Goal: Information Seeking & Learning: Find contact information

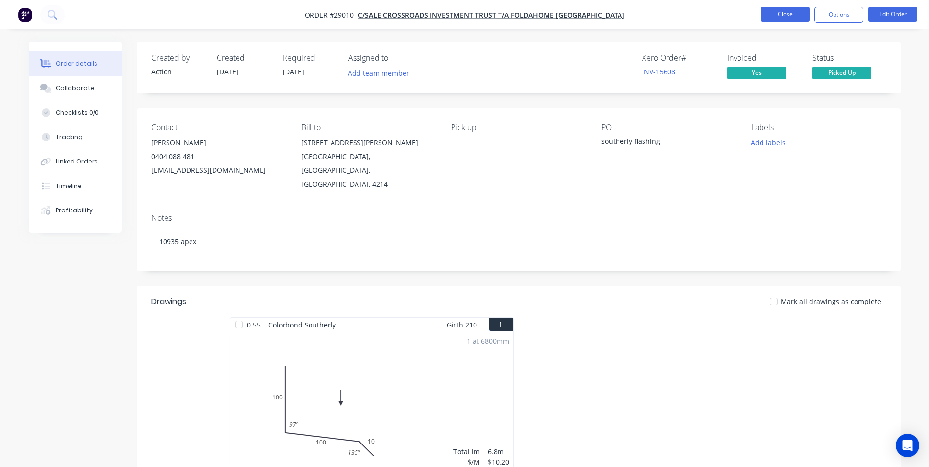
click at [780, 14] on button "Close" at bounding box center [785, 14] width 49 height 15
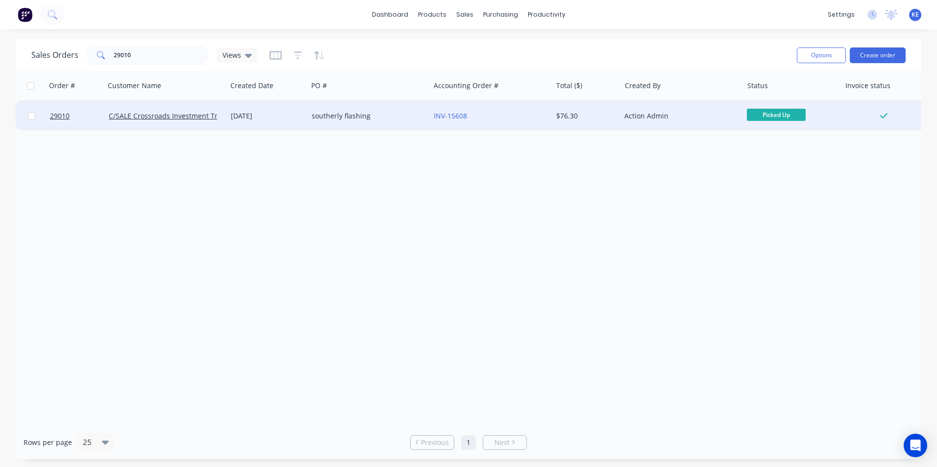
click at [33, 120] on input "checkbox" at bounding box center [31, 116] width 7 height 7
checkbox input "true"
click at [827, 52] on button "Options" at bounding box center [821, 56] width 49 height 16
click at [770, 94] on div "Archive" at bounding box center [792, 100] width 90 height 14
checkbox input "false"
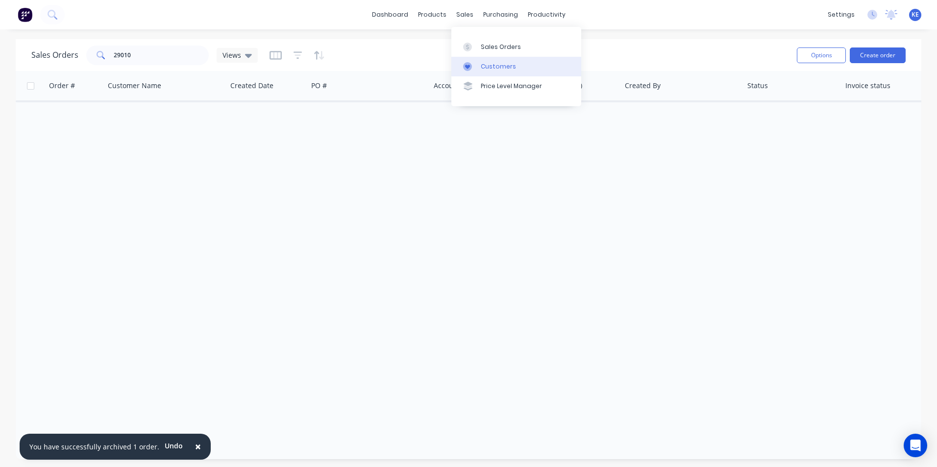
click at [490, 64] on div "Customers" at bounding box center [498, 66] width 35 height 9
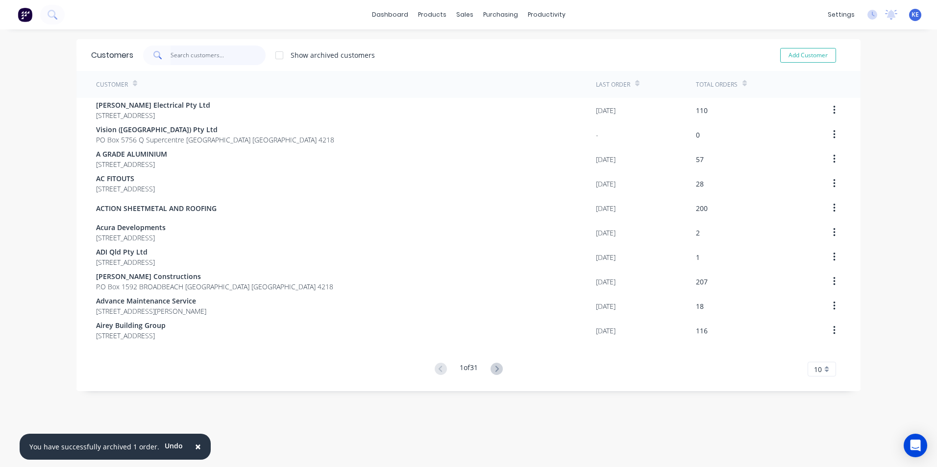
click at [204, 53] on input "text" at bounding box center [218, 56] width 96 height 20
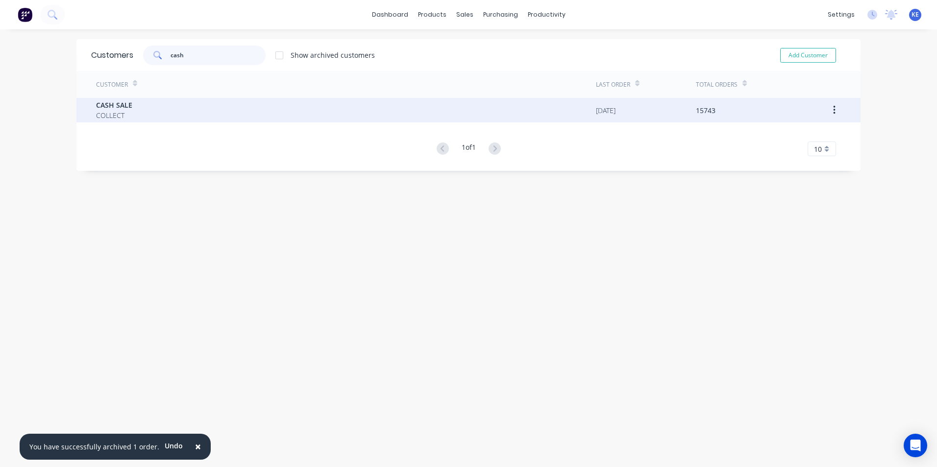
type input "cash"
click at [149, 103] on div "CASH SALE COLLECT" at bounding box center [346, 110] width 500 height 24
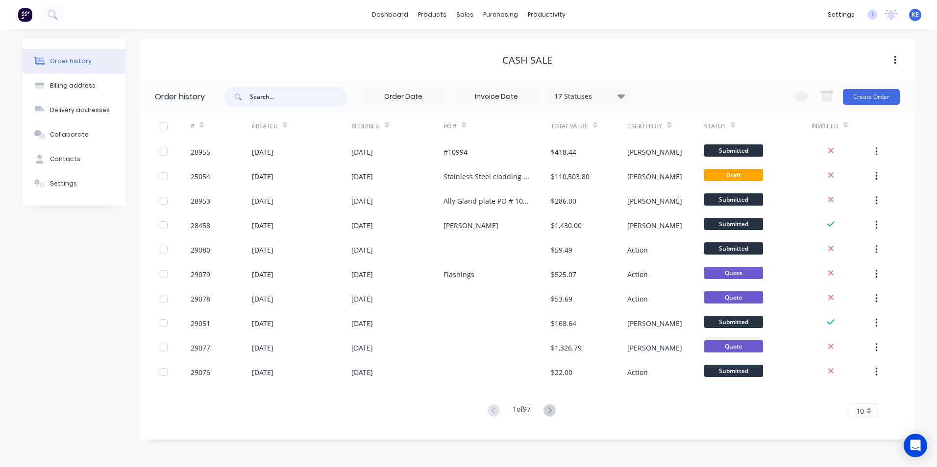
click at [279, 99] on input "text" at bounding box center [298, 97] width 97 height 20
type input "28835"
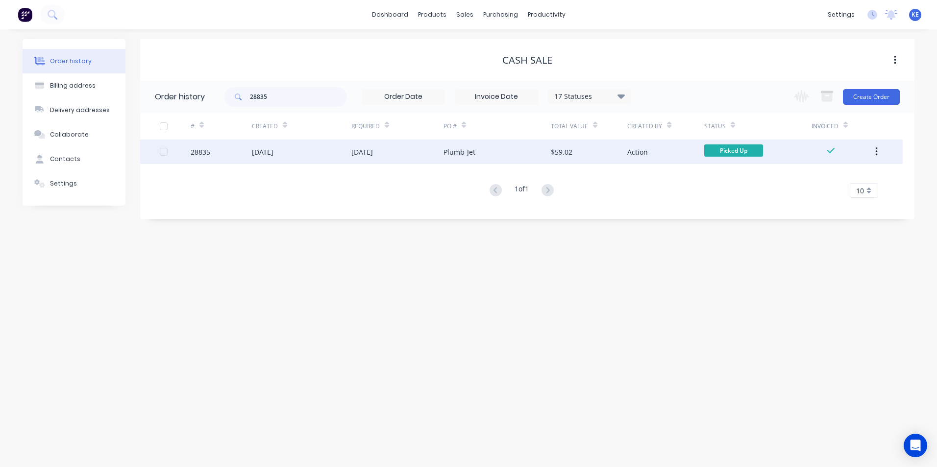
click at [228, 154] on div "28835" at bounding box center [221, 152] width 61 height 24
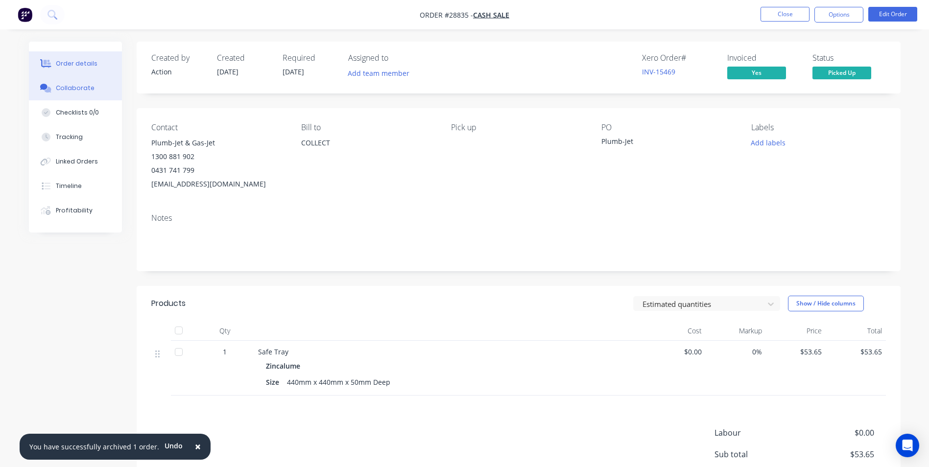
click at [73, 83] on button "Collaborate" at bounding box center [75, 88] width 93 height 24
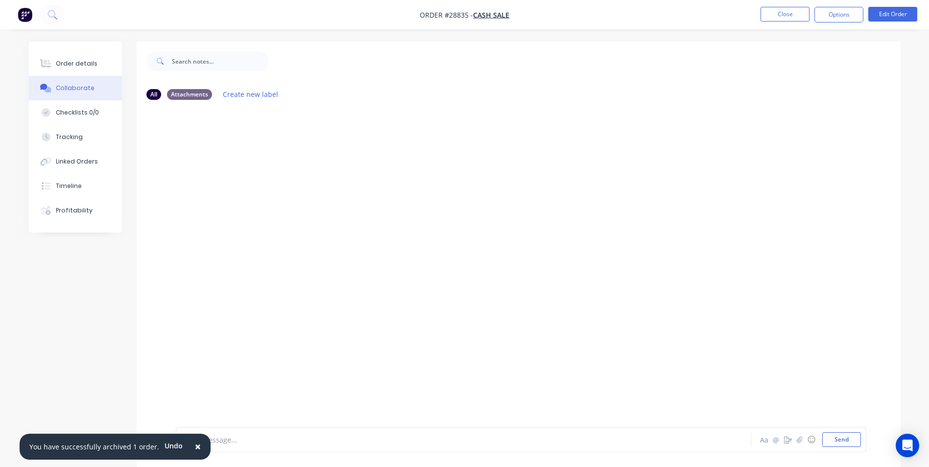
click at [195, 446] on span "×" at bounding box center [198, 447] width 6 height 14
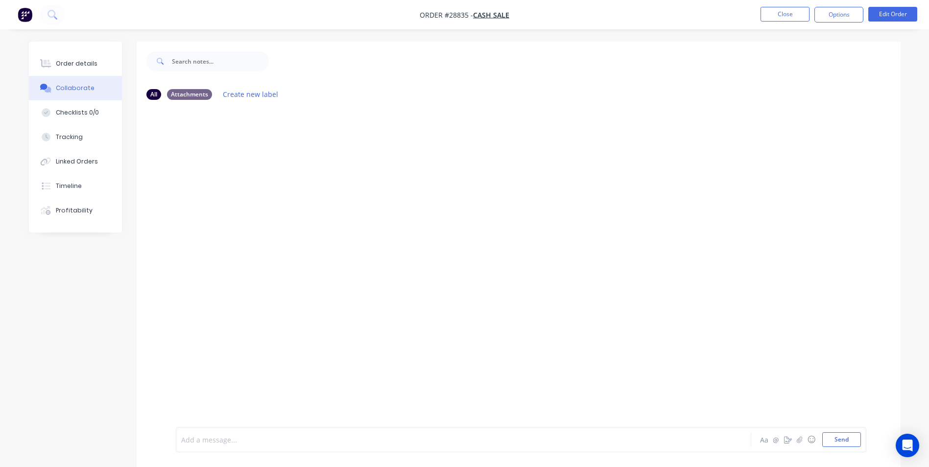
click at [221, 442] on div at bounding box center [436, 440] width 509 height 10
click at [216, 425] on div "Add a message... Aa @ ☺ Send" at bounding box center [519, 439] width 764 height 55
click at [211, 443] on div at bounding box center [436, 440] width 509 height 10
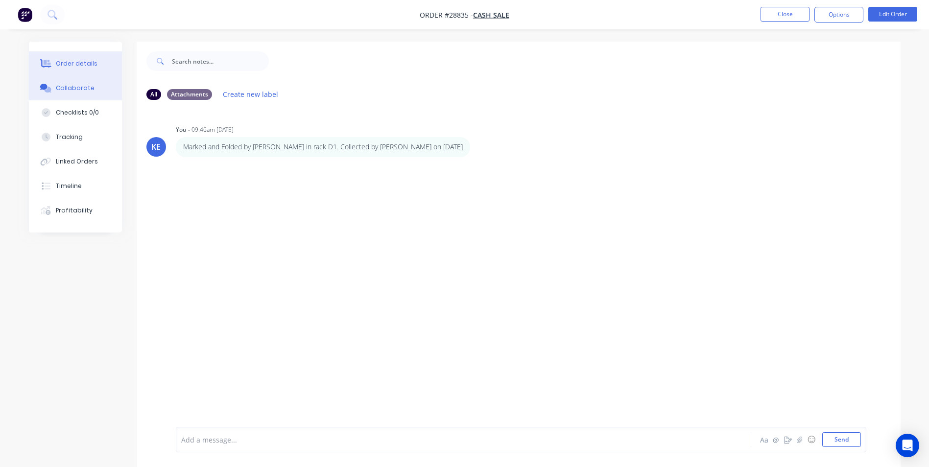
drag, startPoint x: 66, startPoint y: 65, endPoint x: 68, endPoint y: 59, distance: 6.5
click at [67, 63] on div "Order details" at bounding box center [77, 63] width 42 height 9
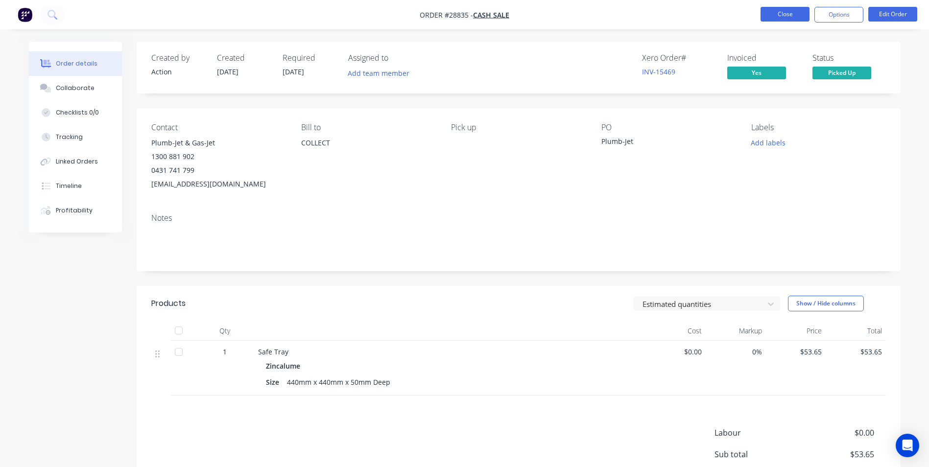
click at [779, 18] on button "Close" at bounding box center [785, 14] width 49 height 15
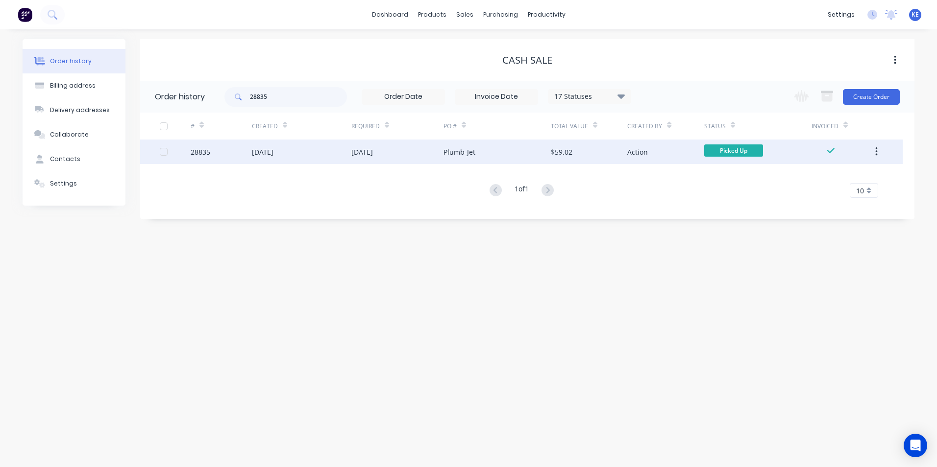
click at [878, 157] on button "button" at bounding box center [876, 152] width 23 height 18
click at [838, 178] on div "Archive" at bounding box center [840, 177] width 75 height 14
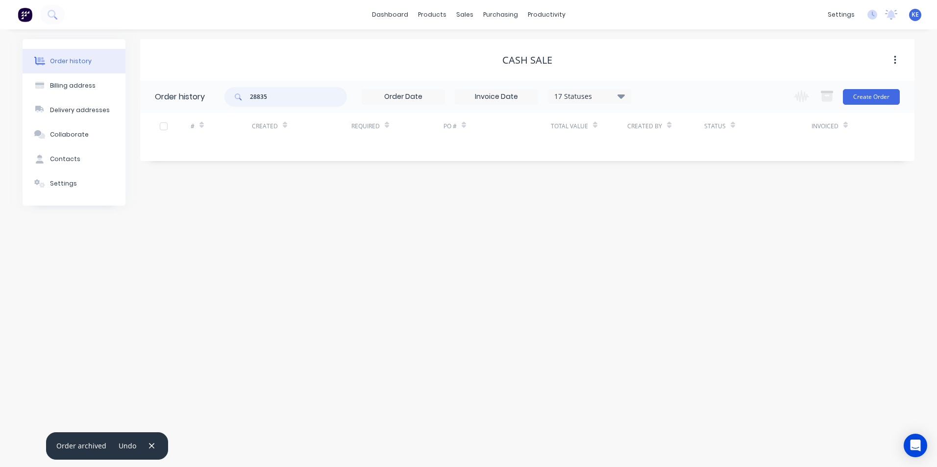
drag, startPoint x: 286, startPoint y: 103, endPoint x: 223, endPoint y: 100, distance: 63.2
click at [223, 100] on header "Order history 28835 17 Statuses Invoice Status Invoiced Not Invoiced Partial Or…" at bounding box center [527, 97] width 774 height 32
type input "28825"
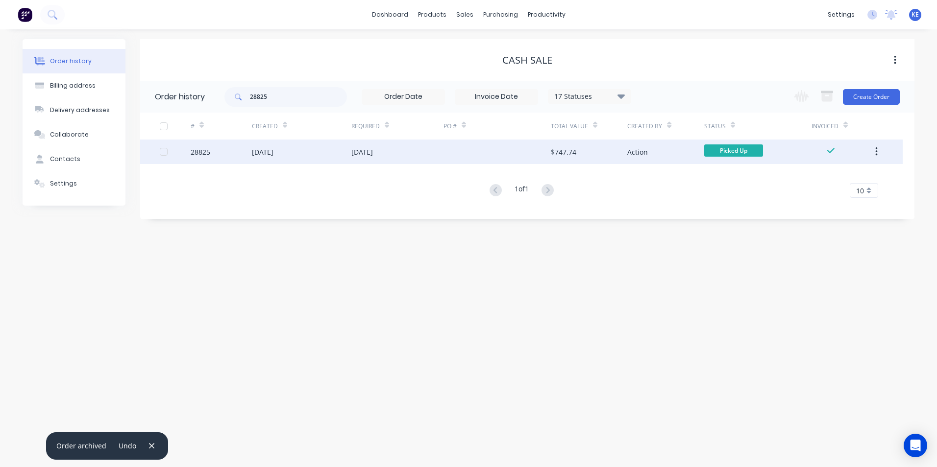
click at [232, 148] on div "28825" at bounding box center [221, 152] width 61 height 24
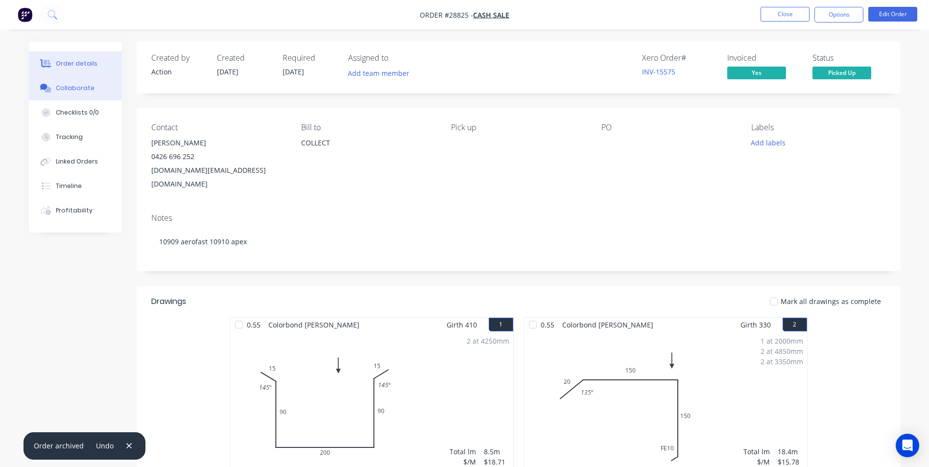
drag, startPoint x: 74, startPoint y: 91, endPoint x: 78, endPoint y: 86, distance: 6.2
click at [74, 85] on div "Collaborate" at bounding box center [75, 88] width 39 height 9
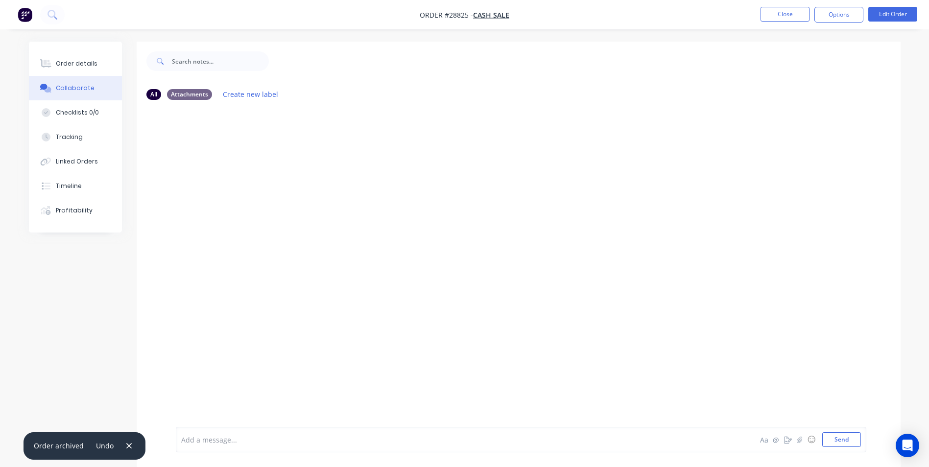
click at [223, 441] on div at bounding box center [436, 440] width 509 height 10
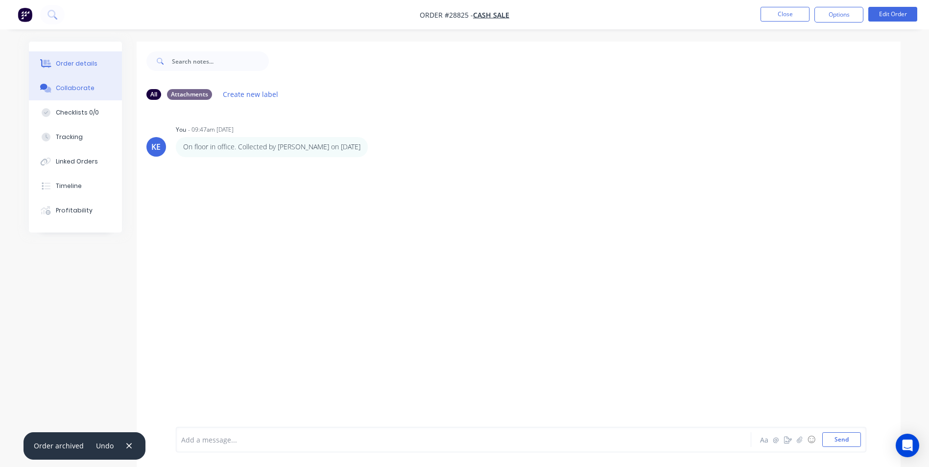
click at [73, 58] on button "Order details" at bounding box center [75, 63] width 93 height 24
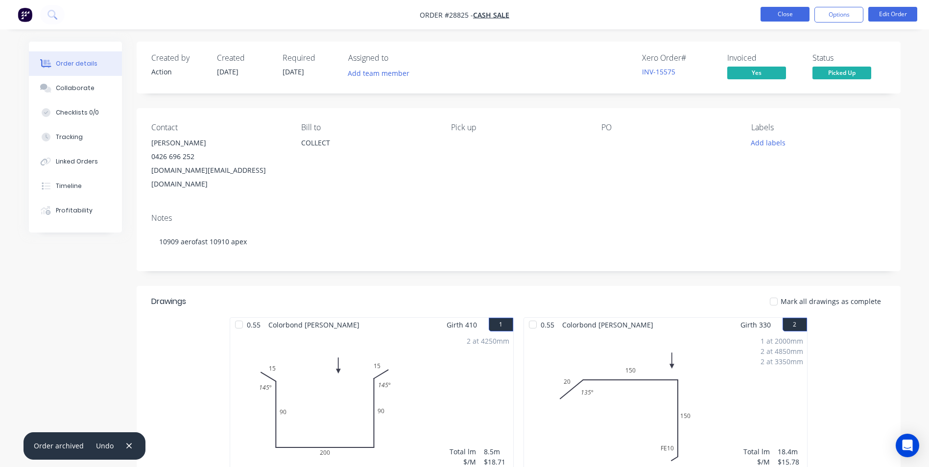
click at [776, 14] on button "Close" at bounding box center [785, 14] width 49 height 15
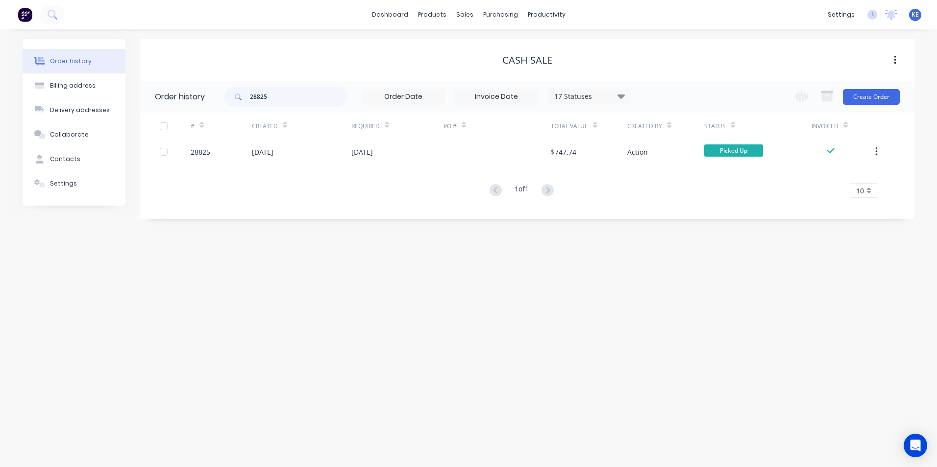
click at [875, 150] on icon "button" at bounding box center [876, 151] width 2 height 11
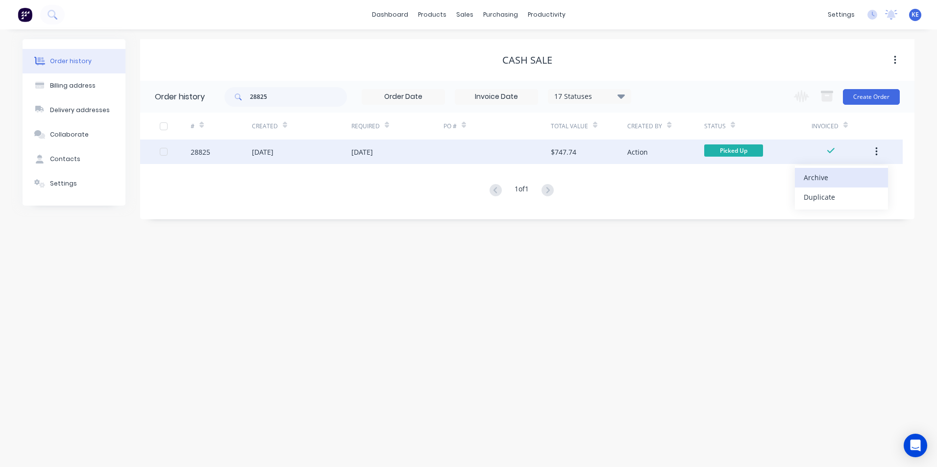
click at [817, 179] on div "Archive" at bounding box center [840, 177] width 75 height 14
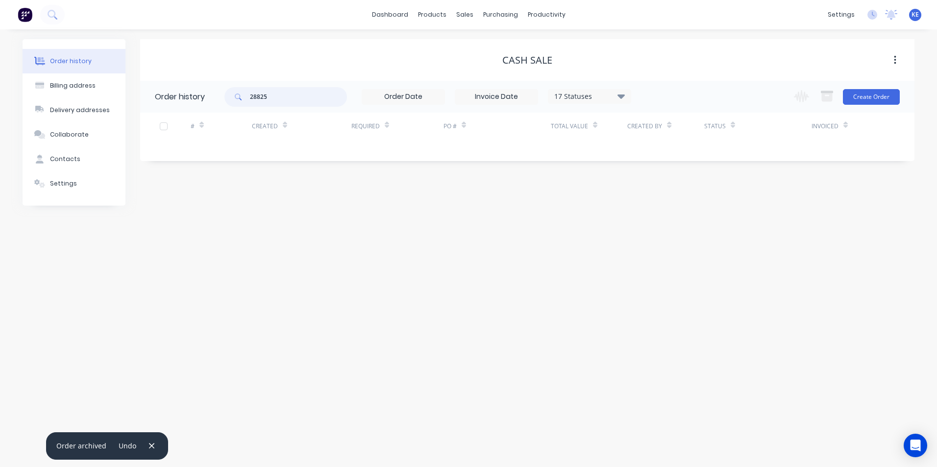
drag, startPoint x: 273, startPoint y: 96, endPoint x: 228, endPoint y: 108, distance: 46.7
click at [228, 108] on div "28825 17 Statuses Invoice Status Invoiced Not Invoiced Partial Order Status All…" at bounding box center [427, 97] width 407 height 32
type input "28966"
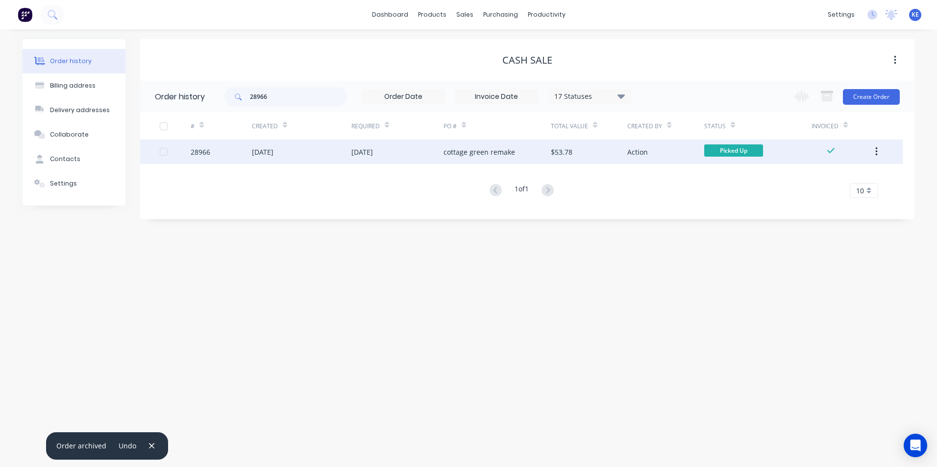
click at [224, 152] on div "28966" at bounding box center [221, 152] width 61 height 24
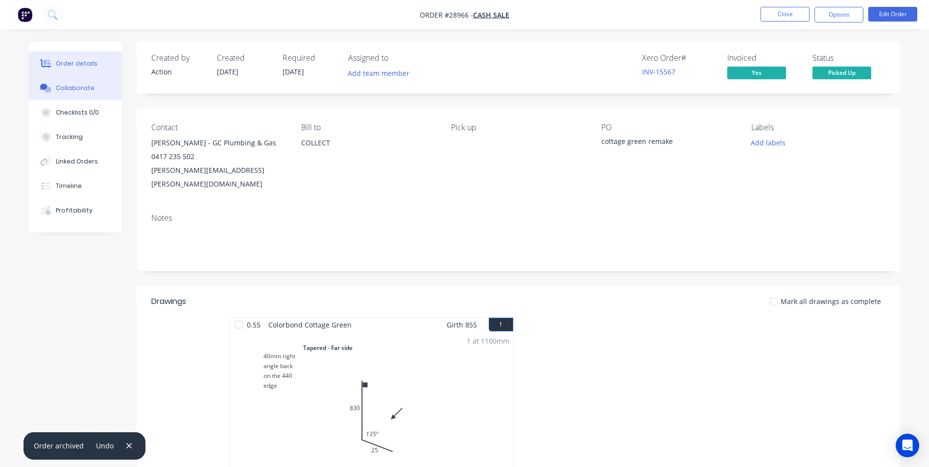
drag, startPoint x: 62, startPoint y: 89, endPoint x: 68, endPoint y: 85, distance: 6.4
click at [66, 87] on div "Collaborate" at bounding box center [75, 88] width 39 height 9
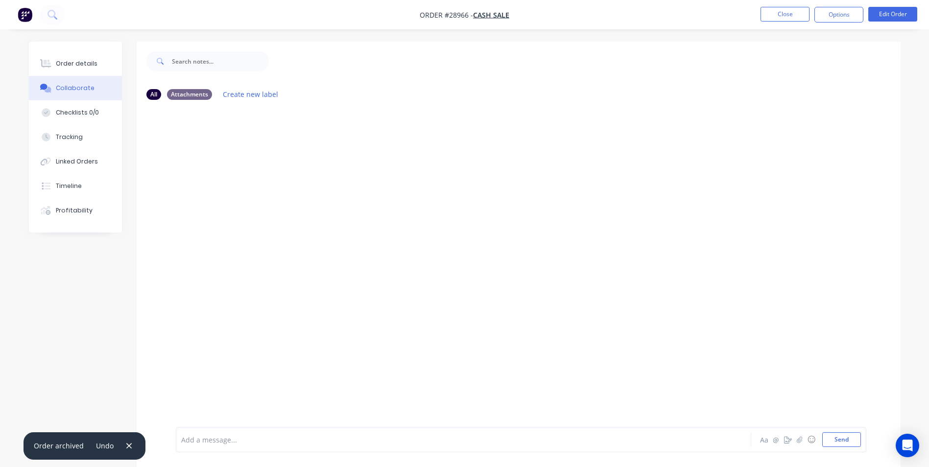
drag, startPoint x: 226, startPoint y: 439, endPoint x: 226, endPoint y: 400, distance: 39.2
click at [226, 437] on div at bounding box center [436, 440] width 509 height 10
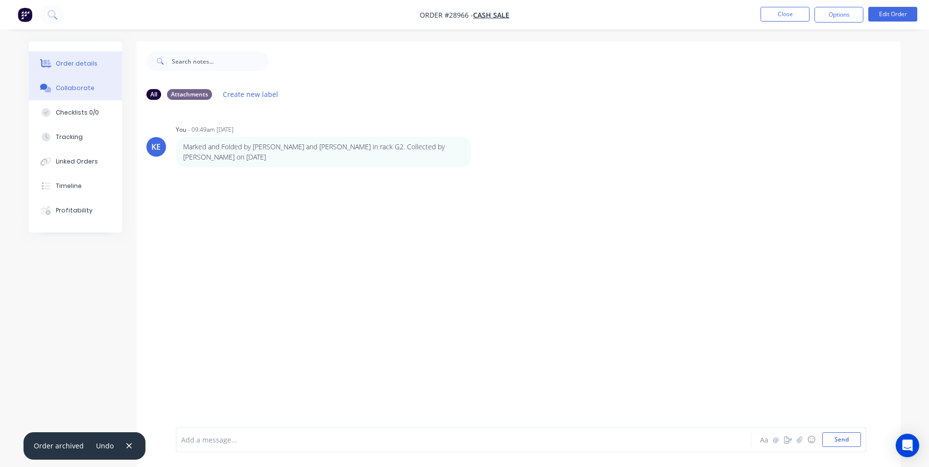
click at [83, 67] on div "Order details" at bounding box center [77, 63] width 42 height 9
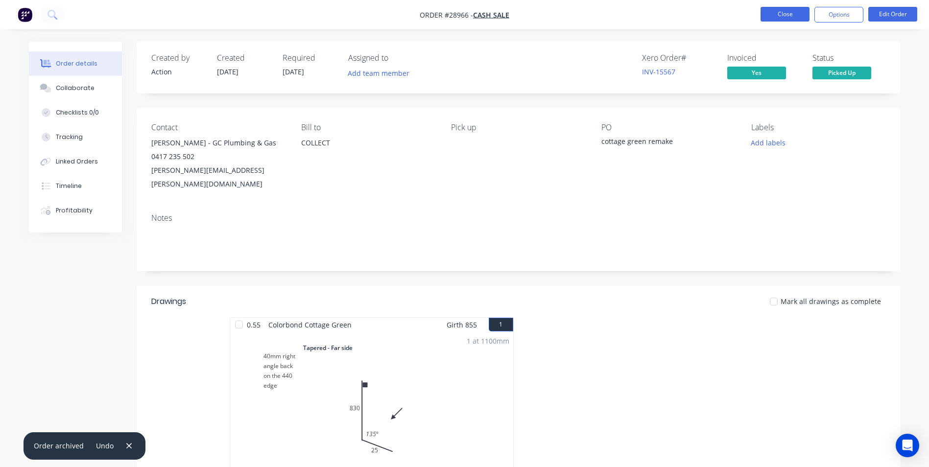
click at [783, 16] on button "Close" at bounding box center [785, 14] width 49 height 15
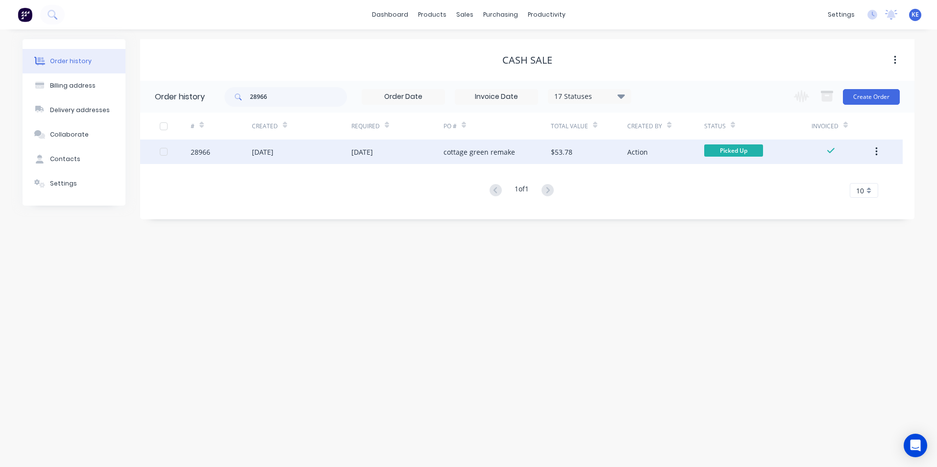
click at [877, 148] on icon "button" at bounding box center [876, 151] width 2 height 9
click at [832, 174] on div "Archive" at bounding box center [840, 177] width 75 height 14
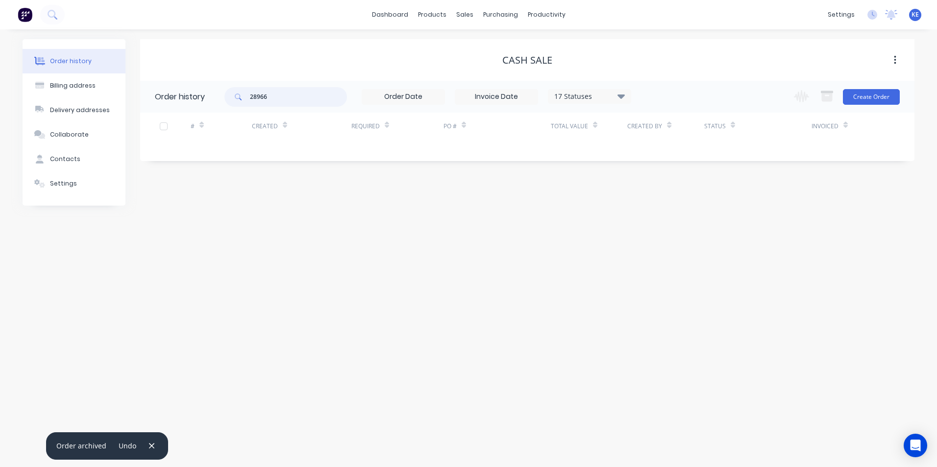
drag, startPoint x: 284, startPoint y: 98, endPoint x: 175, endPoint y: 100, distance: 108.8
click at [175, 100] on header "Order history 28966 17 Statuses Invoice Status Invoiced Not Invoiced Partial Or…" at bounding box center [527, 97] width 774 height 32
type input "28862"
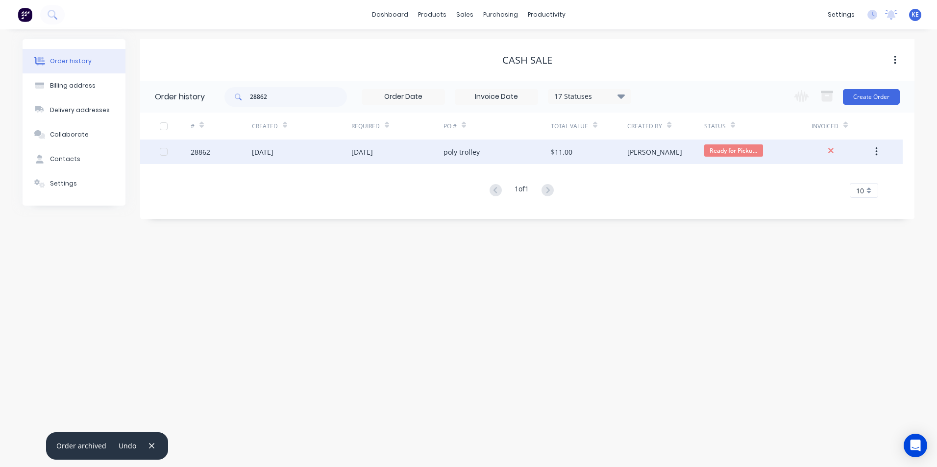
click at [238, 156] on div "28862" at bounding box center [221, 152] width 61 height 24
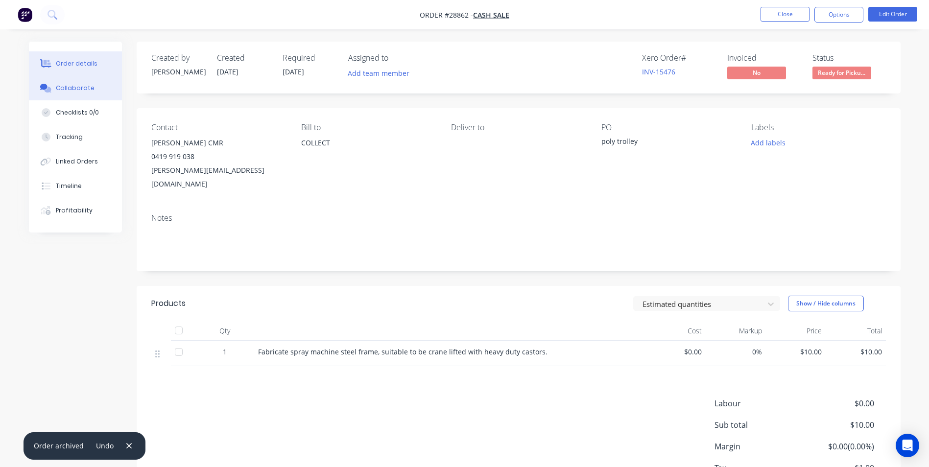
click at [70, 89] on div "Collaborate" at bounding box center [75, 88] width 39 height 9
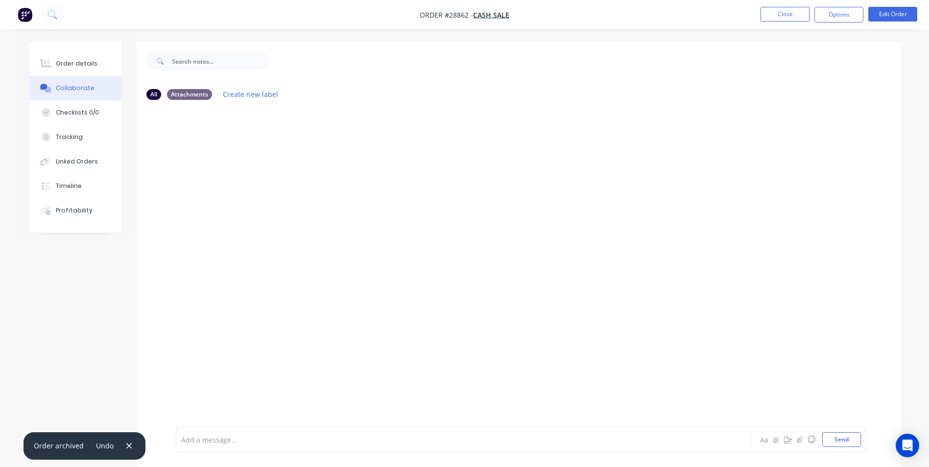
click at [230, 437] on div at bounding box center [436, 440] width 509 height 10
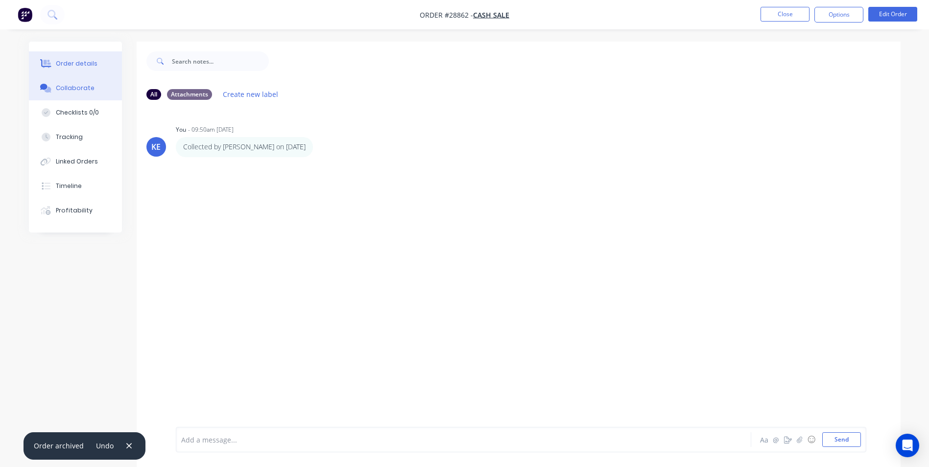
click at [72, 69] on button "Order details" at bounding box center [75, 63] width 93 height 24
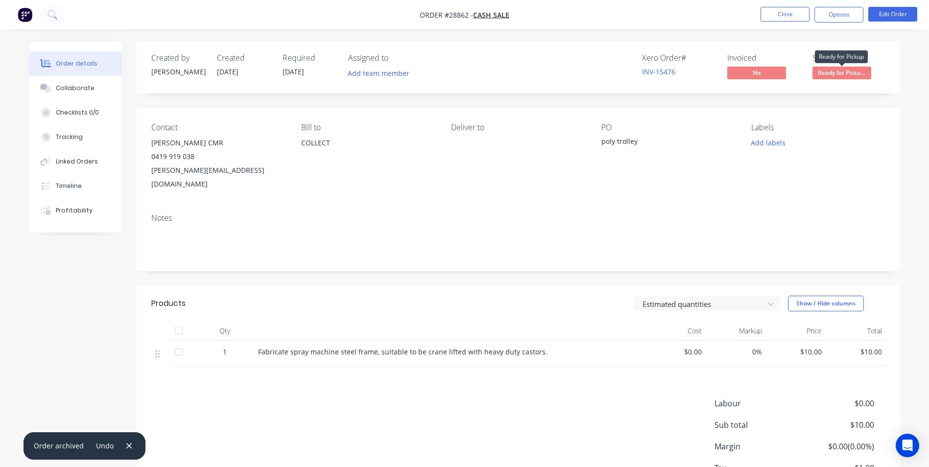
click at [845, 74] on span "Ready for Picku..." at bounding box center [842, 73] width 59 height 12
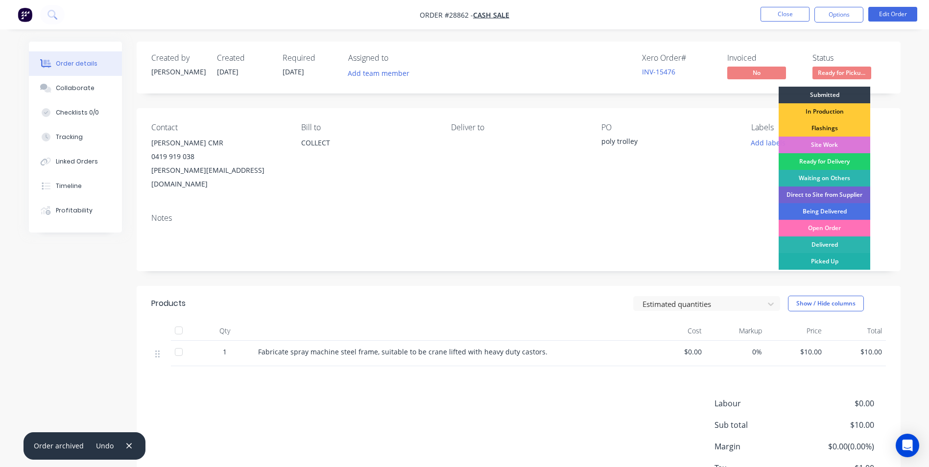
click at [806, 256] on div "Picked Up" at bounding box center [825, 261] width 92 height 17
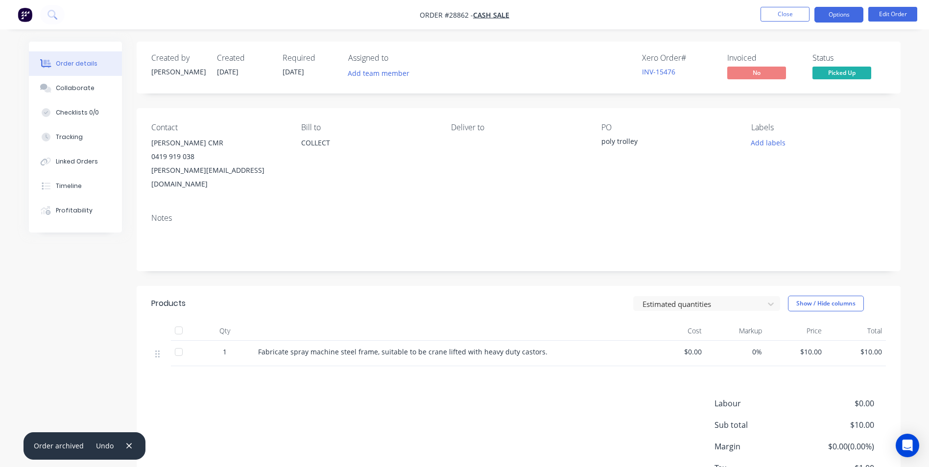
click at [820, 14] on button "Options" at bounding box center [839, 15] width 49 height 16
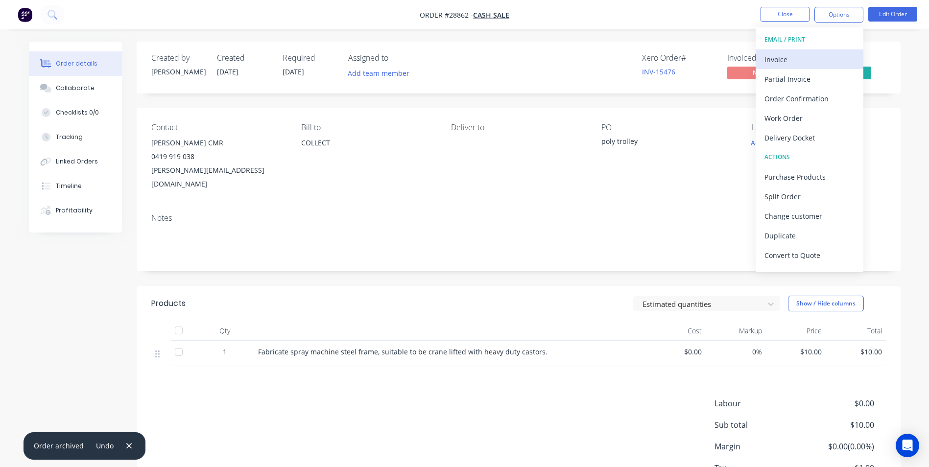
click at [802, 54] on div "Invoice" at bounding box center [810, 59] width 90 height 14
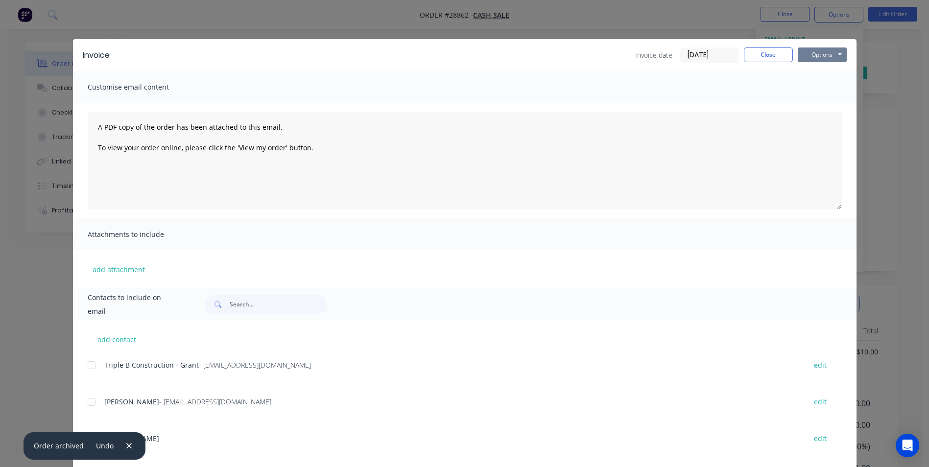
click at [821, 52] on button "Options" at bounding box center [822, 55] width 49 height 15
click at [817, 89] on button "Print" at bounding box center [829, 88] width 63 height 16
drag, startPoint x: 757, startPoint y: 55, endPoint x: 722, endPoint y: 50, distance: 35.5
click at [758, 55] on button "Close" at bounding box center [768, 55] width 49 height 15
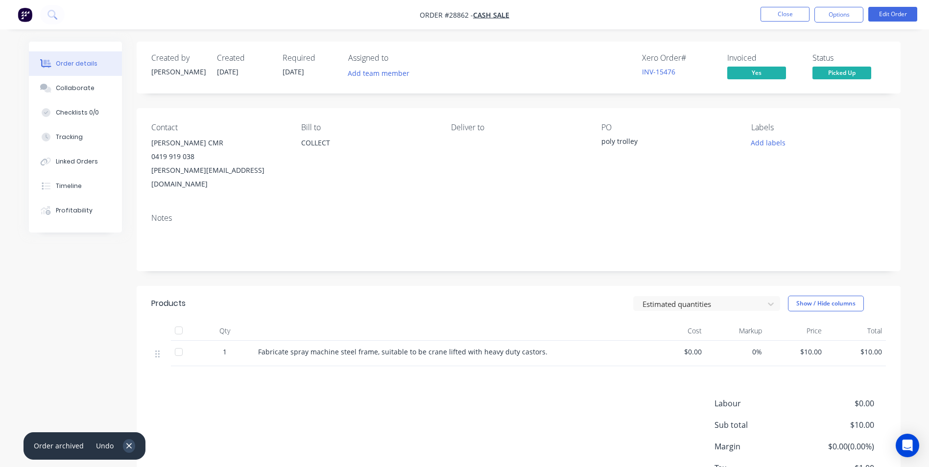
drag, startPoint x: 126, startPoint y: 445, endPoint x: 61, endPoint y: 387, distance: 86.8
click at [126, 444] on icon "button" at bounding box center [129, 446] width 6 height 9
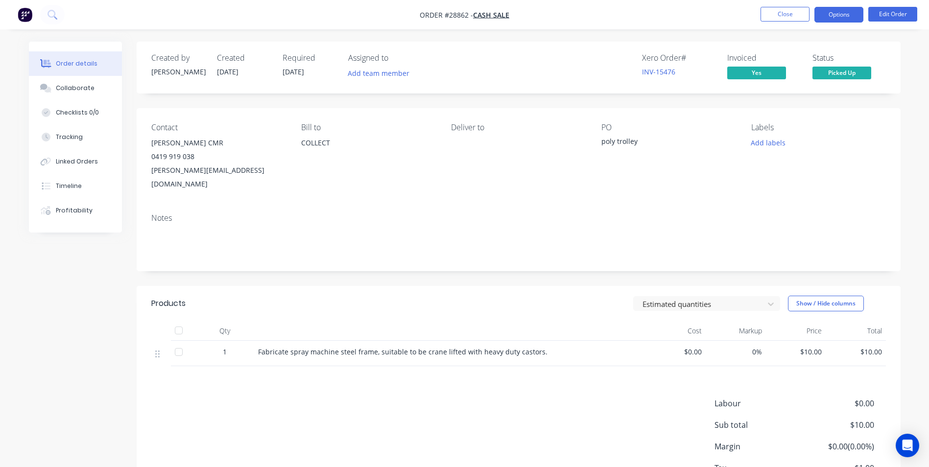
click at [835, 12] on button "Options" at bounding box center [839, 15] width 49 height 16
drag, startPoint x: 85, startPoint y: 351, endPoint x: 88, endPoint y: 346, distance: 6.0
click at [86, 350] on div "Created by [PERSON_NAME] Created [DATE] Required [DATE] Assigned to Add team me…" at bounding box center [465, 291] width 872 height 499
click at [771, 14] on button "Close" at bounding box center [785, 14] width 49 height 15
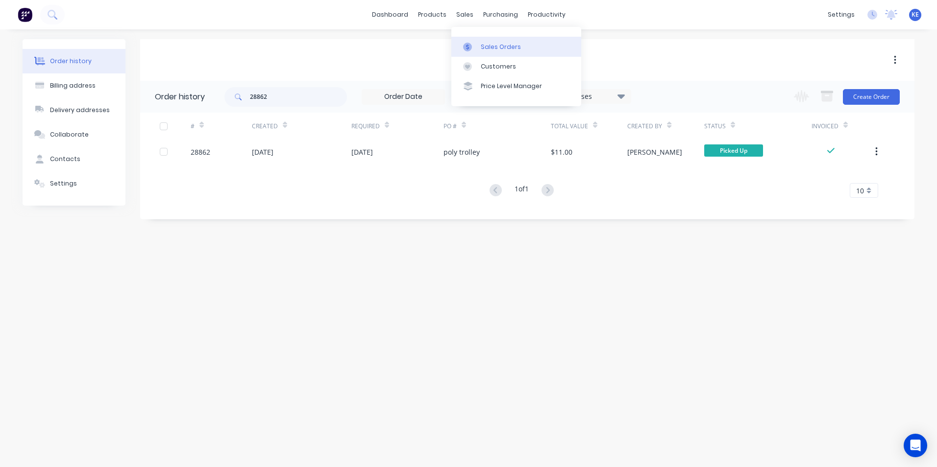
click at [486, 44] on div "Sales Orders" at bounding box center [501, 47] width 40 height 9
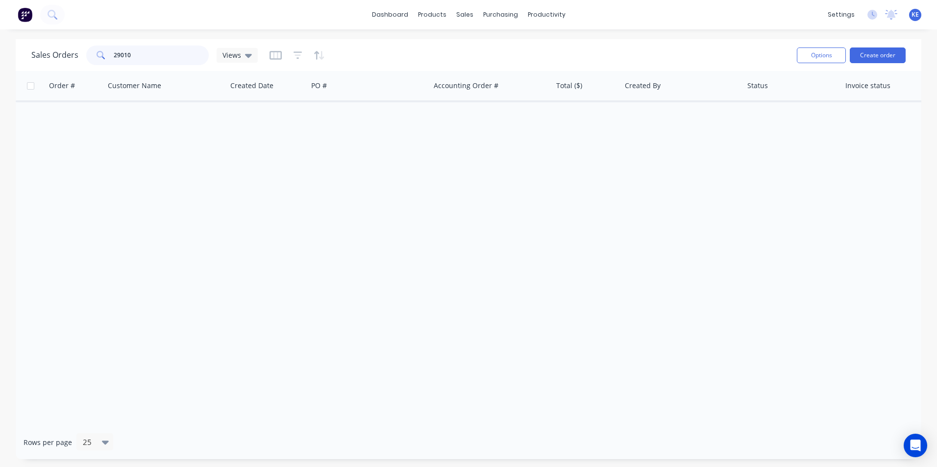
drag, startPoint x: 143, startPoint y: 56, endPoint x: 46, endPoint y: 58, distance: 96.5
click at [46, 58] on div "Sales Orders 29010 Views" at bounding box center [144, 56] width 226 height 20
type input "28291"
click at [484, 43] on div "Sales Orders" at bounding box center [501, 47] width 40 height 9
click at [242, 57] on div "Views" at bounding box center [236, 55] width 29 height 9
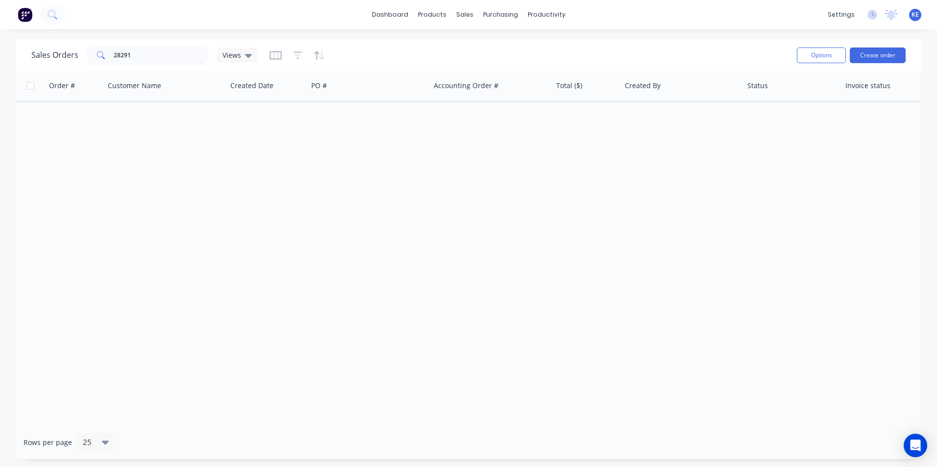
click at [89, 197] on div "Order # Customer Name Created Date PO # Accounting Order # Total ($) Created By…" at bounding box center [468, 248] width 905 height 355
click at [139, 52] on input "28291" at bounding box center [162, 56] width 96 height 20
drag, startPoint x: 114, startPoint y: 222, endPoint x: 197, endPoint y: 133, distance: 121.6
click at [113, 218] on div "Order # Customer Name Created Date PO # Accounting Order # Total ($) Created By…" at bounding box center [468, 248] width 905 height 355
click at [294, 61] on button "button" at bounding box center [297, 56] width 9 height 16
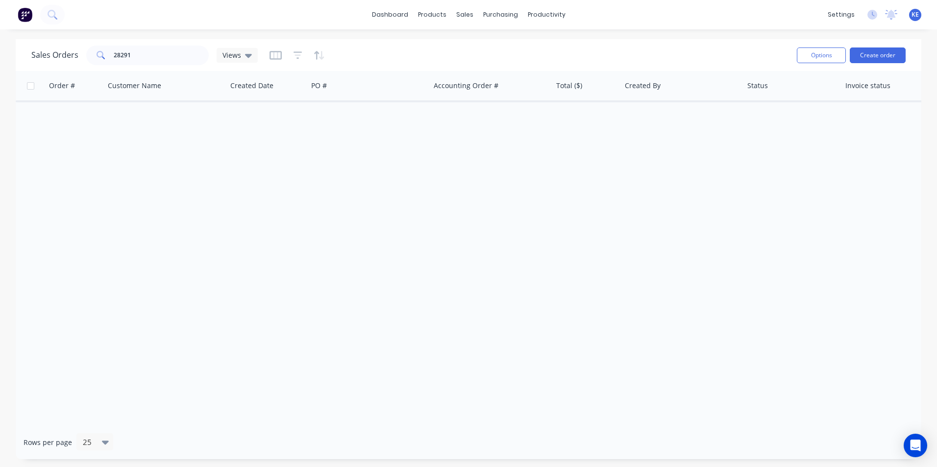
click at [142, 145] on div "Order # Customer Name Created Date PO # Accounting Order # Total ($) Created By…" at bounding box center [468, 248] width 905 height 355
click at [495, 59] on link "Customers" at bounding box center [516, 67] width 130 height 20
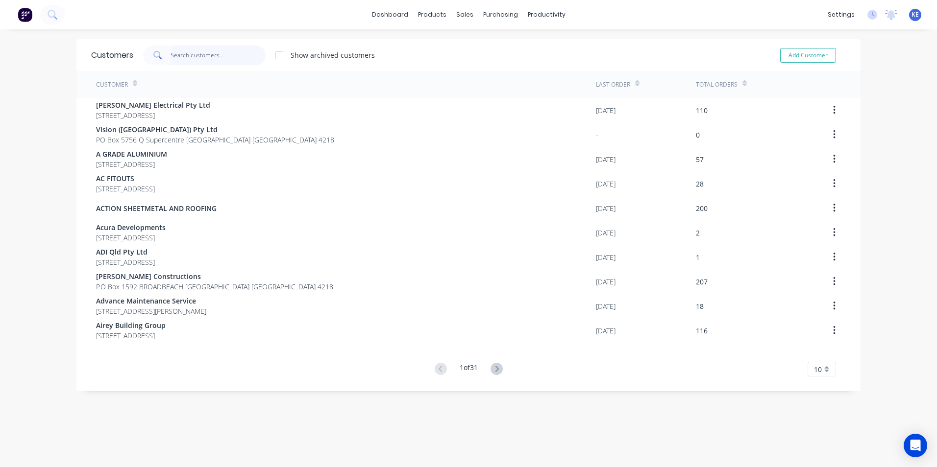
click at [187, 57] on input "text" at bounding box center [218, 56] width 96 height 20
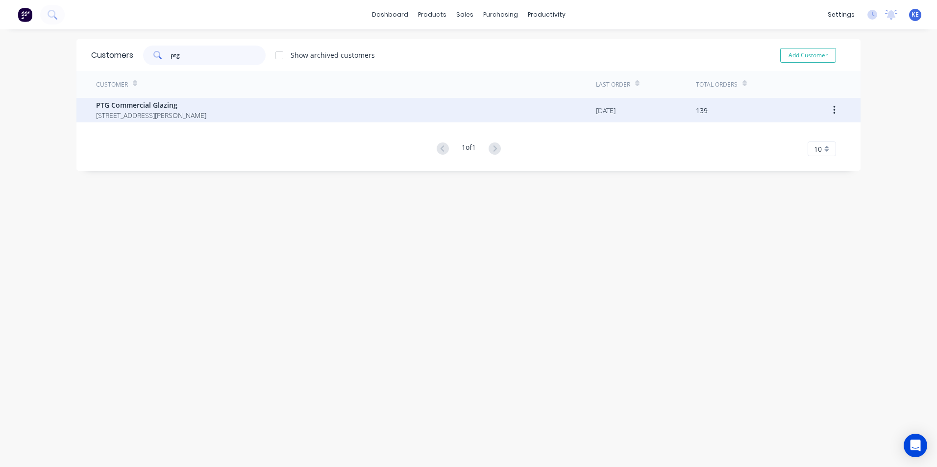
type input "ptg"
drag, startPoint x: 340, startPoint y: 109, endPoint x: 348, endPoint y: 108, distance: 8.4
click at [348, 108] on div "PTG Commercial Glazing [STREET_ADDRESS][PERSON_NAME]" at bounding box center [346, 110] width 500 height 24
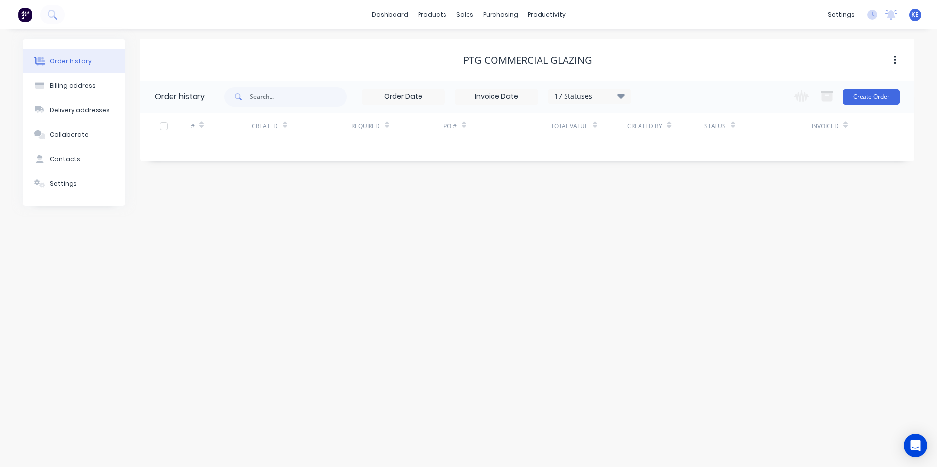
click at [596, 99] on div "17 Statuses" at bounding box center [589, 96] width 82 height 11
click at [670, 209] on label at bounding box center [670, 209] width 0 height 0
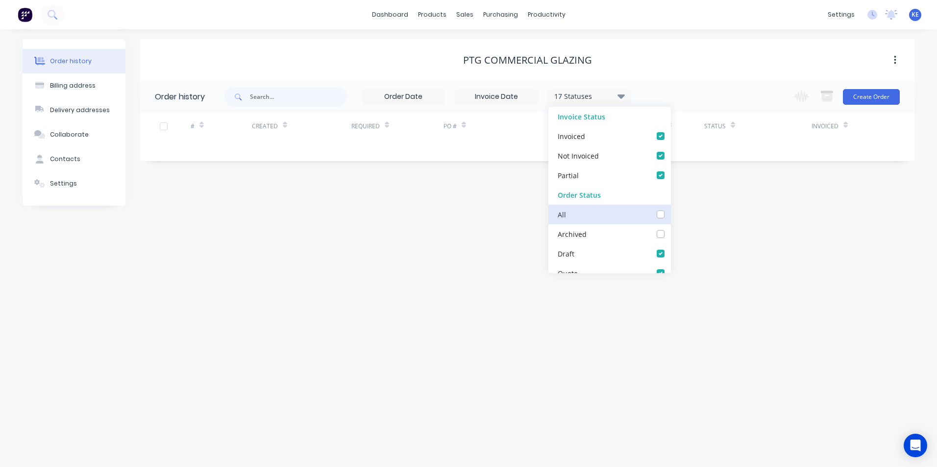
click at [670, 217] on input "checkbox" at bounding box center [674, 213] width 8 height 9
checkbox input "true"
click at [375, 263] on div "Order history Billing address Delivery addresses Collaborate Contacts Settings …" at bounding box center [468, 248] width 937 height 438
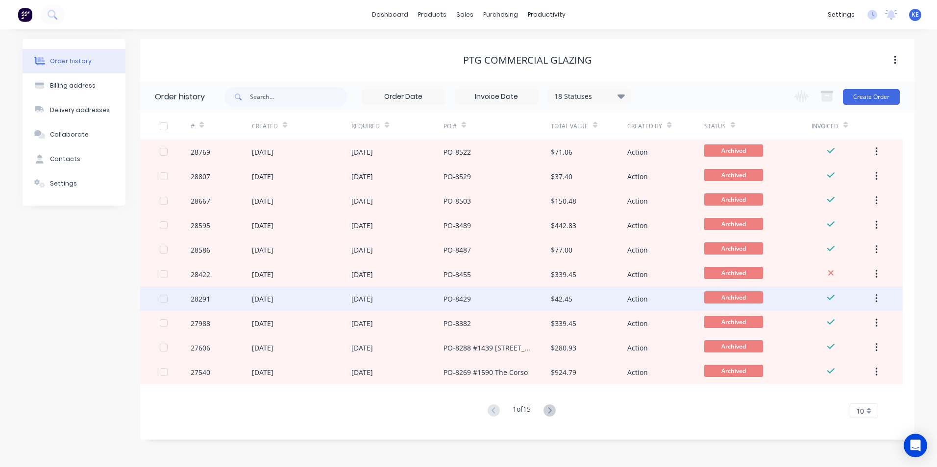
click at [218, 305] on div "28291" at bounding box center [221, 299] width 61 height 24
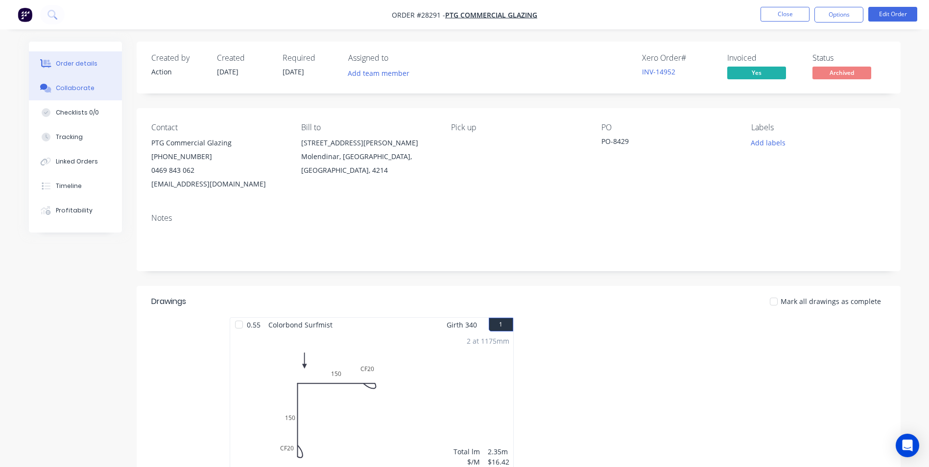
click at [55, 88] on button "Collaborate" at bounding box center [75, 88] width 93 height 24
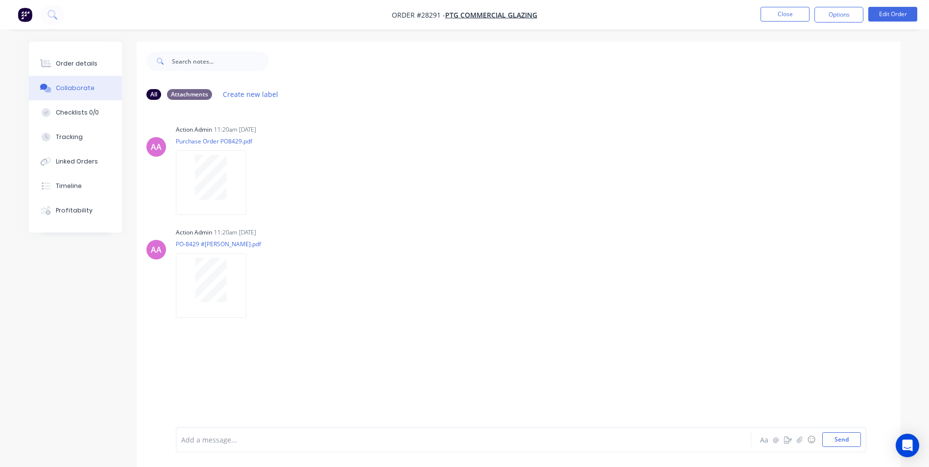
drag, startPoint x: 212, startPoint y: 435, endPoint x: 224, endPoint y: 427, distance: 15.0
click at [212, 434] on div "Add a message..." at bounding box center [436, 440] width 510 height 15
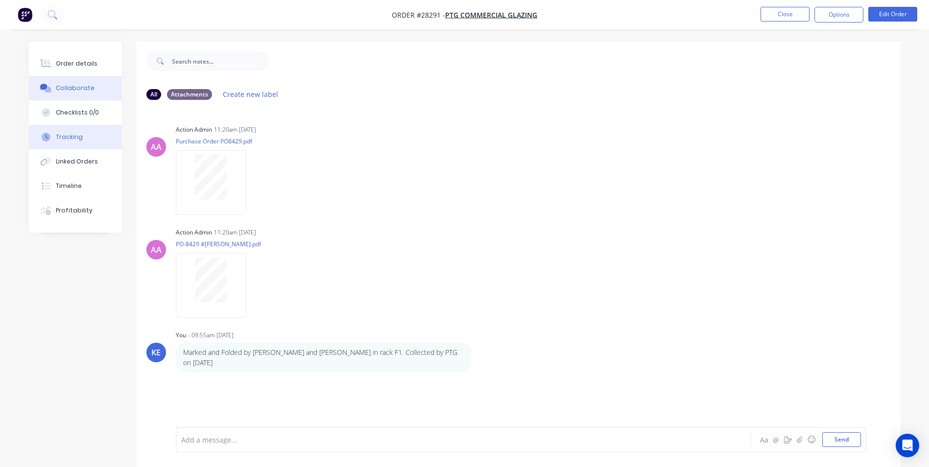
drag, startPoint x: 66, startPoint y: 70, endPoint x: 114, endPoint y: 138, distance: 82.6
click at [67, 69] on button "Order details" at bounding box center [75, 63] width 93 height 24
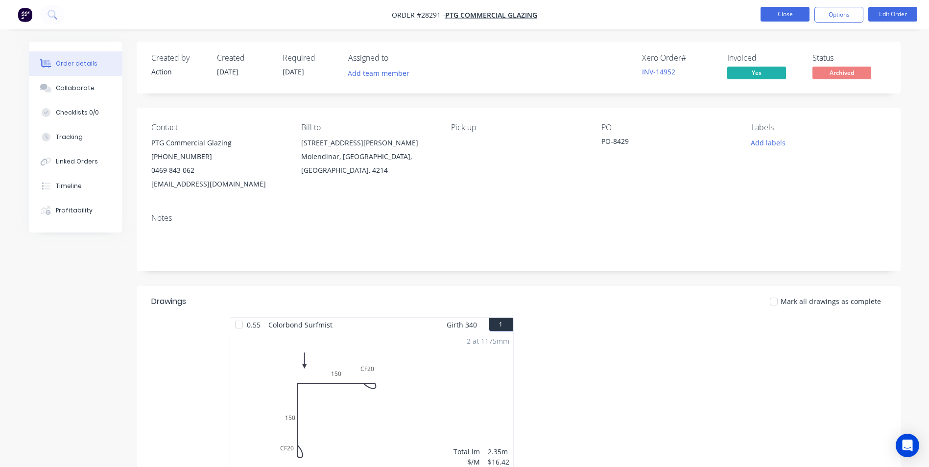
click at [786, 14] on button "Close" at bounding box center [785, 14] width 49 height 15
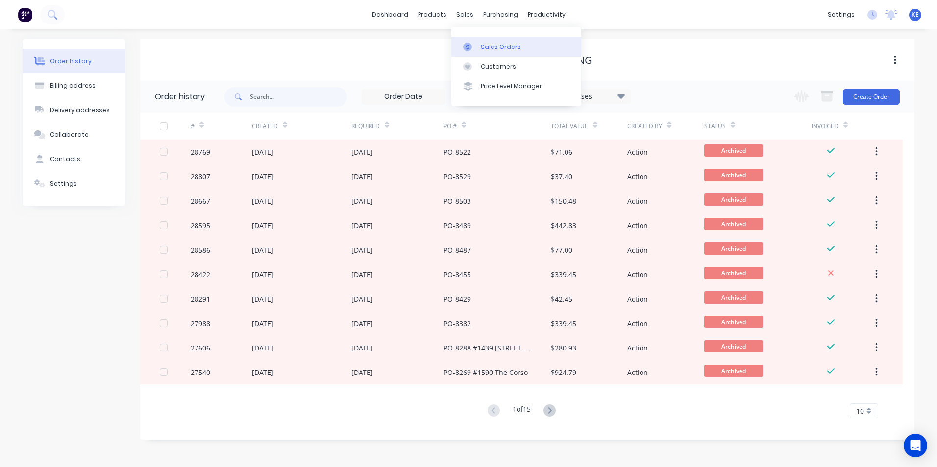
click at [478, 45] on link "Sales Orders" at bounding box center [516, 47] width 130 height 20
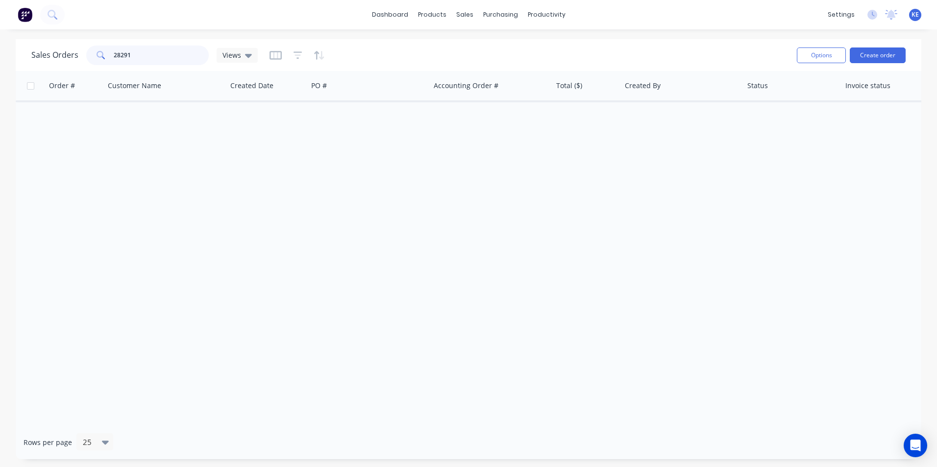
drag, startPoint x: 148, startPoint y: 61, endPoint x: -5, endPoint y: 69, distance: 153.5
click at [0, 69] on html "dashboard products sales purchasing productivity dashboard products Product Cat…" at bounding box center [468, 233] width 937 height 467
type input "26288"
click at [484, 65] on div "Customers" at bounding box center [498, 66] width 35 height 9
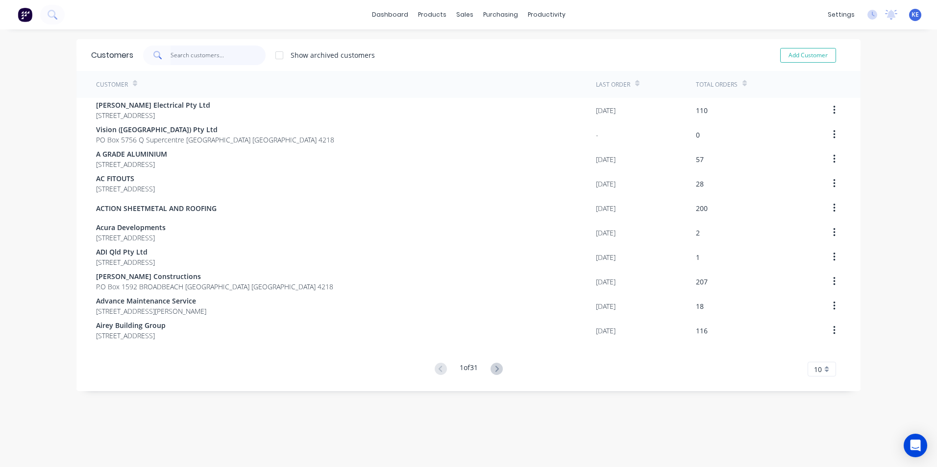
click at [175, 55] on input "text" at bounding box center [218, 56] width 96 height 20
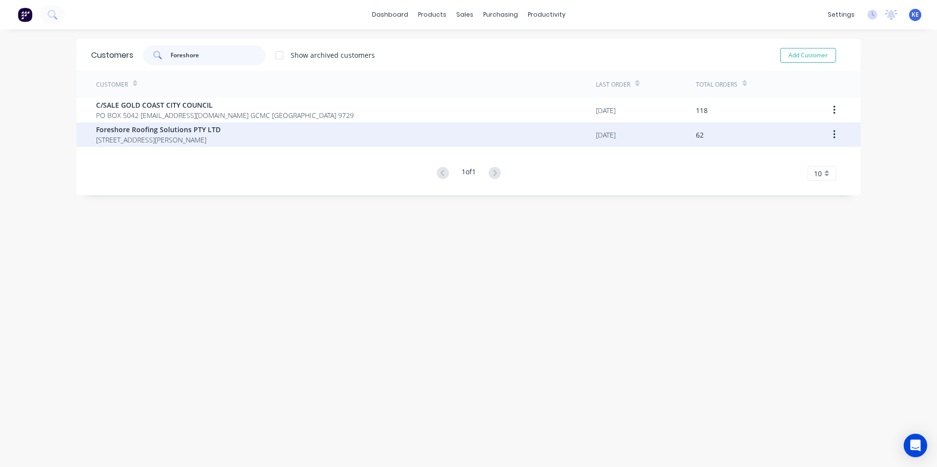
type input "Foreshore"
click at [220, 130] on span "Foreshore Roofing Solutions PTY LTD" at bounding box center [158, 129] width 124 height 10
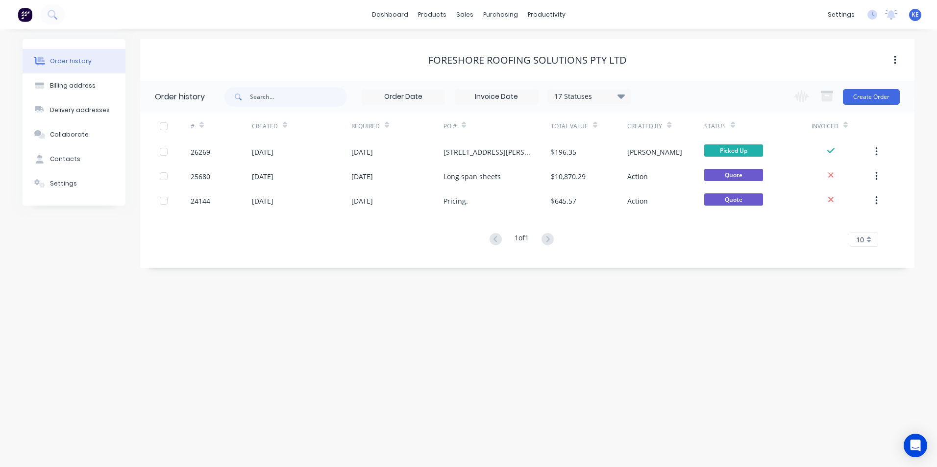
click at [611, 94] on div "17 Statuses" at bounding box center [589, 96] width 82 height 11
click at [653, 218] on div "All" at bounding box center [609, 215] width 122 height 20
click at [670, 209] on label at bounding box center [670, 209] width 0 height 0
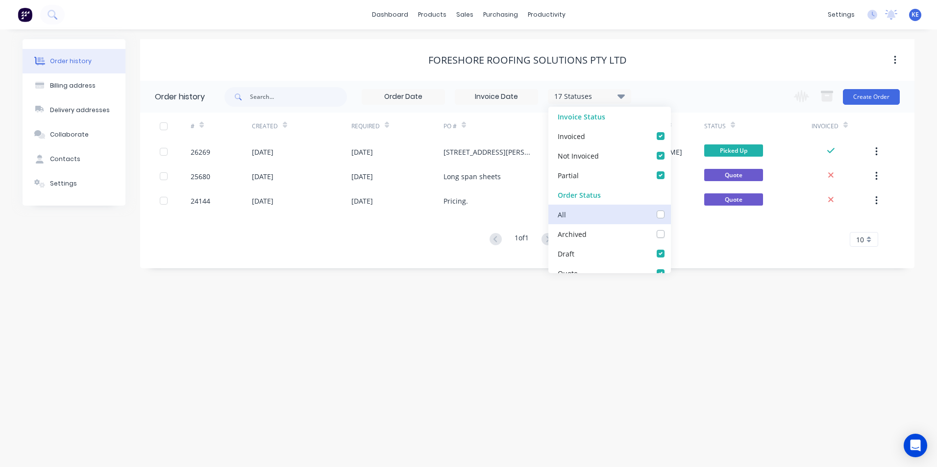
click at [670, 212] on input "checkbox" at bounding box center [674, 213] width 8 height 9
checkbox input "true"
click at [310, 332] on div "Order history Billing address Delivery addresses Collaborate Contacts Settings …" at bounding box center [468, 248] width 937 height 438
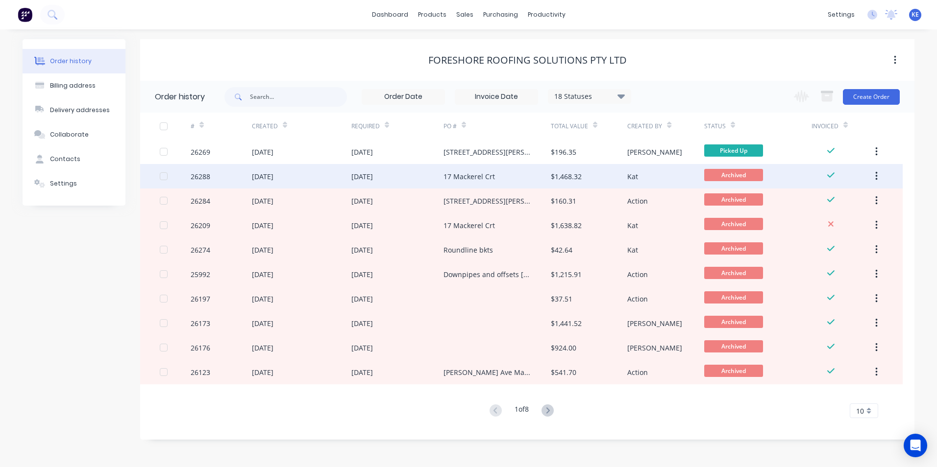
click at [226, 177] on div "26288" at bounding box center [221, 176] width 61 height 24
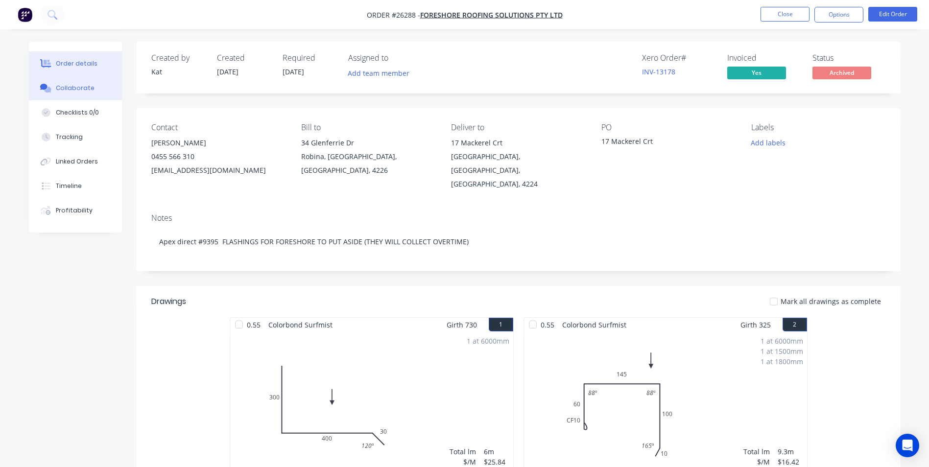
click at [74, 91] on div "Collaborate" at bounding box center [75, 88] width 39 height 9
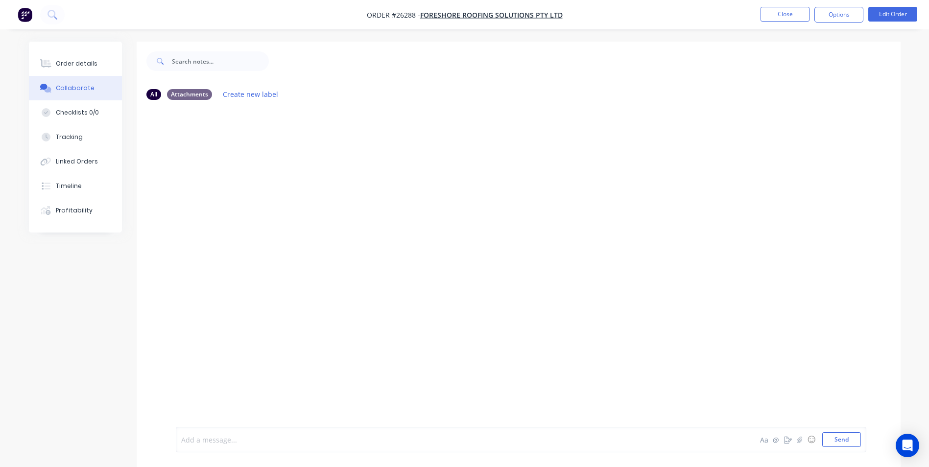
drag, startPoint x: 230, startPoint y: 441, endPoint x: 266, endPoint y: 360, distance: 88.8
click at [231, 438] on div at bounding box center [436, 440] width 509 height 10
drag, startPoint x: 301, startPoint y: 444, endPoint x: 117, endPoint y: 442, distance: 184.7
click at [117, 442] on div "All Attachments Create new label All in rack I2. Collected everything Aa @ ☺ Se…" at bounding box center [465, 262] width 872 height 440
click at [787, 9] on button "Close" at bounding box center [785, 14] width 49 height 15
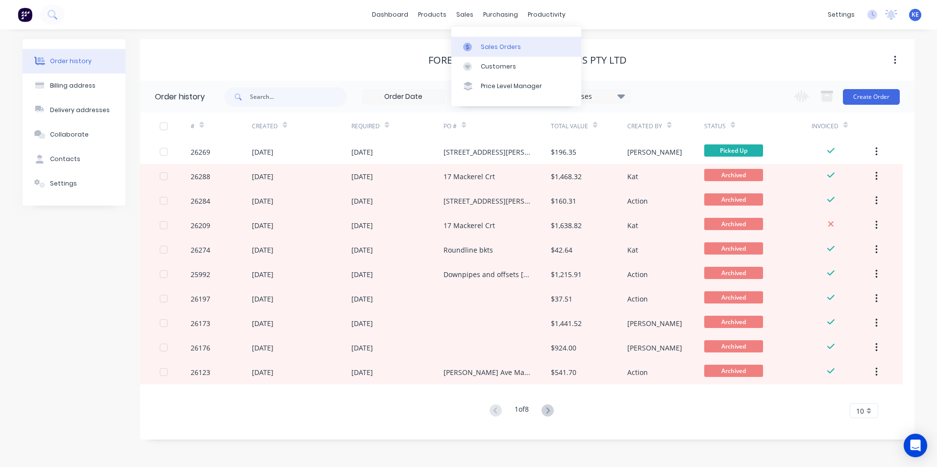
click at [486, 45] on div "Sales Orders" at bounding box center [501, 47] width 40 height 9
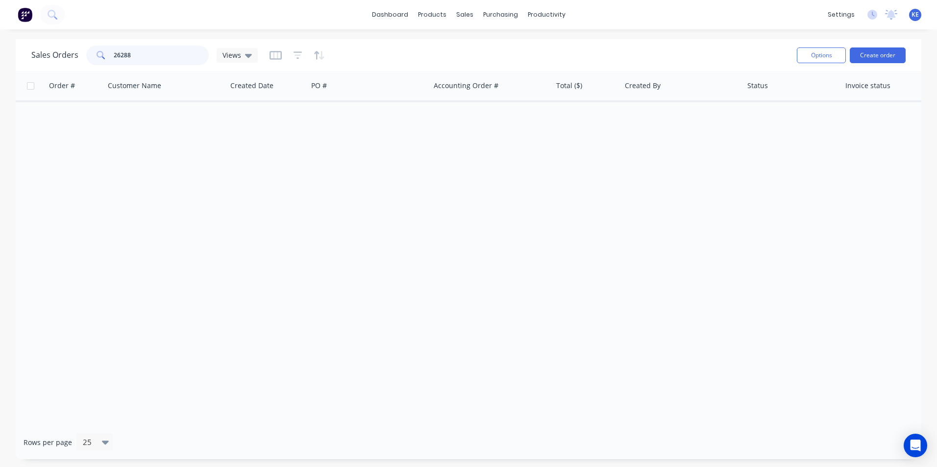
drag, startPoint x: 147, startPoint y: 50, endPoint x: 66, endPoint y: 53, distance: 81.4
click at [66, 53] on div "Sales Orders 26288 Views" at bounding box center [144, 56] width 226 height 20
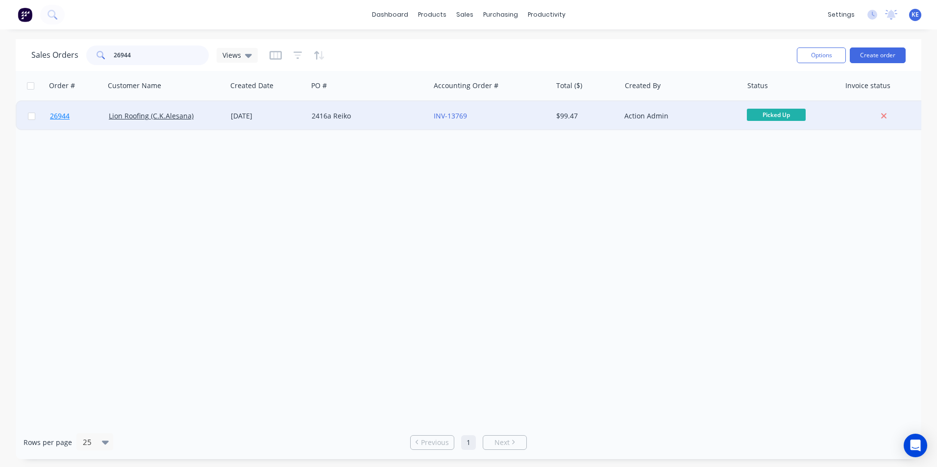
type input "26944"
click at [77, 112] on link "26944" at bounding box center [79, 115] width 59 height 29
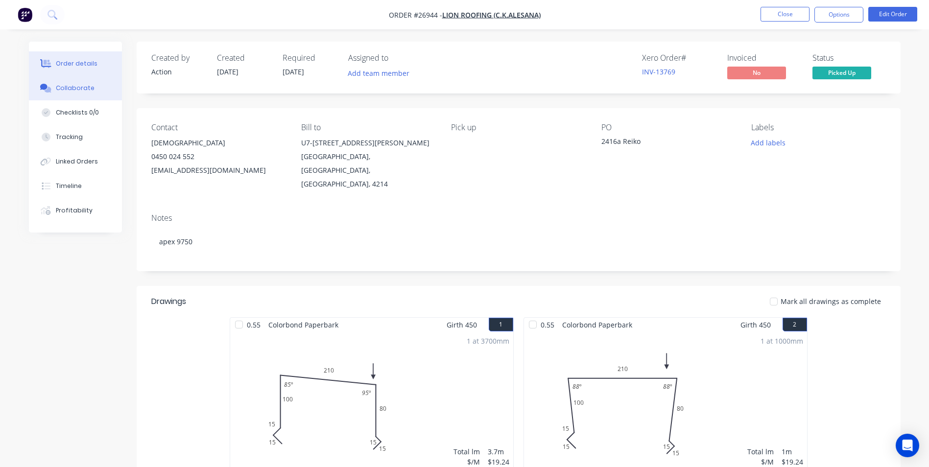
click at [69, 86] on div "Collaborate" at bounding box center [75, 88] width 39 height 9
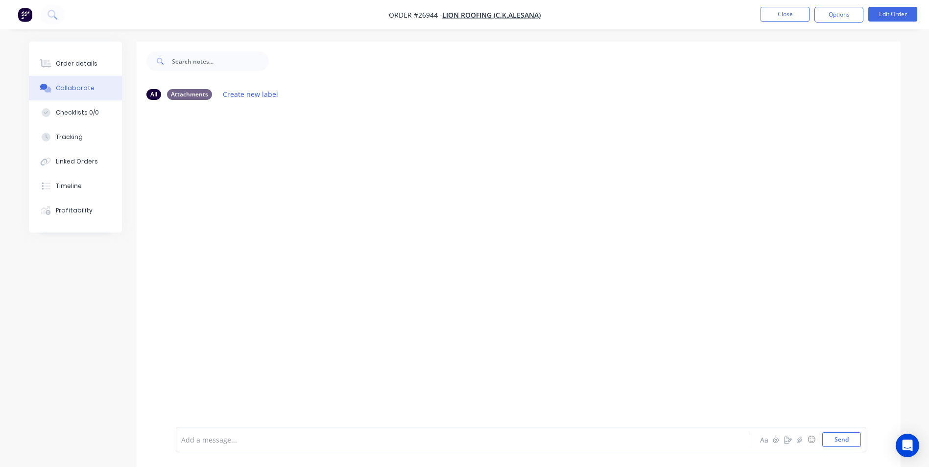
click at [208, 447] on div "Add a message..." at bounding box center [436, 440] width 510 height 15
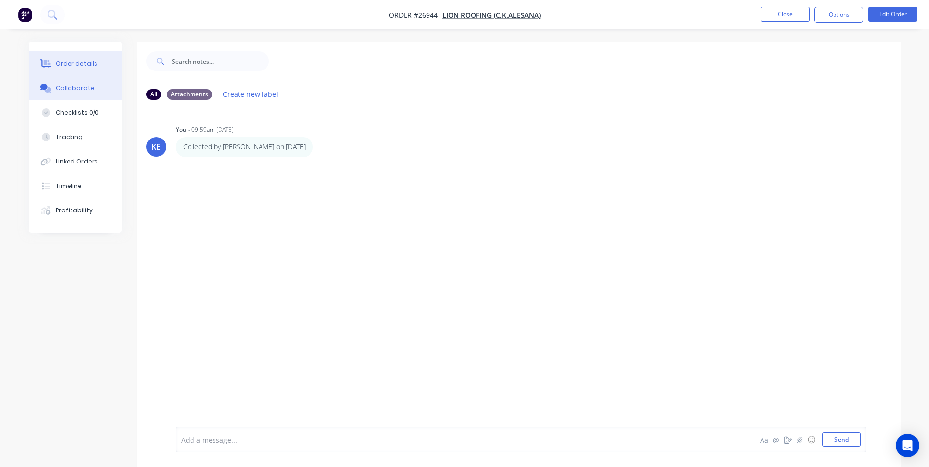
click at [55, 59] on button "Order details" at bounding box center [75, 63] width 93 height 24
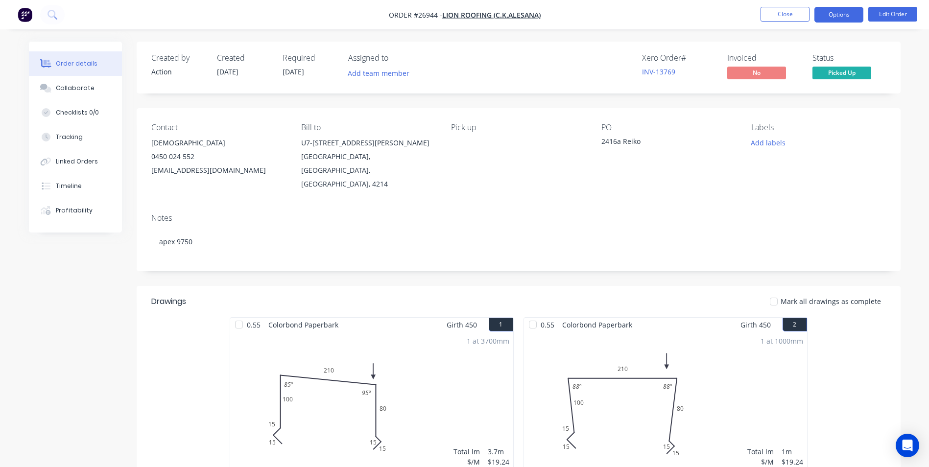
click at [825, 10] on button "Options" at bounding box center [839, 15] width 49 height 16
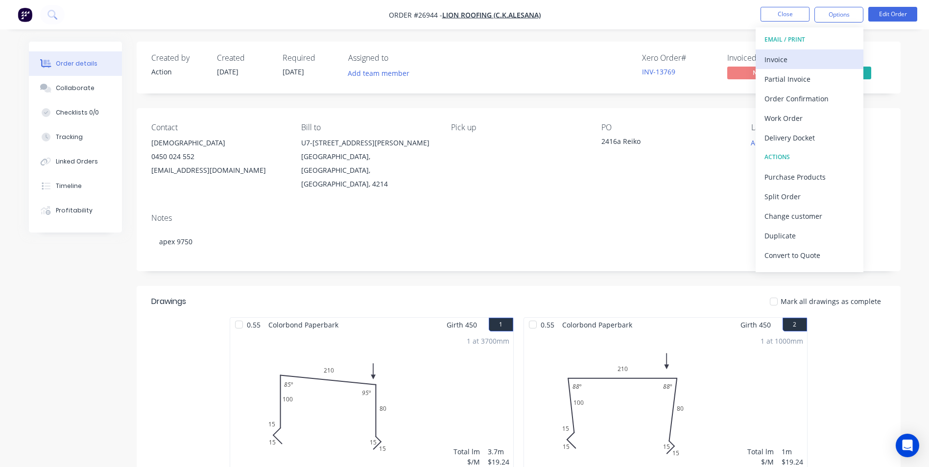
click at [796, 62] on div "Invoice" at bounding box center [810, 59] width 90 height 14
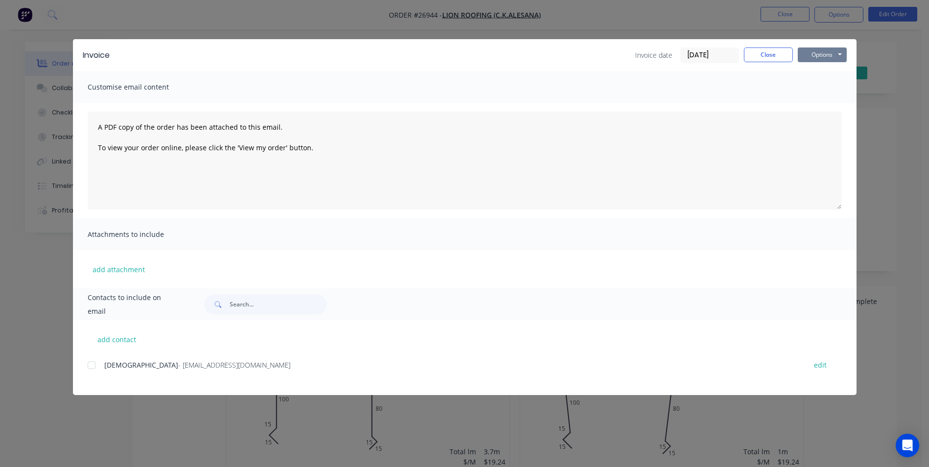
click at [817, 54] on button "Options" at bounding box center [822, 55] width 49 height 15
click at [800, 93] on button "Print" at bounding box center [829, 88] width 63 height 16
click at [762, 57] on button "Close" at bounding box center [768, 55] width 49 height 15
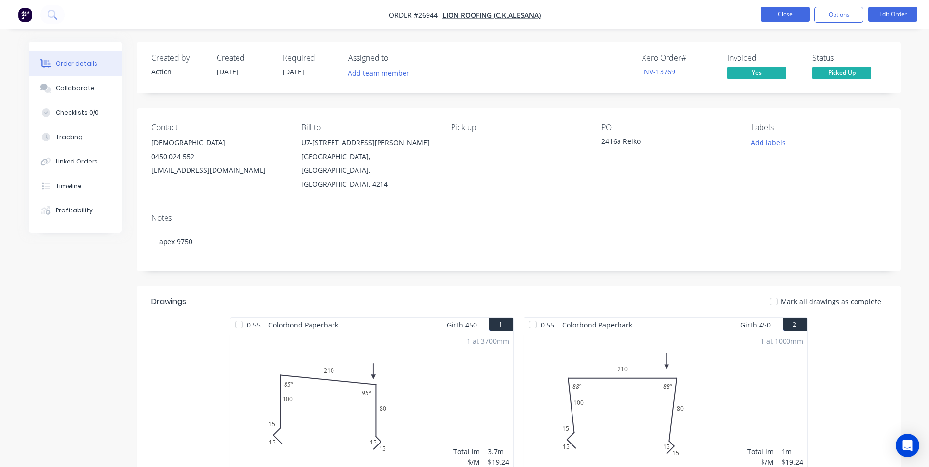
click at [786, 12] on button "Close" at bounding box center [785, 14] width 49 height 15
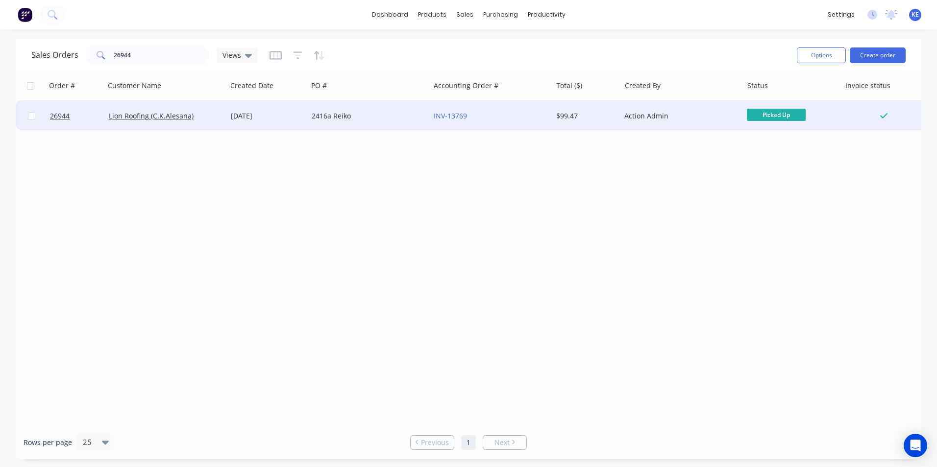
click at [30, 117] on input "checkbox" at bounding box center [31, 116] width 7 height 7
checkbox input "true"
click at [810, 53] on button "Options" at bounding box center [821, 56] width 49 height 16
click at [792, 98] on div "Archive" at bounding box center [792, 100] width 90 height 14
checkbox input "false"
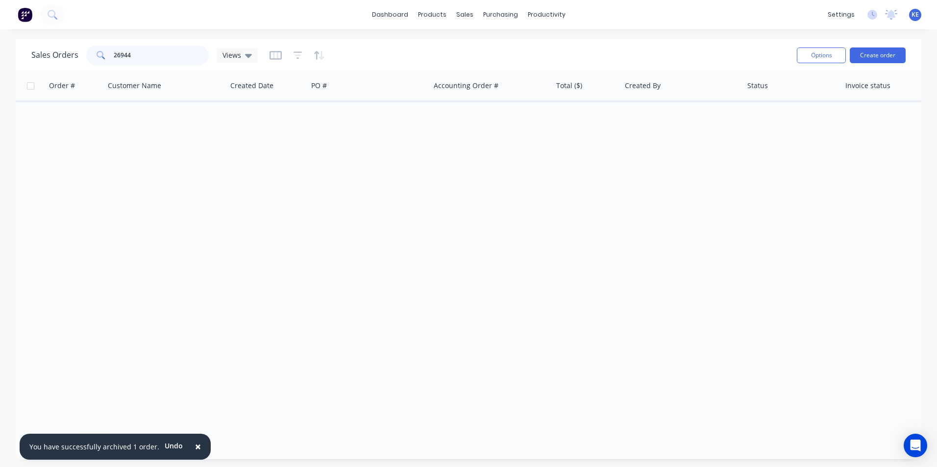
drag, startPoint x: 146, startPoint y: 54, endPoint x: 61, endPoint y: 54, distance: 85.2
click at [61, 54] on div "Sales Orders 26944 Views" at bounding box center [144, 56] width 226 height 20
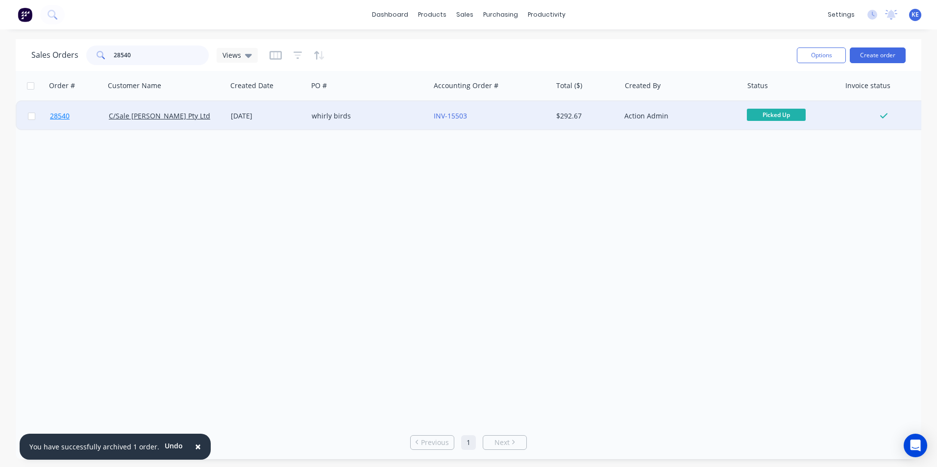
type input "28540"
click at [85, 119] on link "28540" at bounding box center [79, 115] width 59 height 29
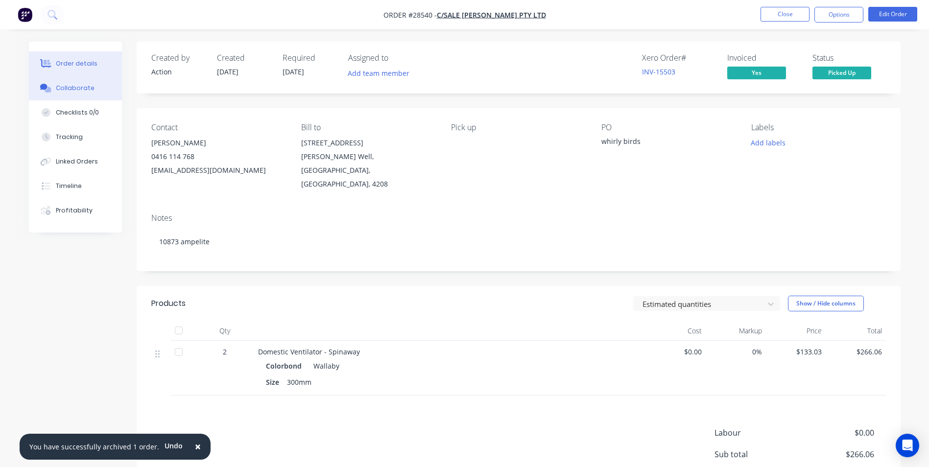
click at [70, 90] on div "Collaborate" at bounding box center [75, 88] width 39 height 9
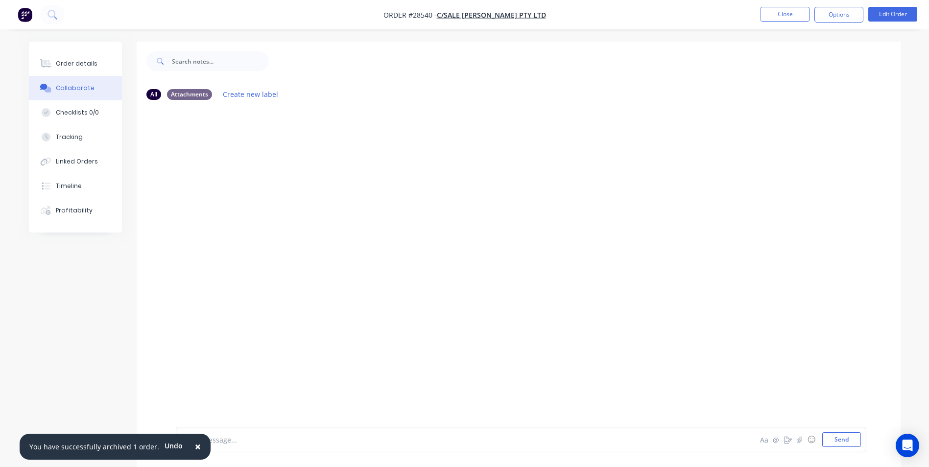
click at [232, 445] on div at bounding box center [436, 440] width 509 height 10
click at [195, 447] on span "×" at bounding box center [198, 447] width 6 height 14
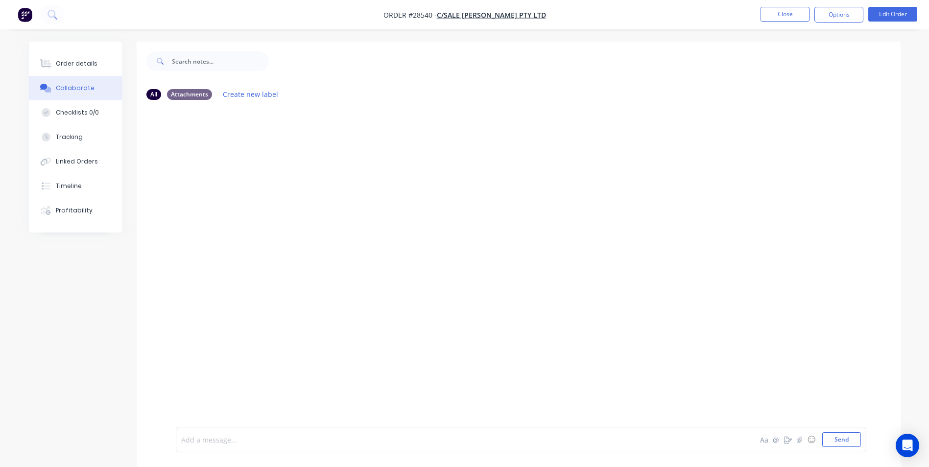
click at [211, 441] on div at bounding box center [436, 440] width 509 height 10
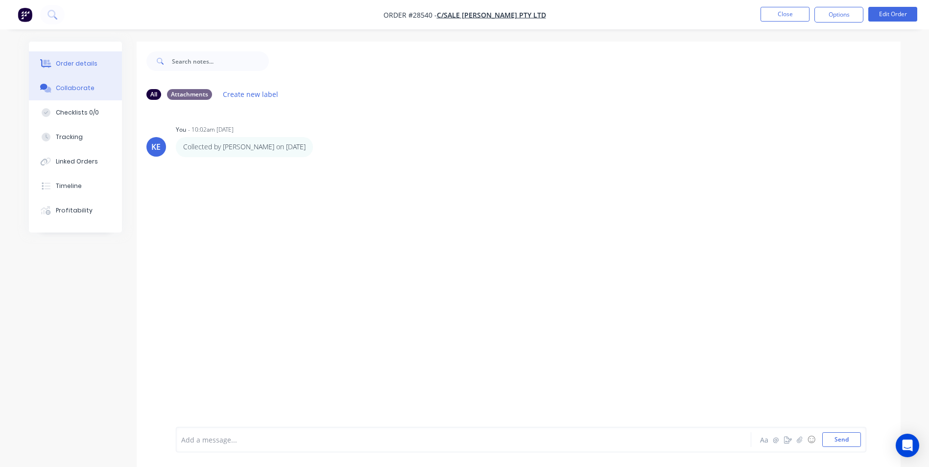
click at [77, 65] on div "Order details" at bounding box center [77, 63] width 42 height 9
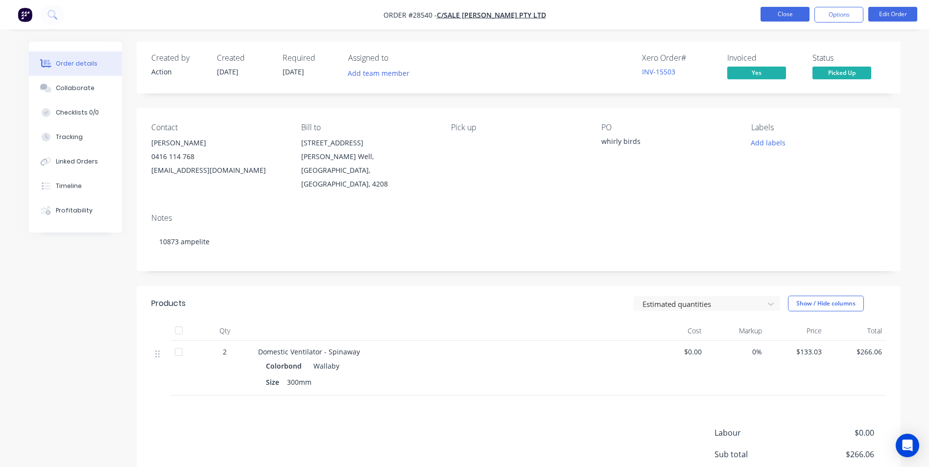
click at [776, 16] on button "Close" at bounding box center [785, 14] width 49 height 15
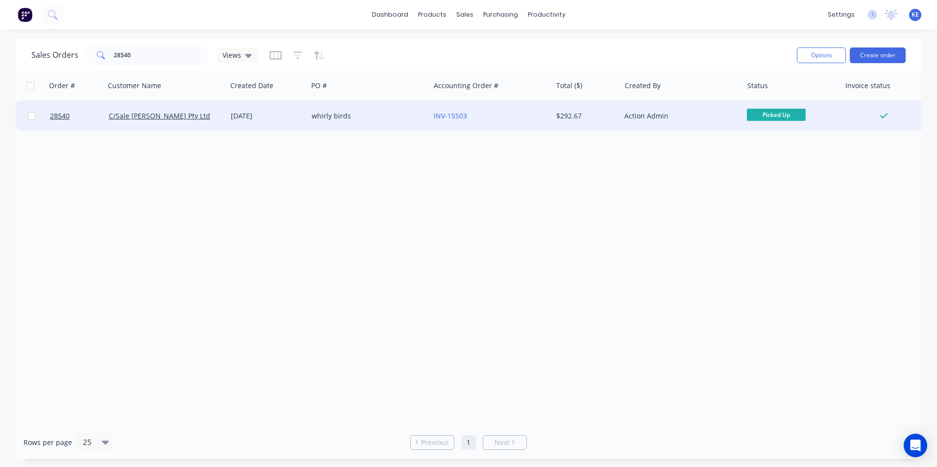
click at [31, 117] on input "checkbox" at bounding box center [31, 116] width 7 height 7
checkbox input "true"
click at [815, 58] on button "Options" at bounding box center [821, 56] width 49 height 16
click at [793, 101] on div "Archive" at bounding box center [792, 100] width 90 height 14
checkbox input "false"
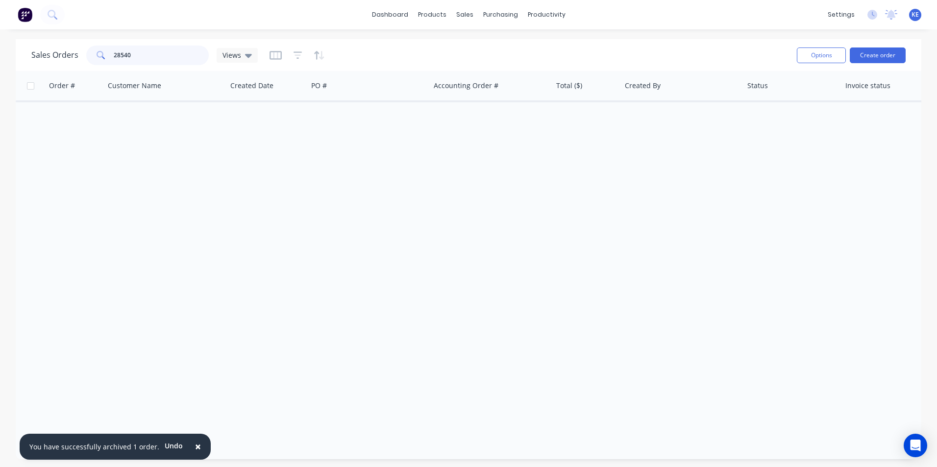
drag, startPoint x: 140, startPoint y: 56, endPoint x: 50, endPoint y: 56, distance: 90.1
click at [50, 56] on div "Sales Orders 28540 Views" at bounding box center [144, 56] width 226 height 20
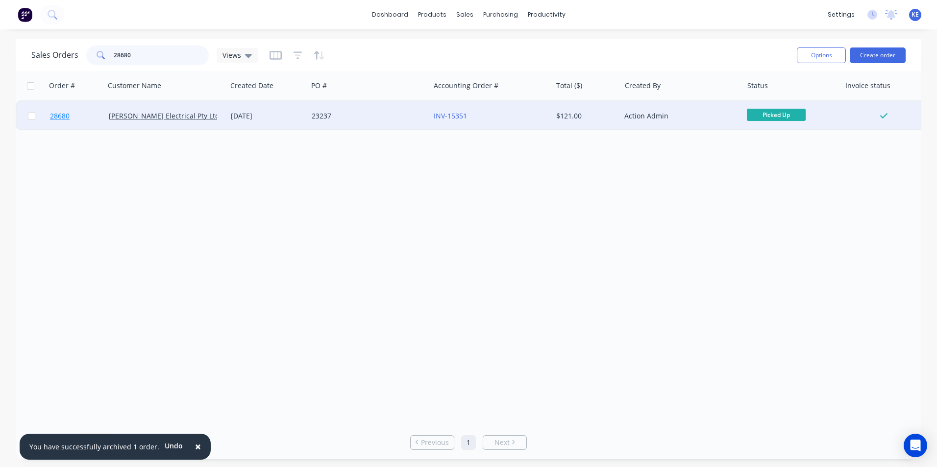
type input "28680"
click at [80, 117] on link "28680" at bounding box center [79, 115] width 59 height 29
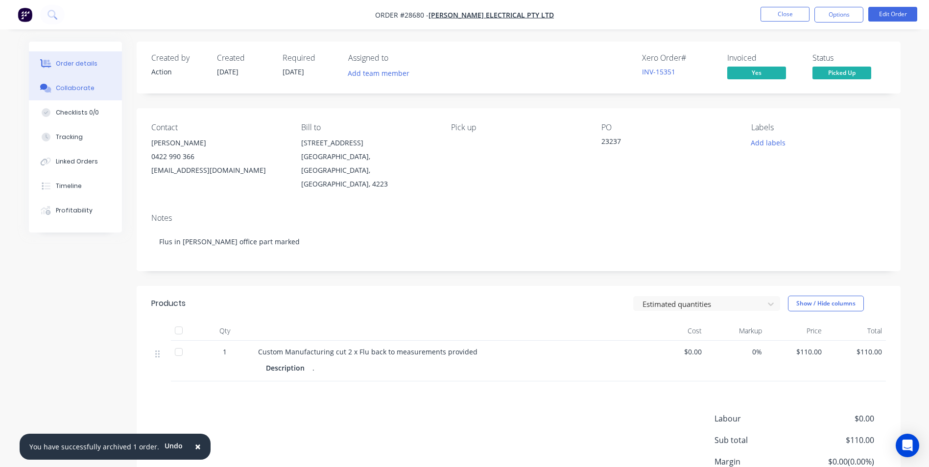
click at [60, 84] on div "Collaborate" at bounding box center [75, 88] width 39 height 9
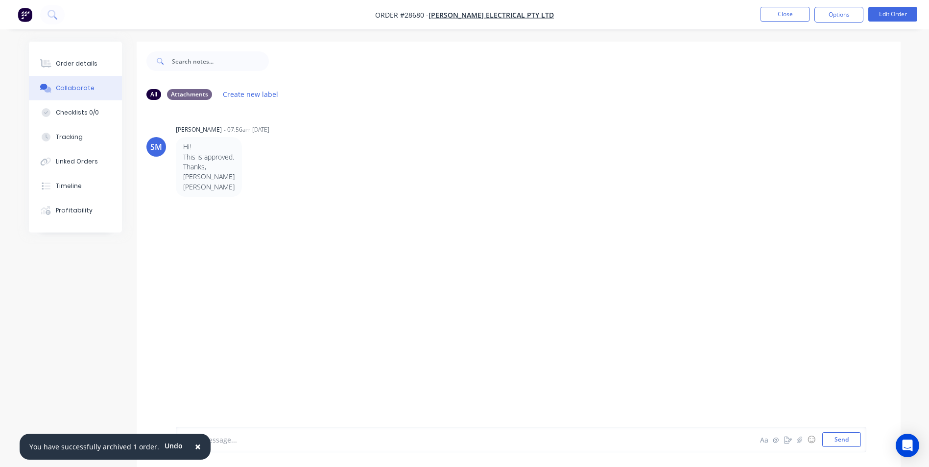
click at [195, 448] on span "×" at bounding box center [198, 447] width 6 height 14
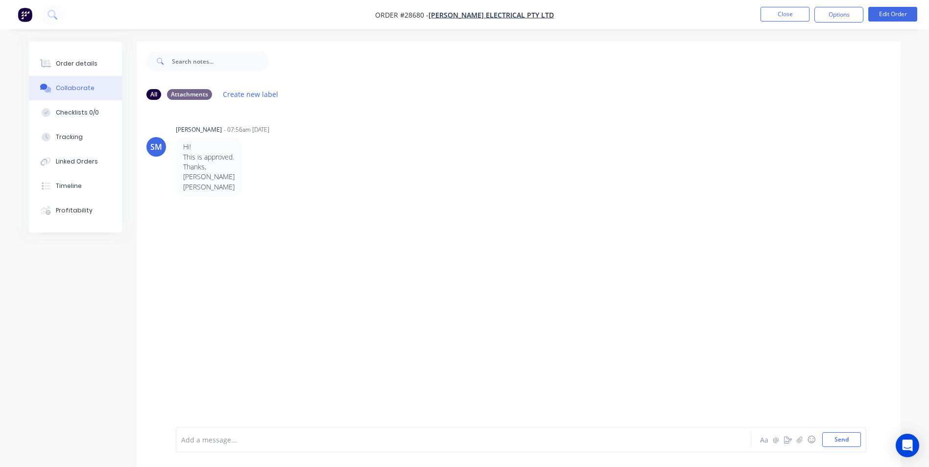
drag, startPoint x: 227, startPoint y: 449, endPoint x: 222, endPoint y: 442, distance: 8.8
click at [225, 448] on div "Add a message... Aa @ ☺ Send" at bounding box center [521, 439] width 691 height 25
drag, startPoint x: 206, startPoint y: 437, endPoint x: 195, endPoint y: 415, distance: 24.5
click at [206, 434] on div "Add a message..." at bounding box center [436, 440] width 510 height 15
click at [98, 68] on button "Order details" at bounding box center [75, 63] width 93 height 24
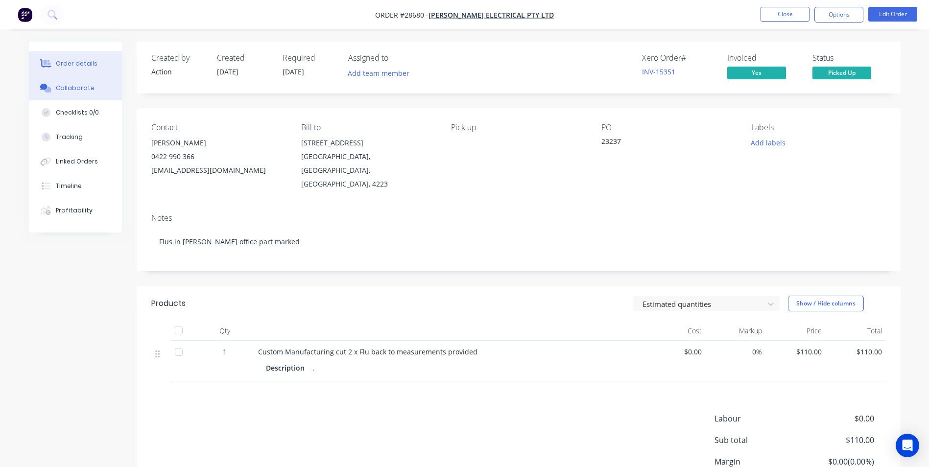
click at [95, 87] on button "Collaborate" at bounding box center [75, 88] width 93 height 24
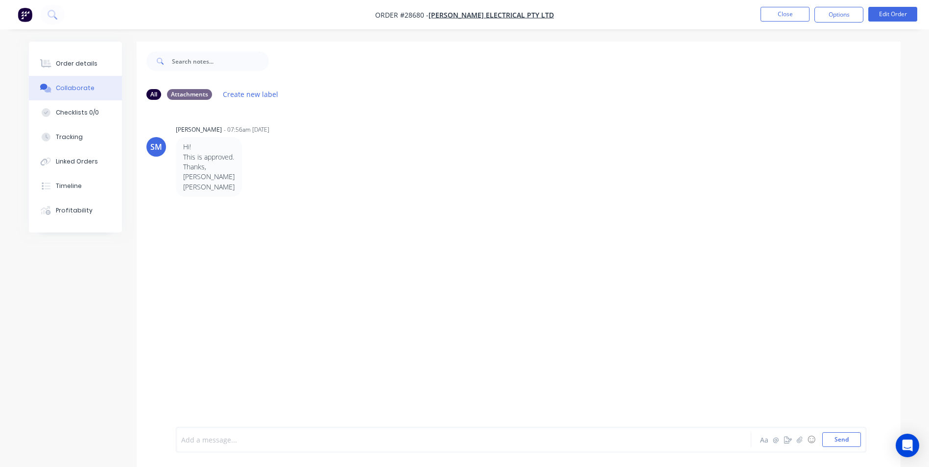
click at [262, 444] on div at bounding box center [436, 440] width 509 height 10
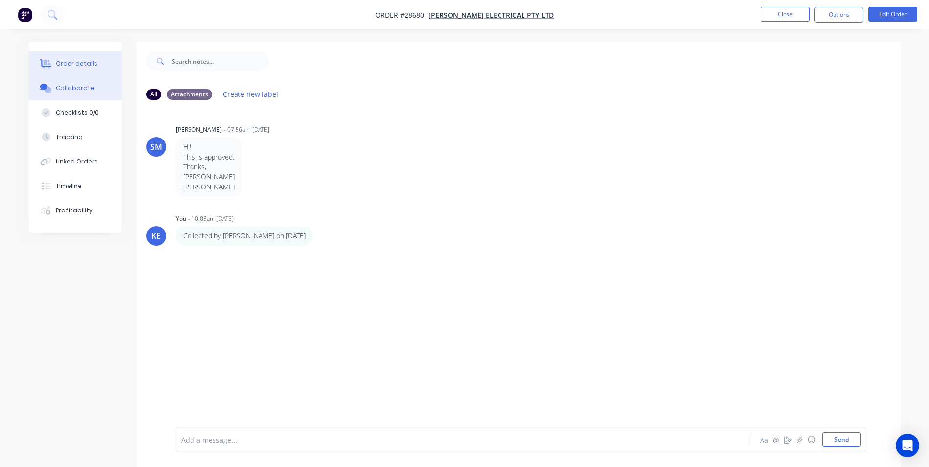
click at [77, 60] on div "Order details" at bounding box center [77, 63] width 42 height 9
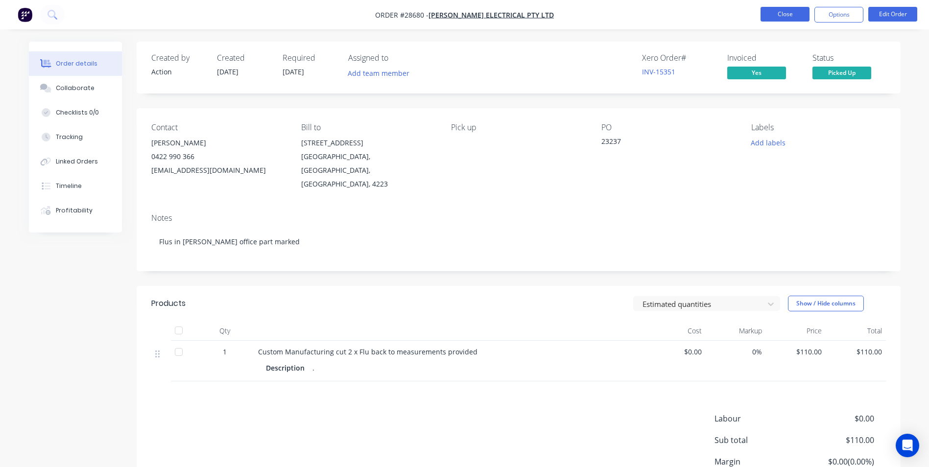
click at [783, 16] on button "Close" at bounding box center [785, 14] width 49 height 15
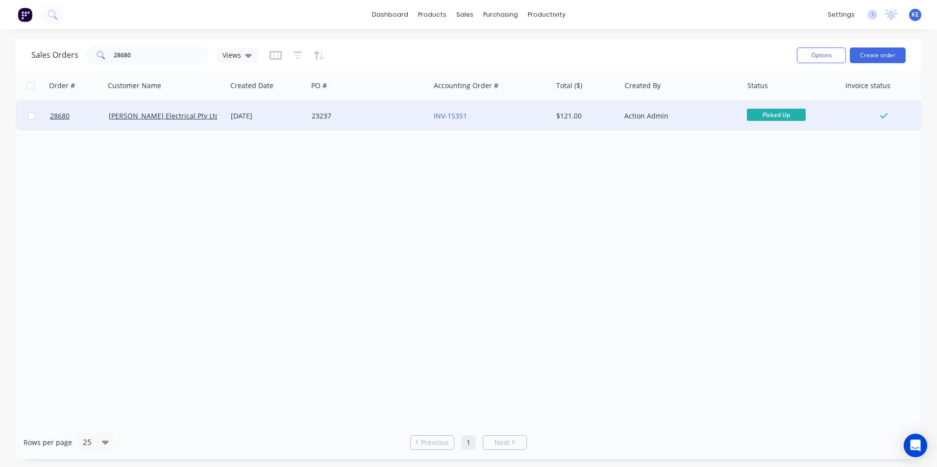
click at [30, 121] on div at bounding box center [31, 115] width 29 height 29
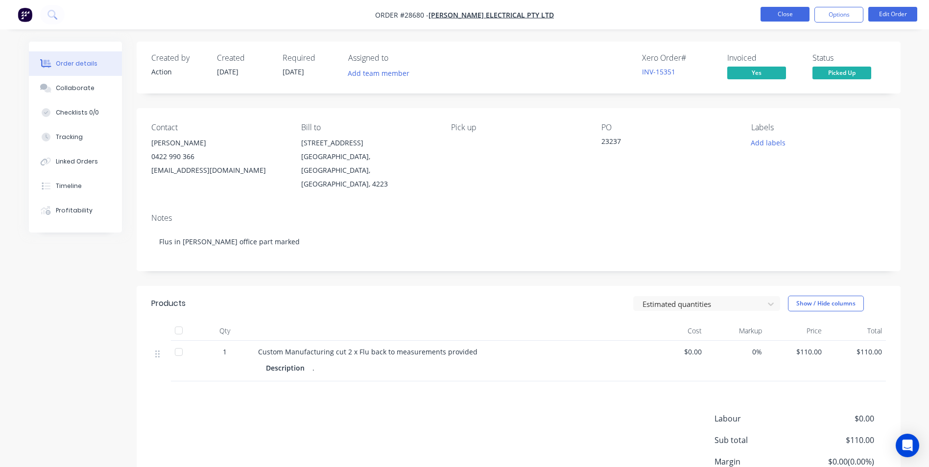
click at [778, 9] on button "Close" at bounding box center [785, 14] width 49 height 15
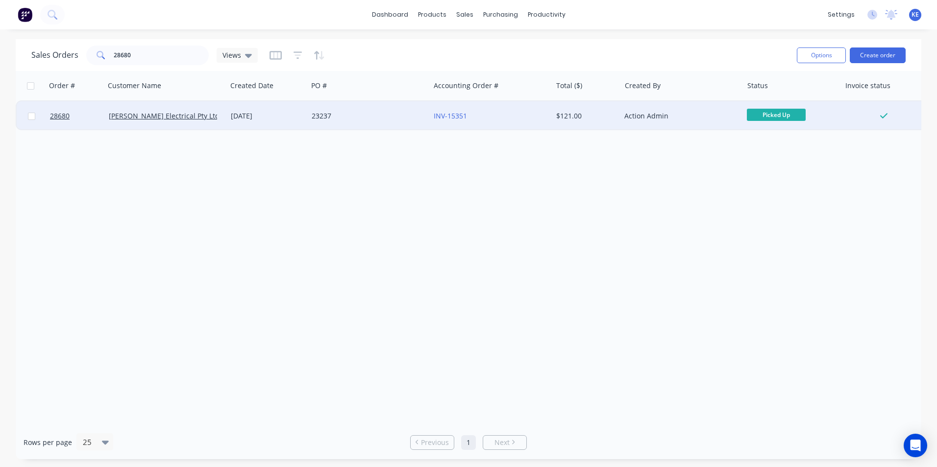
click at [29, 116] on input "checkbox" at bounding box center [31, 116] width 7 height 7
checkbox input "true"
click at [801, 55] on button "Options" at bounding box center [821, 56] width 49 height 16
click at [770, 105] on div "Archive" at bounding box center [792, 100] width 90 height 14
checkbox input "false"
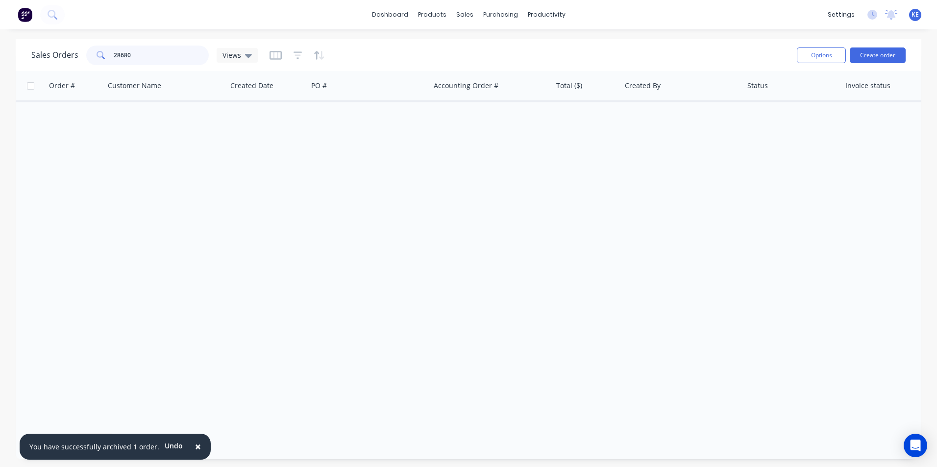
drag, startPoint x: 144, startPoint y: 57, endPoint x: 99, endPoint y: 61, distance: 44.8
click at [99, 61] on div "28680" at bounding box center [147, 56] width 122 height 20
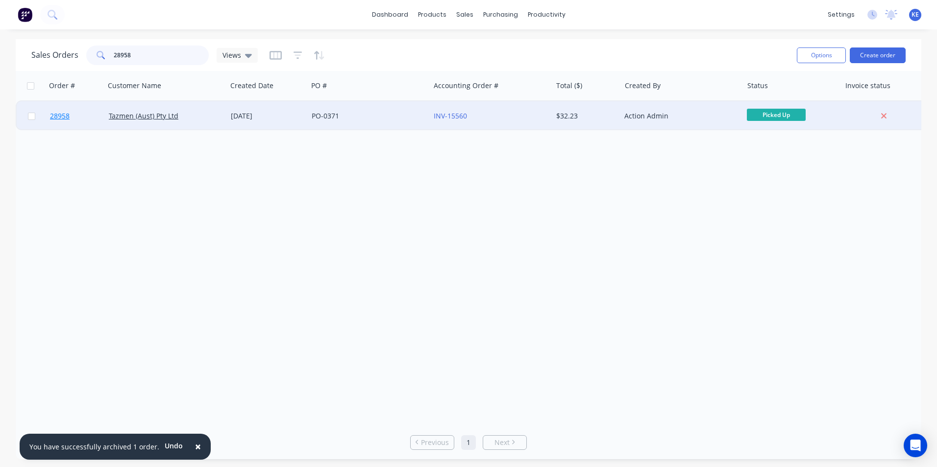
type input "28958"
click at [85, 116] on link "28958" at bounding box center [79, 115] width 59 height 29
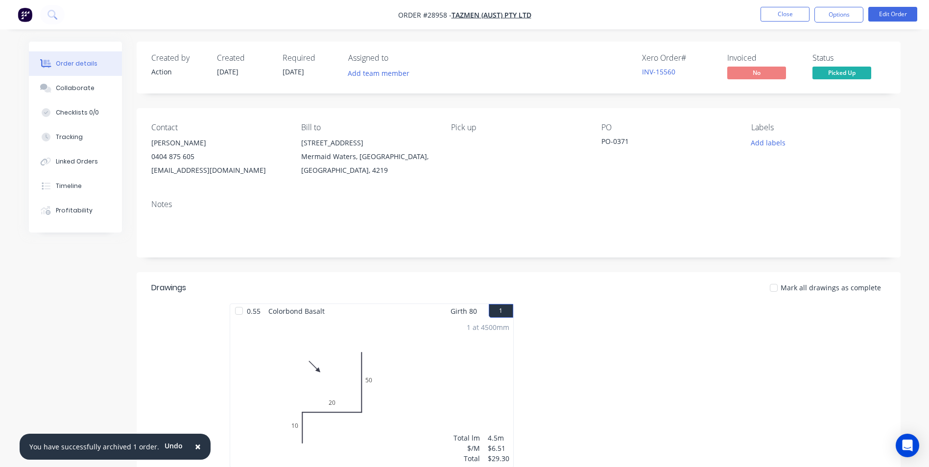
click at [195, 450] on span "×" at bounding box center [198, 447] width 6 height 14
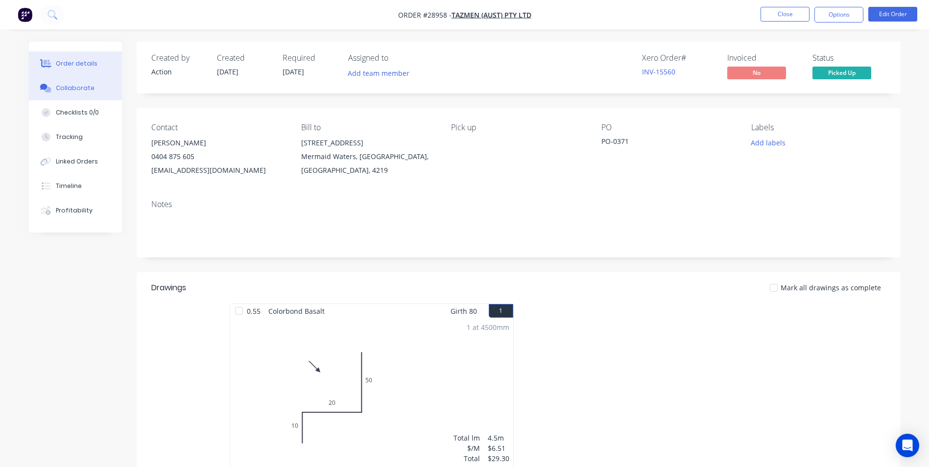
click at [75, 91] on div "Collaborate" at bounding box center [75, 88] width 39 height 9
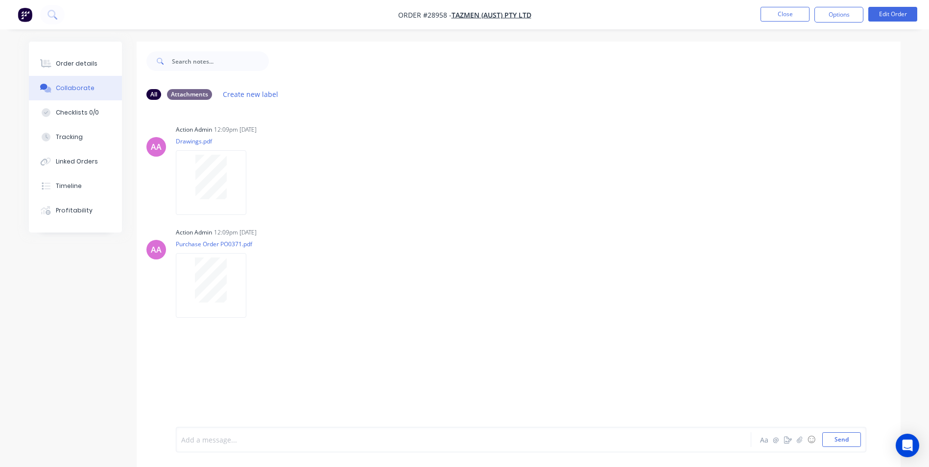
drag, startPoint x: 227, startPoint y: 439, endPoint x: 339, endPoint y: 387, distance: 123.2
click at [227, 437] on div at bounding box center [436, 440] width 509 height 10
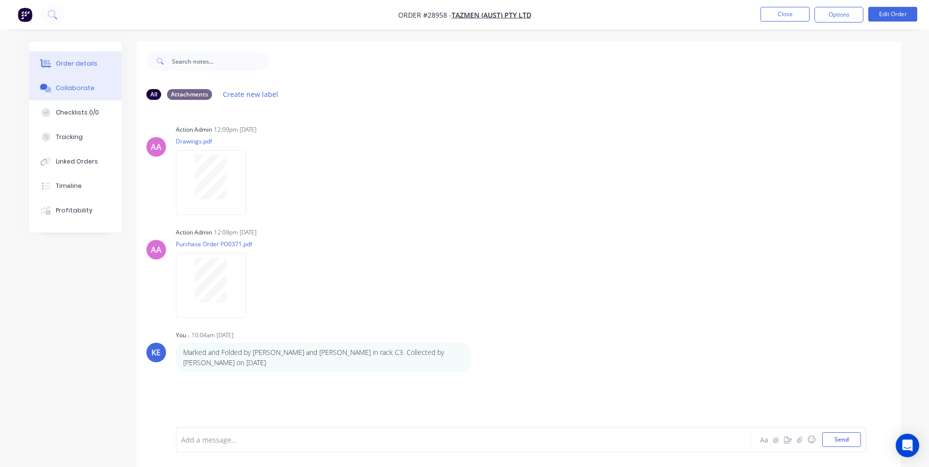
click at [57, 61] on div "Order details" at bounding box center [77, 63] width 42 height 9
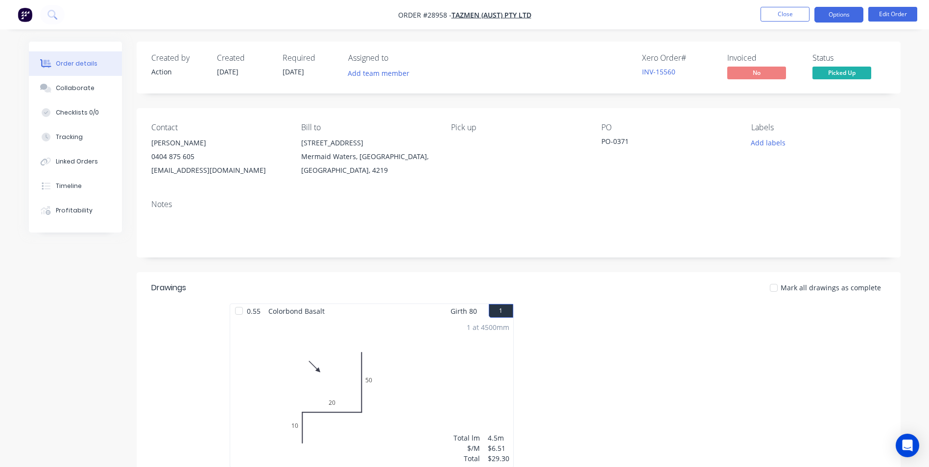
click at [836, 8] on button "Options" at bounding box center [839, 15] width 49 height 16
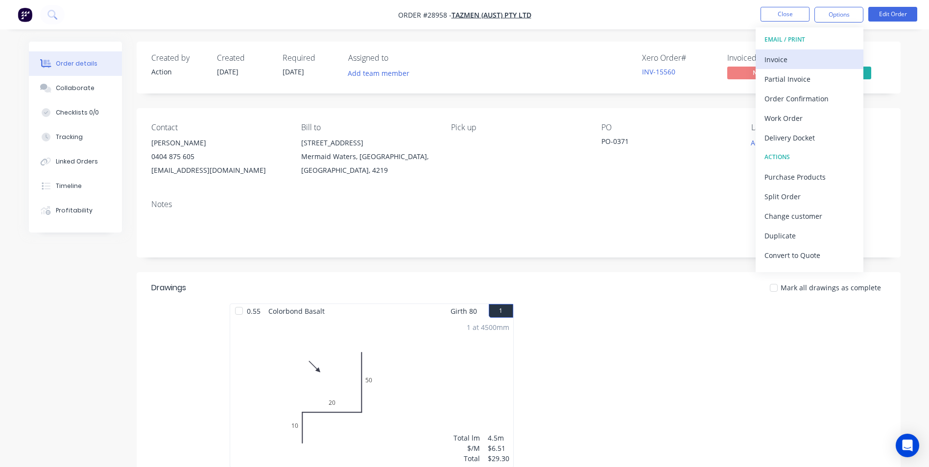
click at [802, 56] on div "Invoice" at bounding box center [810, 59] width 90 height 14
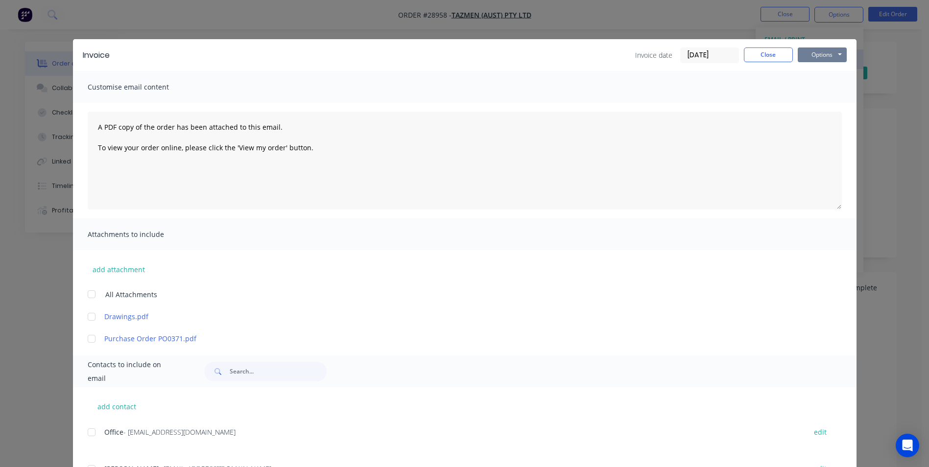
click at [802, 56] on button "Options" at bounding box center [822, 55] width 49 height 15
click at [817, 81] on button "Print" at bounding box center [829, 88] width 63 height 16
click at [770, 52] on button "Close" at bounding box center [768, 55] width 49 height 15
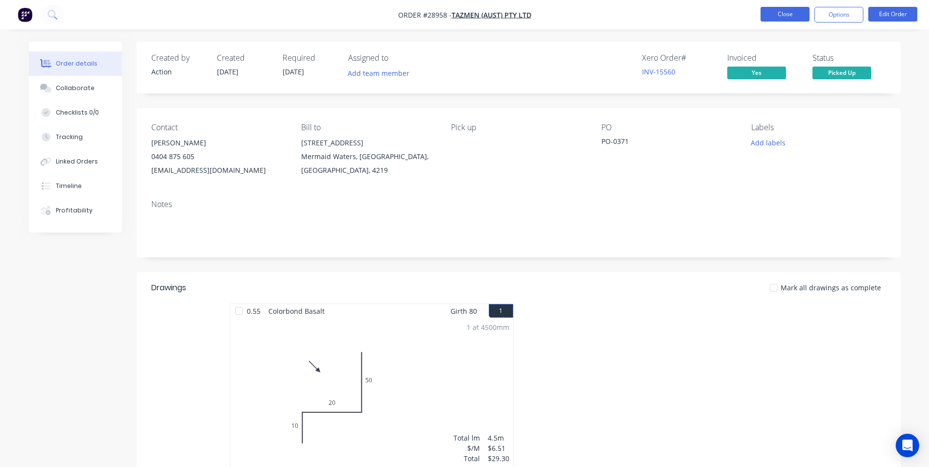
click at [783, 13] on button "Close" at bounding box center [785, 14] width 49 height 15
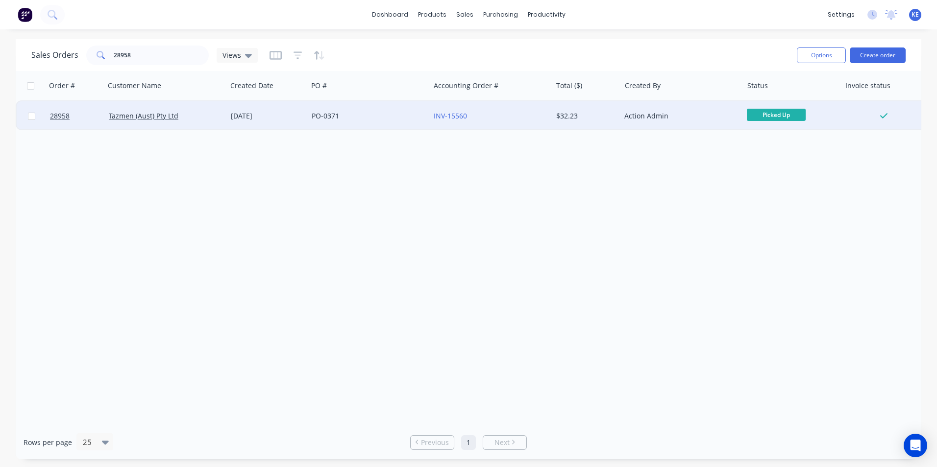
click at [30, 116] on input "checkbox" at bounding box center [31, 116] width 7 height 7
checkbox input "true"
click at [818, 53] on button "Options" at bounding box center [821, 56] width 49 height 16
click at [760, 98] on div "Archive" at bounding box center [792, 100] width 90 height 14
checkbox input "false"
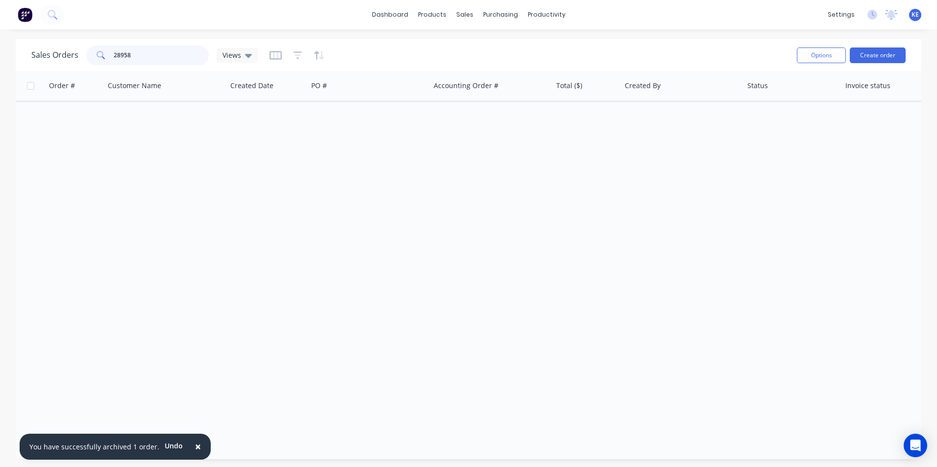
click at [63, 61] on div "Sales Orders 28958 Views" at bounding box center [144, 56] width 226 height 20
click at [161, 282] on div "Order # Customer Name Created Date PO # Accounting Order # Total ($) Created By…" at bounding box center [468, 248] width 905 height 355
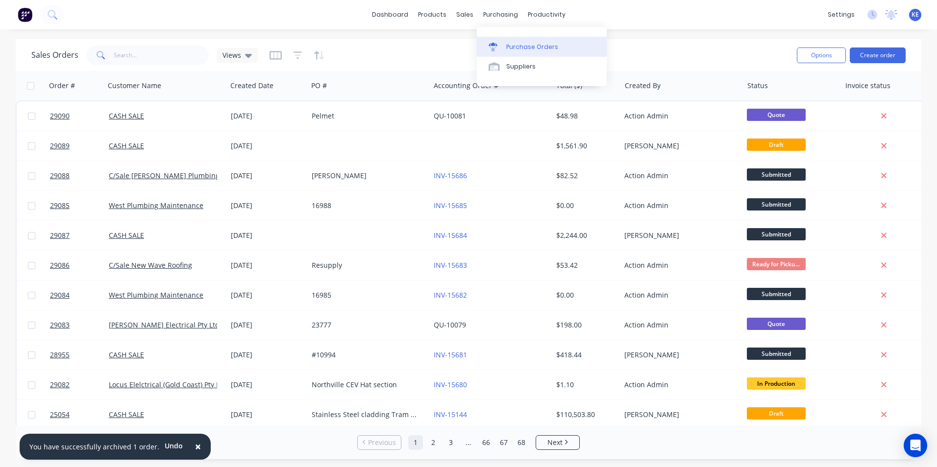
click at [517, 45] on div "Purchase Orders" at bounding box center [532, 47] width 52 height 9
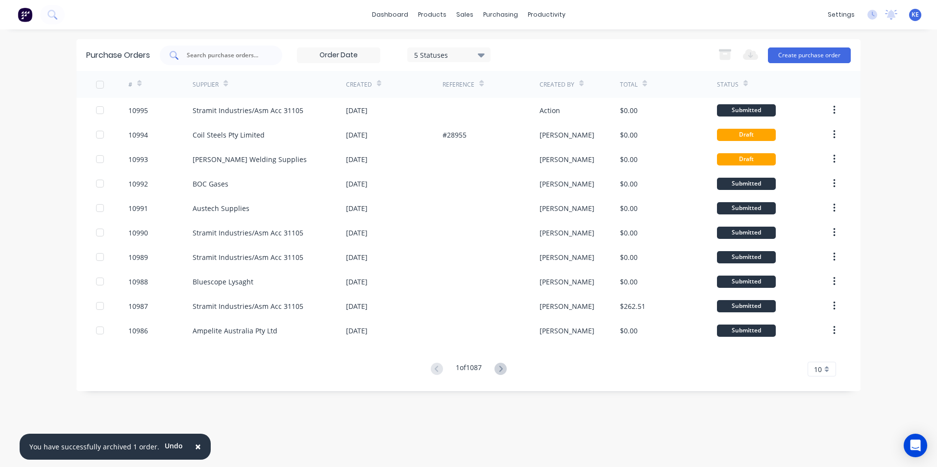
click at [206, 56] on input "text" at bounding box center [226, 55] width 81 height 10
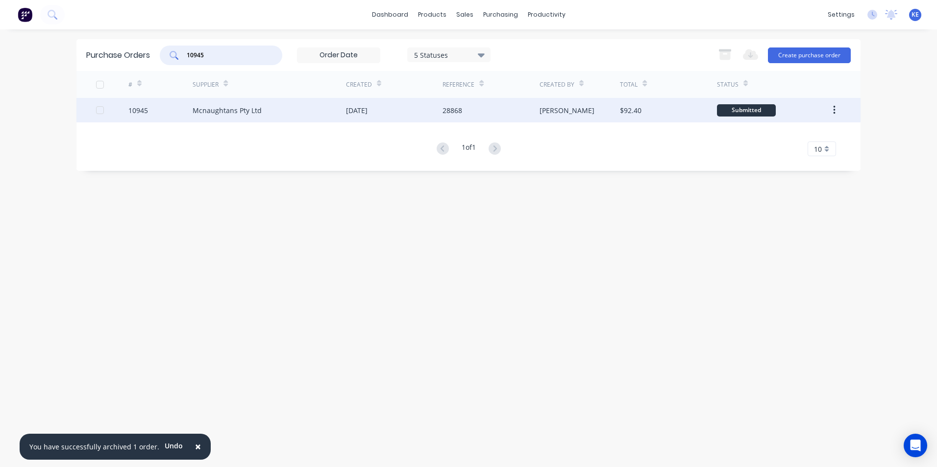
type input "10945"
click at [166, 111] on div "10945" at bounding box center [160, 110] width 65 height 24
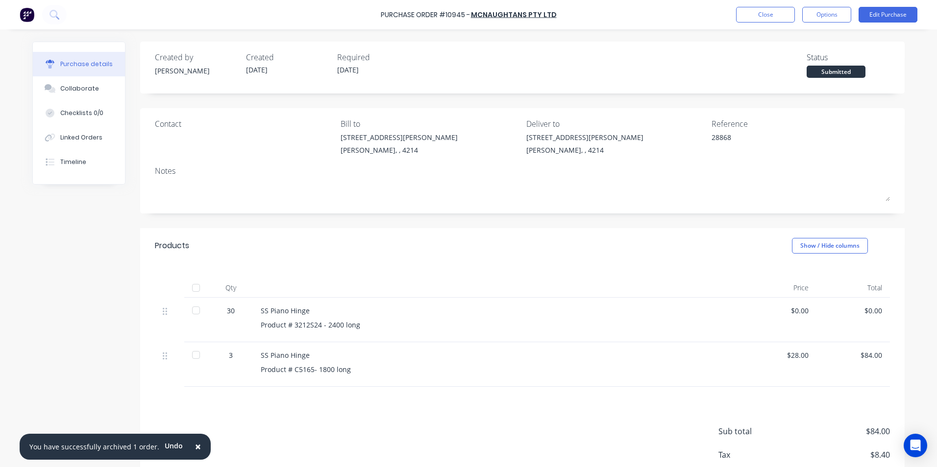
drag, startPoint x: 73, startPoint y: 143, endPoint x: 135, endPoint y: 159, distance: 64.8
click at [73, 143] on button "Linked Orders" at bounding box center [79, 137] width 92 height 24
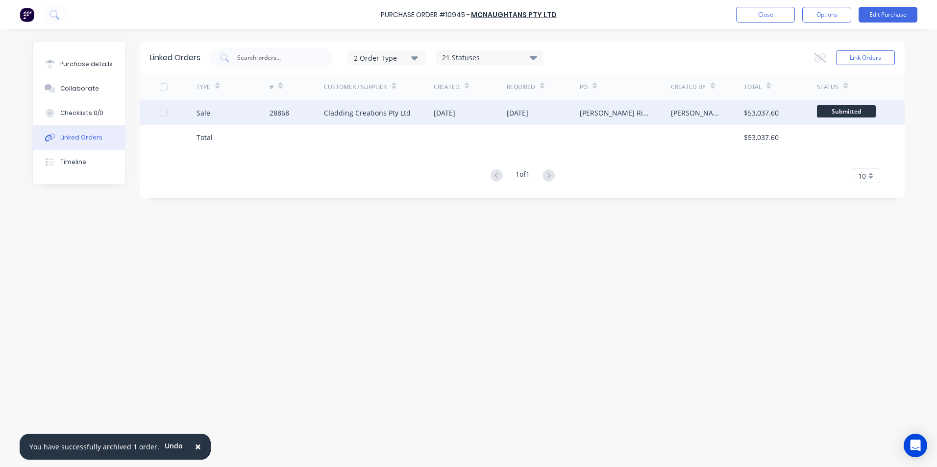
click at [237, 116] on div "Sale" at bounding box center [232, 112] width 73 height 24
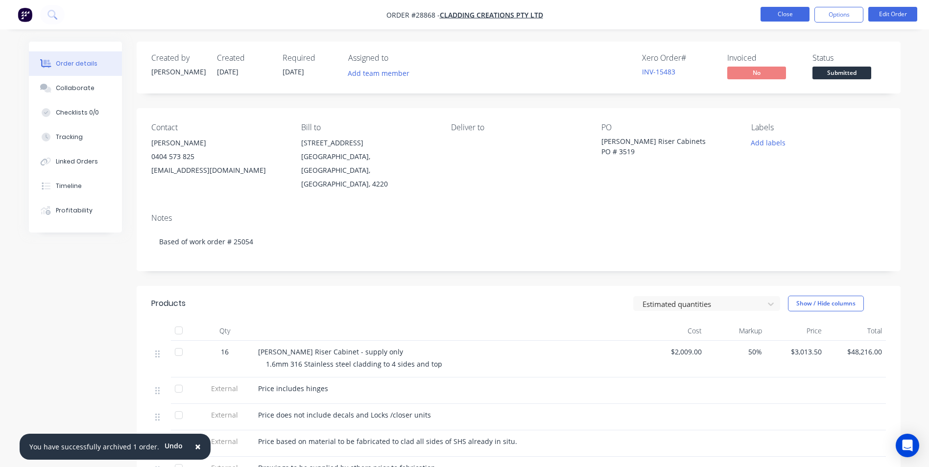
click at [786, 15] on button "Close" at bounding box center [785, 14] width 49 height 15
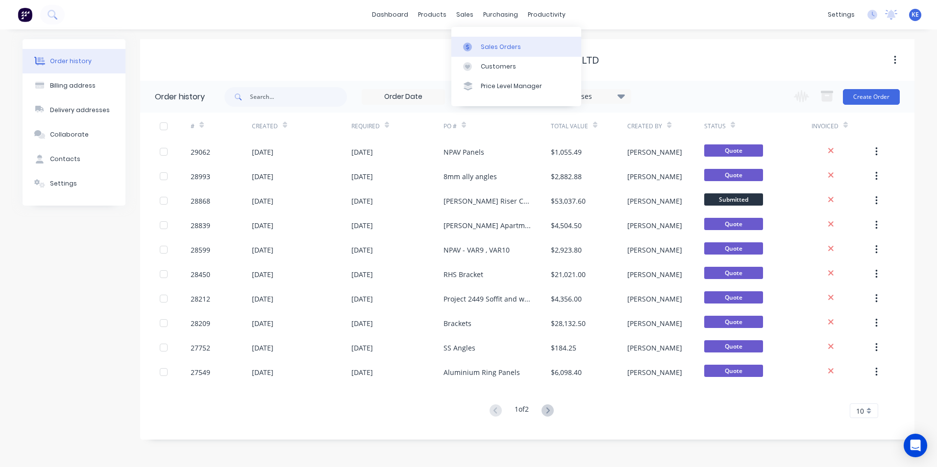
click at [491, 44] on div "Sales Orders" at bounding box center [501, 47] width 40 height 9
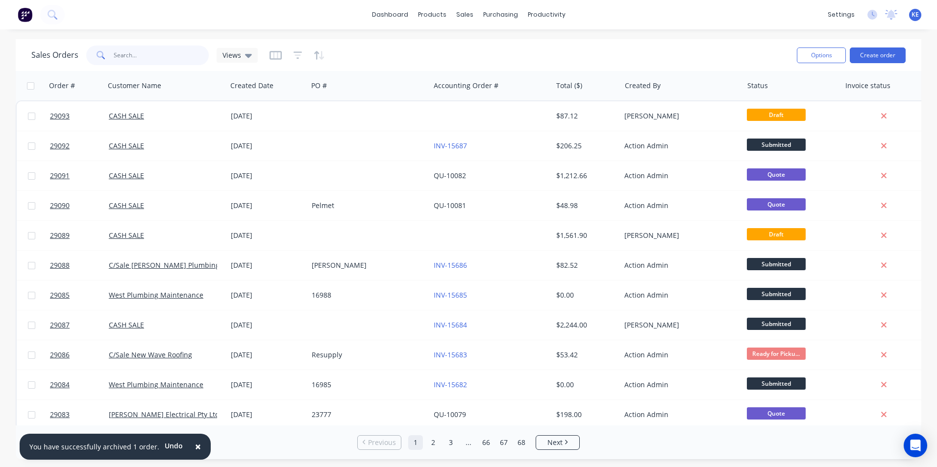
click at [143, 48] on input "text" at bounding box center [162, 56] width 96 height 20
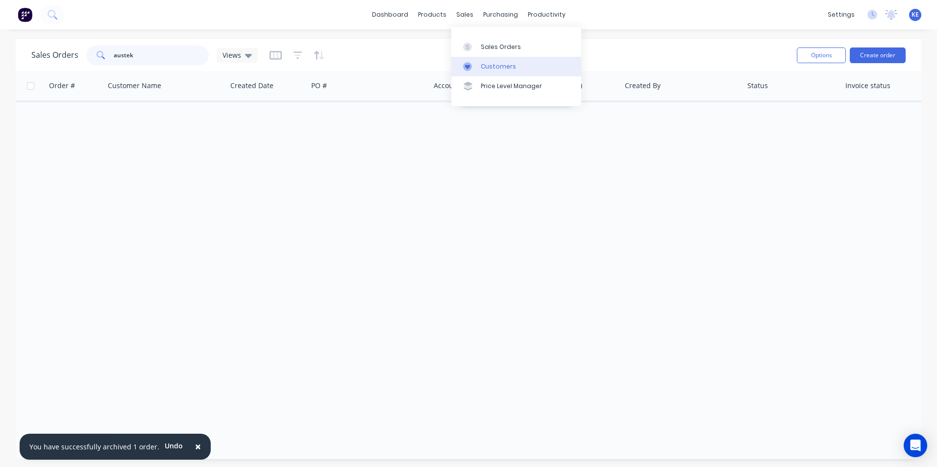
type input "austek"
click at [498, 69] on div "Customers" at bounding box center [498, 66] width 35 height 9
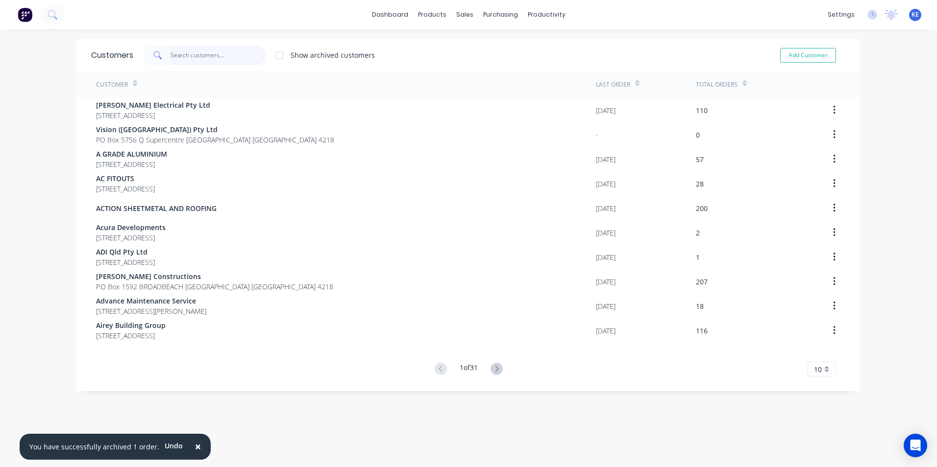
drag, startPoint x: 178, startPoint y: 50, endPoint x: 184, endPoint y: 49, distance: 5.5
click at [178, 49] on input "text" at bounding box center [218, 56] width 96 height 20
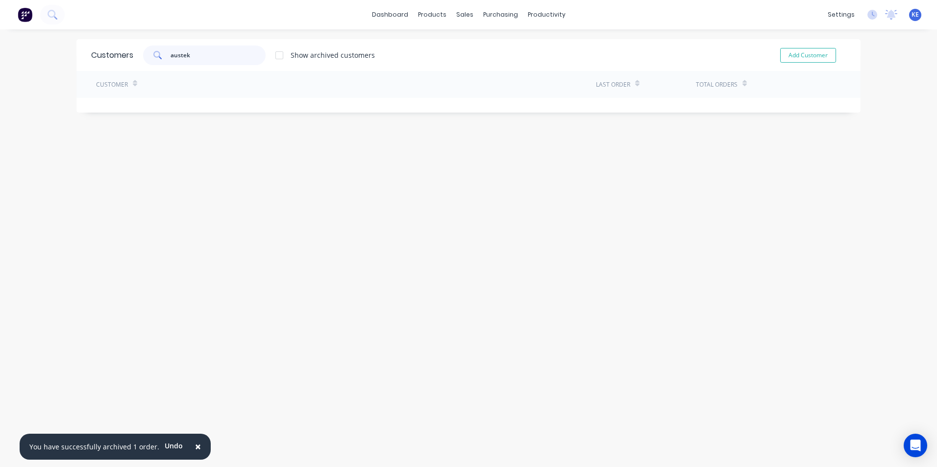
drag, startPoint x: 197, startPoint y: 52, endPoint x: 147, endPoint y: 56, distance: 50.6
click at [147, 56] on div "austek" at bounding box center [204, 56] width 122 height 20
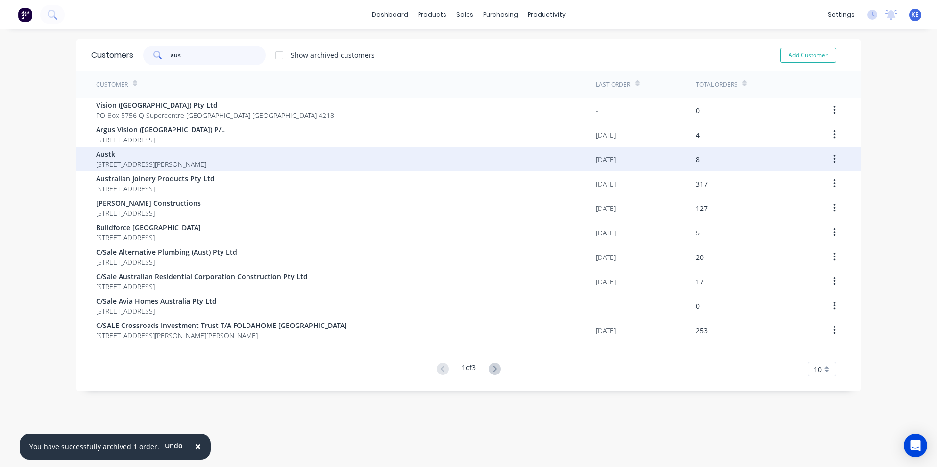
type input "aus"
click at [163, 163] on span "[STREET_ADDRESS][PERSON_NAME]" at bounding box center [151, 164] width 110 height 10
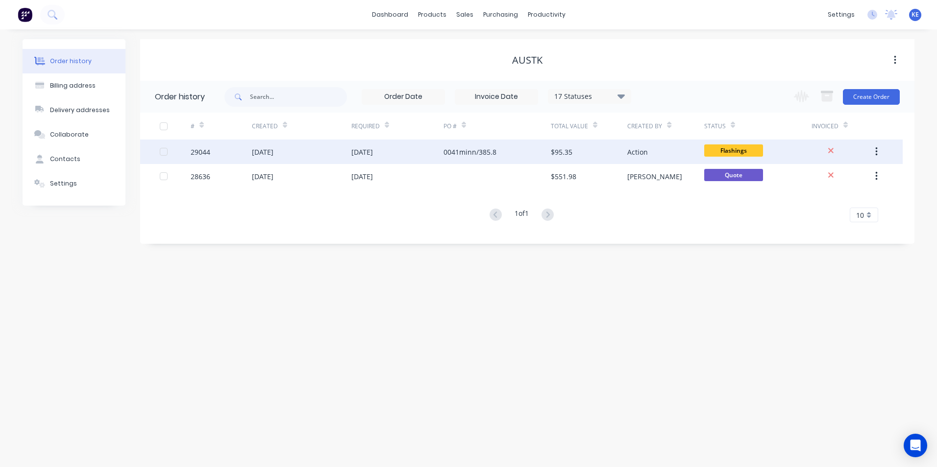
click at [304, 152] on div "[DATE]" at bounding box center [301, 152] width 99 height 24
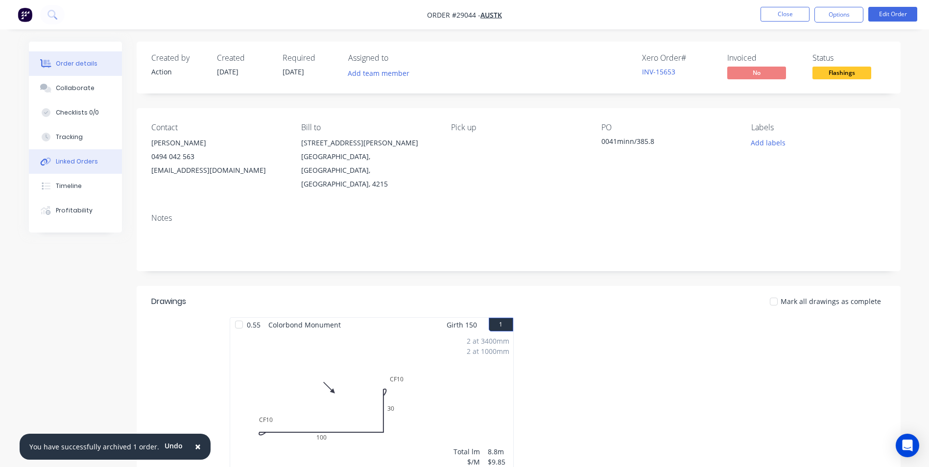
click at [71, 164] on div "Linked Orders" at bounding box center [77, 161] width 42 height 9
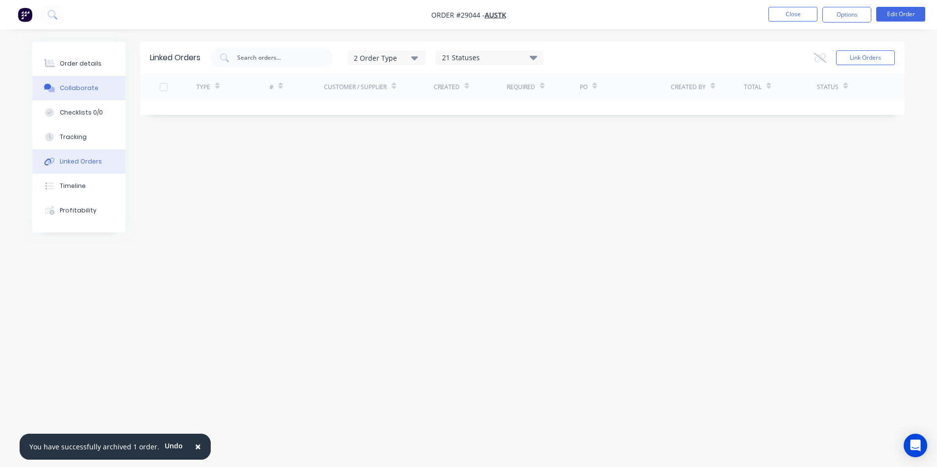
click at [84, 83] on button "Collaborate" at bounding box center [78, 88] width 93 height 24
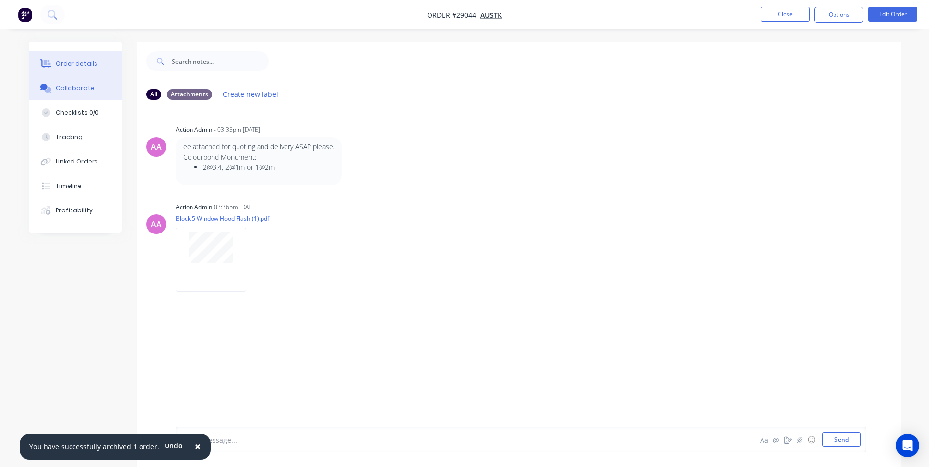
click at [63, 67] on div "Order details" at bounding box center [77, 63] width 42 height 9
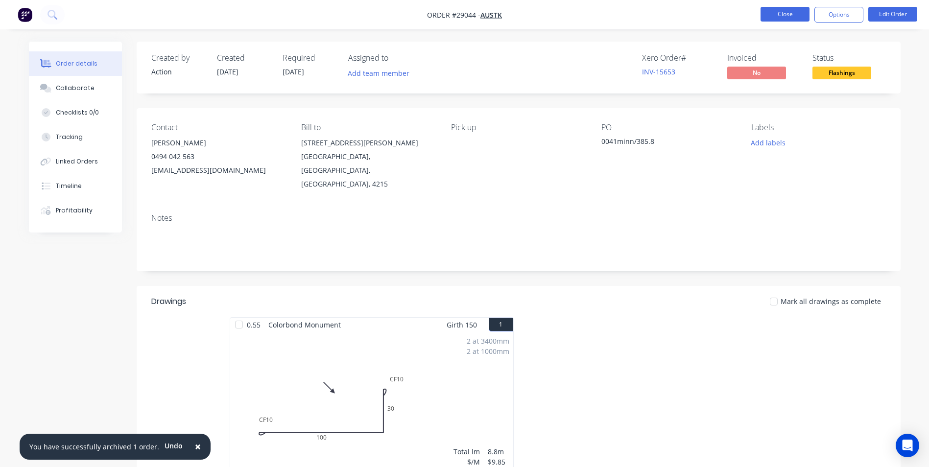
click at [786, 18] on button "Close" at bounding box center [785, 14] width 49 height 15
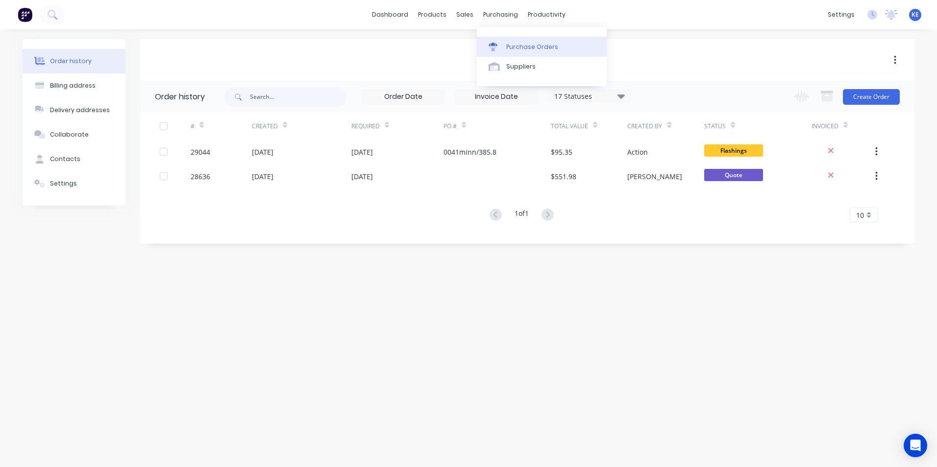
click at [521, 49] on div "Purchase Orders" at bounding box center [532, 47] width 52 height 9
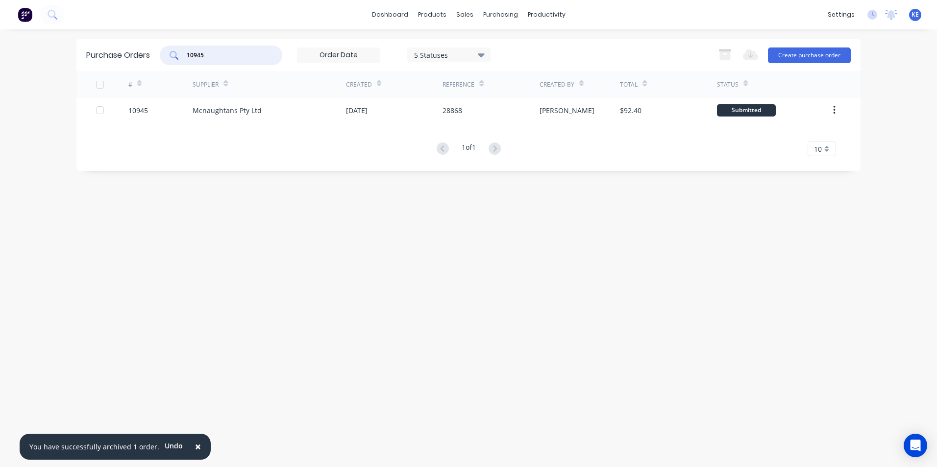
drag, startPoint x: 229, startPoint y: 54, endPoint x: 149, endPoint y: 59, distance: 79.5
click at [149, 59] on div "Purchase Orders 10945 5 Statuses 5 Statuses Export to Excel (XLSX) Create purch…" at bounding box center [468, 55] width 784 height 32
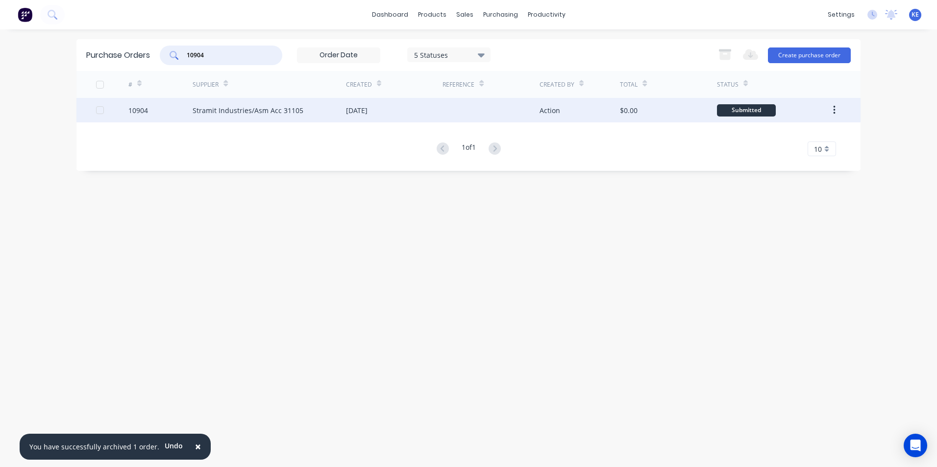
type input "10904"
click at [169, 113] on div "10904" at bounding box center [160, 110] width 65 height 24
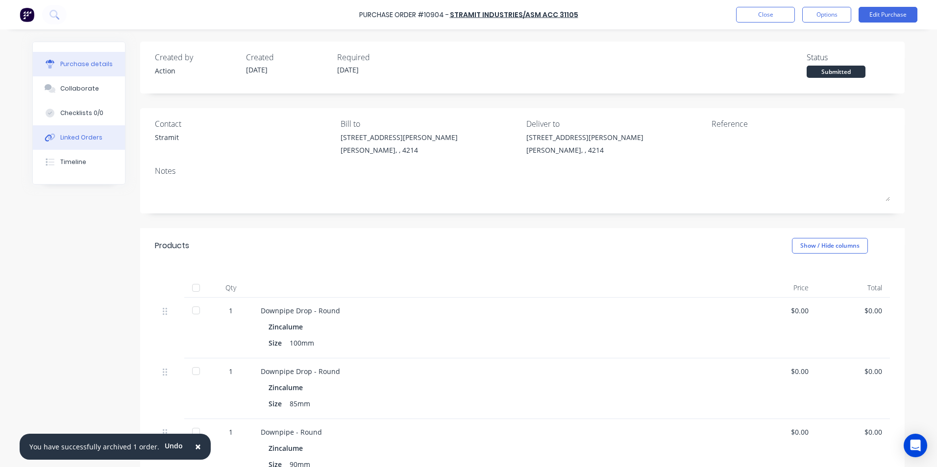
click at [79, 134] on div "Linked Orders" at bounding box center [81, 137] width 42 height 9
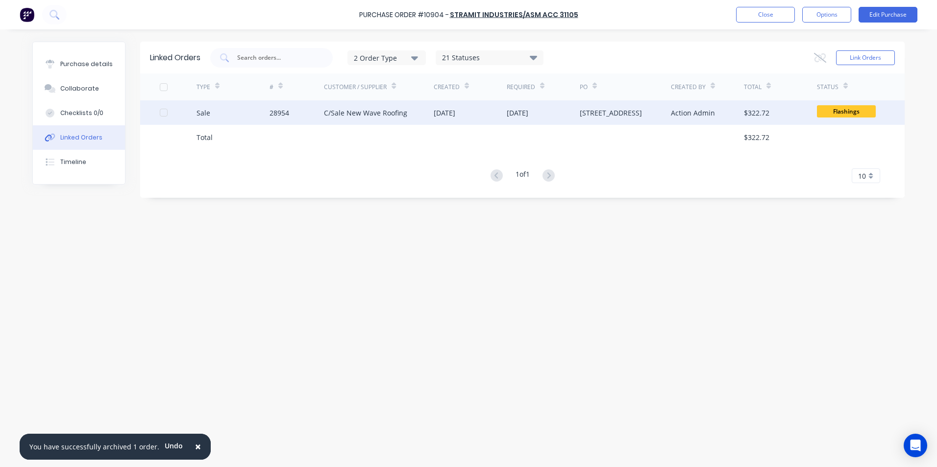
click at [232, 109] on div "Sale" at bounding box center [232, 112] width 73 height 24
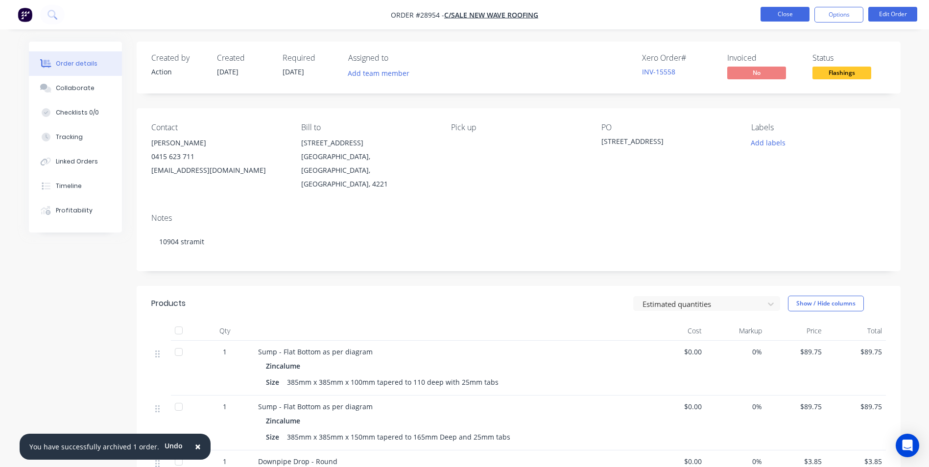
click at [782, 15] on button "Close" at bounding box center [785, 14] width 49 height 15
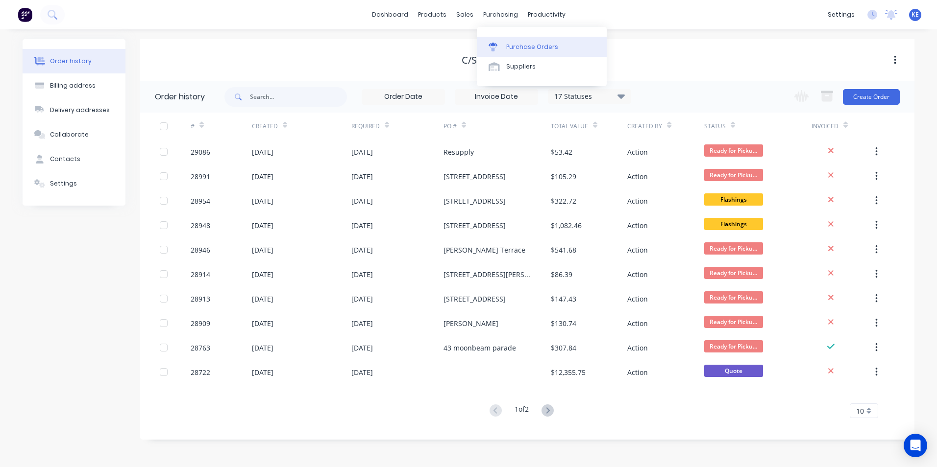
click at [521, 52] on link "Purchase Orders" at bounding box center [542, 47] width 130 height 20
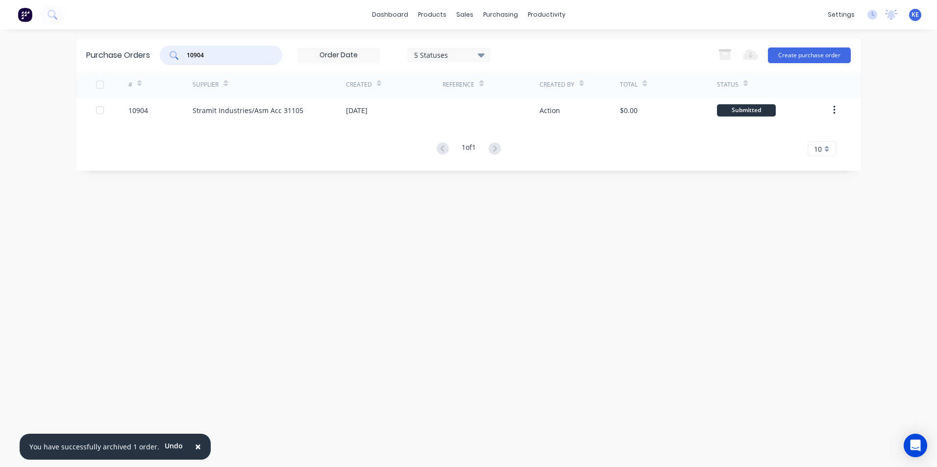
drag, startPoint x: 230, startPoint y: 55, endPoint x: 113, endPoint y: 56, distance: 116.6
click at [113, 56] on div "Purchase Orders 10904 5 Statuses 5 Statuses Export to Excel (XLSX) Create purch…" at bounding box center [468, 55] width 784 height 32
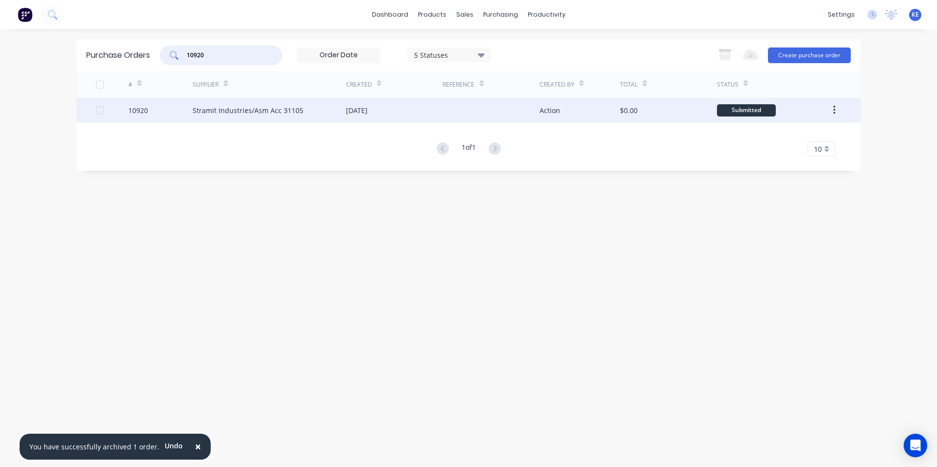
type input "10920"
click at [159, 115] on div "10920" at bounding box center [160, 110] width 65 height 24
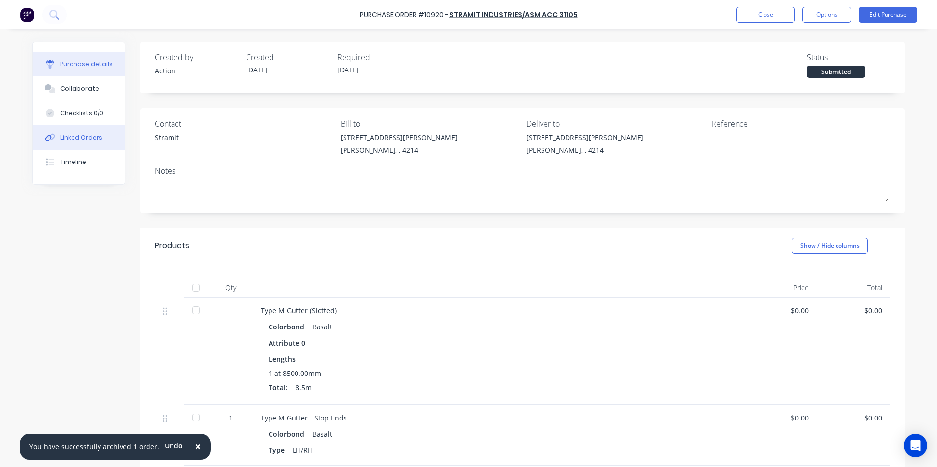
click at [73, 132] on button "Linked Orders" at bounding box center [79, 137] width 92 height 24
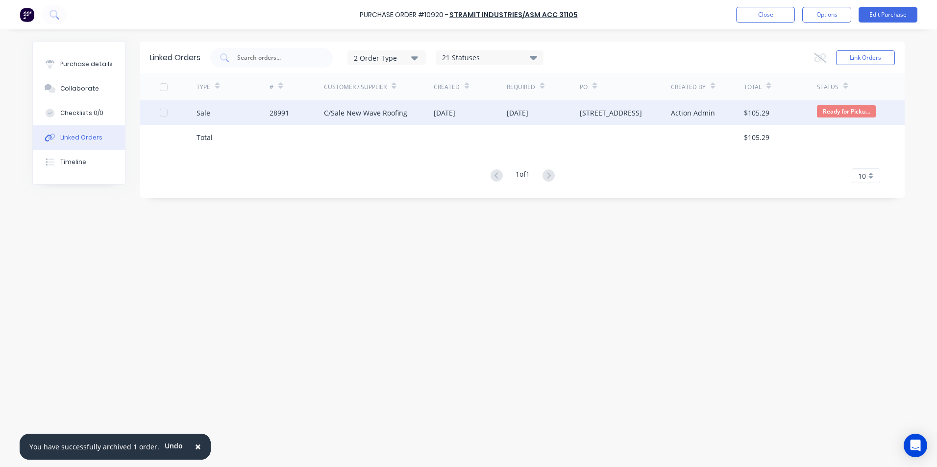
click at [231, 112] on div "Sale" at bounding box center [232, 112] width 73 height 24
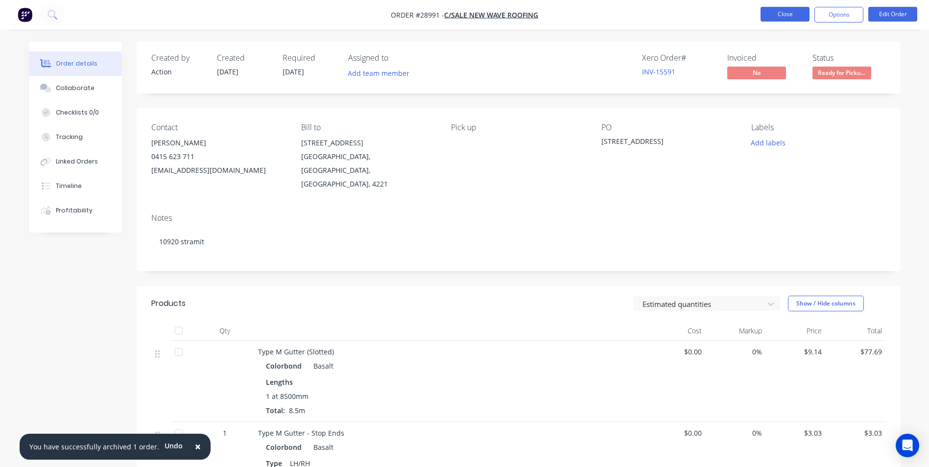
click at [794, 13] on button "Close" at bounding box center [785, 14] width 49 height 15
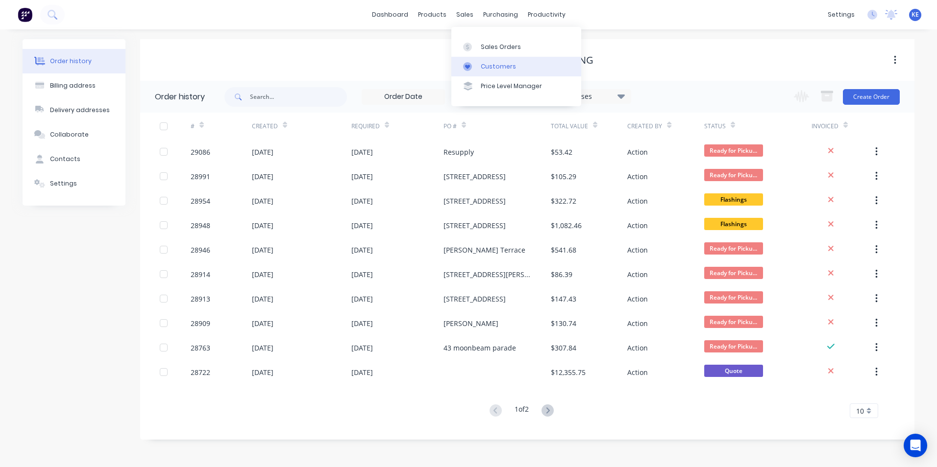
click at [489, 68] on div "Customers" at bounding box center [498, 66] width 35 height 9
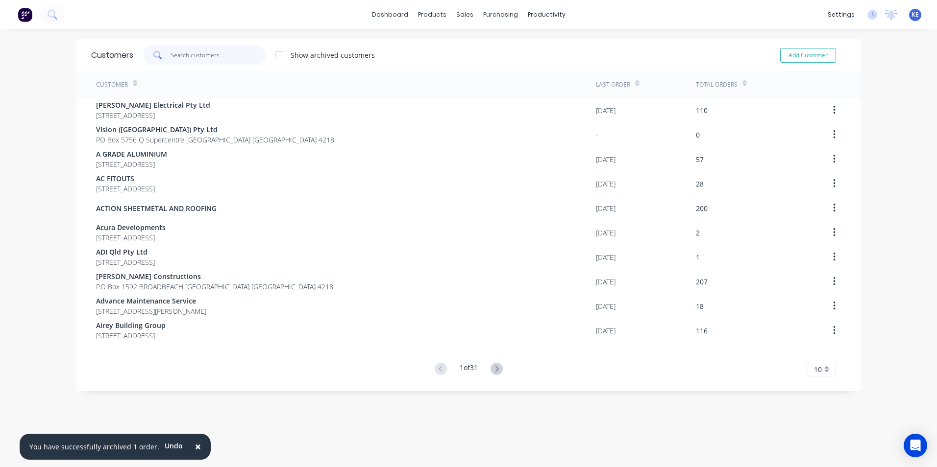
click at [193, 61] on input "text" at bounding box center [218, 56] width 96 height 20
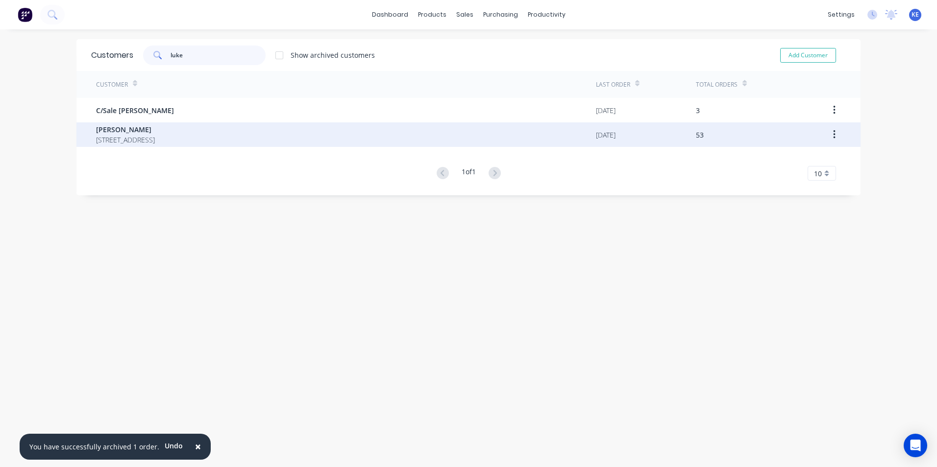
type input "luke"
click at [155, 131] on span "[PERSON_NAME]" at bounding box center [125, 129] width 59 height 10
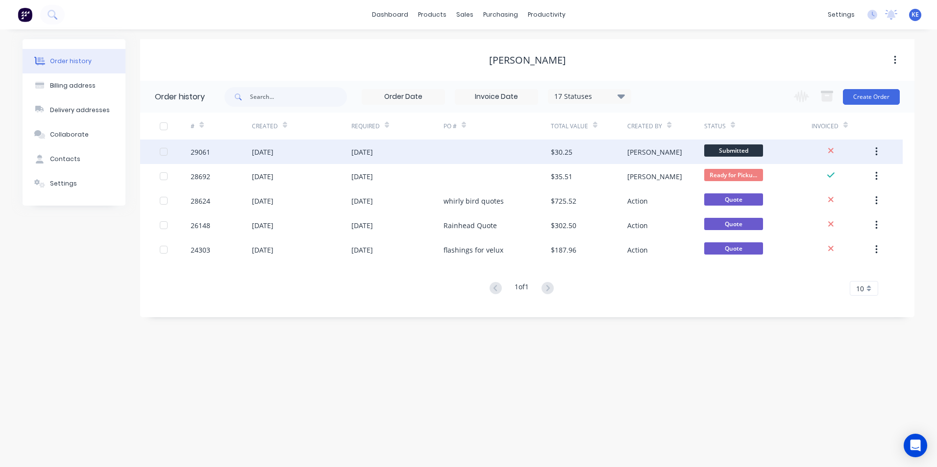
click at [310, 156] on div "[DATE]" at bounding box center [301, 152] width 99 height 24
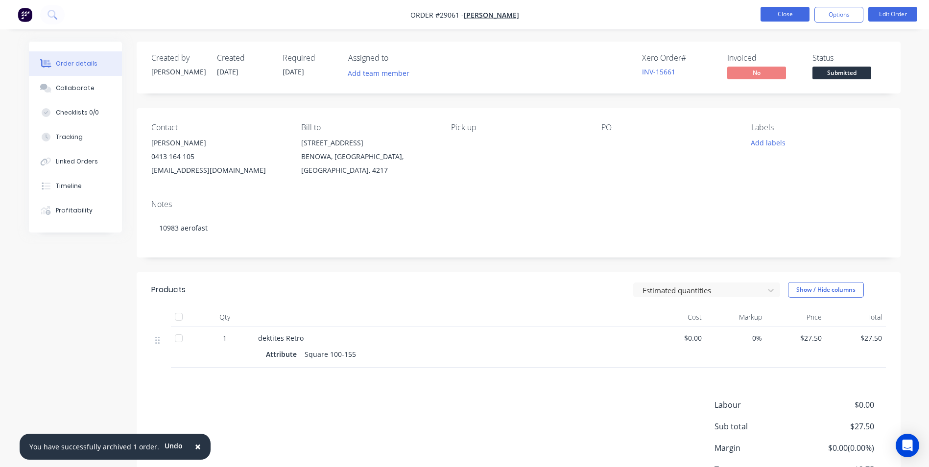
click at [776, 17] on button "Close" at bounding box center [785, 14] width 49 height 15
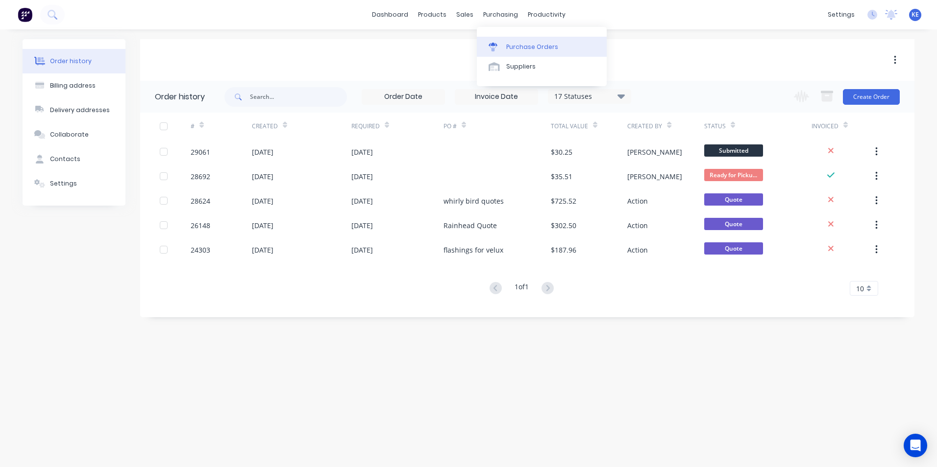
click at [519, 47] on div "Purchase Orders" at bounding box center [532, 47] width 52 height 9
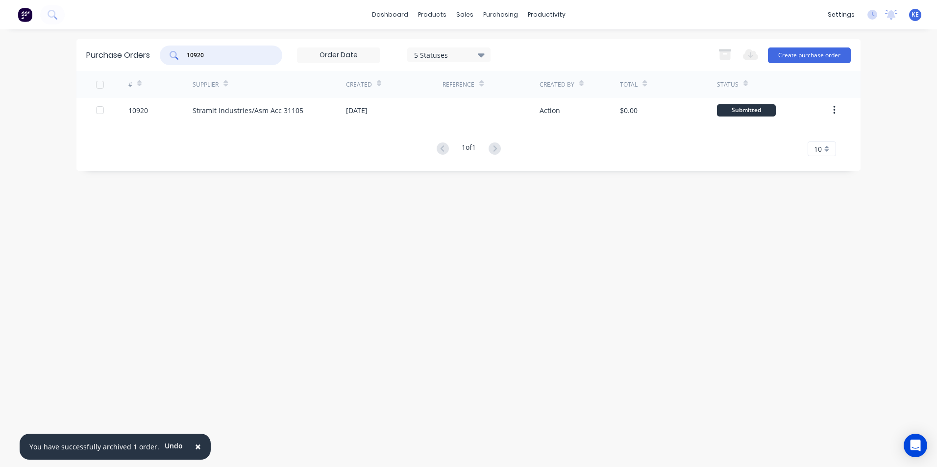
drag, startPoint x: 221, startPoint y: 55, endPoint x: 151, endPoint y: 48, distance: 70.4
click at [156, 51] on div "Purchase Orders 10920 5 Statuses 5 Statuses Export to Excel (XLSX) Create purch…" at bounding box center [468, 55] width 784 height 32
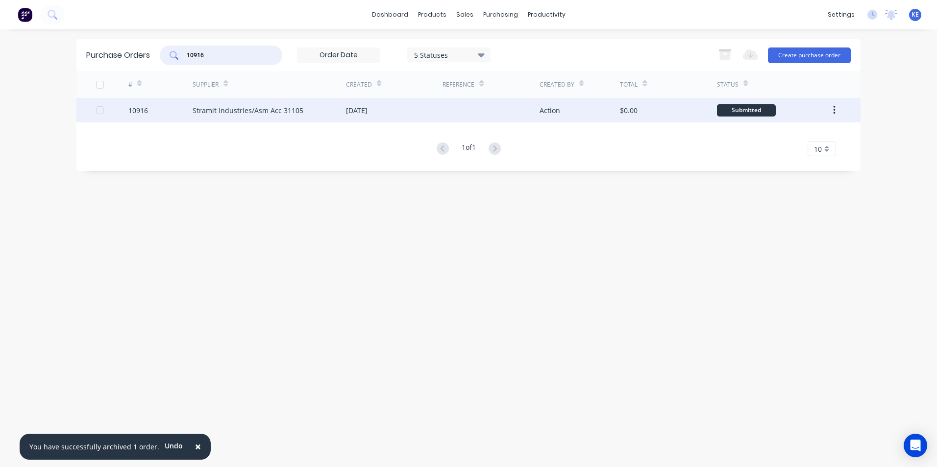
type input "10916"
click at [155, 116] on div "10916" at bounding box center [160, 110] width 65 height 24
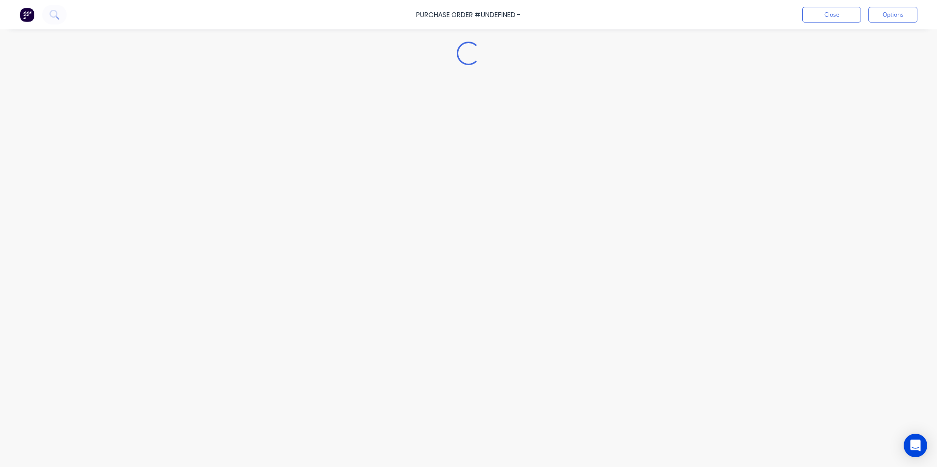
type textarea "x"
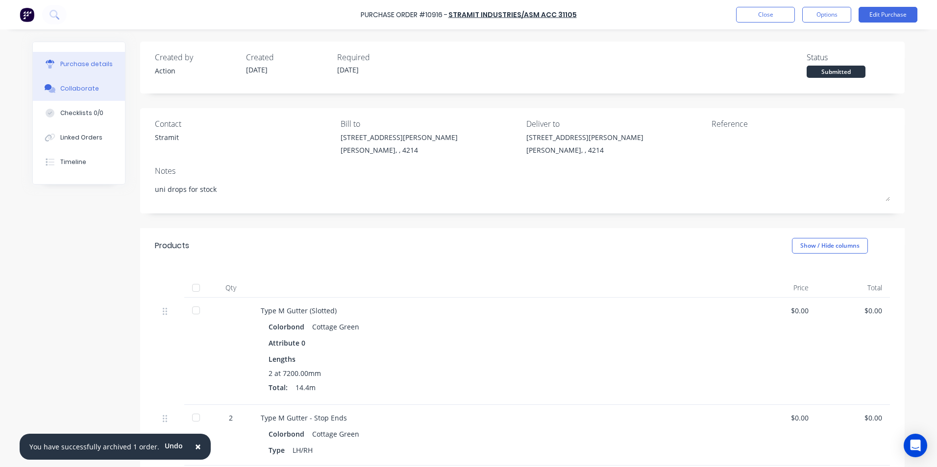
click at [68, 85] on div "Collaborate" at bounding box center [79, 88] width 39 height 9
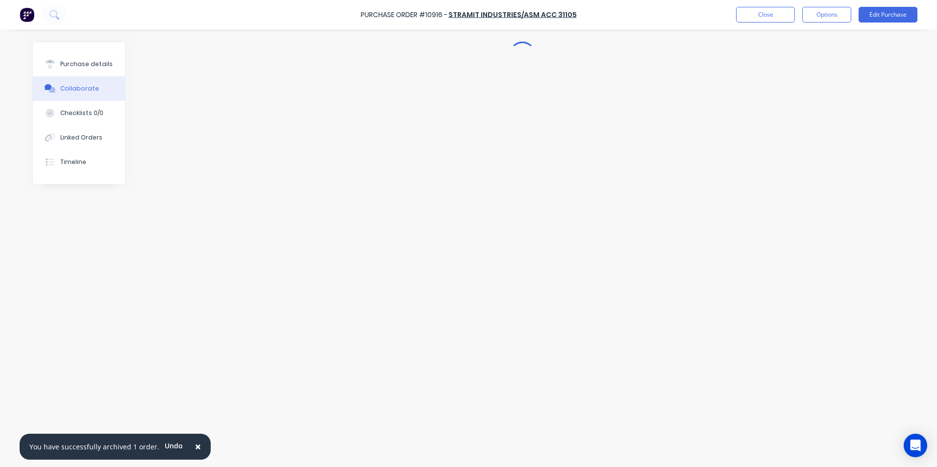
click at [195, 447] on span "×" at bounding box center [198, 447] width 6 height 14
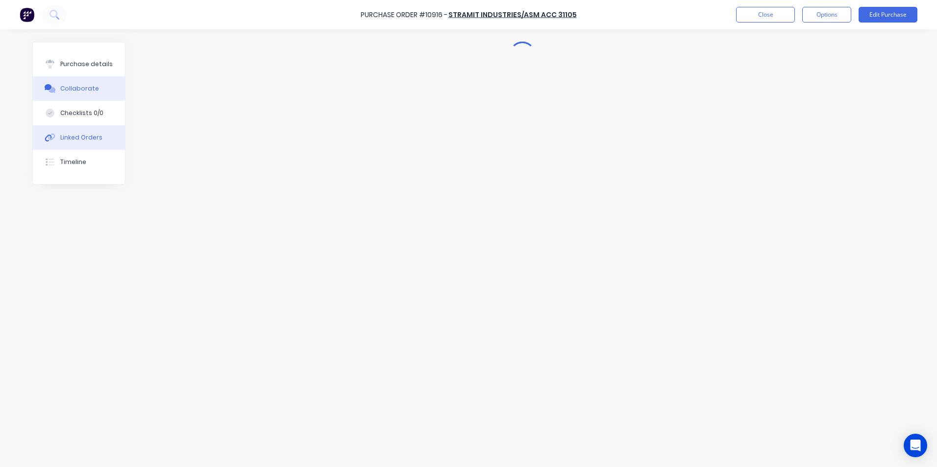
click at [84, 139] on div "Linked Orders" at bounding box center [81, 137] width 42 height 9
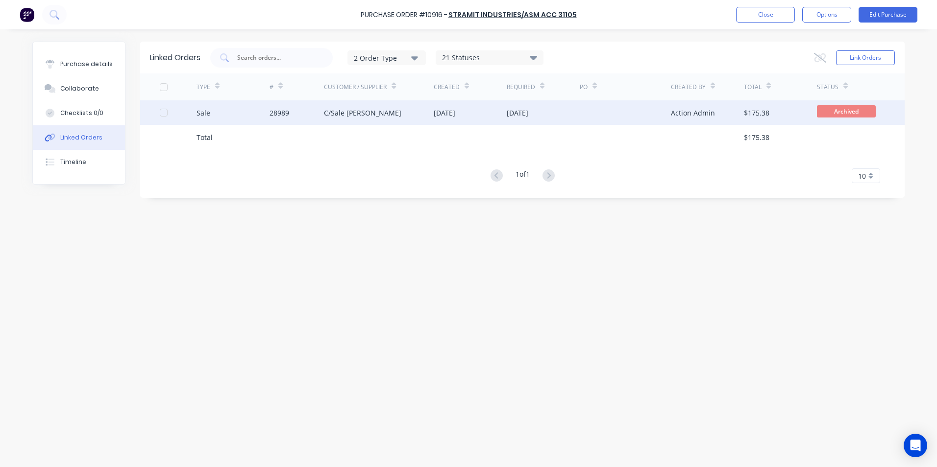
click at [239, 117] on div "Sale" at bounding box center [232, 112] width 73 height 24
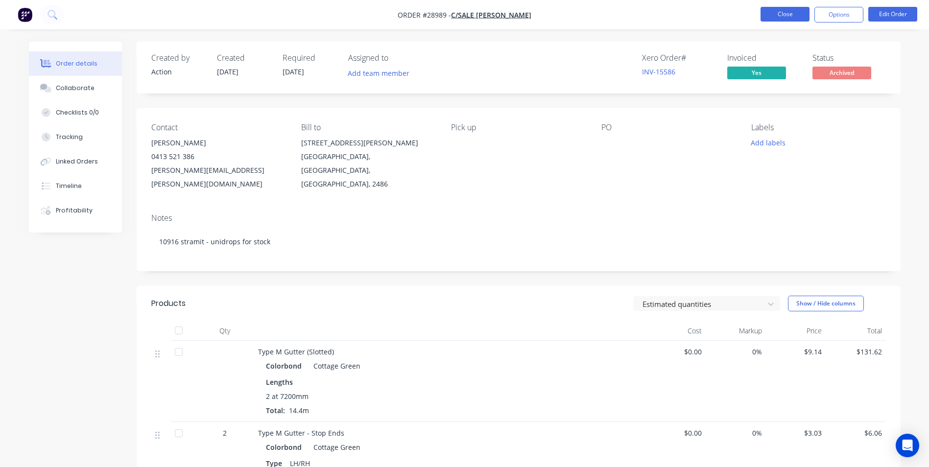
click at [780, 13] on button "Close" at bounding box center [785, 14] width 49 height 15
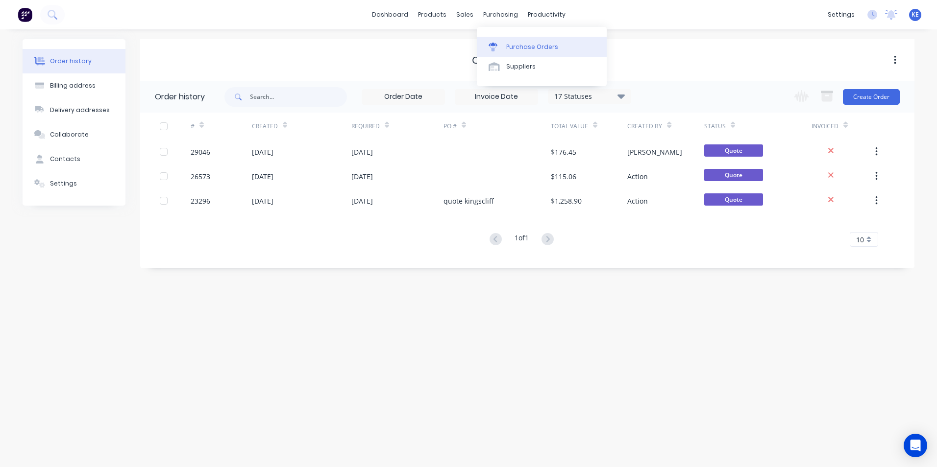
click at [517, 49] on div "Purchase Orders" at bounding box center [532, 47] width 52 height 9
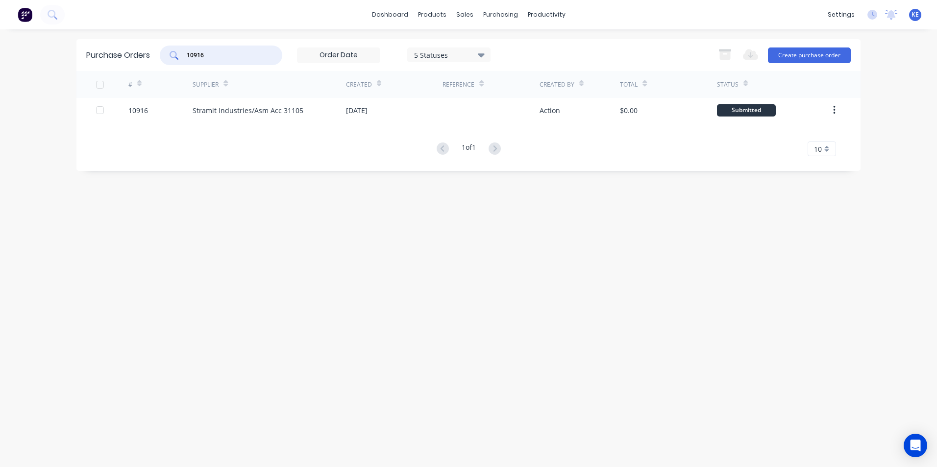
drag, startPoint x: 199, startPoint y: 54, endPoint x: 114, endPoint y: 62, distance: 85.6
click at [114, 62] on div "Purchase Orders 10916 5 Statuses 5 Statuses Export to Excel (XLSX) Create purch…" at bounding box center [468, 55] width 784 height 32
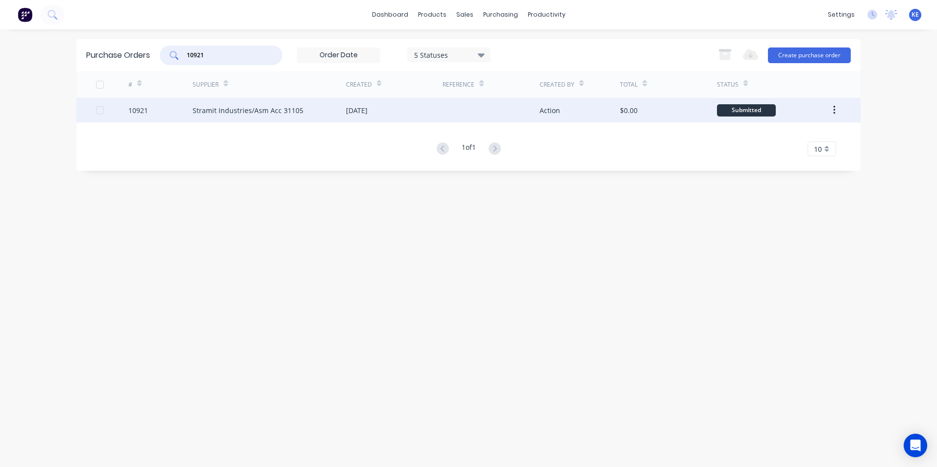
type input "10921"
click at [178, 112] on div "10921" at bounding box center [160, 110] width 65 height 24
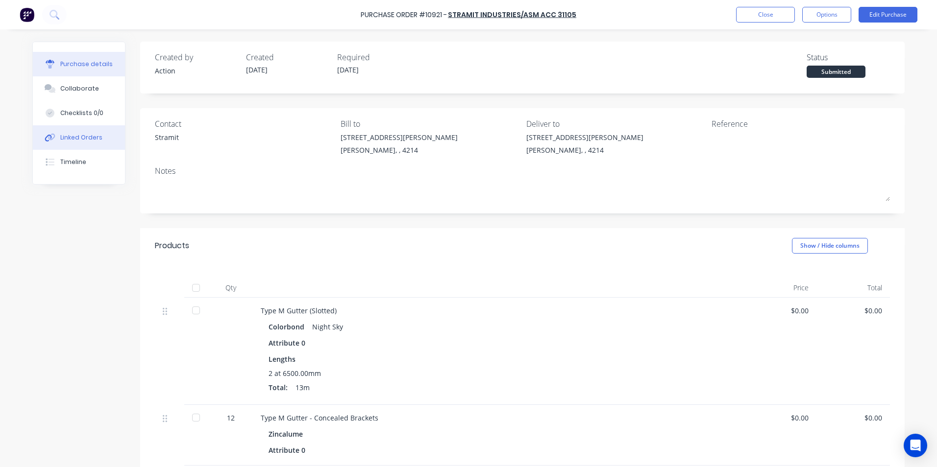
click at [81, 134] on div "Linked Orders" at bounding box center [81, 137] width 42 height 9
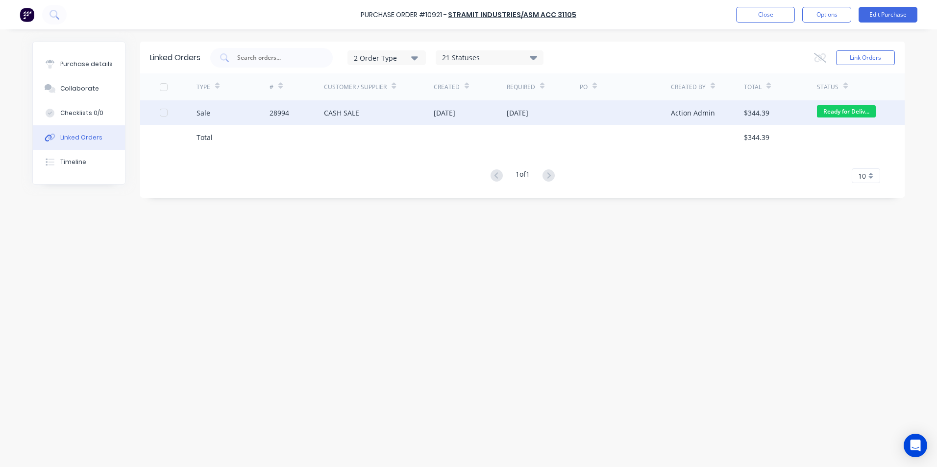
click at [237, 111] on div "Sale" at bounding box center [232, 112] width 73 height 24
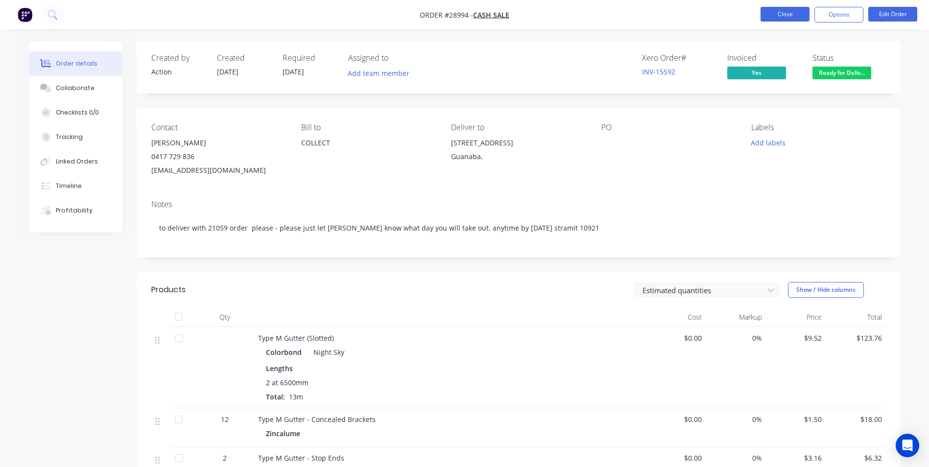
click at [784, 10] on button "Close" at bounding box center [785, 14] width 49 height 15
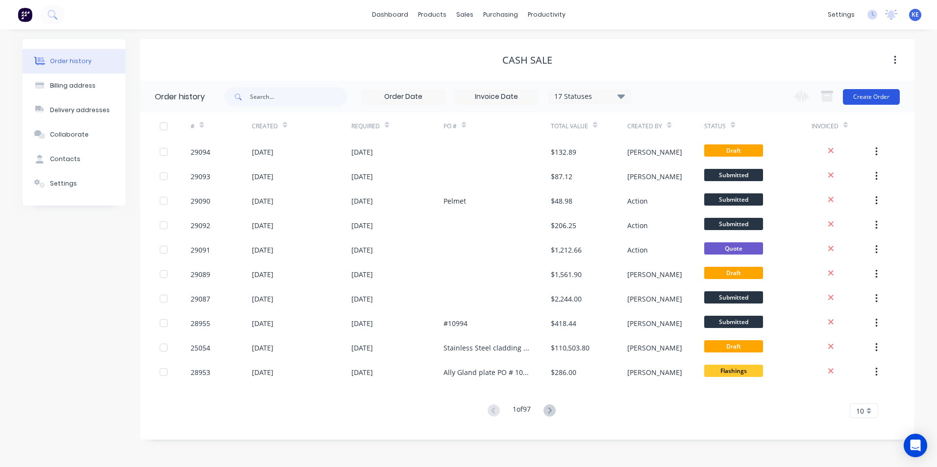
click at [864, 94] on button "Create Order" at bounding box center [871, 97] width 57 height 16
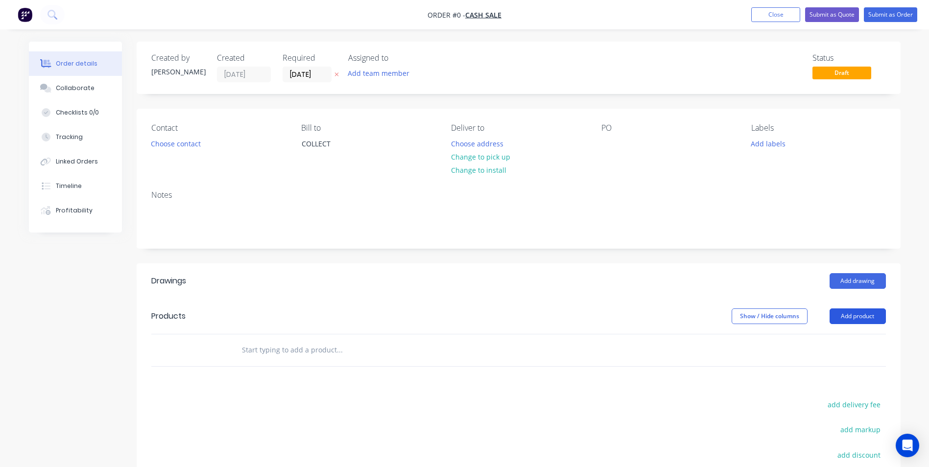
click at [850, 318] on button "Add product" at bounding box center [858, 317] width 56 height 16
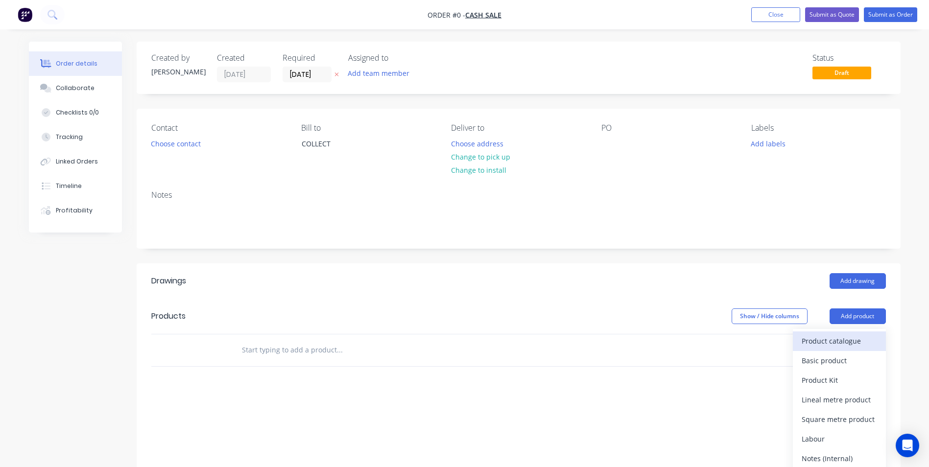
click at [831, 341] on div "Product catalogue" at bounding box center [839, 341] width 75 height 14
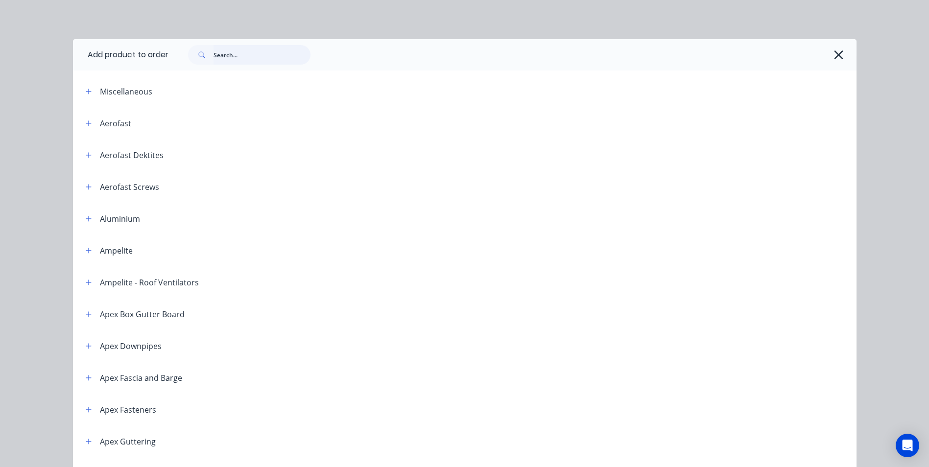
click at [224, 59] on input "text" at bounding box center [262, 55] width 97 height 20
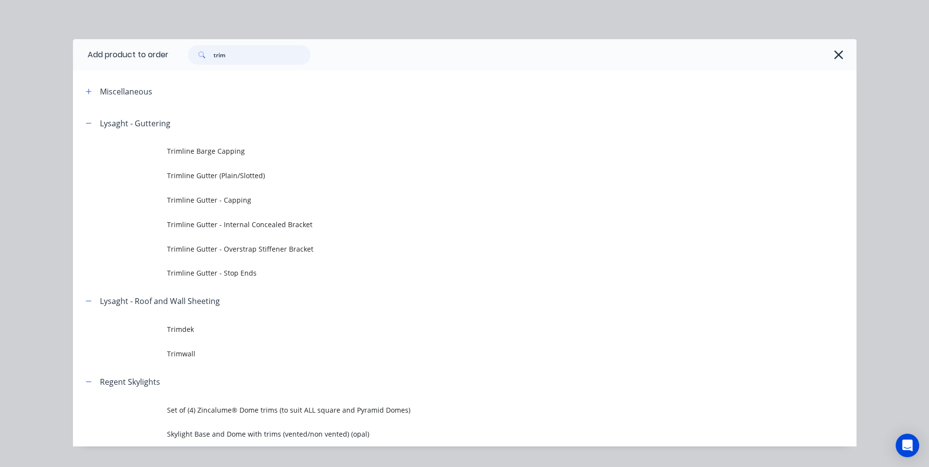
drag, startPoint x: 240, startPoint y: 61, endPoint x: 176, endPoint y: 52, distance: 63.8
click at [158, 58] on header "Add product to order trim" at bounding box center [465, 54] width 784 height 31
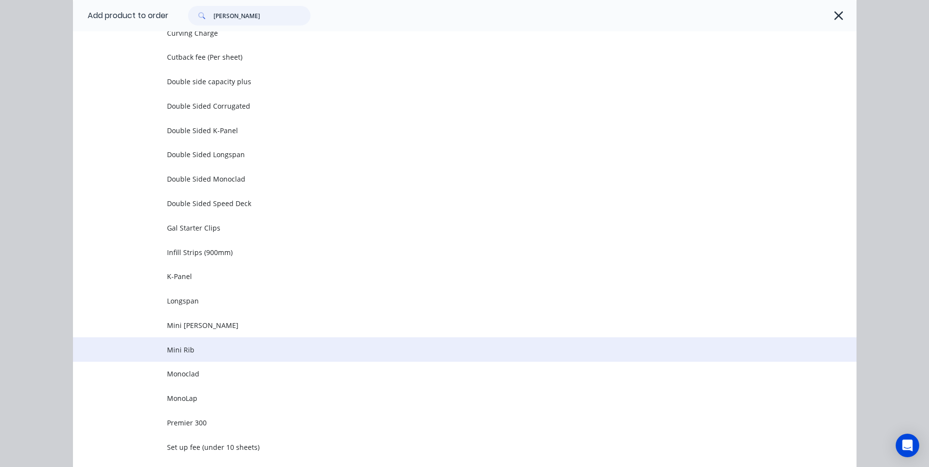
scroll to position [4615, 0]
type input "[PERSON_NAME]"
click at [217, 357] on td "Monoclad" at bounding box center [512, 351] width 690 height 24
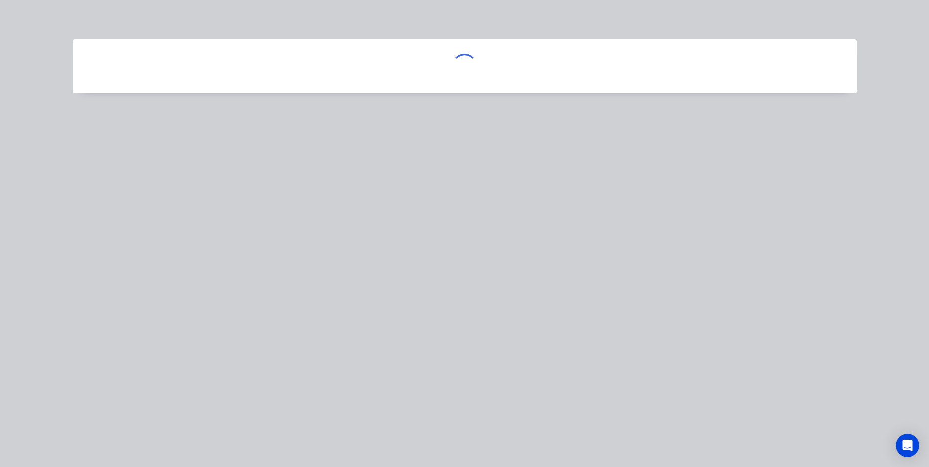
scroll to position [0, 0]
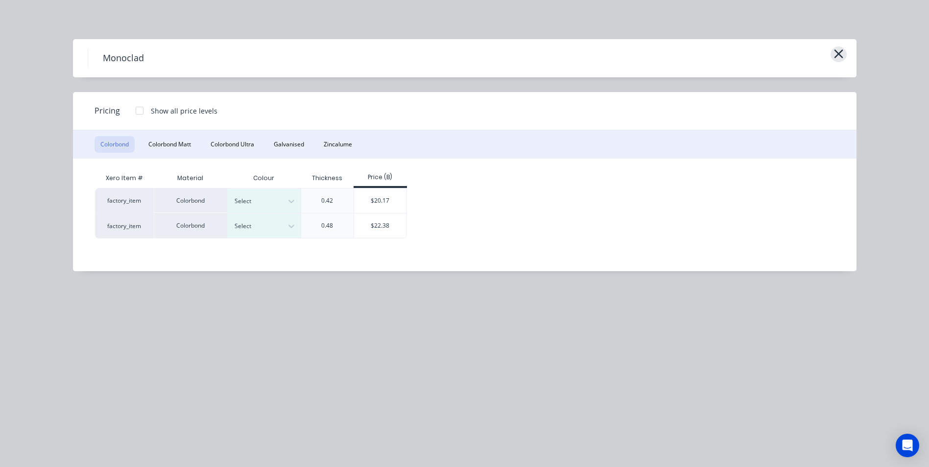
click at [836, 56] on icon "button" at bounding box center [839, 54] width 10 height 14
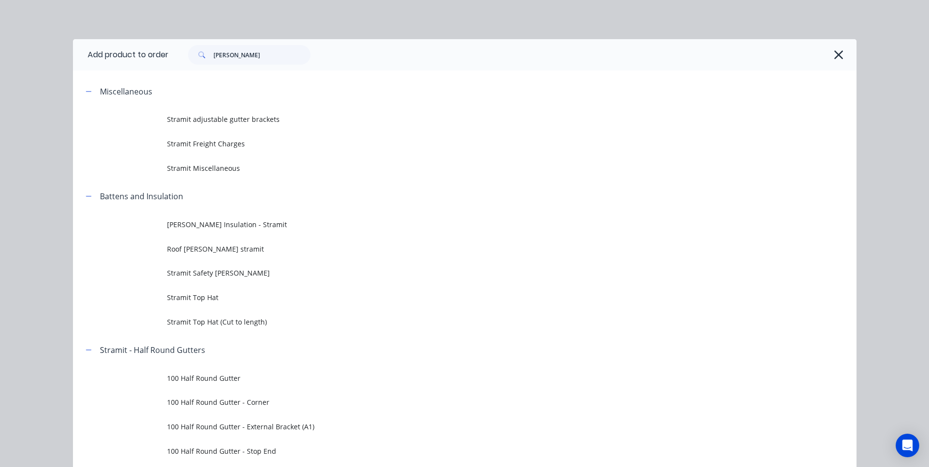
scroll to position [4337, 0]
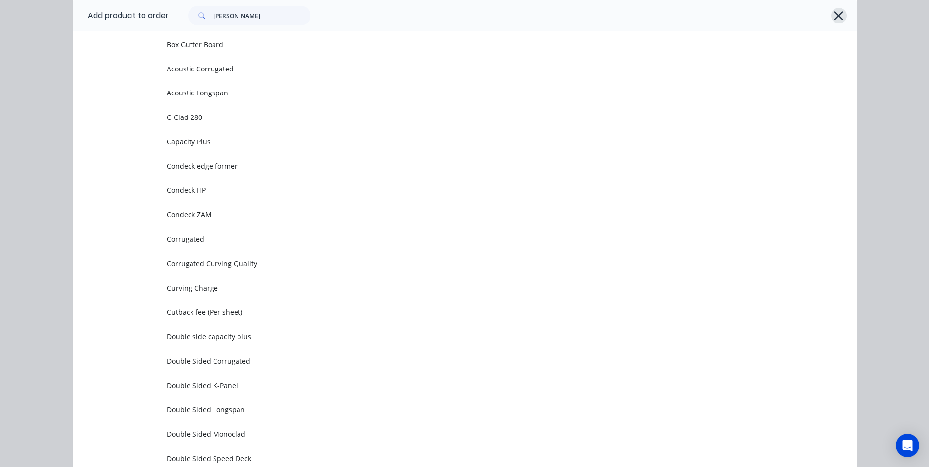
click at [835, 13] on icon "button" at bounding box center [839, 16] width 10 height 14
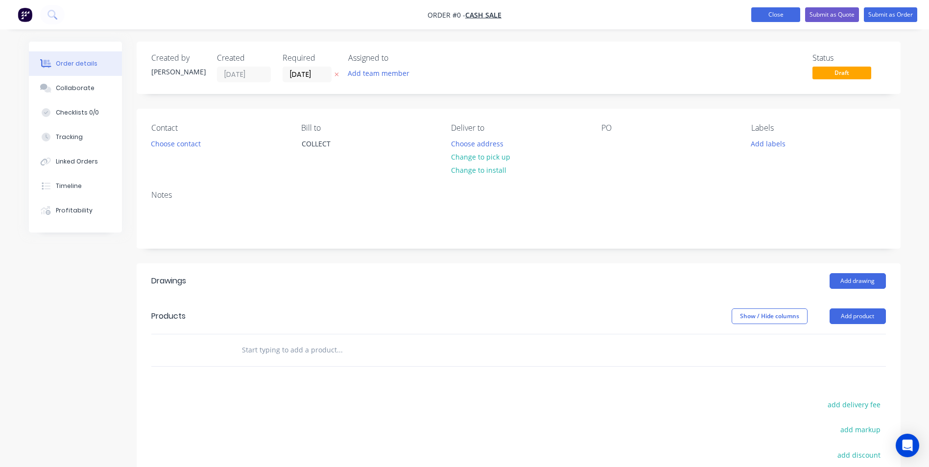
click at [766, 15] on button "Close" at bounding box center [775, 14] width 49 height 15
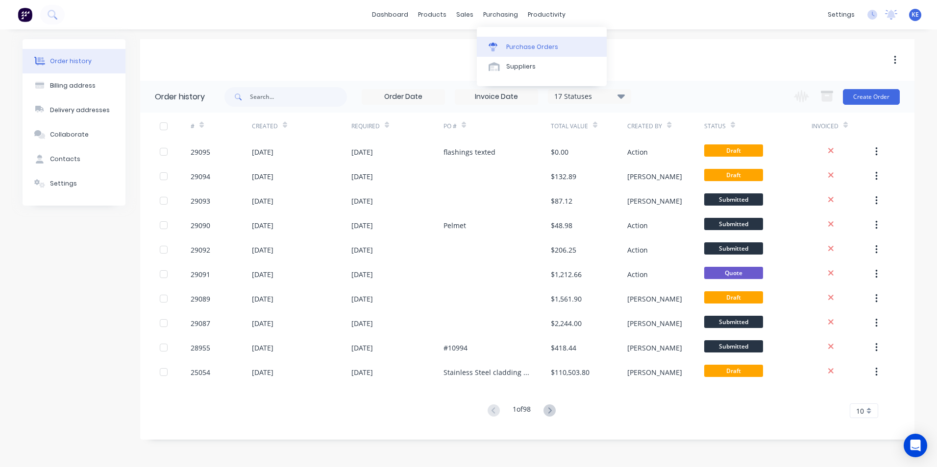
click at [507, 50] on div "Purchase Orders" at bounding box center [532, 47] width 52 height 9
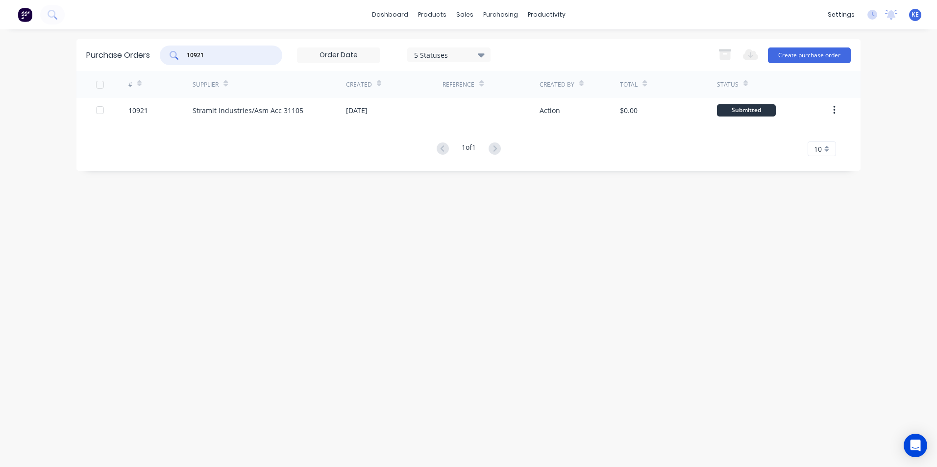
drag, startPoint x: 206, startPoint y: 55, endPoint x: 113, endPoint y: 65, distance: 93.5
click at [113, 65] on div "Purchase Orders 10921 5 Statuses 5 Statuses Export to Excel (XLSX) Create purch…" at bounding box center [468, 55] width 784 height 32
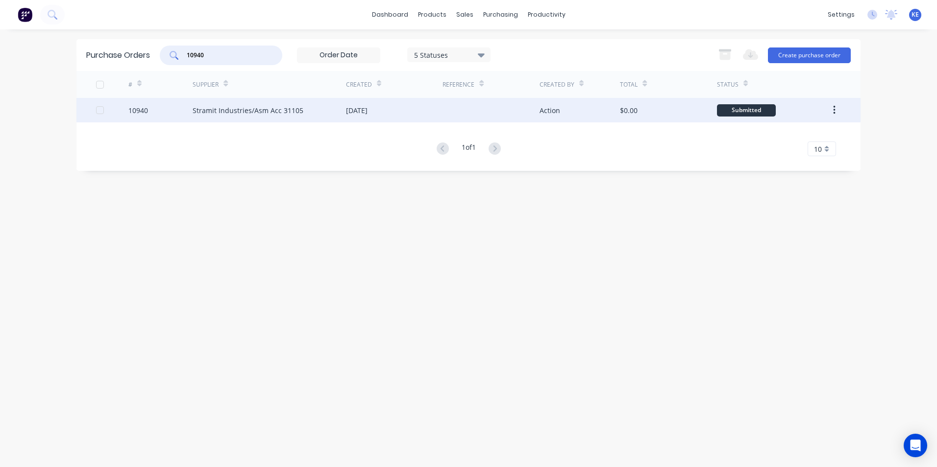
type input "10940"
click at [166, 109] on div "10940" at bounding box center [160, 110] width 65 height 24
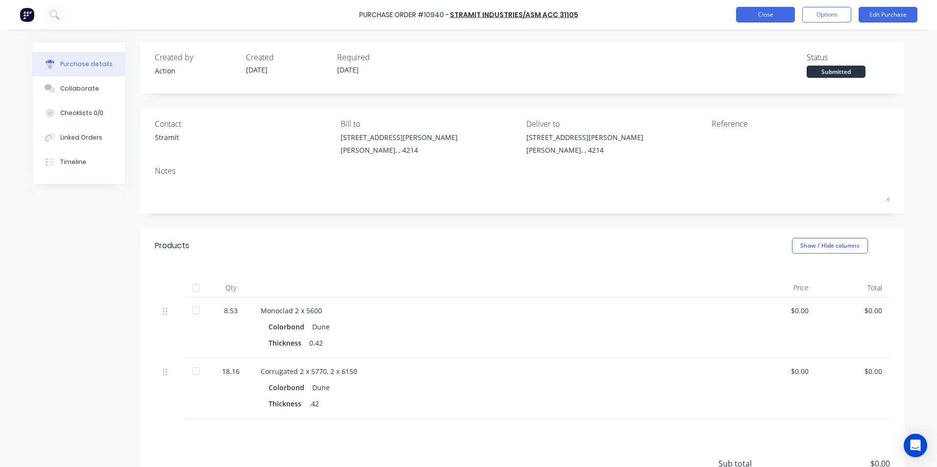
click at [760, 10] on button "Close" at bounding box center [765, 15] width 59 height 16
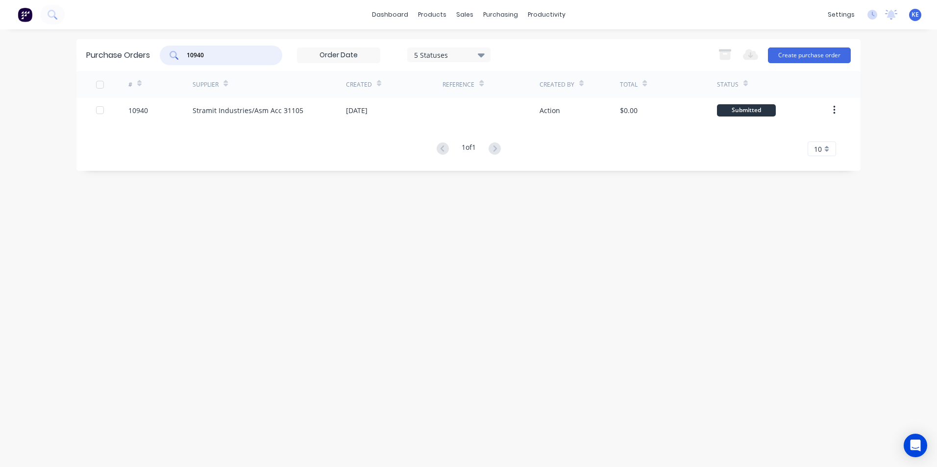
drag, startPoint x: 223, startPoint y: 53, endPoint x: 83, endPoint y: 59, distance: 139.7
click at [84, 59] on div "Purchase Orders 10940 5 Statuses 5 Statuses Export to Excel (XLSX) Create purch…" at bounding box center [468, 55] width 784 height 32
type input "10940"
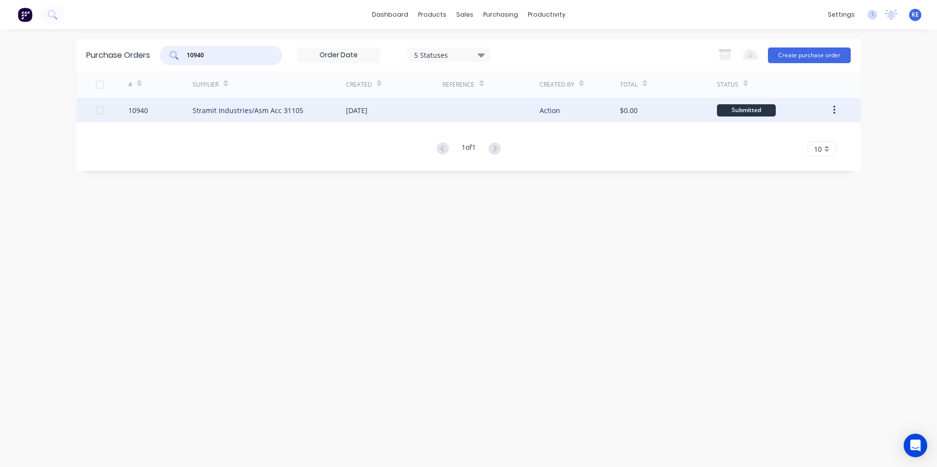
click at [158, 113] on div "10940" at bounding box center [160, 110] width 65 height 24
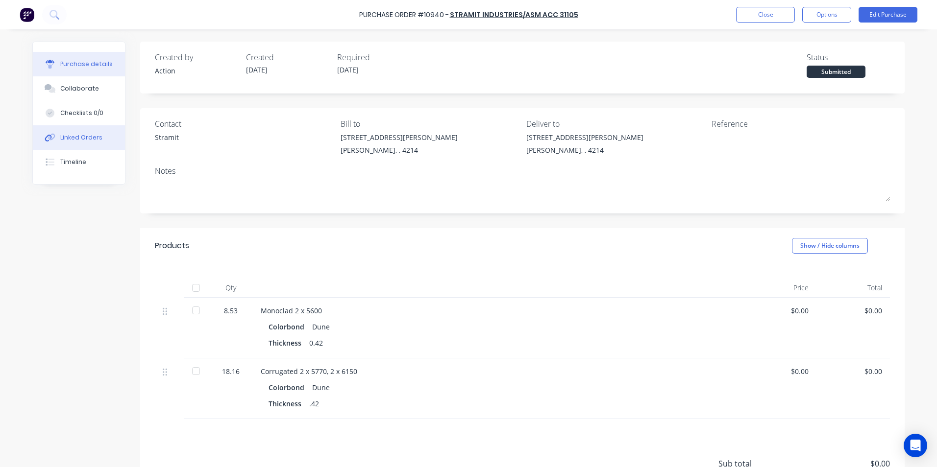
click at [71, 134] on div "Linked Orders" at bounding box center [81, 137] width 42 height 9
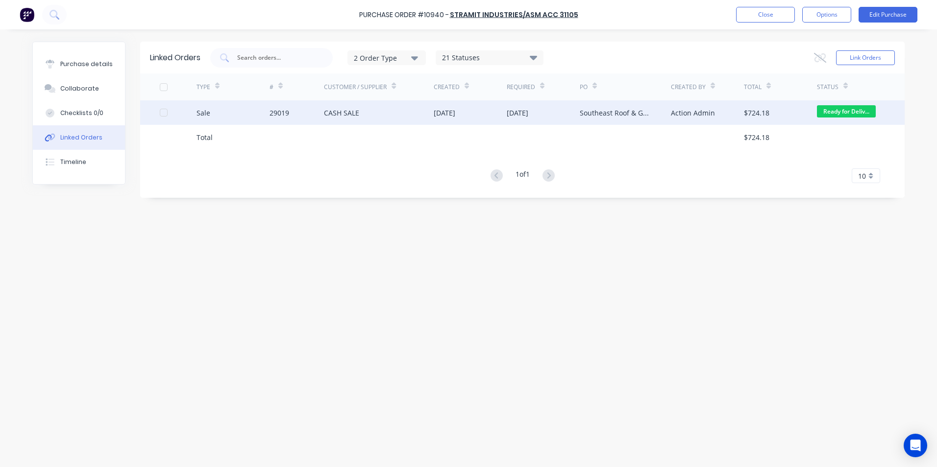
click at [237, 112] on div "Sale" at bounding box center [232, 112] width 73 height 24
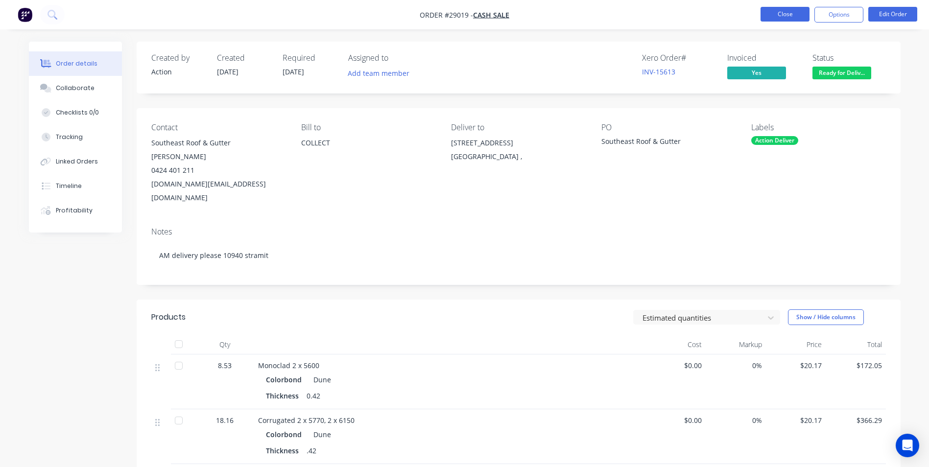
click at [780, 10] on button "Close" at bounding box center [785, 14] width 49 height 15
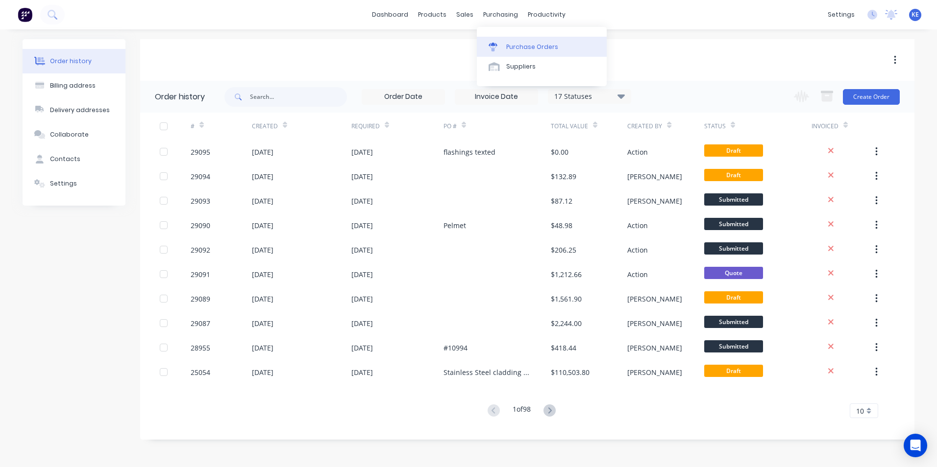
click at [507, 50] on div "Purchase Orders" at bounding box center [532, 47] width 52 height 9
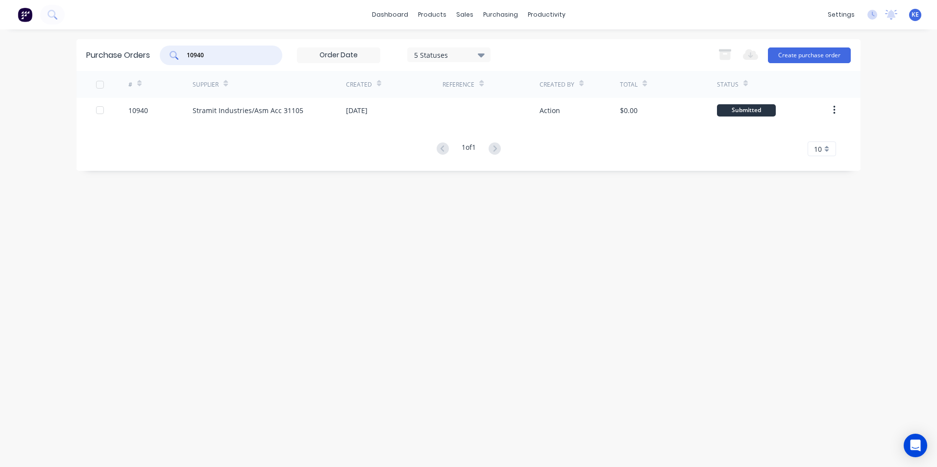
drag, startPoint x: 194, startPoint y: 48, endPoint x: 131, endPoint y: 48, distance: 62.2
click at [131, 48] on div "Purchase Orders 10940 5 Statuses 5 Statuses Export to Excel (XLSX) Create purch…" at bounding box center [468, 55] width 784 height 32
type input "10944"
click at [157, 116] on div "10944" at bounding box center [160, 110] width 65 height 24
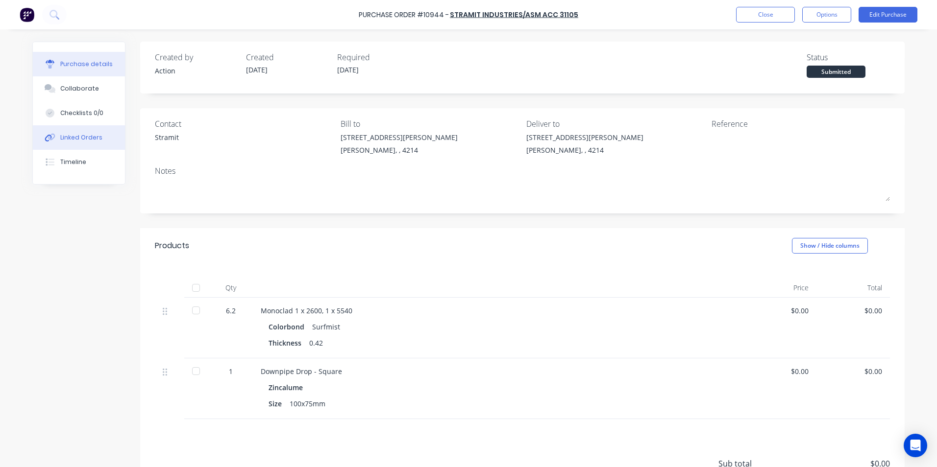
click at [89, 139] on div "Linked Orders" at bounding box center [81, 137] width 42 height 9
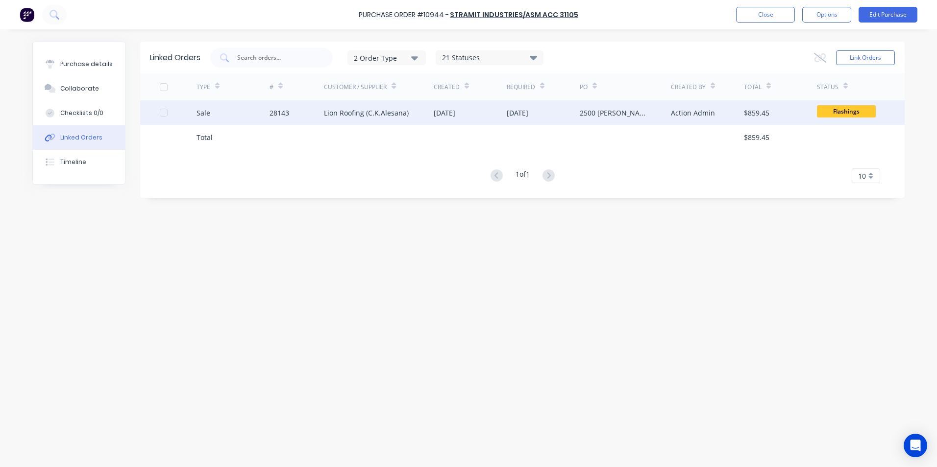
click at [233, 114] on div "Sale" at bounding box center [232, 112] width 73 height 24
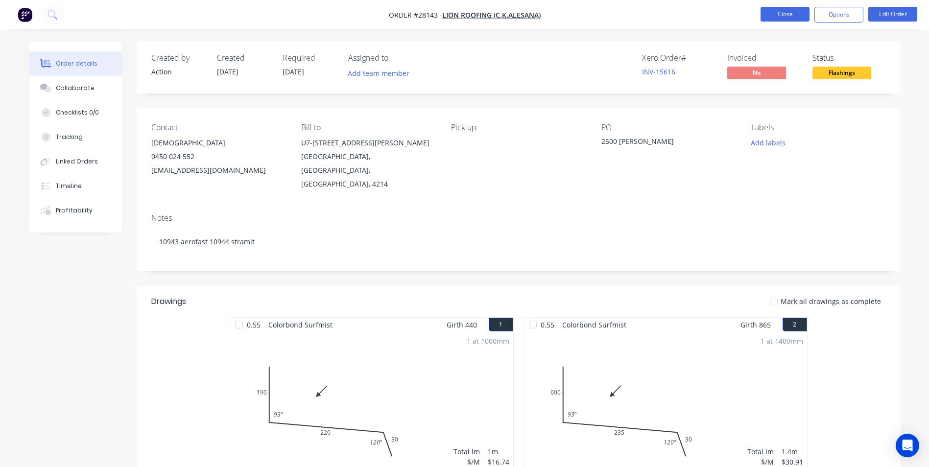
click at [782, 16] on button "Close" at bounding box center [785, 14] width 49 height 15
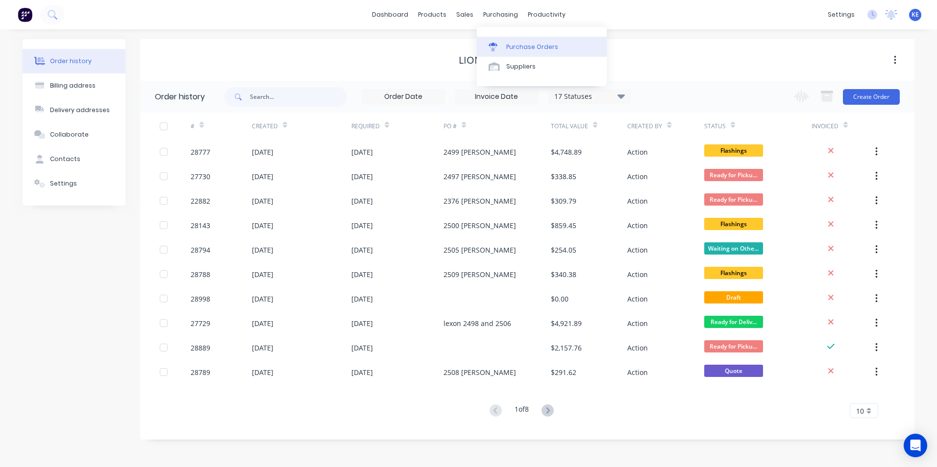
click at [513, 47] on div "Purchase Orders" at bounding box center [532, 47] width 52 height 9
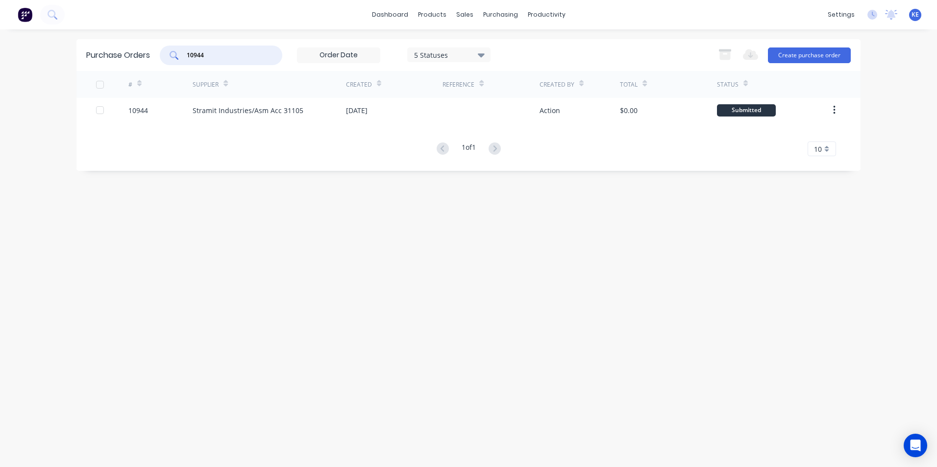
drag, startPoint x: 211, startPoint y: 54, endPoint x: 127, endPoint y: 66, distance: 84.7
click at [127, 66] on div "Purchase Orders 10944 5 Statuses 5 Statuses Export to Excel (XLSX) Create purch…" at bounding box center [468, 55] width 784 height 32
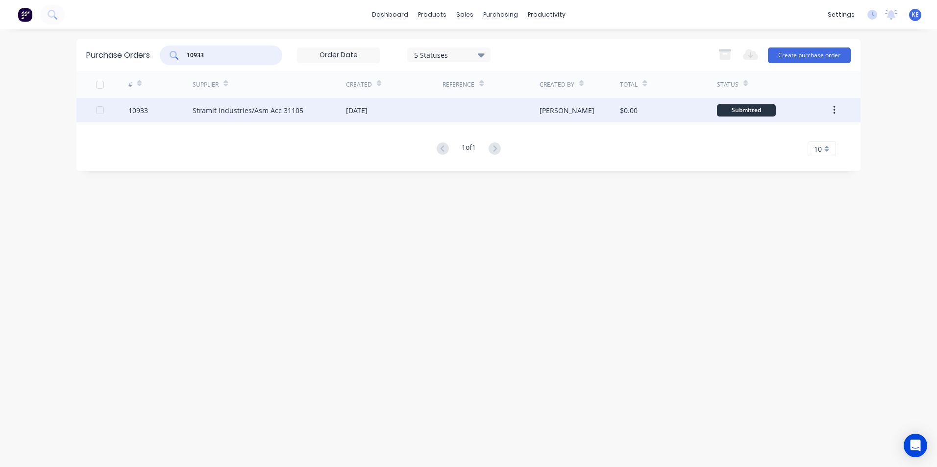
type input "10933"
click at [163, 111] on div "10933" at bounding box center [160, 110] width 65 height 24
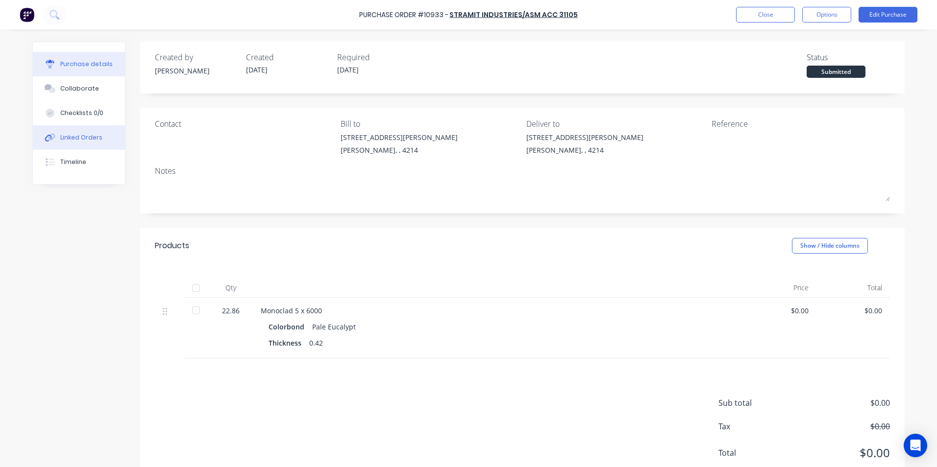
click at [77, 128] on button "Linked Orders" at bounding box center [79, 137] width 92 height 24
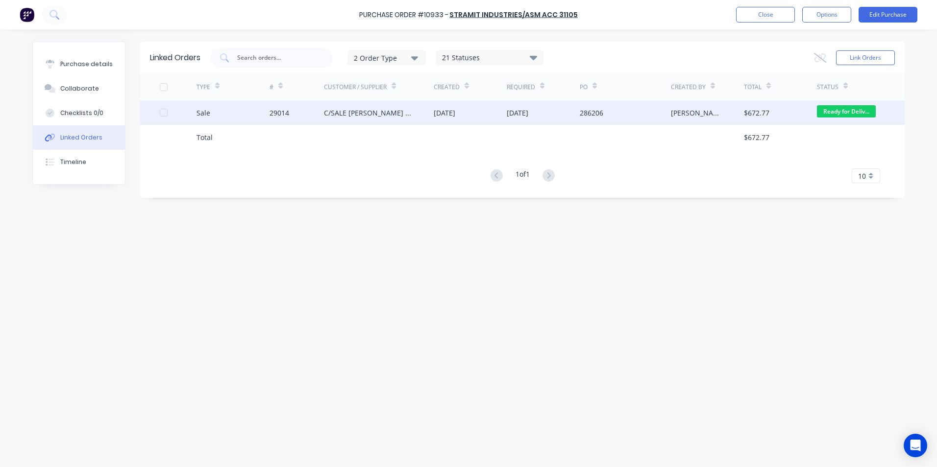
click at [243, 119] on div "Sale" at bounding box center [232, 112] width 73 height 24
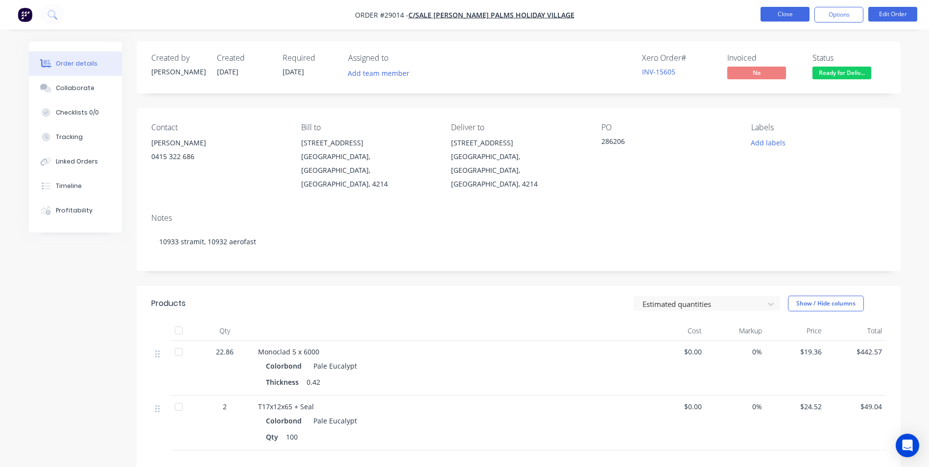
click at [780, 14] on button "Close" at bounding box center [785, 14] width 49 height 15
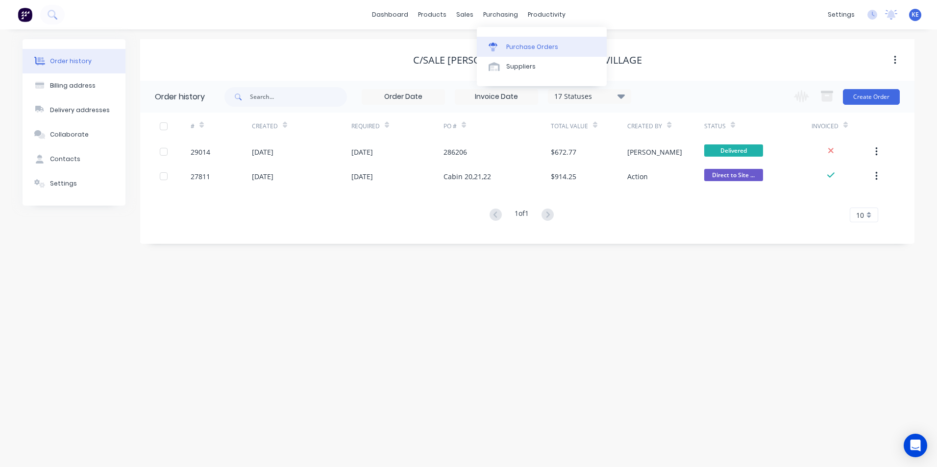
click at [521, 52] on link "Purchase Orders" at bounding box center [542, 47] width 130 height 20
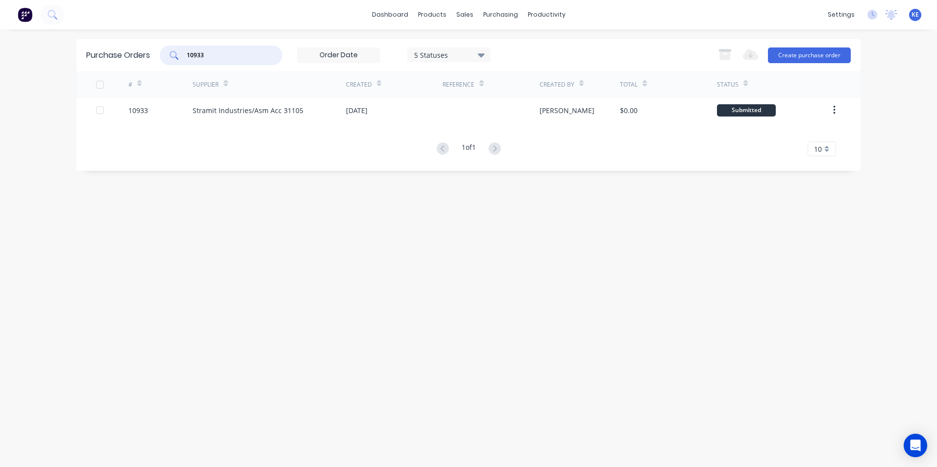
drag, startPoint x: 214, startPoint y: 57, endPoint x: 95, endPoint y: 61, distance: 119.1
click at [102, 61] on div "Purchase Orders 10933 5 Statuses 5 Statuses Export to Excel (XLSX) Create purch…" at bounding box center [468, 55] width 784 height 32
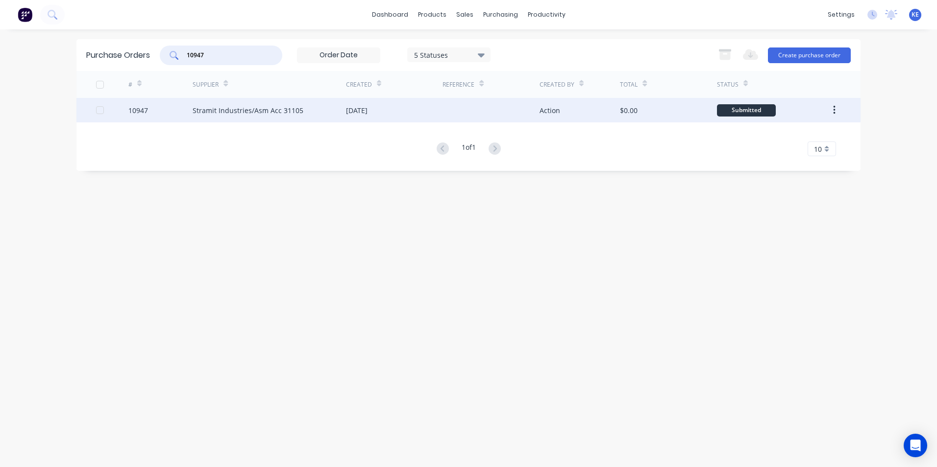
type input "10947"
click at [174, 103] on div "10947" at bounding box center [160, 110] width 65 height 24
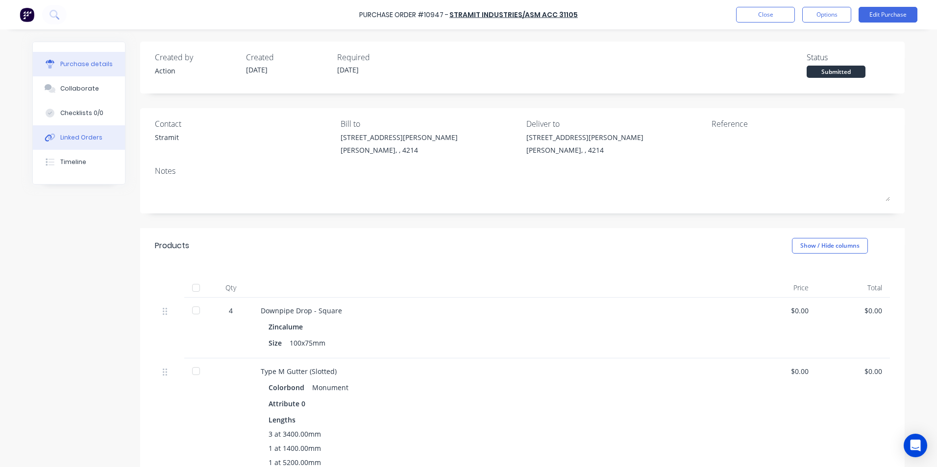
click at [63, 136] on div "Linked Orders" at bounding box center [81, 137] width 42 height 9
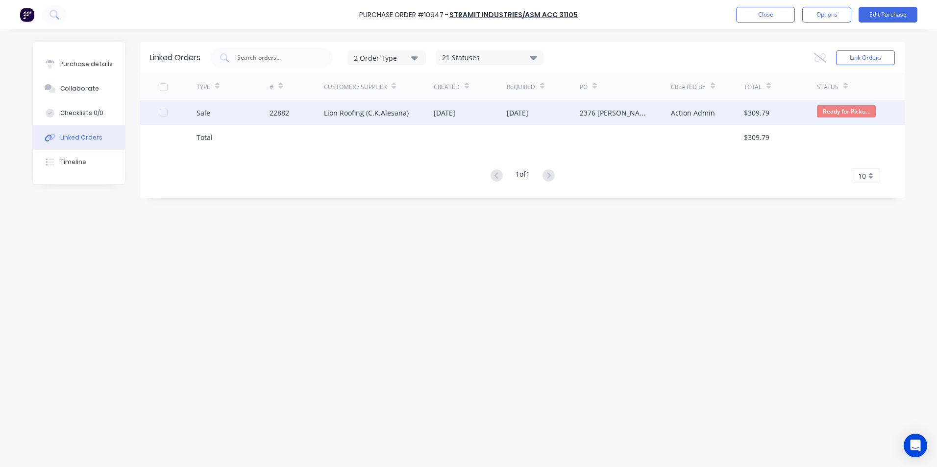
click at [221, 122] on div "Sale" at bounding box center [232, 112] width 73 height 24
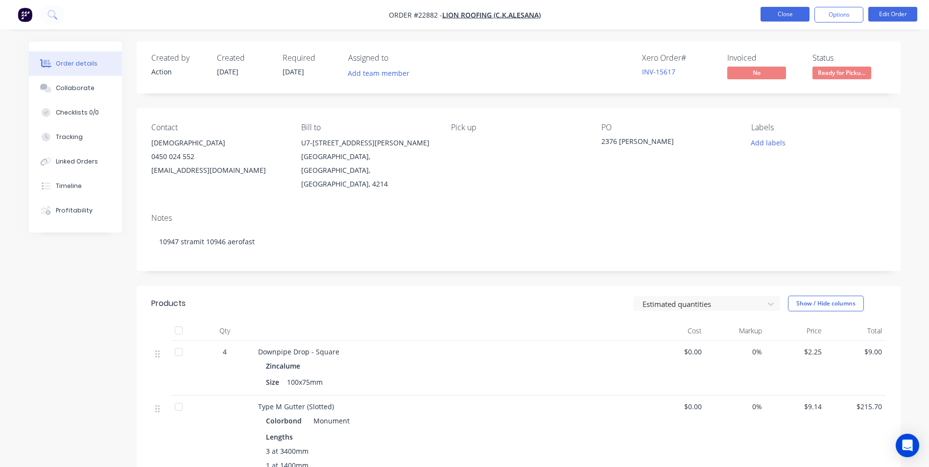
click at [783, 10] on button "Close" at bounding box center [785, 14] width 49 height 15
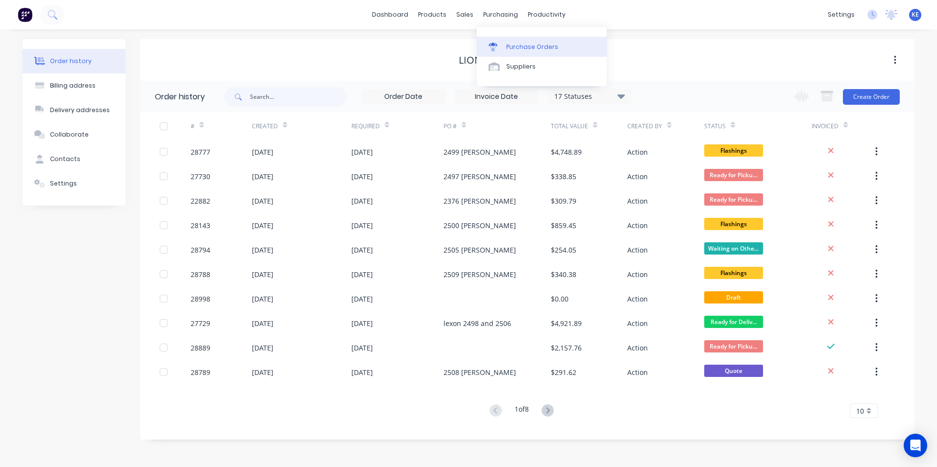
click at [513, 45] on div "Purchase Orders" at bounding box center [532, 47] width 52 height 9
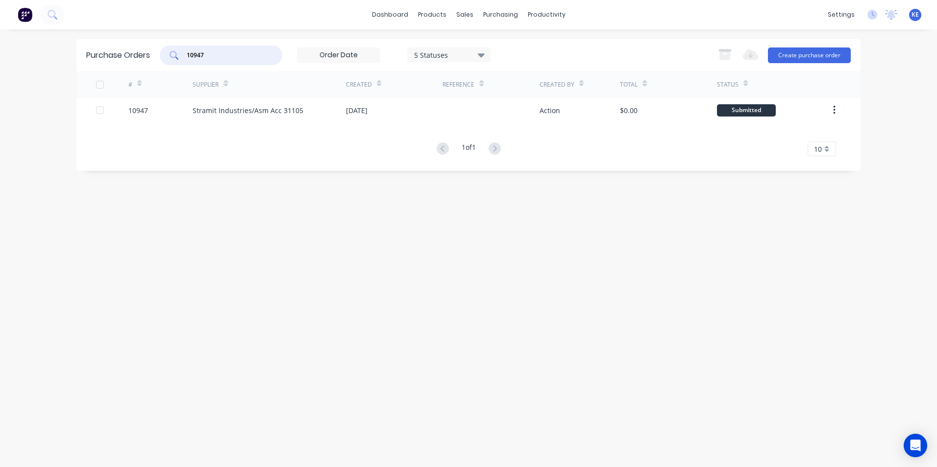
click at [143, 56] on div "Purchase Orders 10947 5 Statuses 5 Statuses Export to Excel (XLSX) Create purch…" at bounding box center [468, 55] width 784 height 32
type input "10941"
click at [154, 116] on div "10941" at bounding box center [160, 110] width 65 height 24
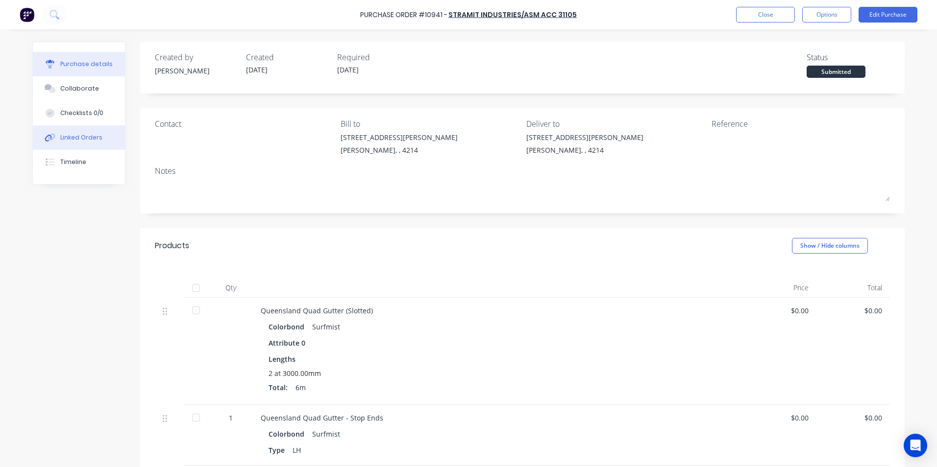
click at [66, 139] on div "Linked Orders" at bounding box center [81, 137] width 42 height 9
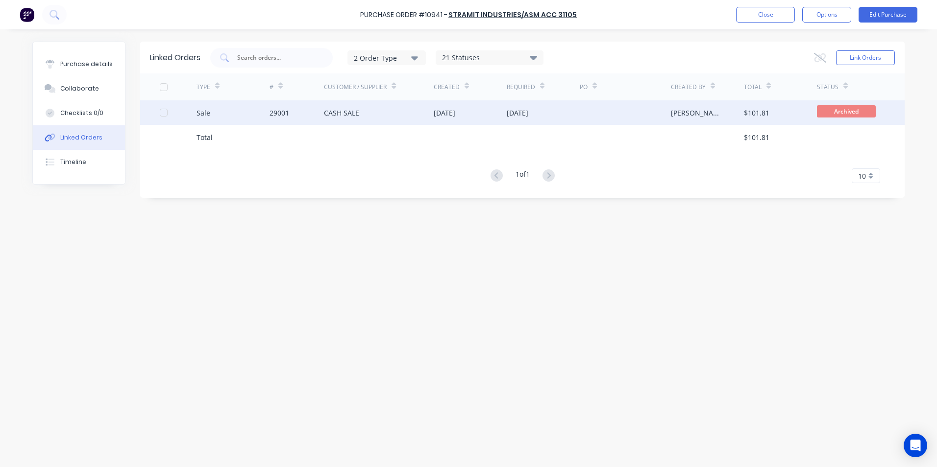
click at [236, 116] on div "Sale" at bounding box center [232, 112] width 73 height 24
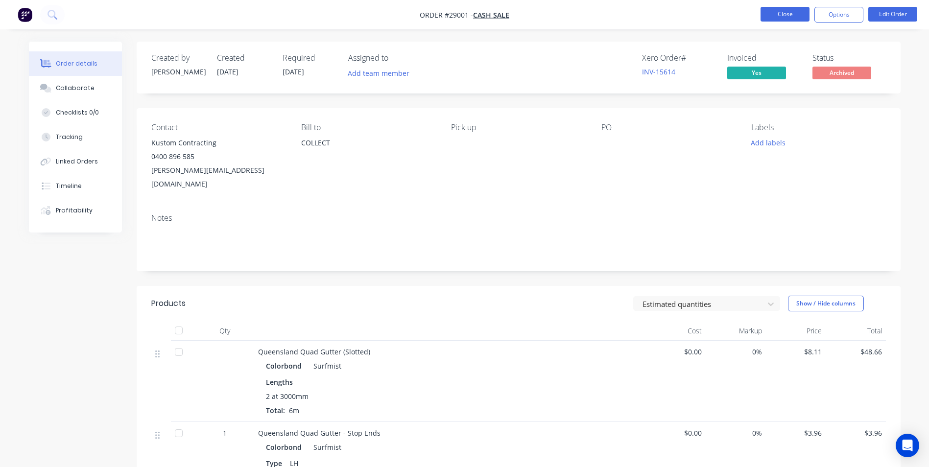
click at [782, 17] on button "Close" at bounding box center [785, 14] width 49 height 15
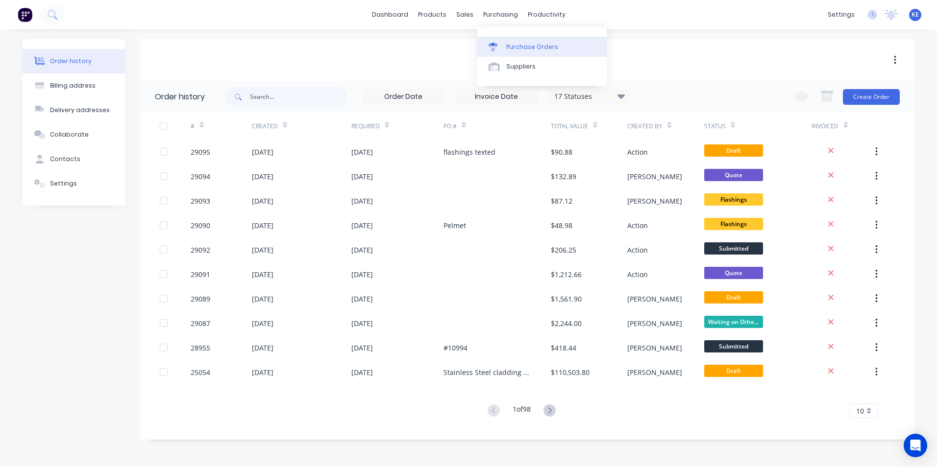
click at [521, 47] on div "Purchase Orders" at bounding box center [532, 47] width 52 height 9
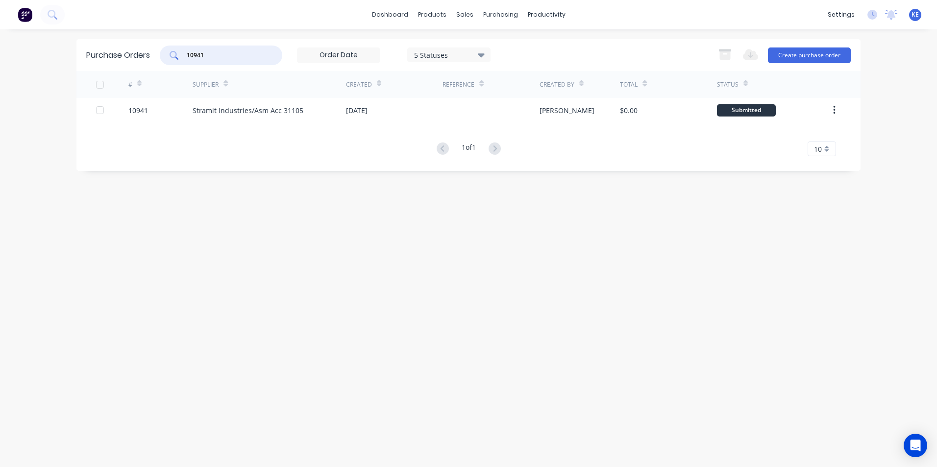
drag, startPoint x: 222, startPoint y: 55, endPoint x: 124, endPoint y: 70, distance: 99.0
click at [124, 70] on div "Purchase Orders 10941 5 Statuses 5 Statuses Export to Excel (XLSX) Create purch…" at bounding box center [468, 55] width 784 height 32
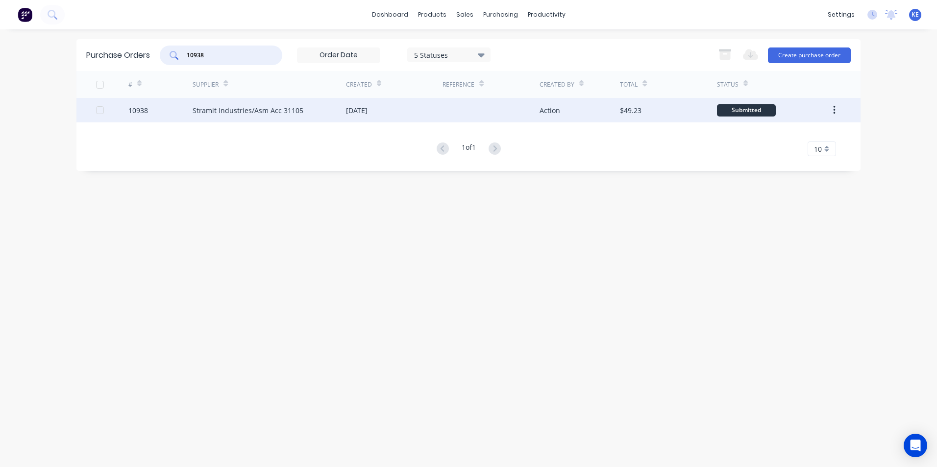
type input "10938"
click at [166, 114] on div "10938" at bounding box center [160, 110] width 65 height 24
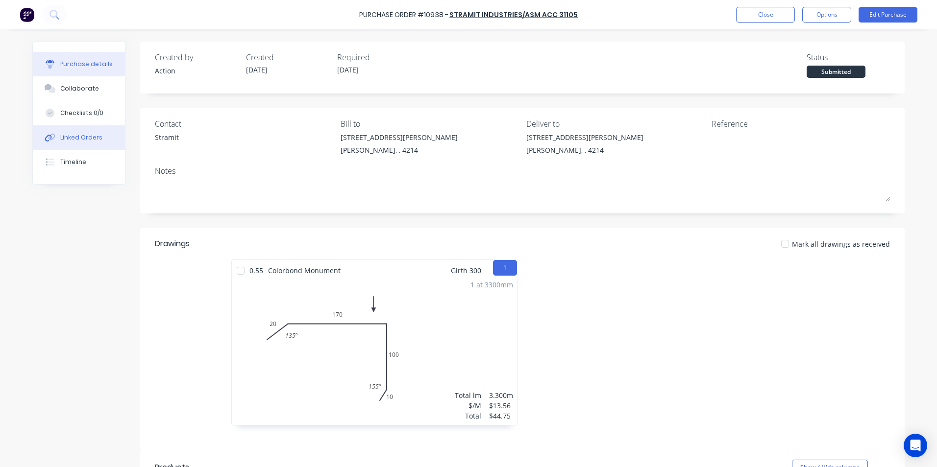
click at [60, 139] on div "Linked Orders" at bounding box center [81, 137] width 42 height 9
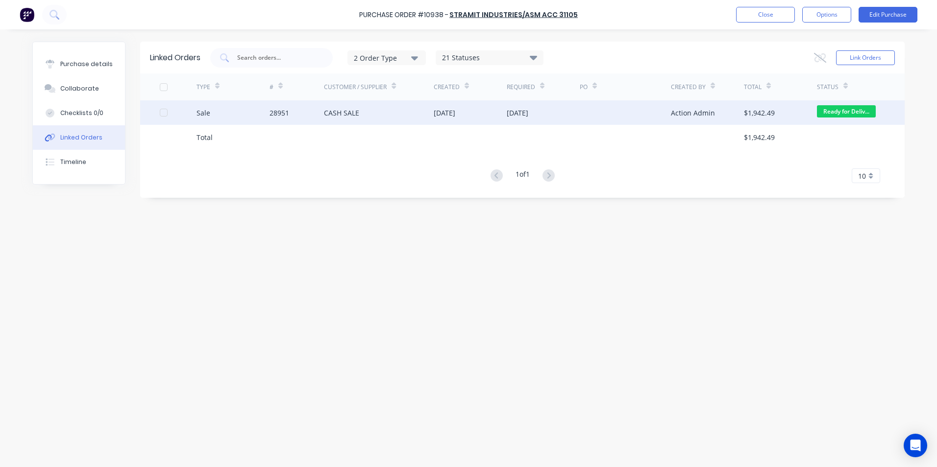
click at [242, 109] on div "Sale" at bounding box center [232, 112] width 73 height 24
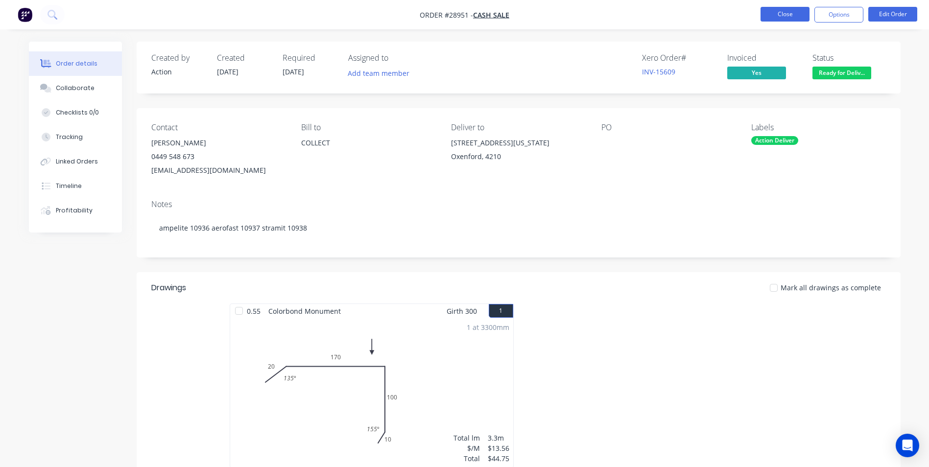
click at [776, 10] on button "Close" at bounding box center [785, 14] width 49 height 15
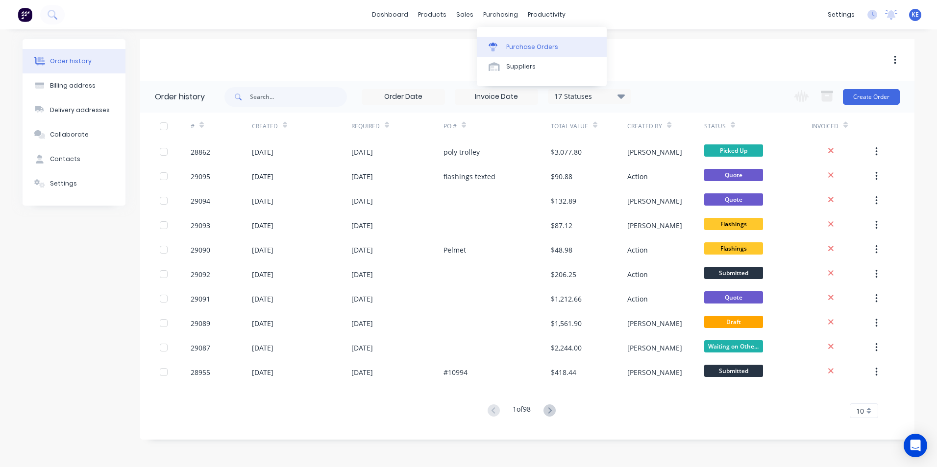
click at [520, 46] on div "Purchase Orders" at bounding box center [532, 47] width 52 height 9
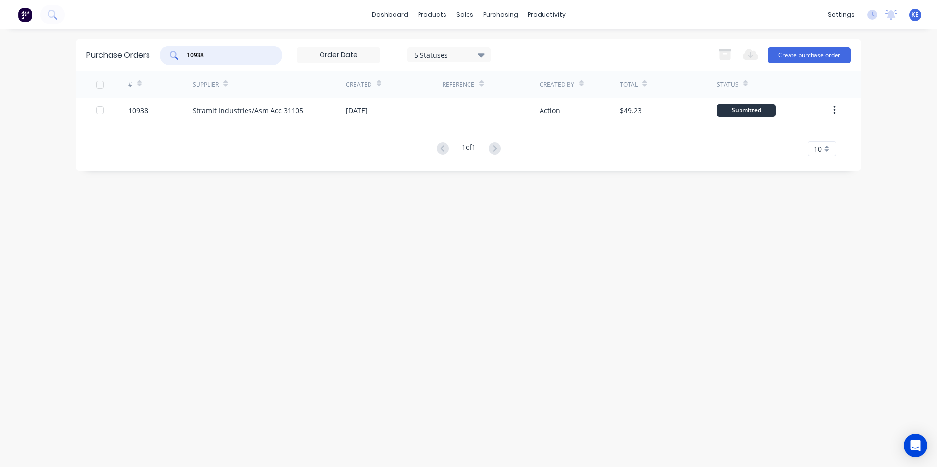
drag, startPoint x: 109, startPoint y: 83, endPoint x: 82, endPoint y: 86, distance: 27.2
click at [82, 86] on div "Purchase Orders 10938 5 Statuses 5 Statuses Export to Excel (XLSX) Create purch…" at bounding box center [468, 105] width 784 height 132
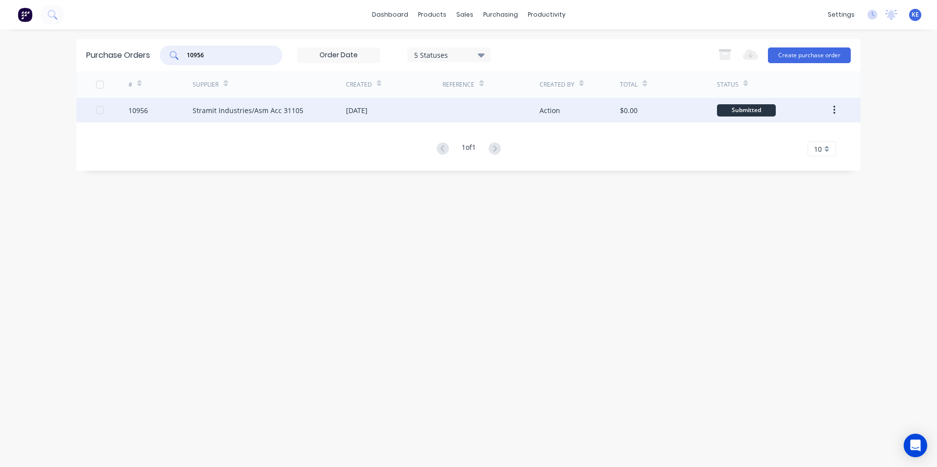
type input "10956"
click at [170, 111] on div "10956" at bounding box center [160, 110] width 65 height 24
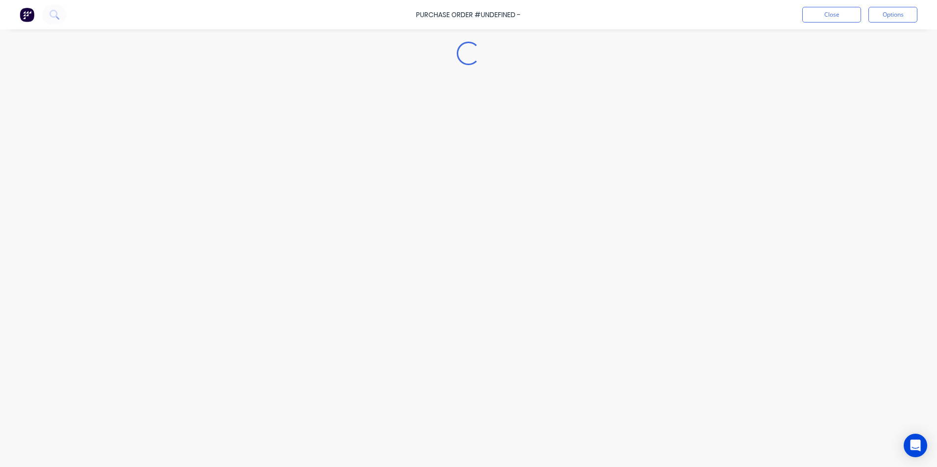
type textarea "x"
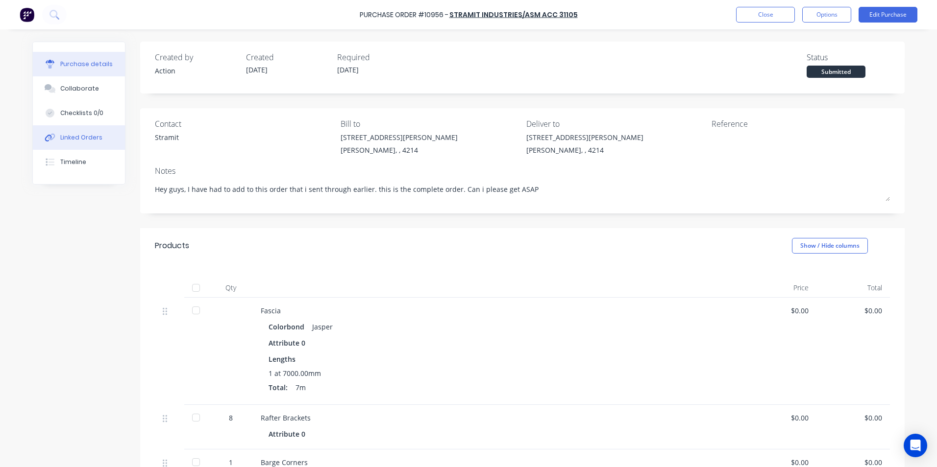
click at [74, 143] on button "Linked Orders" at bounding box center [79, 137] width 92 height 24
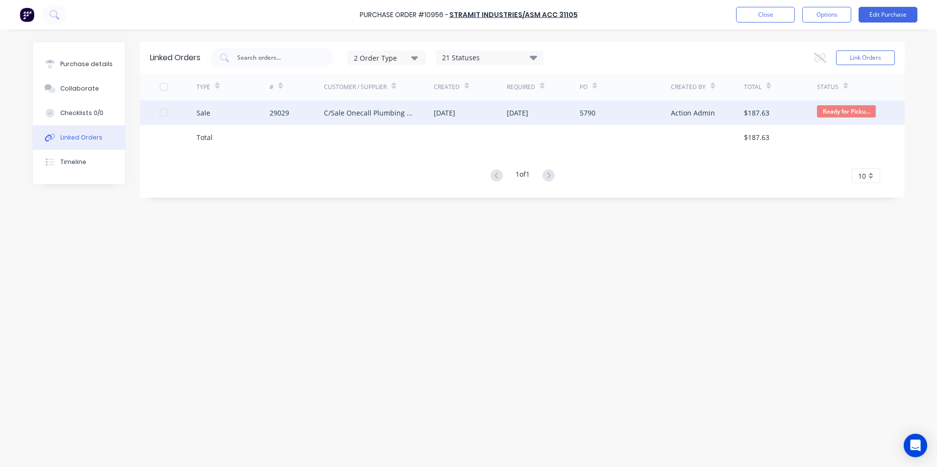
click at [221, 116] on div "Sale" at bounding box center [232, 112] width 73 height 24
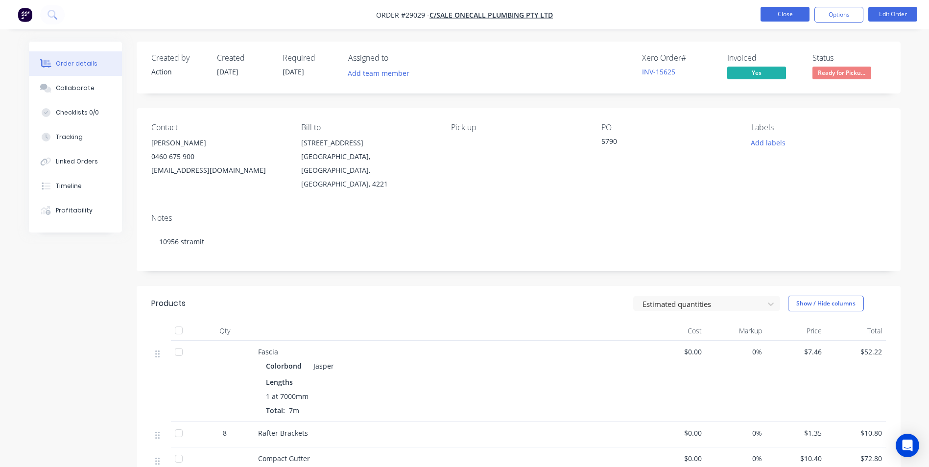
click at [772, 15] on button "Close" at bounding box center [785, 14] width 49 height 15
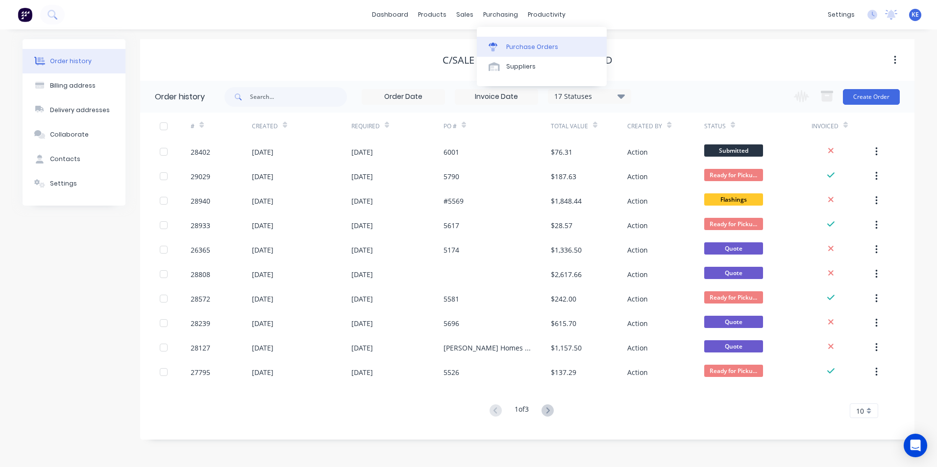
click at [510, 44] on div "Purchase Orders" at bounding box center [532, 47] width 52 height 9
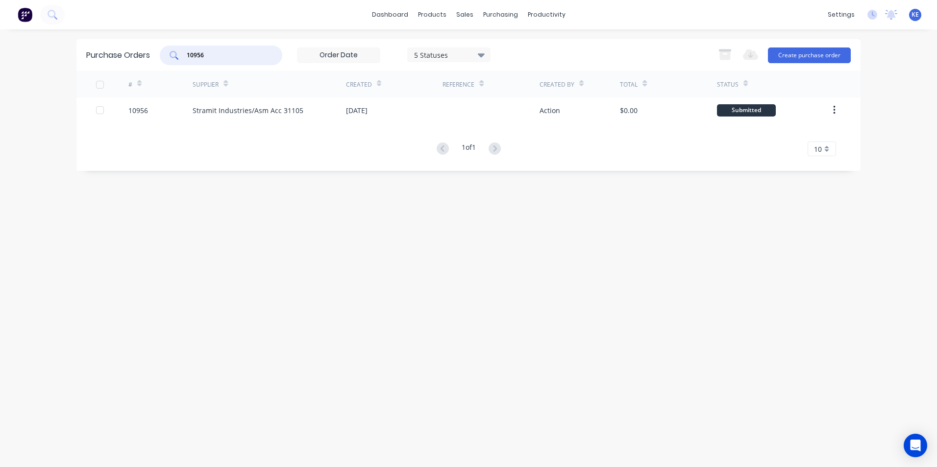
drag, startPoint x: 215, startPoint y: 57, endPoint x: 145, endPoint y: 65, distance: 70.9
click at [143, 65] on div "Purchase Orders 10956 5 Statuses 5 Statuses Export to Excel (XLSX) Create purch…" at bounding box center [468, 55] width 784 height 32
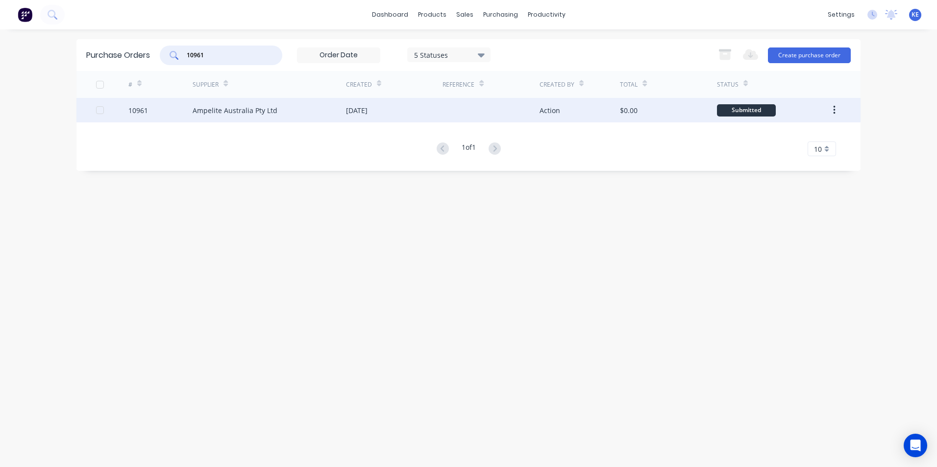
type input "10961"
click at [166, 109] on div "10961" at bounding box center [160, 110] width 65 height 24
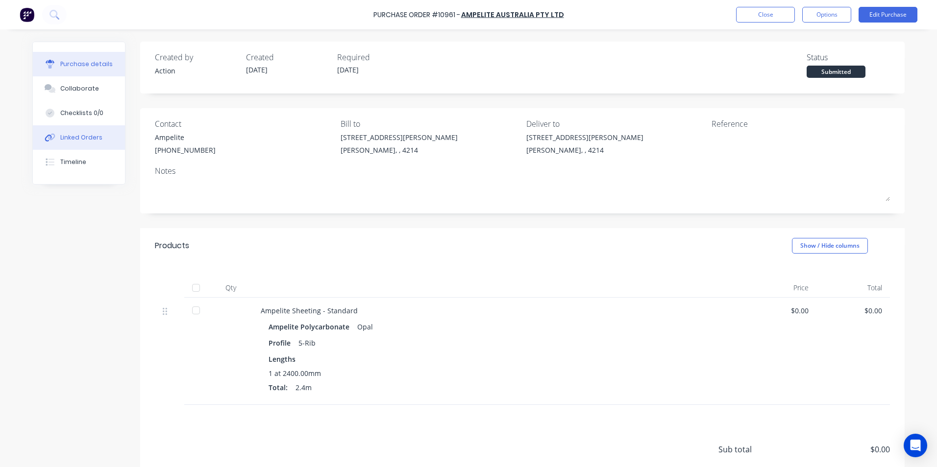
click at [69, 140] on div "Linked Orders" at bounding box center [81, 137] width 42 height 9
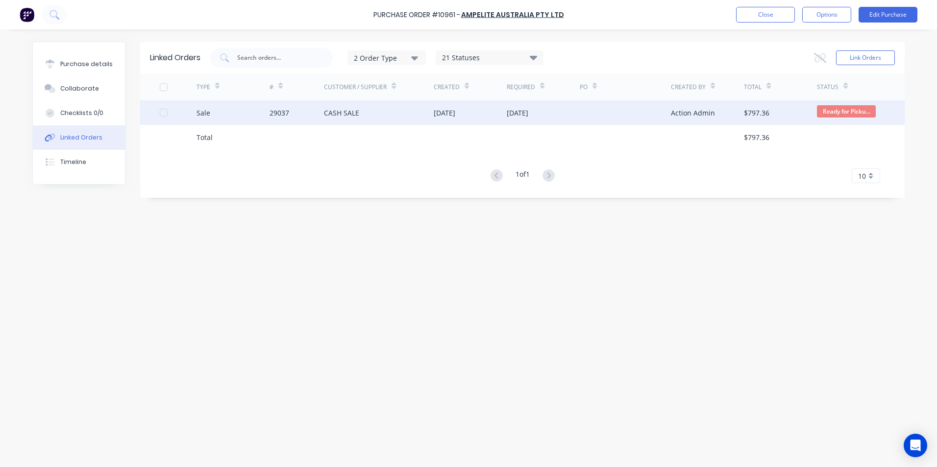
click at [226, 115] on div "Sale" at bounding box center [232, 112] width 73 height 24
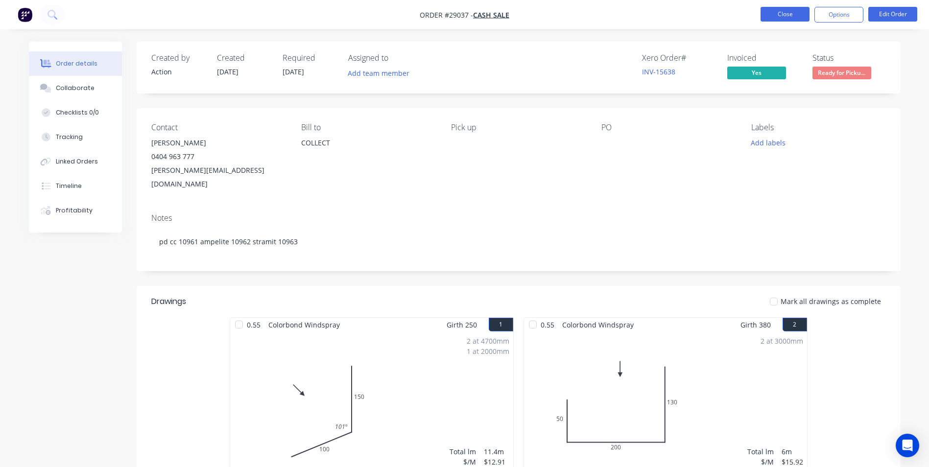
click at [794, 15] on button "Close" at bounding box center [785, 14] width 49 height 15
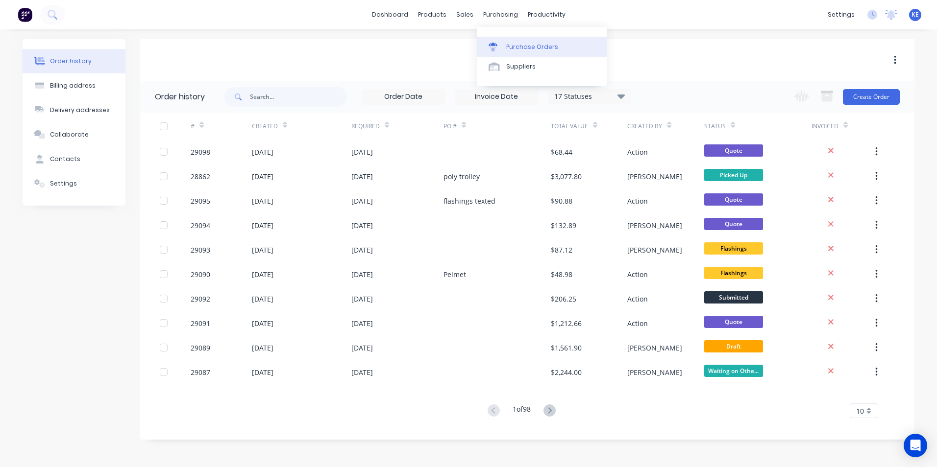
click at [519, 43] on div "Purchase Orders" at bounding box center [532, 47] width 52 height 9
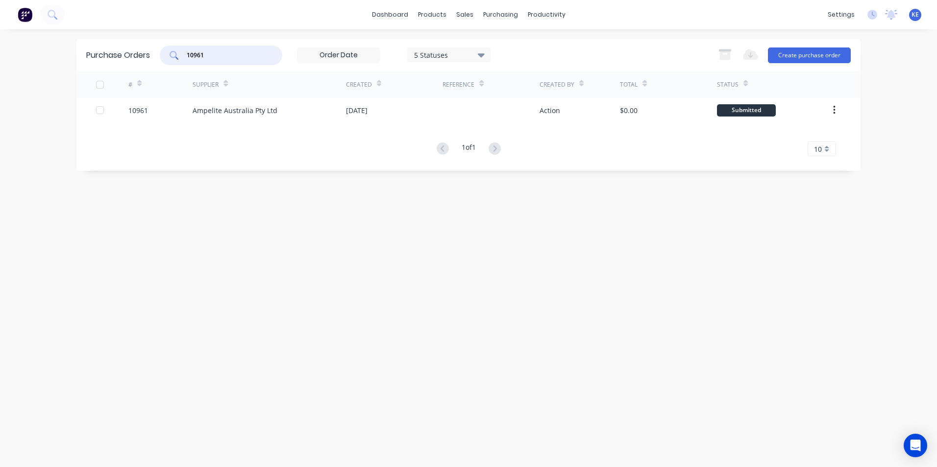
drag, startPoint x: 224, startPoint y: 56, endPoint x: 112, endPoint y: 62, distance: 111.8
click at [112, 62] on div "Purchase Orders 10961 5 Statuses 5 Statuses Export to Excel (XLSX) Create purch…" at bounding box center [468, 55] width 784 height 32
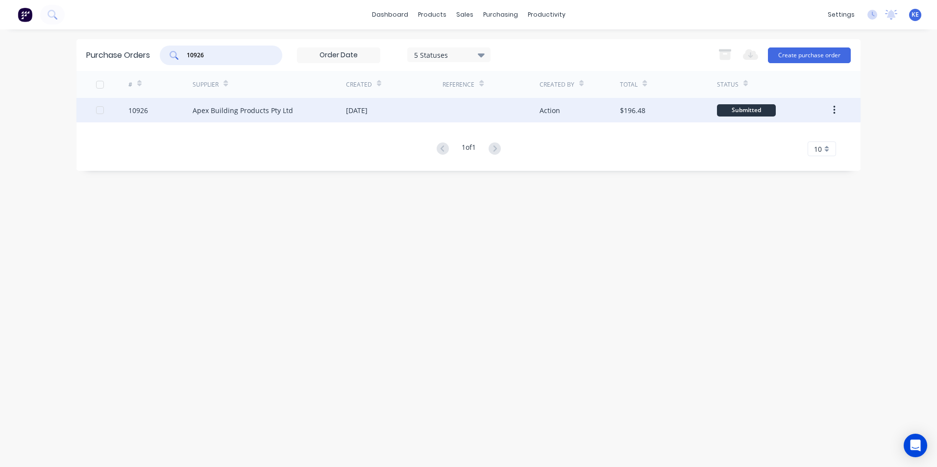
type input "10926"
click at [161, 109] on div "10926" at bounding box center [160, 110] width 65 height 24
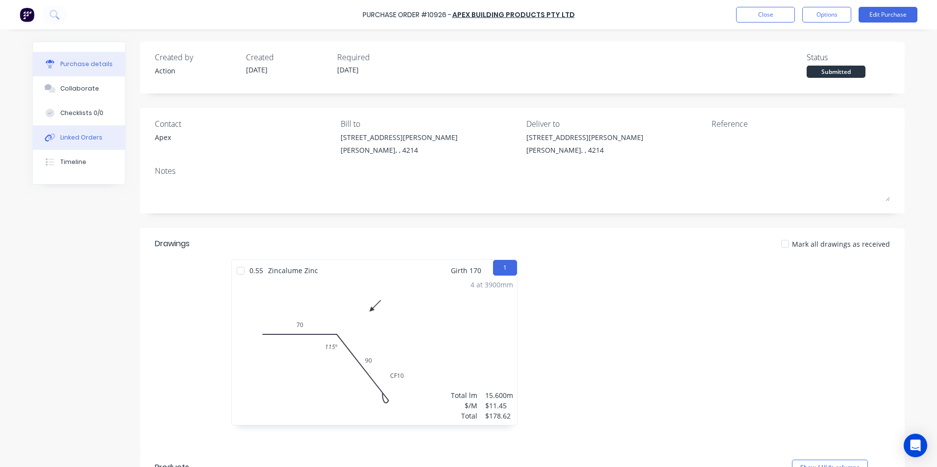
click at [60, 141] on div "Linked Orders" at bounding box center [81, 137] width 42 height 9
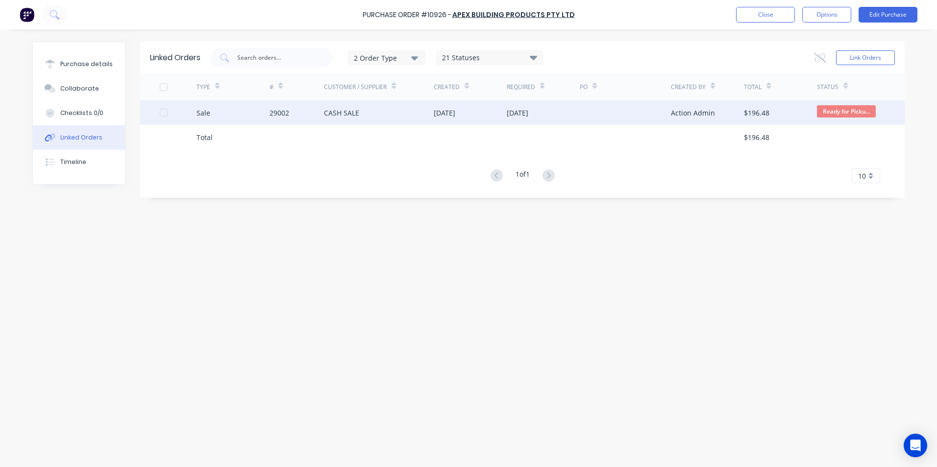
click at [240, 119] on div "Sale" at bounding box center [232, 112] width 73 height 24
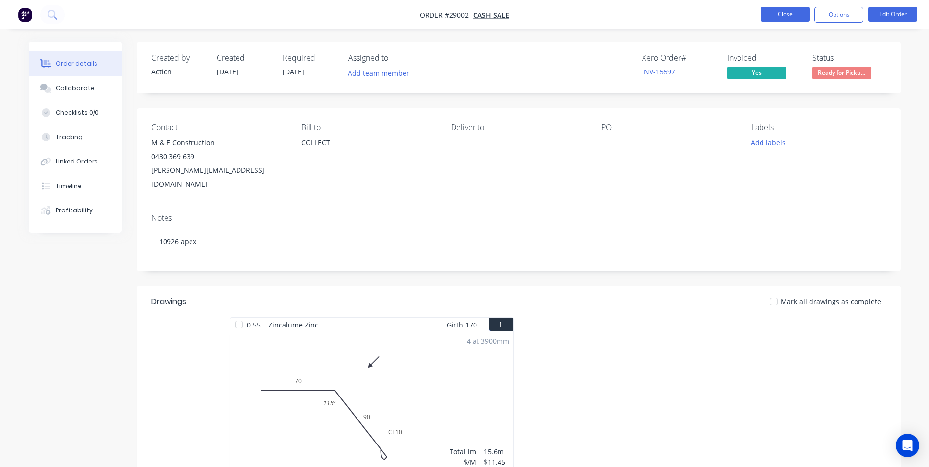
click at [779, 13] on button "Close" at bounding box center [785, 14] width 49 height 15
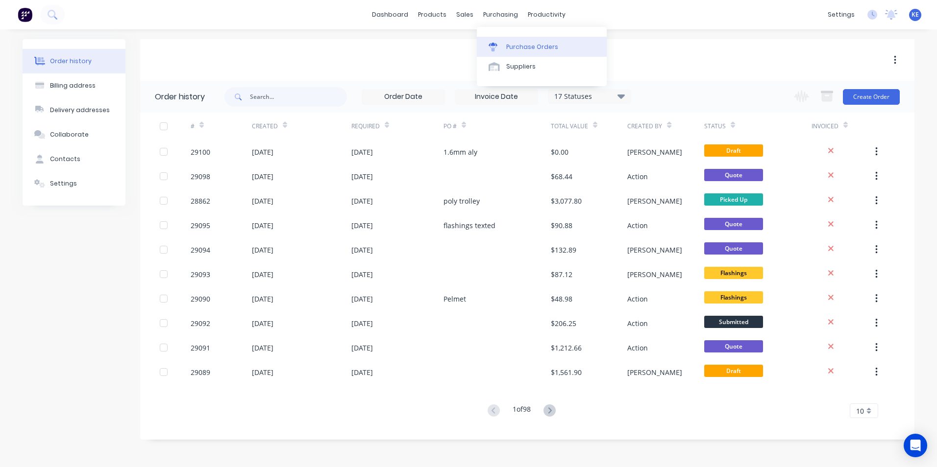
click at [505, 49] on link "Purchase Orders" at bounding box center [542, 47] width 130 height 20
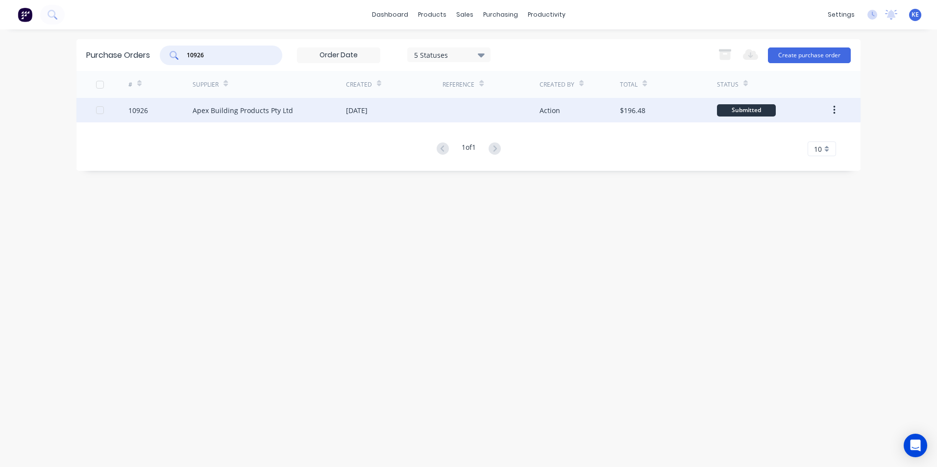
drag, startPoint x: 226, startPoint y: 55, endPoint x: 159, endPoint y: 122, distance: 94.9
click at [166, 78] on div "Purchase Orders 10926 5 Statuses 5 Statuses Export to Excel (XLSX) Create purch…" at bounding box center [468, 105] width 784 height 132
type input "10930"
click at [170, 114] on div "10930" at bounding box center [160, 110] width 65 height 24
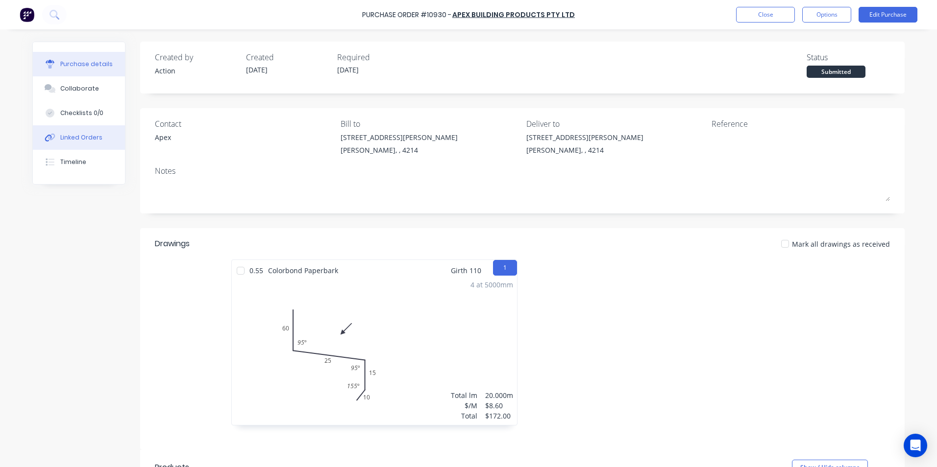
click at [72, 141] on div "Linked Orders" at bounding box center [81, 137] width 42 height 9
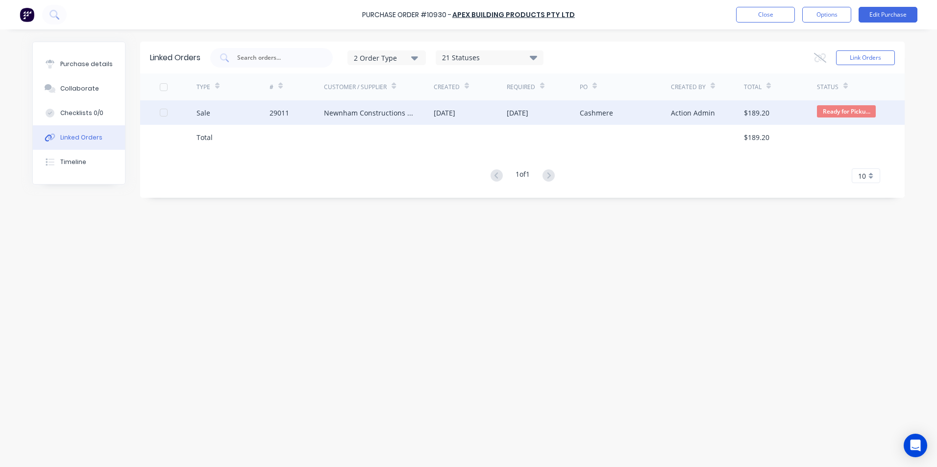
click at [229, 107] on div "Sale" at bounding box center [232, 112] width 73 height 24
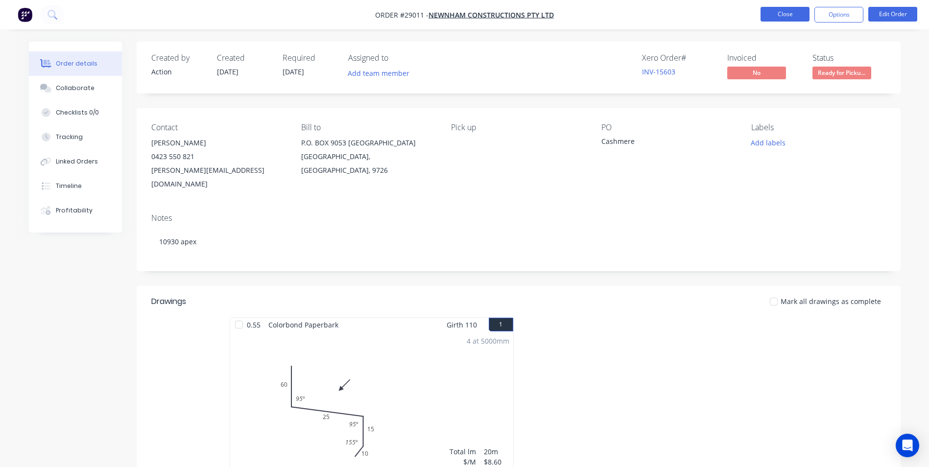
click at [778, 12] on button "Close" at bounding box center [785, 14] width 49 height 15
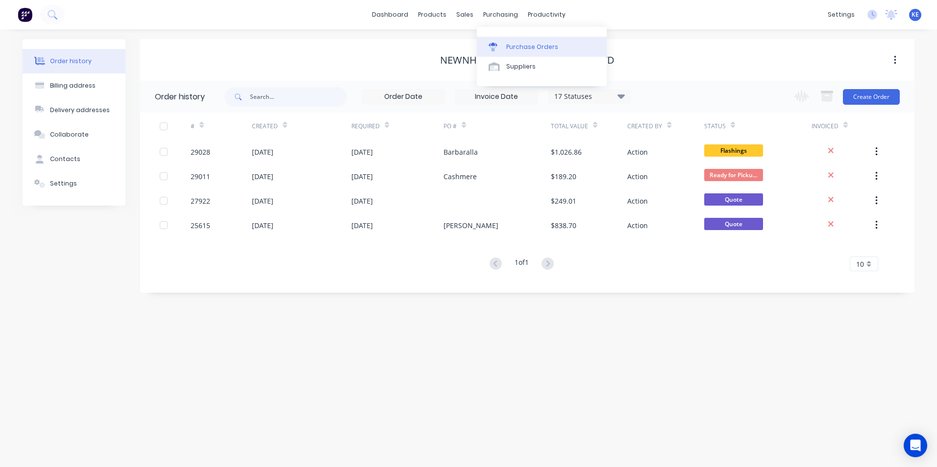
click at [531, 49] on div "Purchase Orders" at bounding box center [532, 47] width 52 height 9
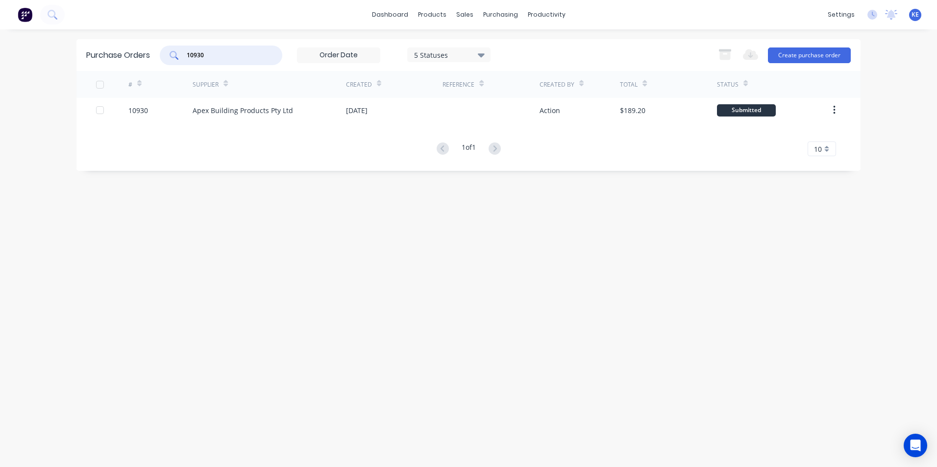
drag, startPoint x: 227, startPoint y: 52, endPoint x: 158, endPoint y: 67, distance: 71.1
click at [158, 67] on div "Purchase Orders 10930 5 Statuses 5 Statuses Export to Excel (XLSX) Create purch…" at bounding box center [468, 55] width 784 height 32
drag, startPoint x: 221, startPoint y: 56, endPoint x: 110, endPoint y: 62, distance: 111.4
click at [110, 62] on div "Purchase Orders 605239 5 Statuses 5 Statuses Export to Excel (XLSX) Create purc…" at bounding box center [468, 55] width 784 height 32
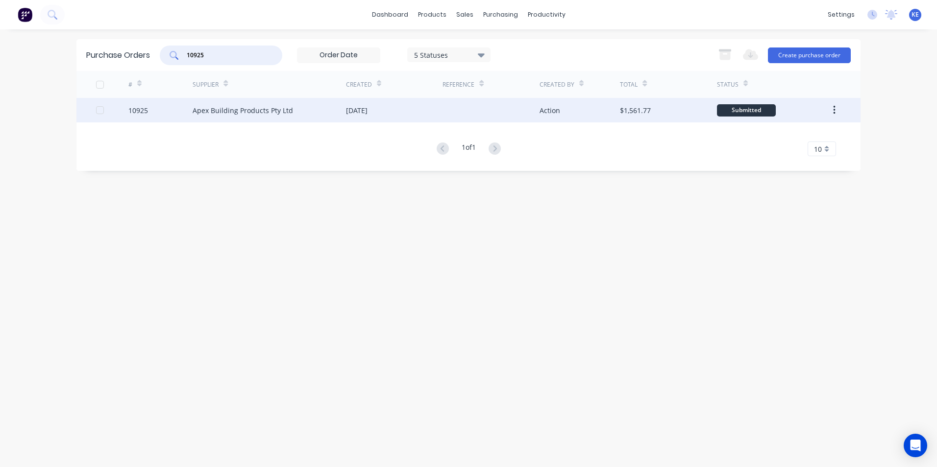
type input "10925"
click at [171, 108] on div "10925" at bounding box center [160, 110] width 65 height 24
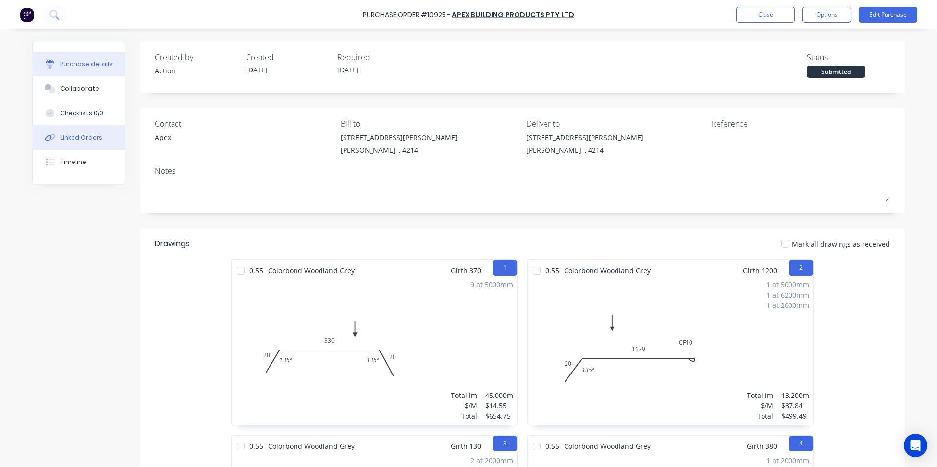
click at [85, 137] on div "Linked Orders" at bounding box center [81, 137] width 42 height 9
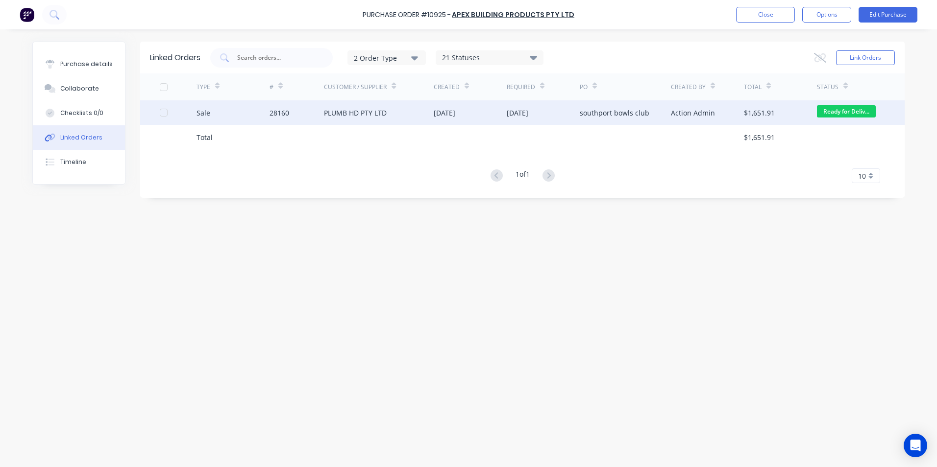
click at [222, 115] on div "Sale" at bounding box center [232, 112] width 73 height 24
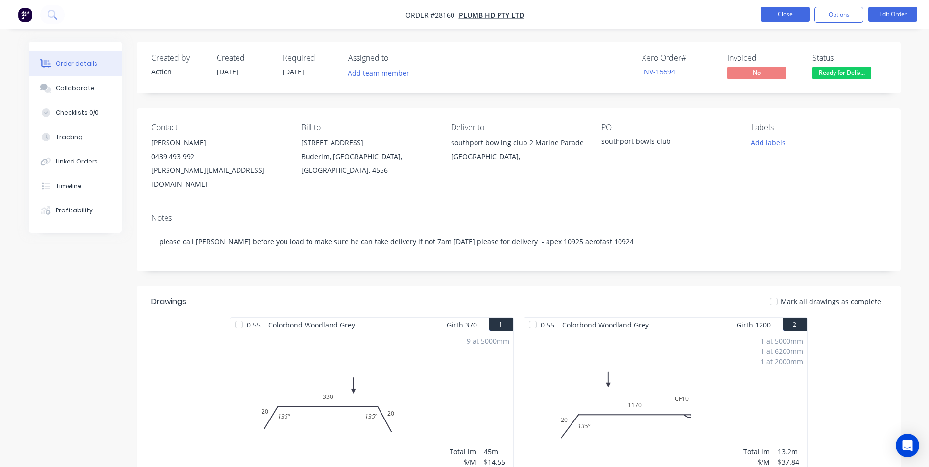
click at [785, 14] on button "Close" at bounding box center [785, 14] width 49 height 15
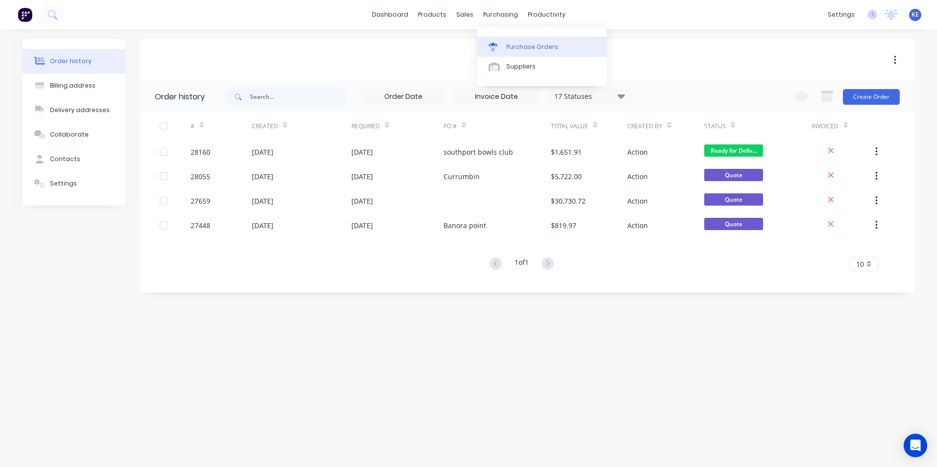
click at [532, 43] on div "Purchase Orders" at bounding box center [532, 47] width 52 height 9
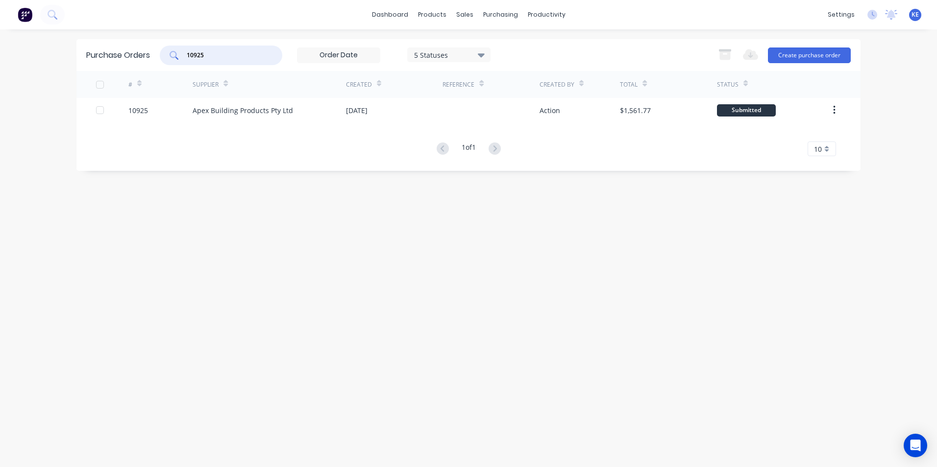
drag, startPoint x: 203, startPoint y: 54, endPoint x: 137, endPoint y: 55, distance: 66.1
click at [137, 55] on div "Purchase Orders 10925 5 Statuses 5 Statuses Export to Excel (XLSX) Create purch…" at bounding box center [468, 55] width 784 height 32
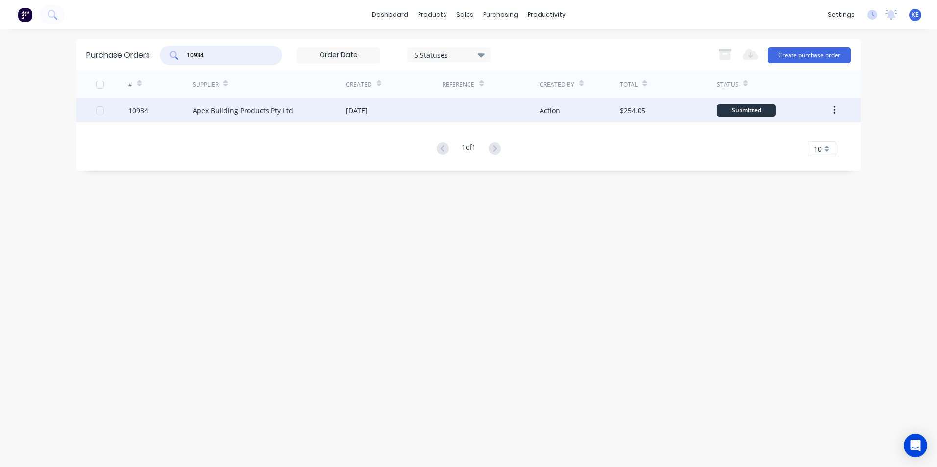
type input "10934"
click at [160, 109] on div "10934" at bounding box center [160, 110] width 65 height 24
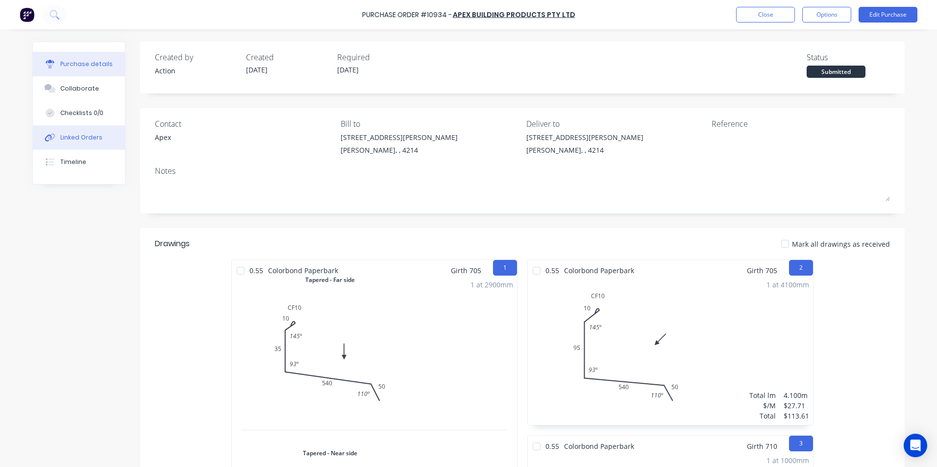
click at [72, 133] on div "Linked Orders" at bounding box center [81, 137] width 42 height 9
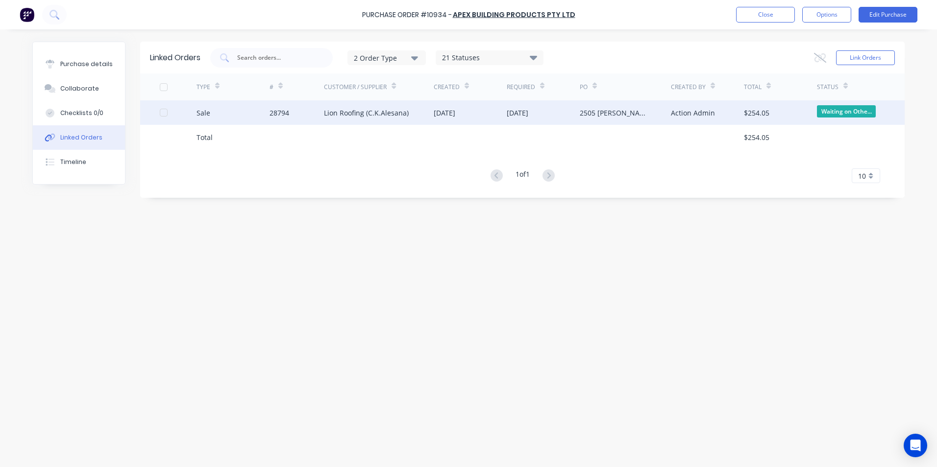
click at [219, 115] on div "Sale" at bounding box center [232, 112] width 73 height 24
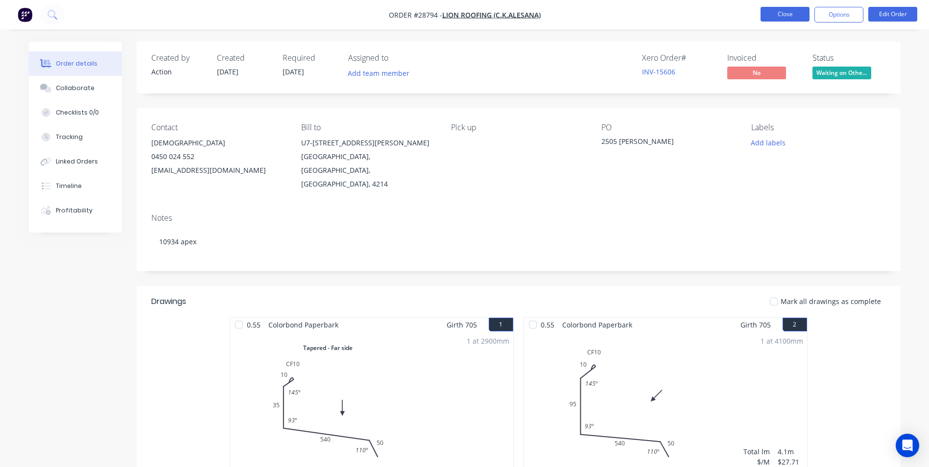
click at [778, 11] on button "Close" at bounding box center [785, 14] width 49 height 15
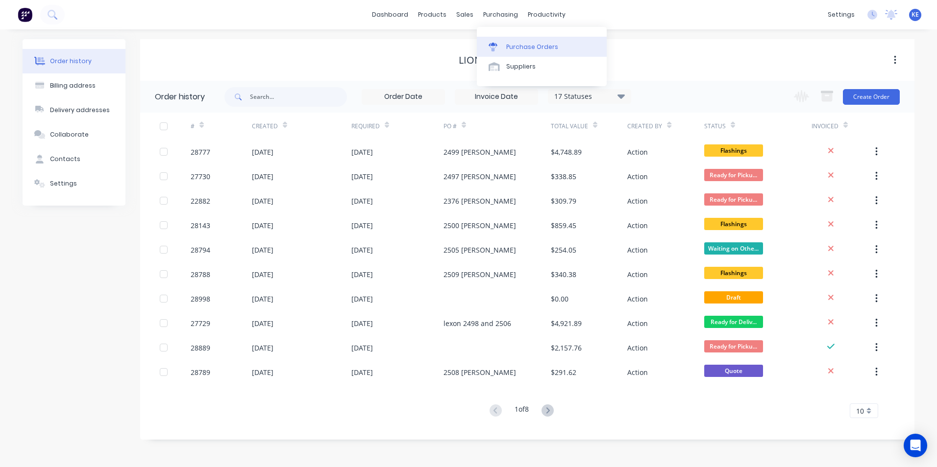
click at [511, 49] on div "Purchase Orders" at bounding box center [532, 47] width 52 height 9
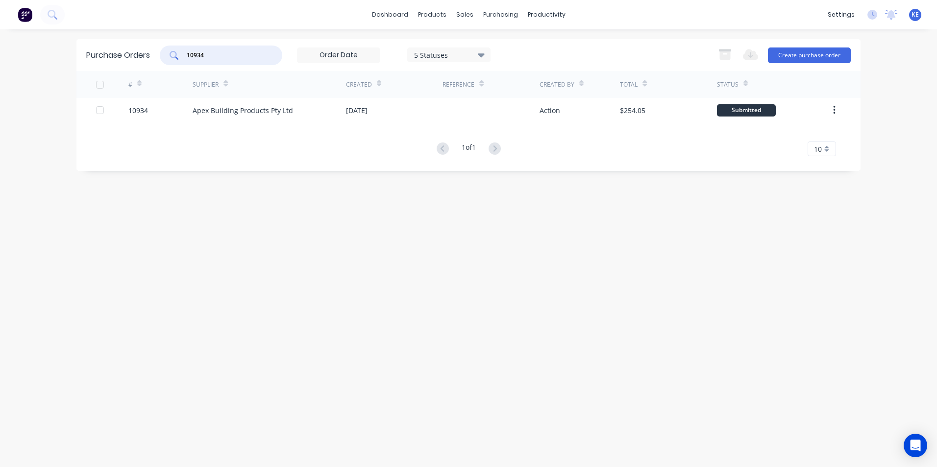
drag, startPoint x: 241, startPoint y: 52, endPoint x: 92, endPoint y: 64, distance: 149.3
click at [92, 64] on div "Purchase Orders 10934 5 Statuses 5 Statuses Export to Excel (XLSX) Create purch…" at bounding box center [468, 55] width 784 height 32
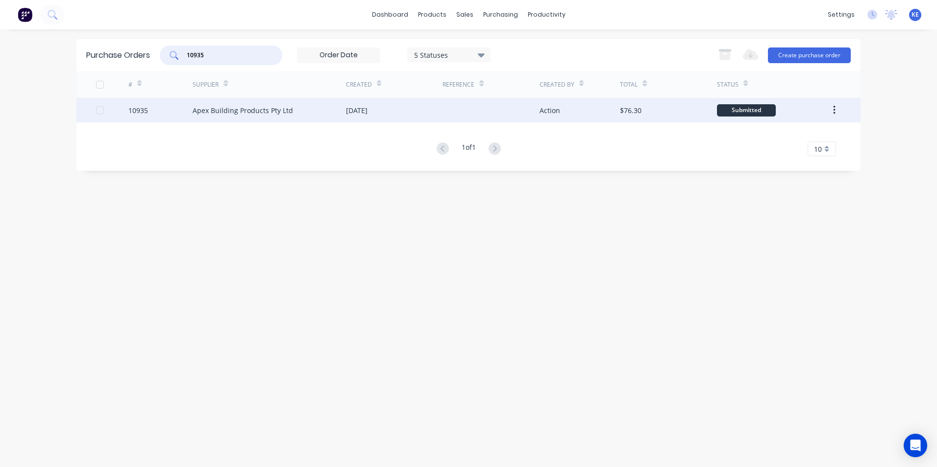
type input "10935"
click at [160, 111] on div "10935" at bounding box center [160, 110] width 65 height 24
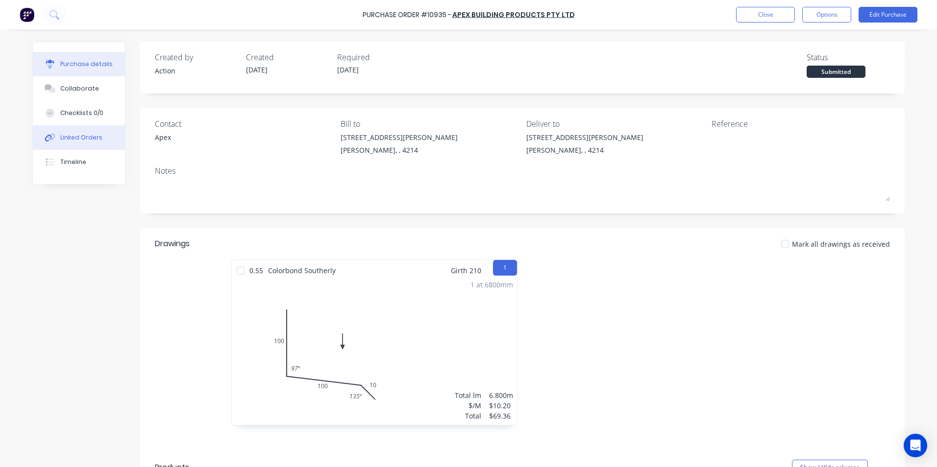
click at [74, 140] on div "Linked Orders" at bounding box center [81, 137] width 42 height 9
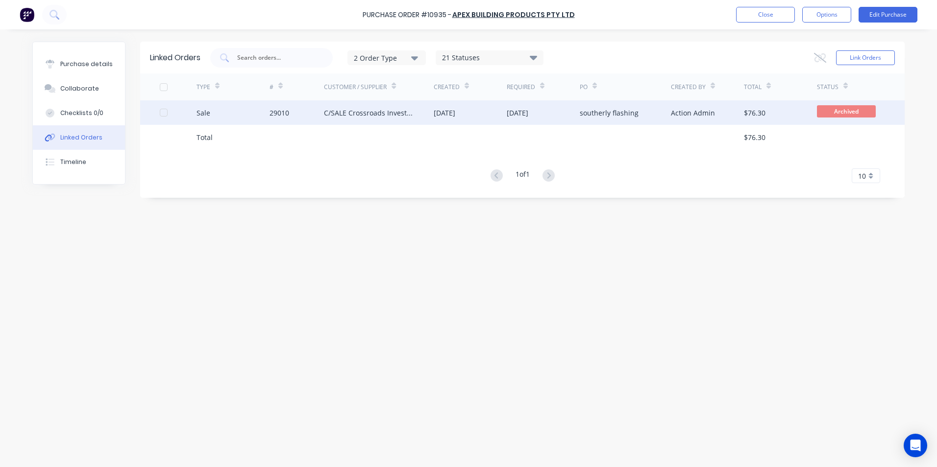
click at [228, 116] on div "Sale" at bounding box center [232, 112] width 73 height 24
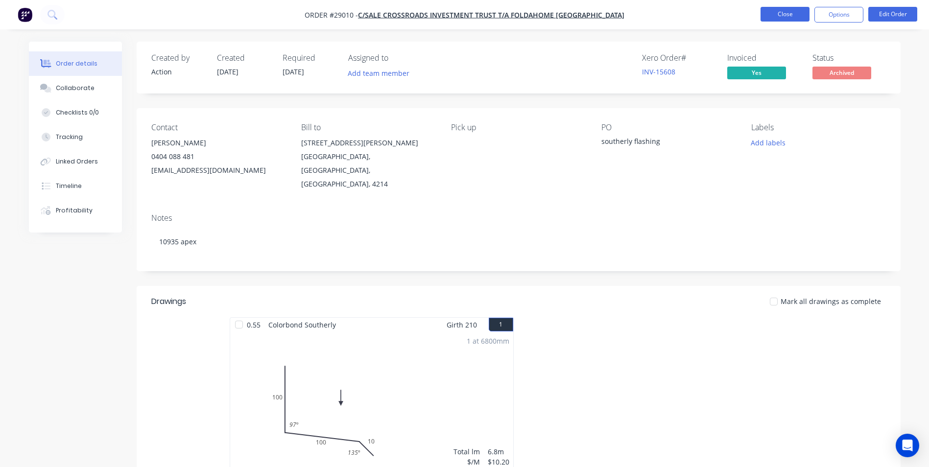
click at [787, 12] on button "Close" at bounding box center [785, 14] width 49 height 15
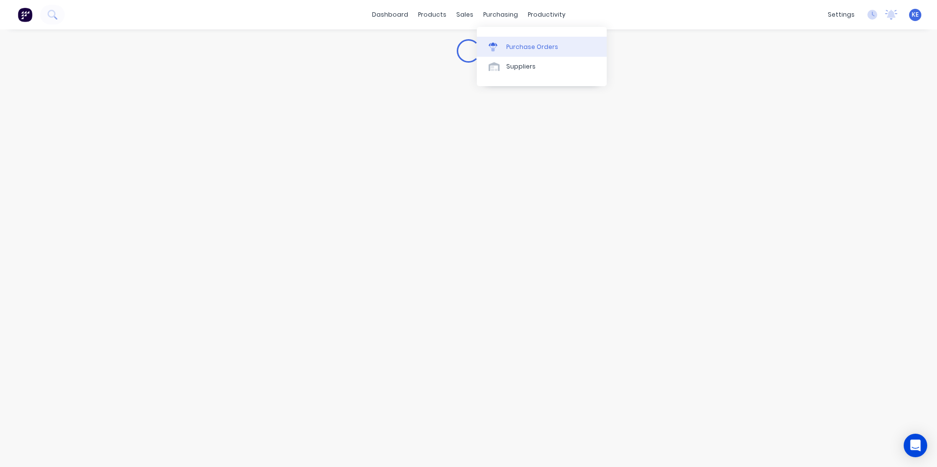
click at [534, 45] on div "Purchase Orders" at bounding box center [532, 47] width 52 height 9
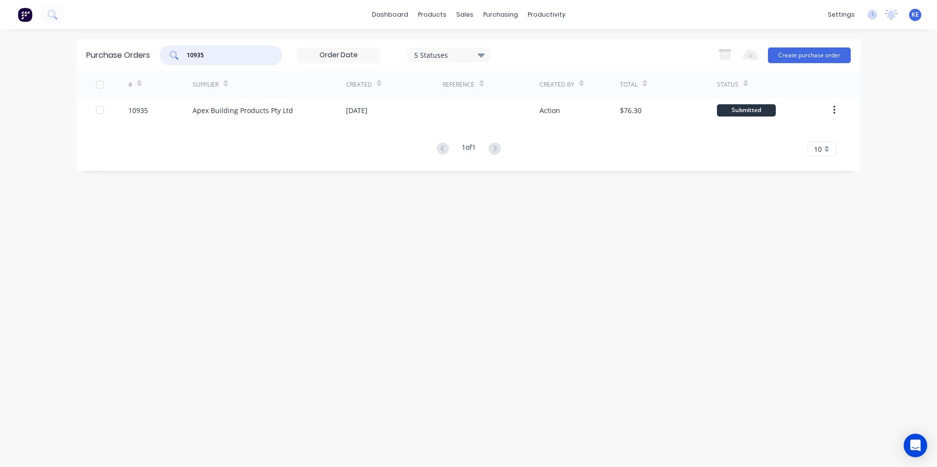
drag, startPoint x: 220, startPoint y: 57, endPoint x: 124, endPoint y: 57, distance: 96.5
click at [124, 57] on div "Purchase Orders 10935 5 Statuses 5 Statuses Export to Excel (XLSX) Create purch…" at bounding box center [468, 55] width 784 height 32
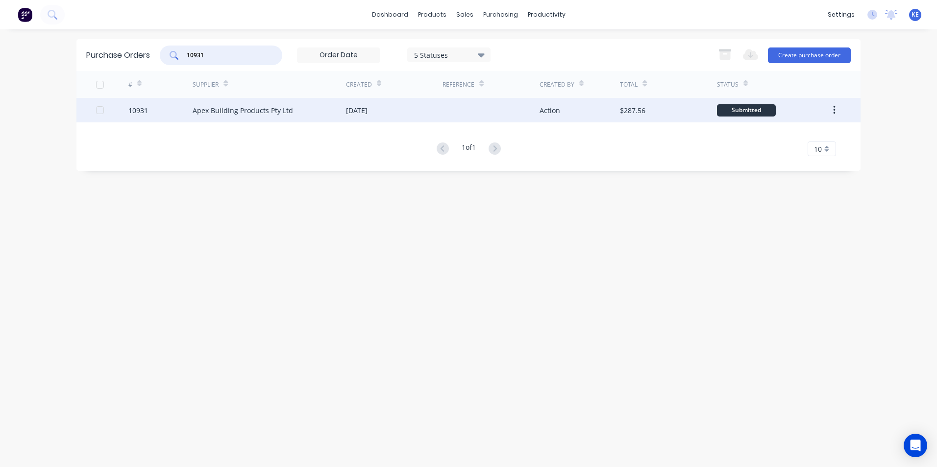
type input "10931"
click at [152, 107] on div "10931" at bounding box center [160, 110] width 65 height 24
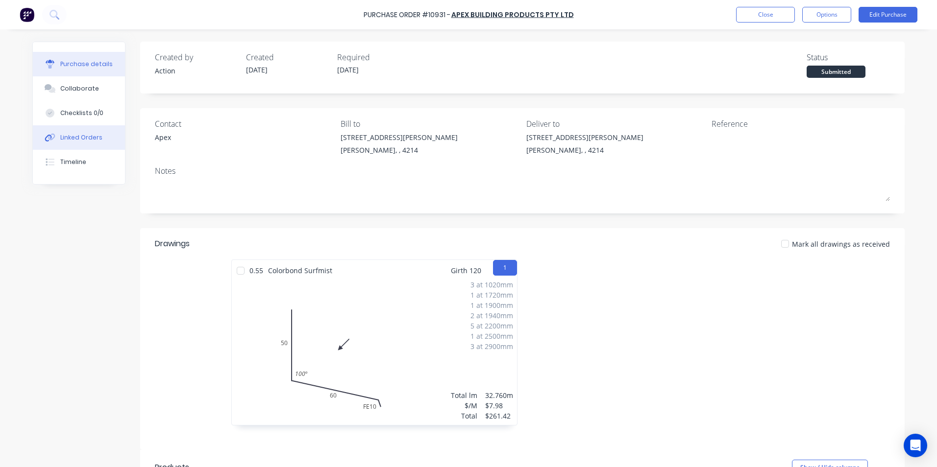
click at [64, 135] on div "Linked Orders" at bounding box center [81, 137] width 42 height 9
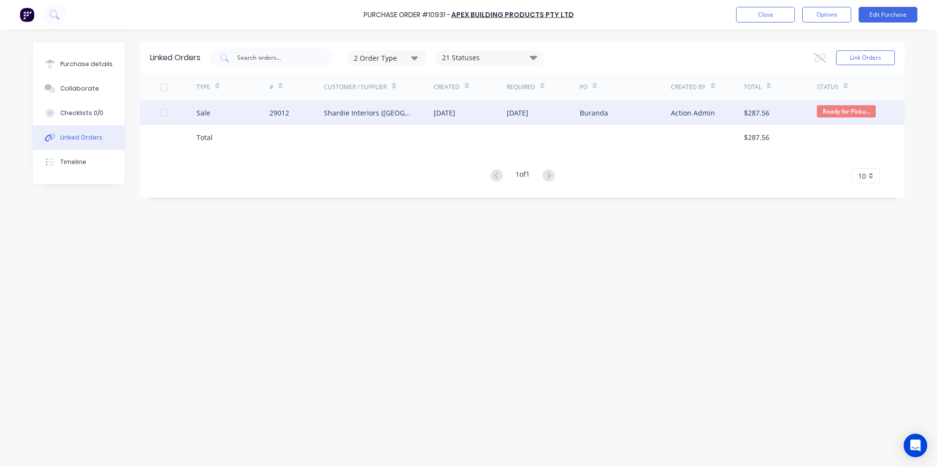
click at [259, 111] on div "Sale" at bounding box center [232, 112] width 73 height 24
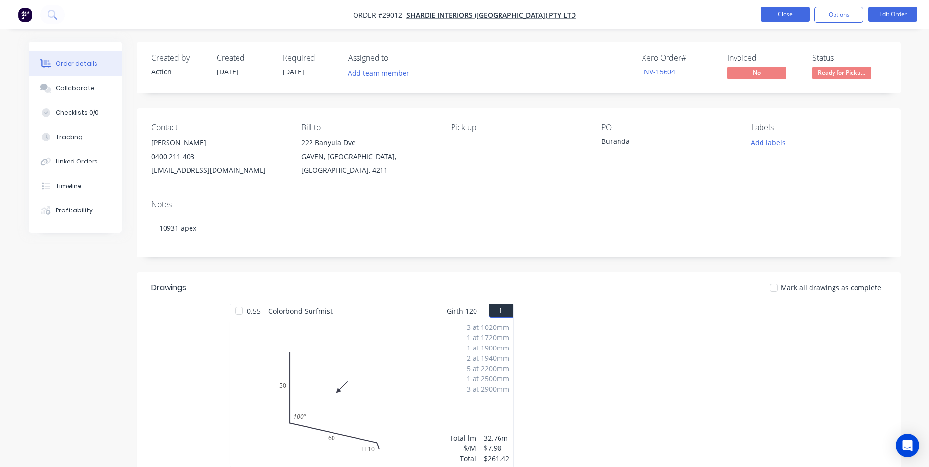
click at [777, 13] on button "Close" at bounding box center [785, 14] width 49 height 15
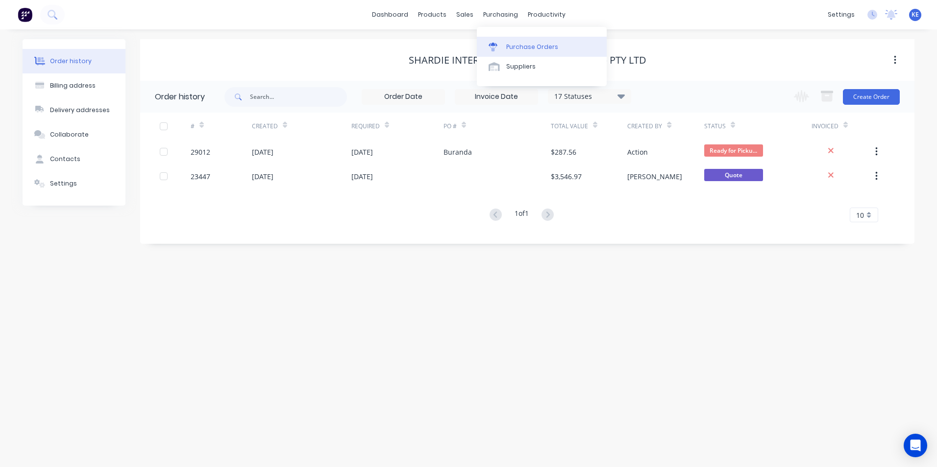
click at [511, 46] on div "Purchase Orders" at bounding box center [532, 47] width 52 height 9
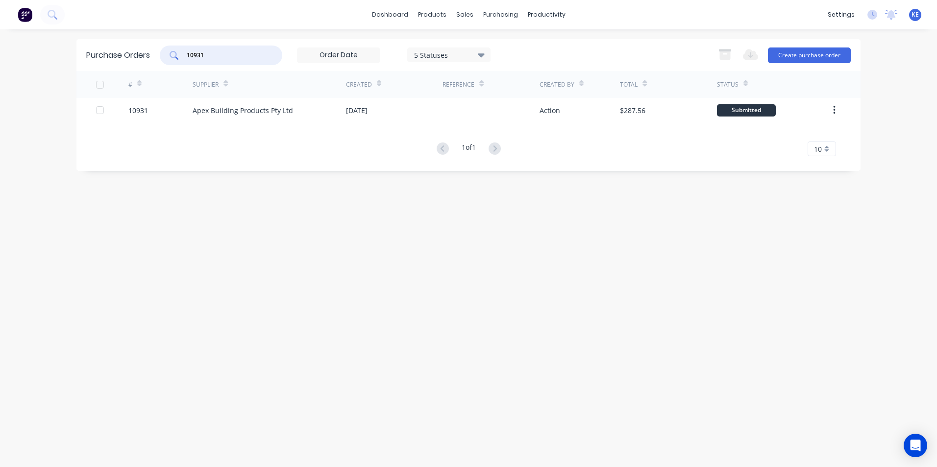
drag, startPoint x: 213, startPoint y: 58, endPoint x: 113, endPoint y: 58, distance: 99.9
click at [113, 58] on div "Purchase Orders 10931 5 Statuses 5 Statuses Export to Excel (XLSX) Create purch…" at bounding box center [468, 55] width 784 height 32
type input "10939"
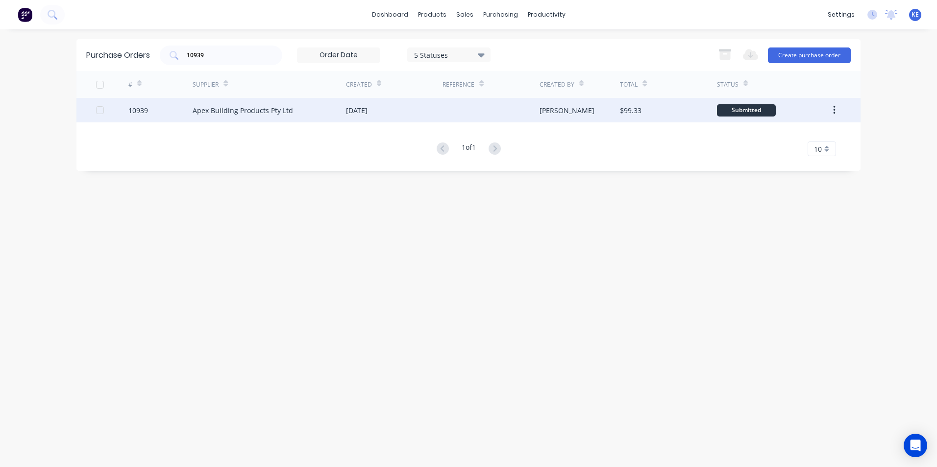
click at [169, 107] on div "10939" at bounding box center [160, 110] width 65 height 24
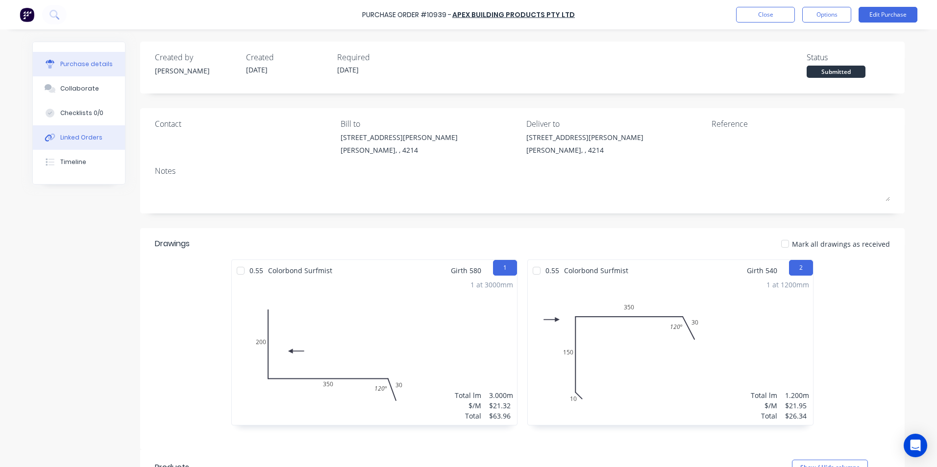
click at [74, 135] on div "Linked Orders" at bounding box center [81, 137] width 42 height 9
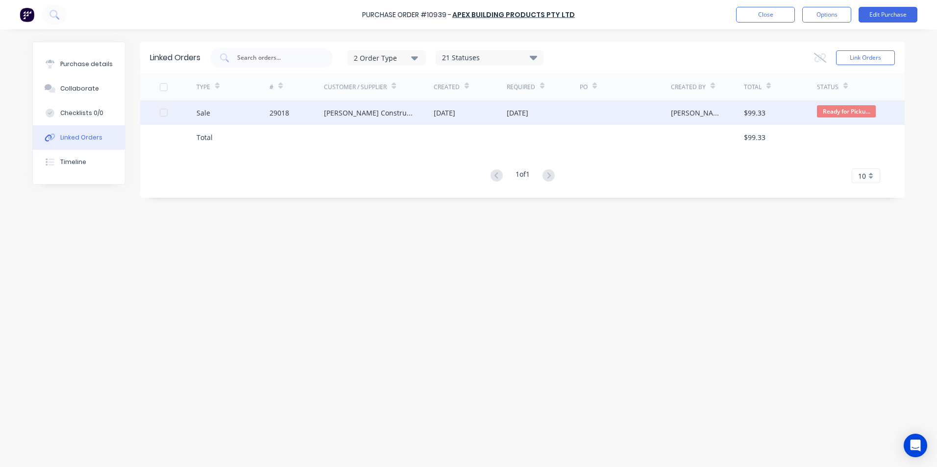
click at [226, 106] on div "Sale" at bounding box center [232, 112] width 73 height 24
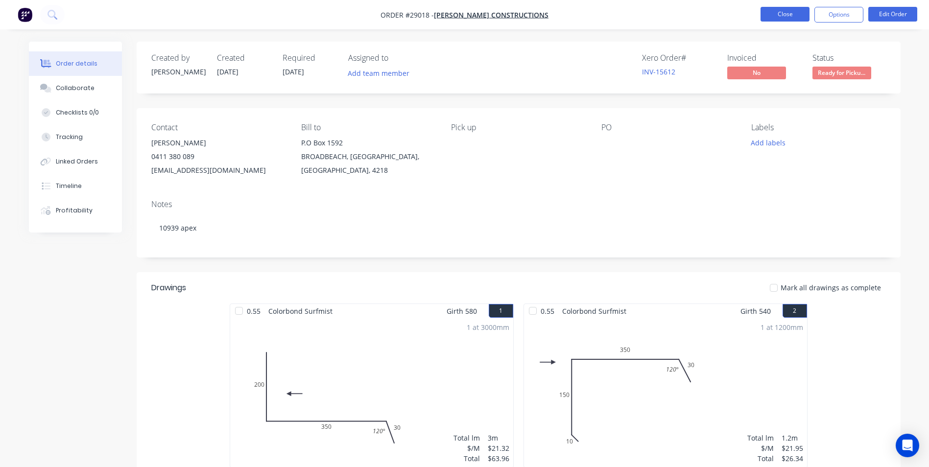
click at [774, 12] on button "Close" at bounding box center [785, 14] width 49 height 15
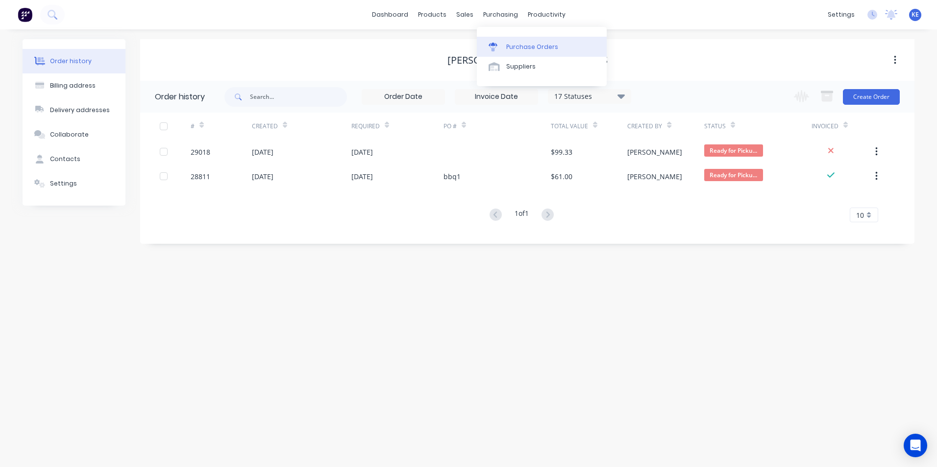
click at [533, 46] on div "Purchase Orders" at bounding box center [532, 47] width 52 height 9
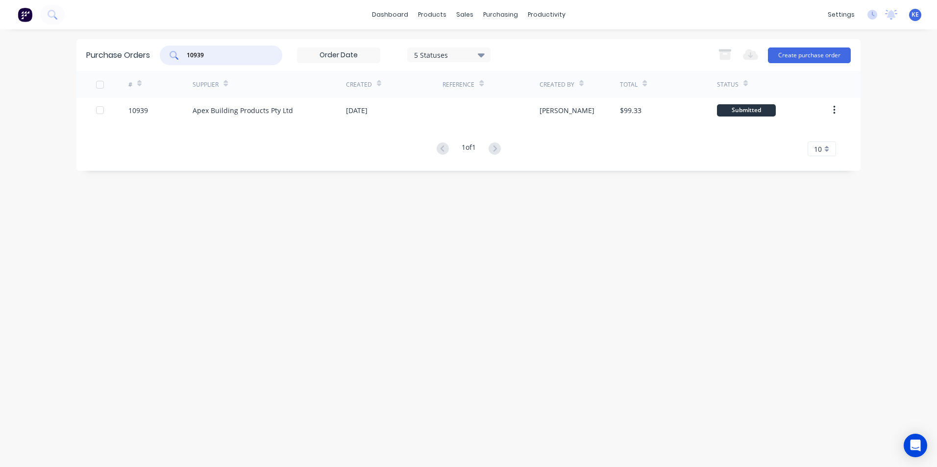
drag, startPoint x: 224, startPoint y: 57, endPoint x: 156, endPoint y: 60, distance: 68.6
click at [156, 60] on div "Purchase Orders 10939 5 Statuses 5 Statuses Export to Excel (XLSX) Create purch…" at bounding box center [468, 55] width 784 height 32
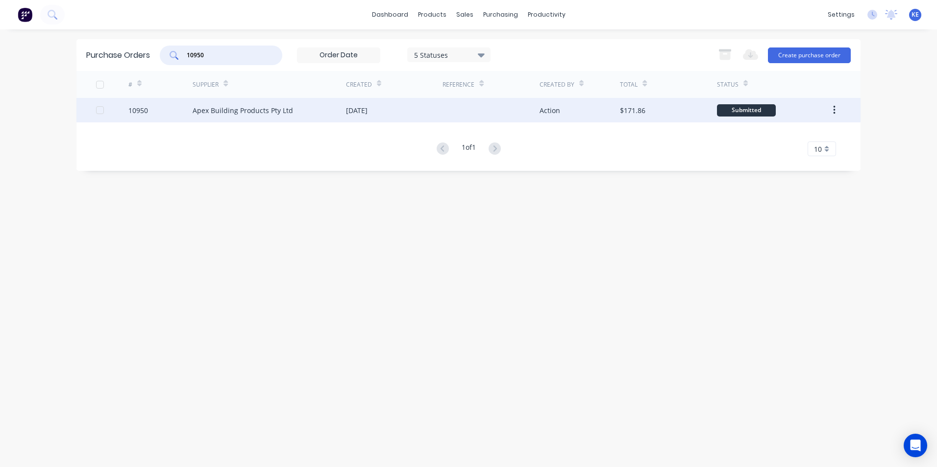
type input "10950"
click at [154, 111] on div "10950" at bounding box center [160, 110] width 65 height 24
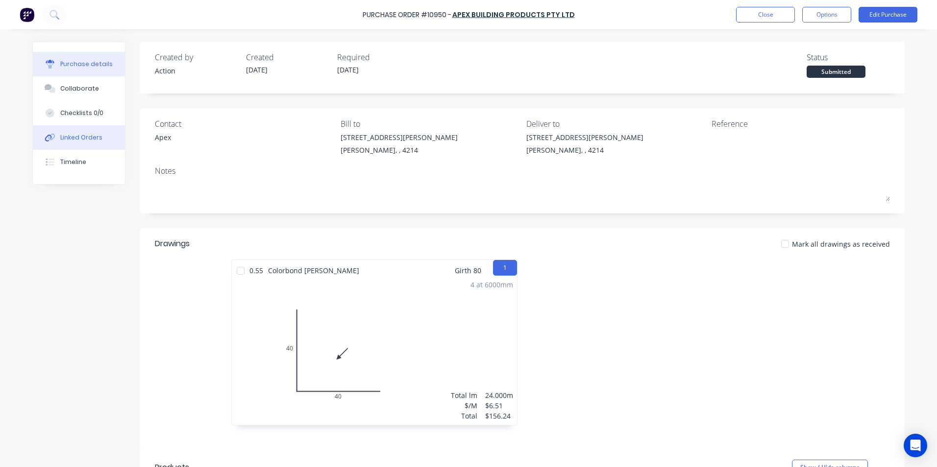
click at [75, 136] on div "Linked Orders" at bounding box center [81, 137] width 42 height 9
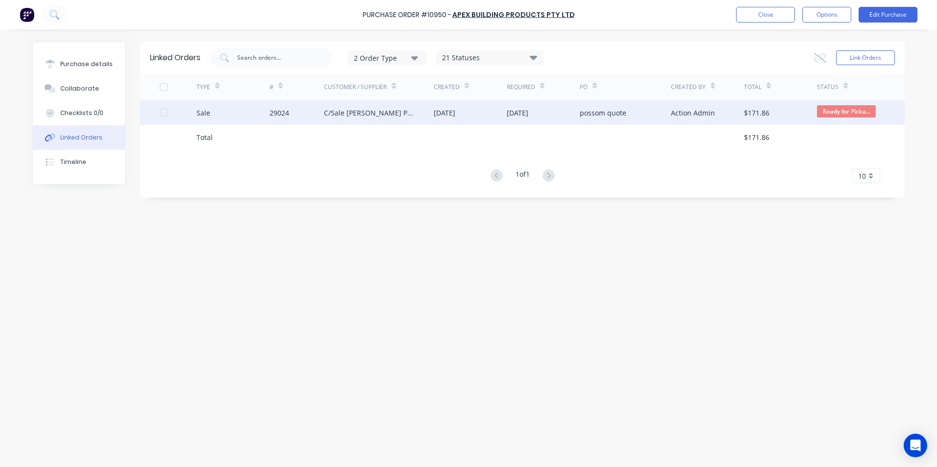
click at [228, 110] on div "Sale" at bounding box center [232, 112] width 73 height 24
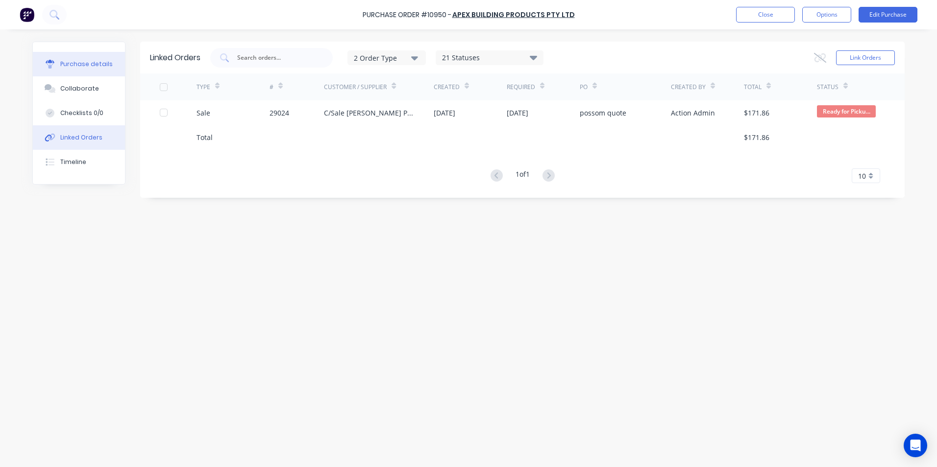
click at [78, 65] on div "Purchase details" at bounding box center [86, 64] width 52 height 9
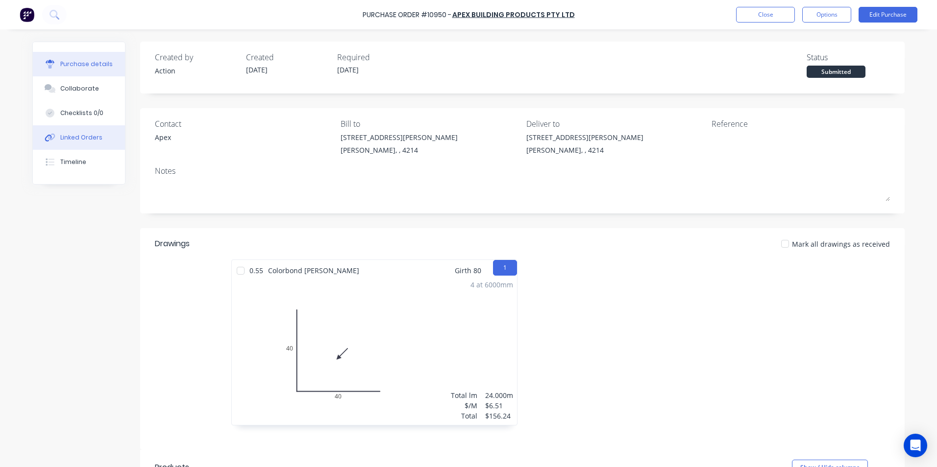
click at [73, 135] on div "Linked Orders" at bounding box center [81, 137] width 42 height 9
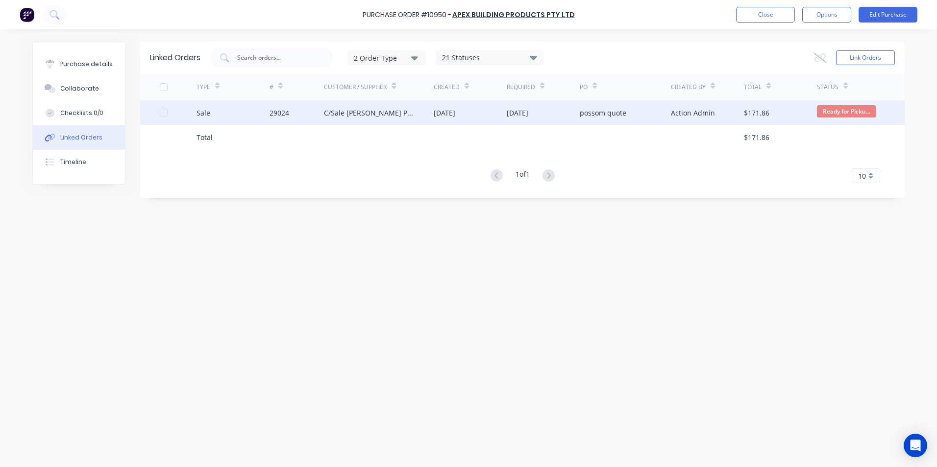
click at [242, 113] on div "Sale" at bounding box center [232, 112] width 73 height 24
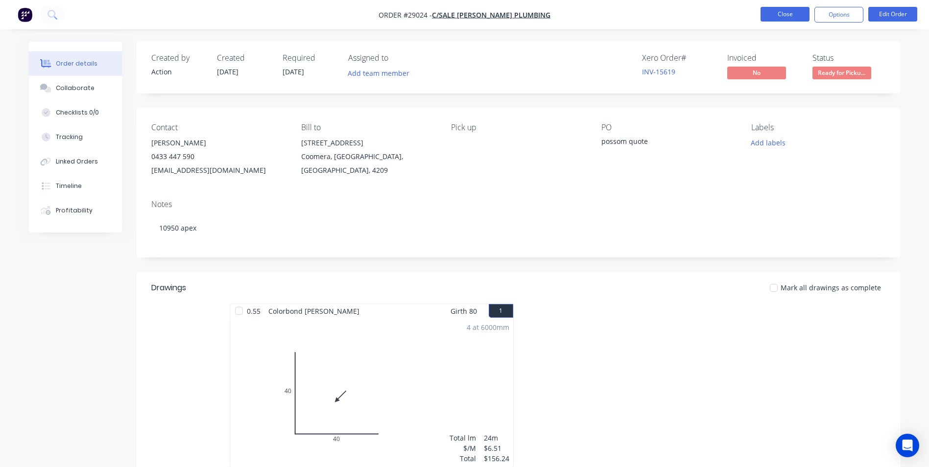
click at [792, 7] on button "Close" at bounding box center [785, 14] width 49 height 15
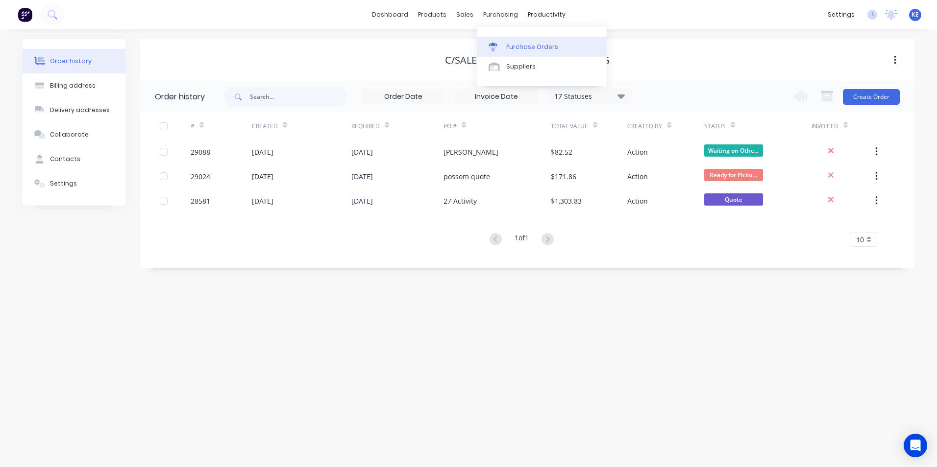
click at [526, 46] on div "Purchase Orders" at bounding box center [532, 47] width 52 height 9
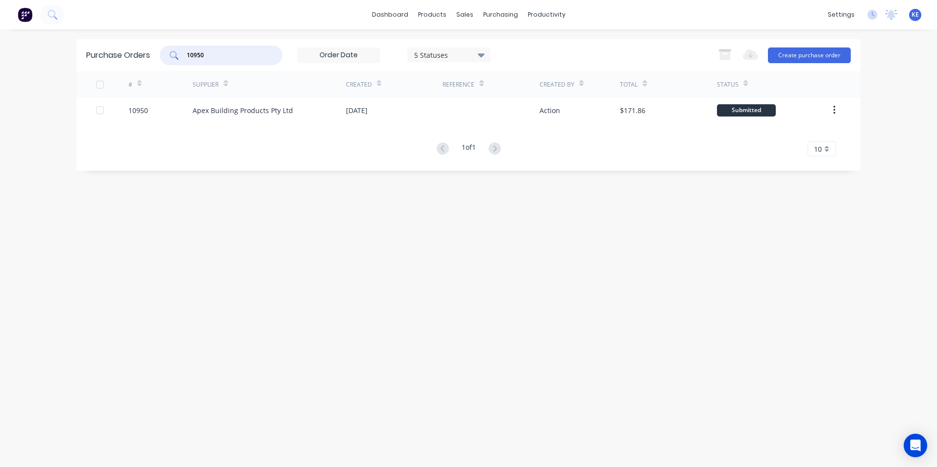
drag, startPoint x: 219, startPoint y: 55, endPoint x: 134, endPoint y: 58, distance: 85.3
click at [134, 58] on div "Purchase Orders 10950 5 Statuses 5 Statuses Export to Excel (XLSX) Create purch…" at bounding box center [468, 55] width 784 height 32
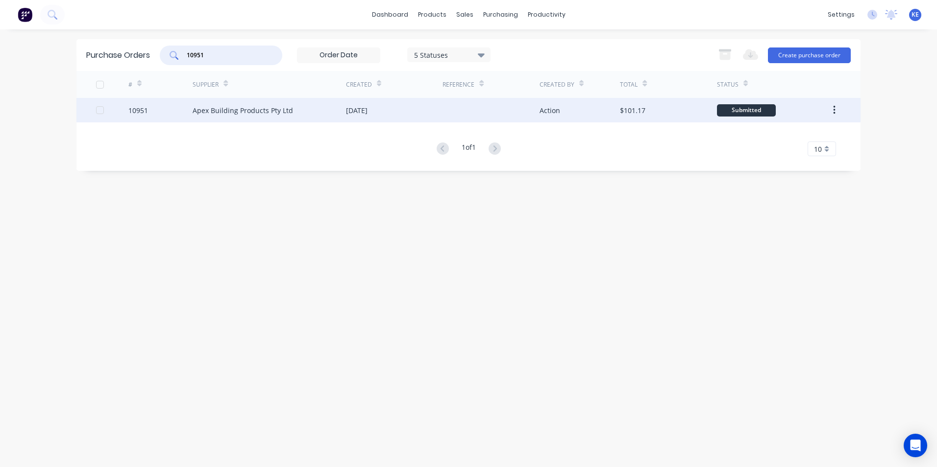
type input "10951"
click at [157, 108] on div "10951" at bounding box center [160, 110] width 65 height 24
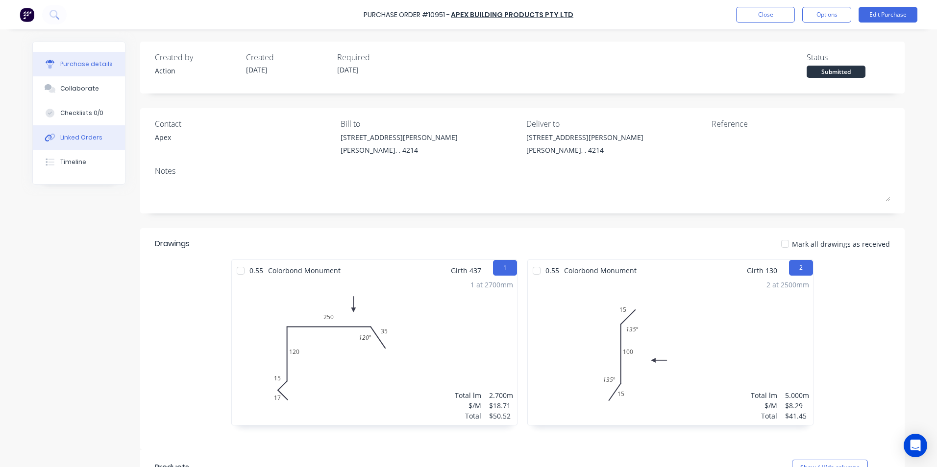
drag, startPoint x: 69, startPoint y: 136, endPoint x: 108, endPoint y: 128, distance: 39.5
click at [69, 136] on div "Linked Orders" at bounding box center [81, 137] width 42 height 9
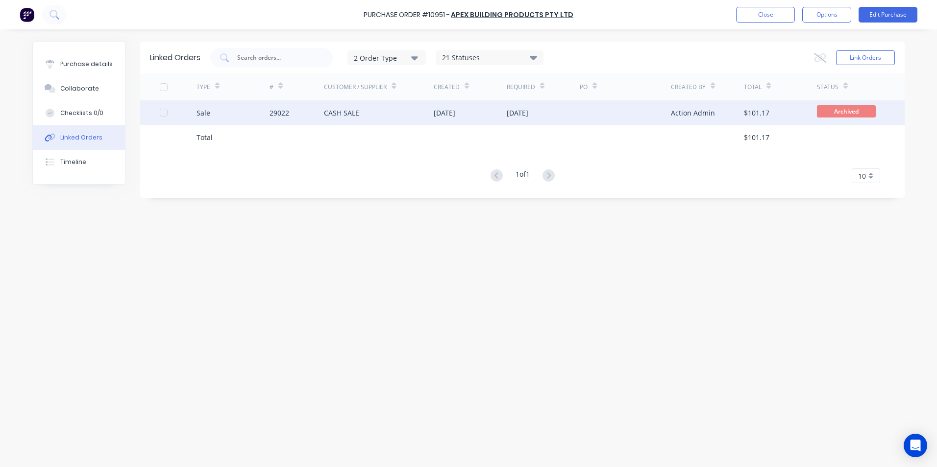
click at [228, 107] on div "Sale" at bounding box center [232, 112] width 73 height 24
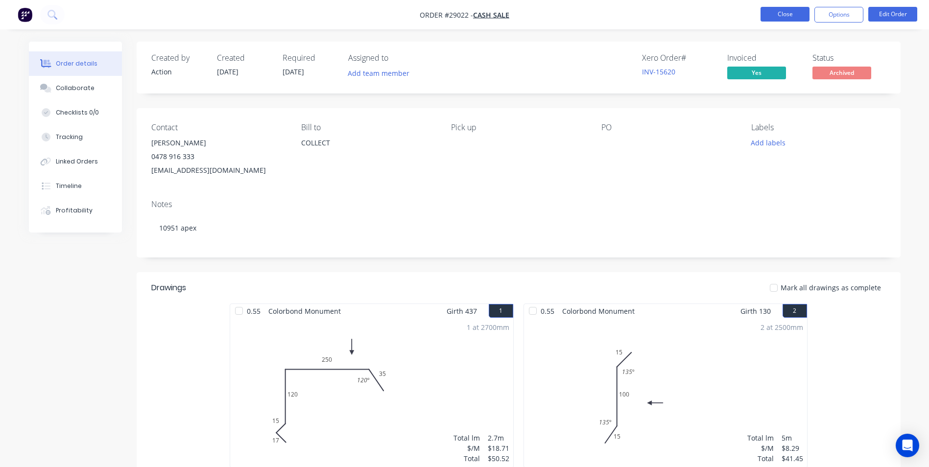
click at [782, 18] on button "Close" at bounding box center [785, 14] width 49 height 15
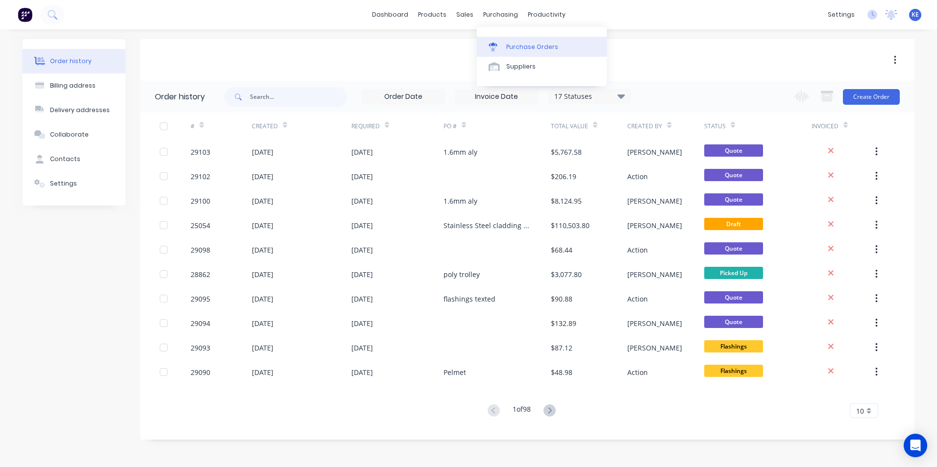
click at [531, 39] on link "Purchase Orders" at bounding box center [542, 47] width 130 height 20
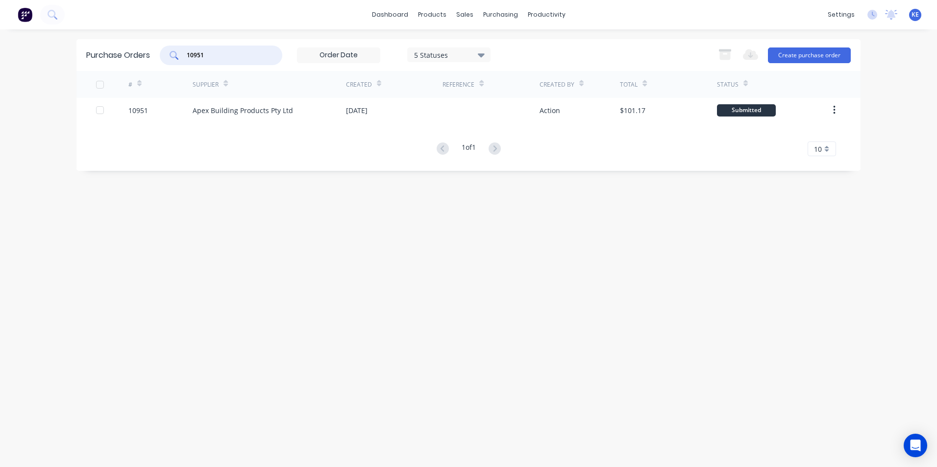
drag, startPoint x: 236, startPoint y: 60, endPoint x: 51, endPoint y: 60, distance: 184.7
click at [51, 60] on div "dashboard products sales purchasing productivity dashboard products Product Cat…" at bounding box center [468, 233] width 937 height 467
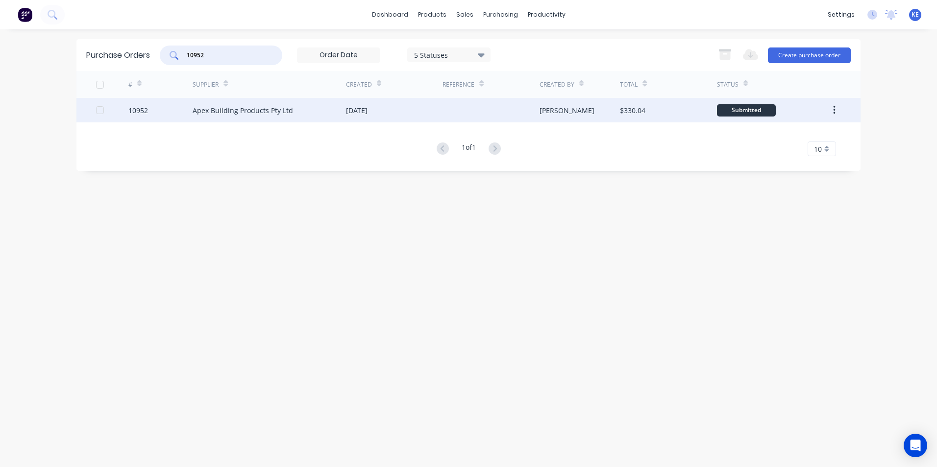
type input "10952"
click at [165, 108] on div "10952" at bounding box center [160, 110] width 65 height 24
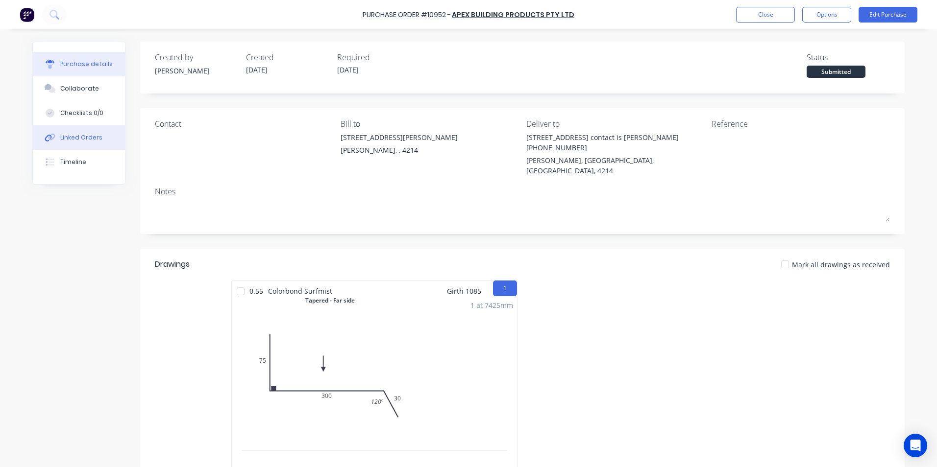
click at [72, 137] on div "Linked Orders" at bounding box center [81, 137] width 42 height 9
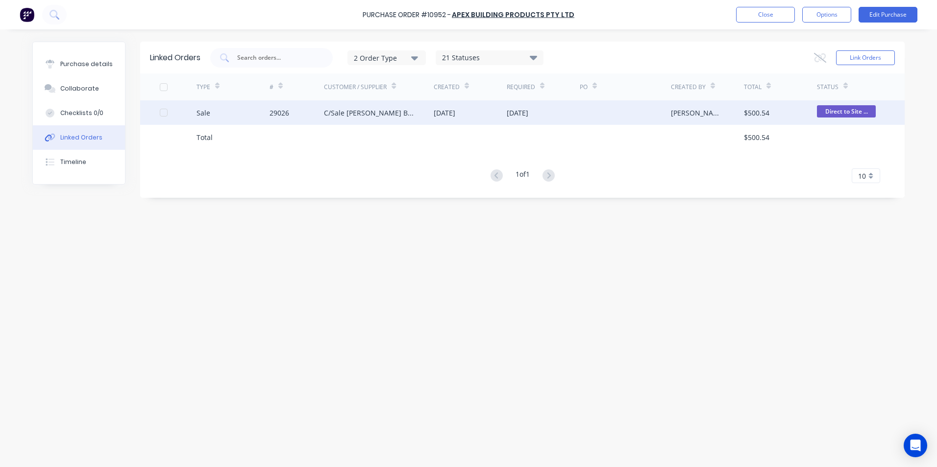
click at [243, 107] on div "Sale" at bounding box center [232, 112] width 73 height 24
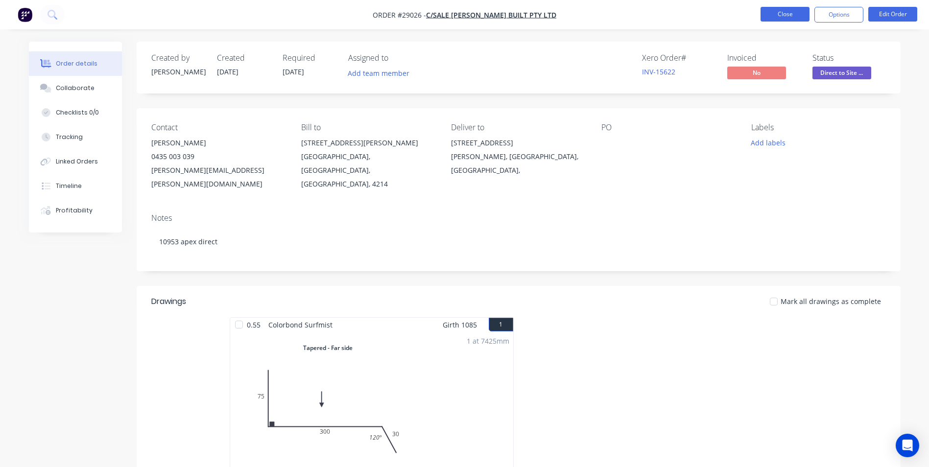
click at [771, 13] on button "Close" at bounding box center [785, 14] width 49 height 15
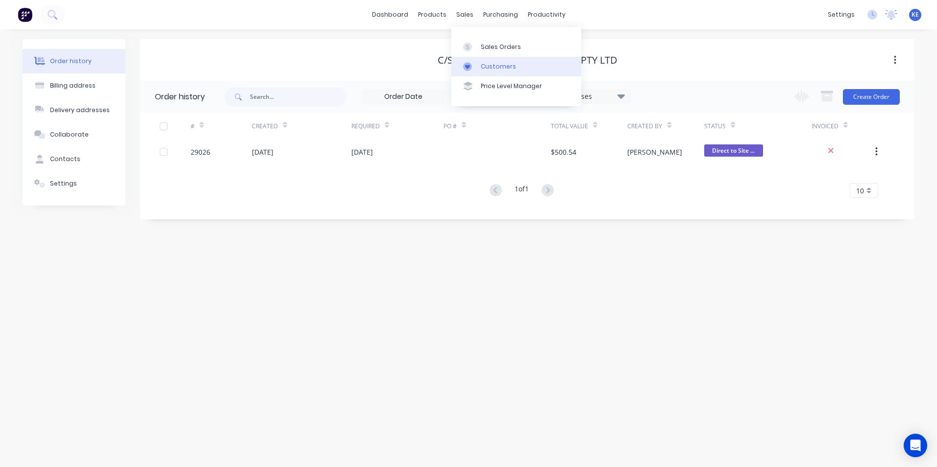
click at [482, 65] on div "Customers" at bounding box center [498, 66] width 35 height 9
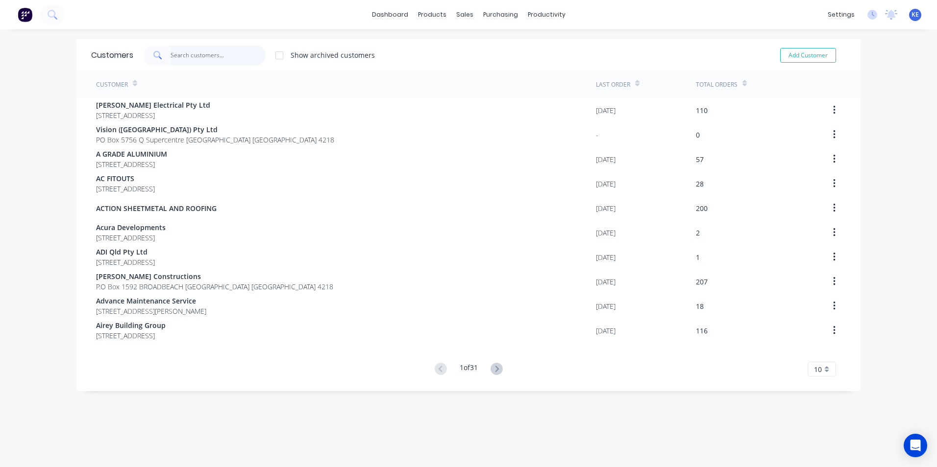
click at [198, 59] on input "text" at bounding box center [218, 56] width 96 height 20
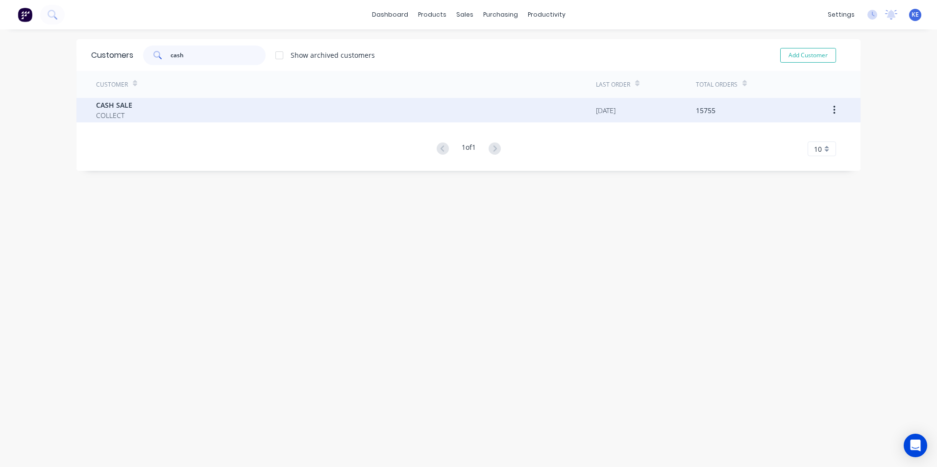
type input "cash"
click at [144, 118] on div "CASH SALE COLLECT" at bounding box center [346, 110] width 500 height 24
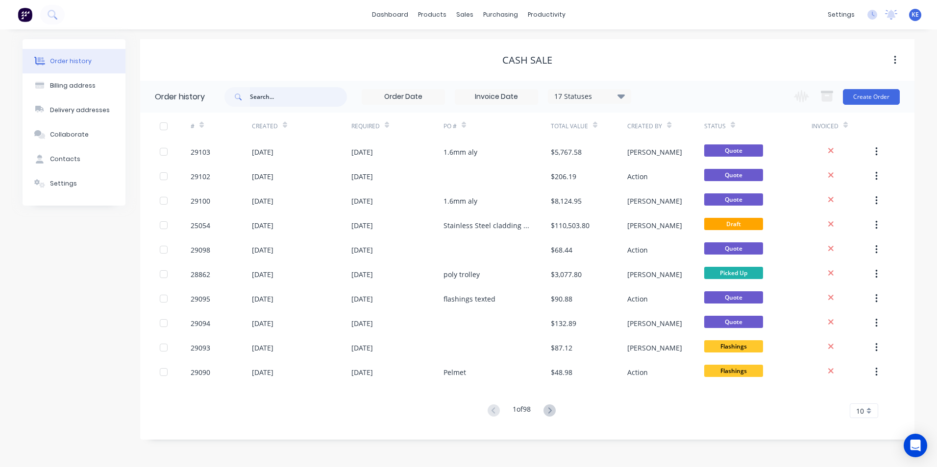
click at [280, 93] on input "text" at bounding box center [298, 97] width 97 height 20
type input "28862"
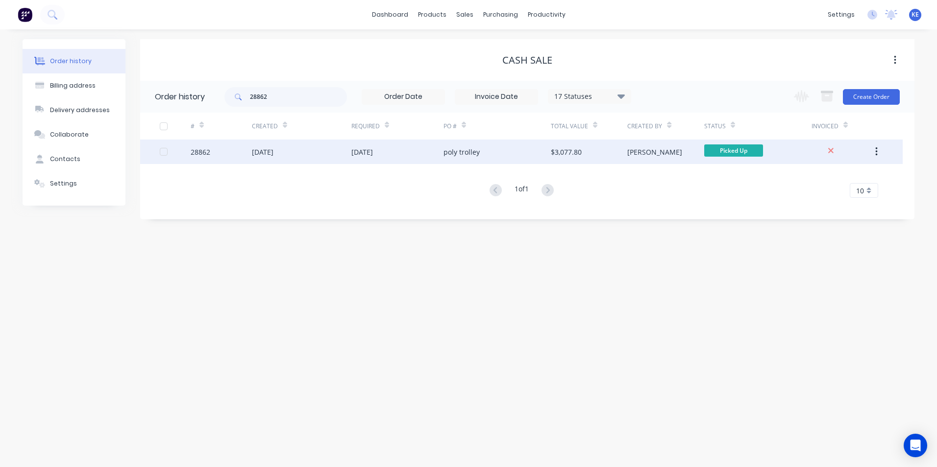
click at [233, 157] on div "28862" at bounding box center [221, 152] width 61 height 24
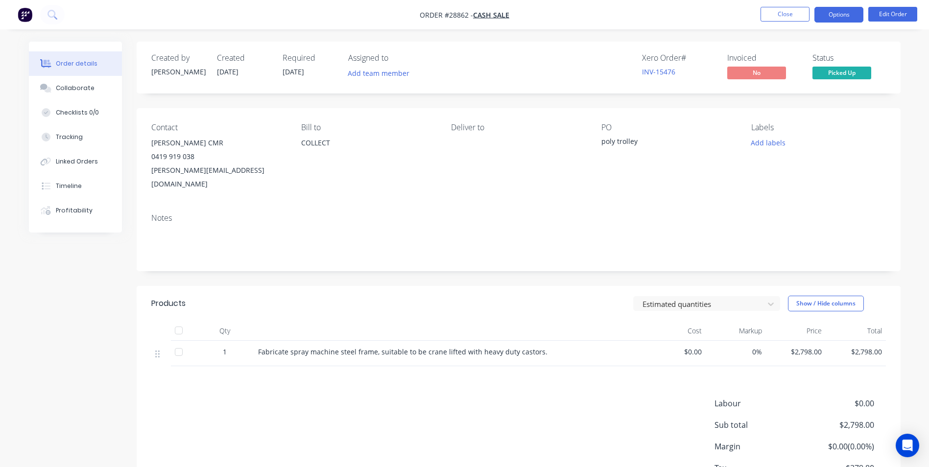
click at [843, 13] on button "Options" at bounding box center [839, 15] width 49 height 16
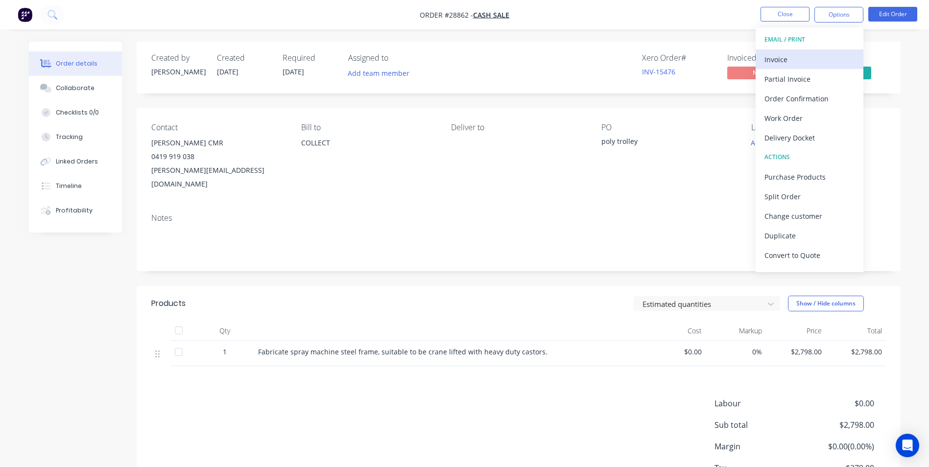
click at [794, 54] on div "Invoice" at bounding box center [810, 59] width 90 height 14
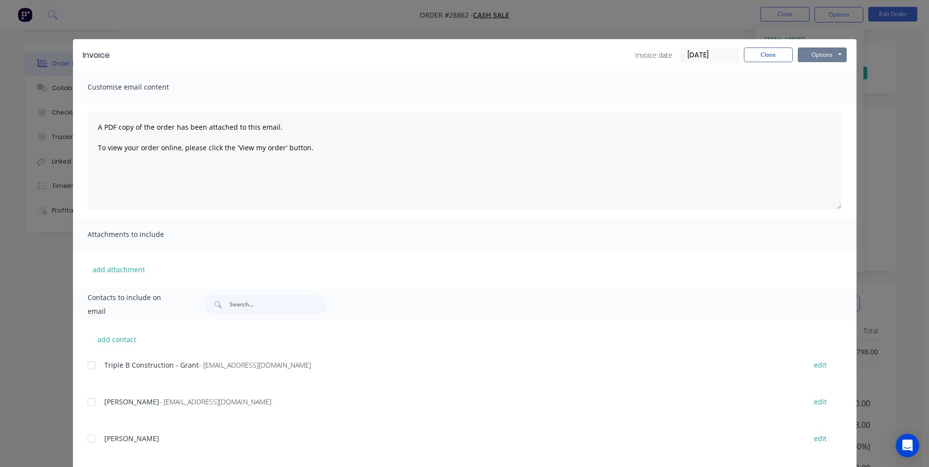
click at [826, 57] on button "Options" at bounding box center [822, 55] width 49 height 15
click at [817, 92] on button "Print" at bounding box center [829, 88] width 63 height 16
click at [770, 57] on button "Close" at bounding box center [768, 55] width 49 height 15
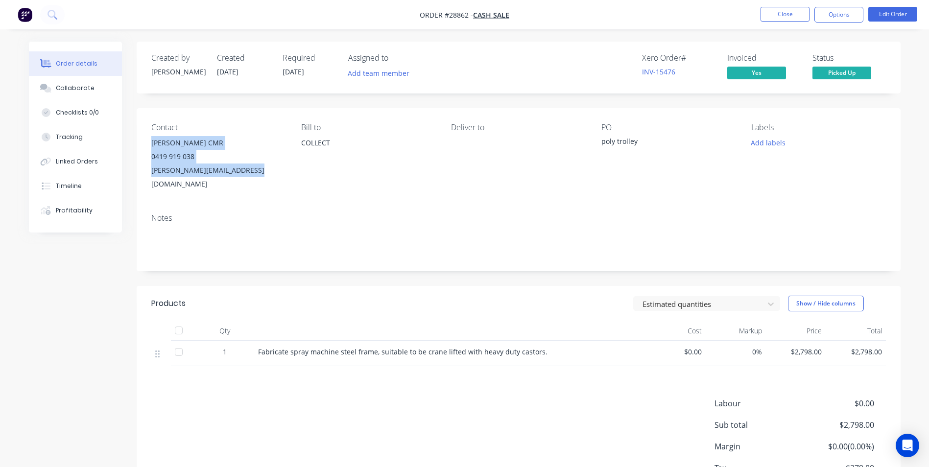
drag, startPoint x: 151, startPoint y: 142, endPoint x: 259, endPoint y: 168, distance: 110.7
click at [259, 168] on div "[PERSON_NAME] CMR 0419 919 038 [PERSON_NAME][EMAIL_ADDRESS][DOMAIN_NAME]" at bounding box center [218, 163] width 134 height 55
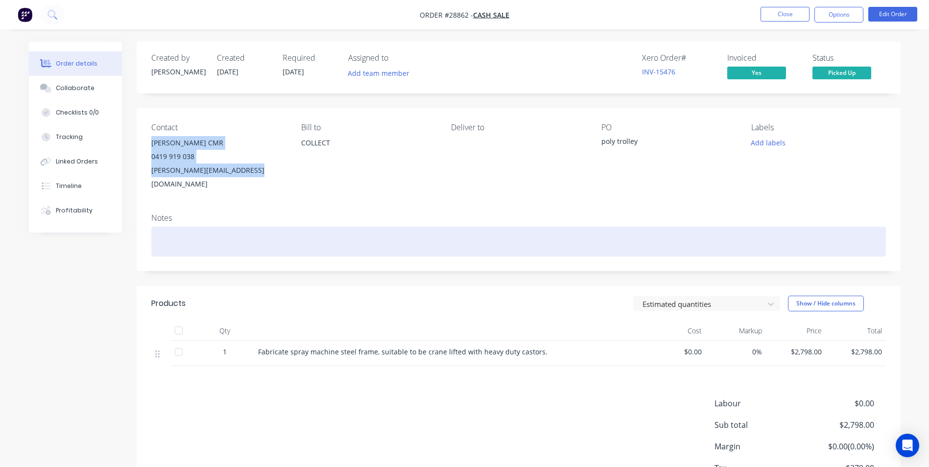
copy div "[PERSON_NAME] CMR 0419 919 038 [PERSON_NAME][EMAIL_ADDRESS][DOMAIN_NAME]"
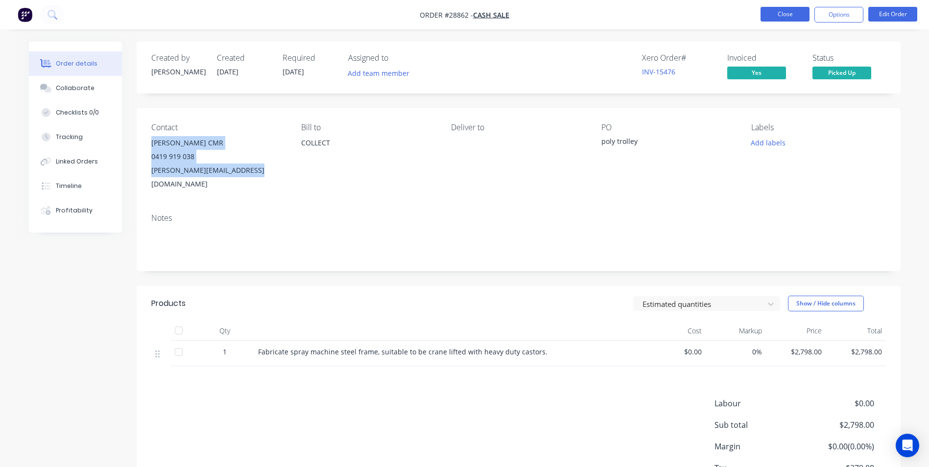
click at [783, 12] on button "Close" at bounding box center [785, 14] width 49 height 15
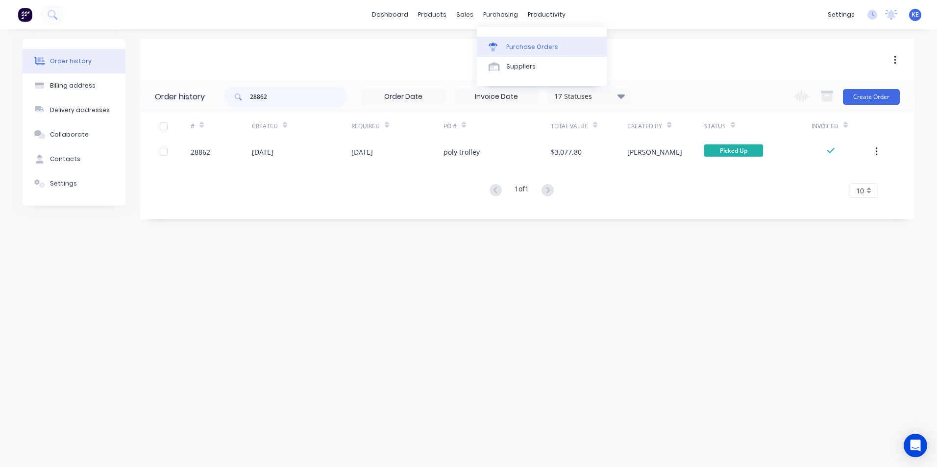
click at [521, 48] on div "Purchase Orders" at bounding box center [532, 47] width 52 height 9
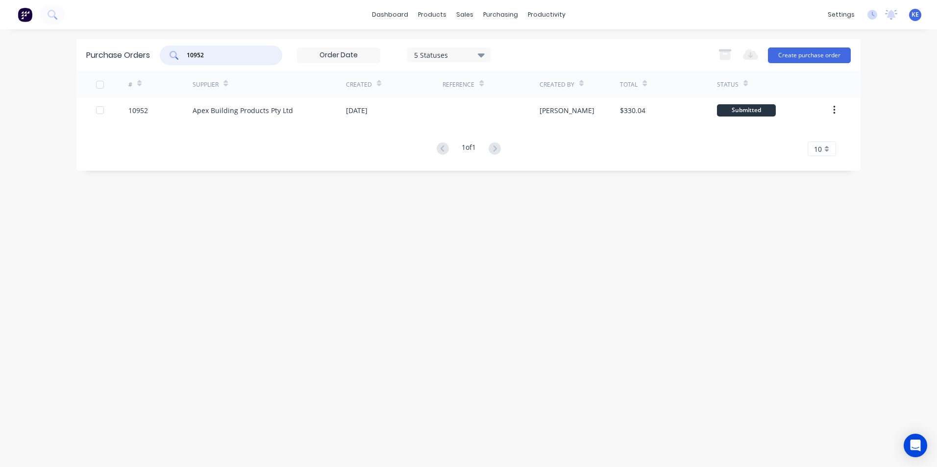
drag, startPoint x: 222, startPoint y: 53, endPoint x: 135, endPoint y: 53, distance: 86.7
click at [135, 53] on div "Purchase Orders 10952 5 Statuses 5 Statuses Export to Excel (XLSX) Create purch…" at bounding box center [468, 55] width 784 height 32
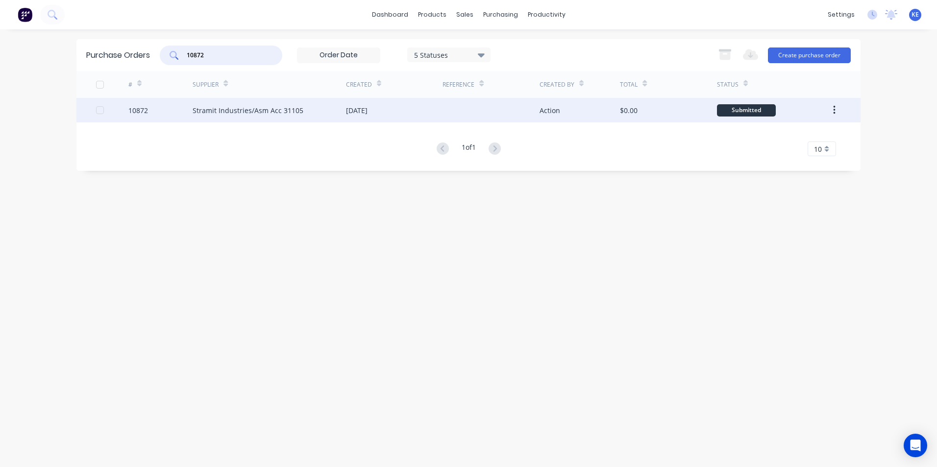
type input "10872"
click at [163, 110] on div "10872" at bounding box center [160, 110] width 65 height 24
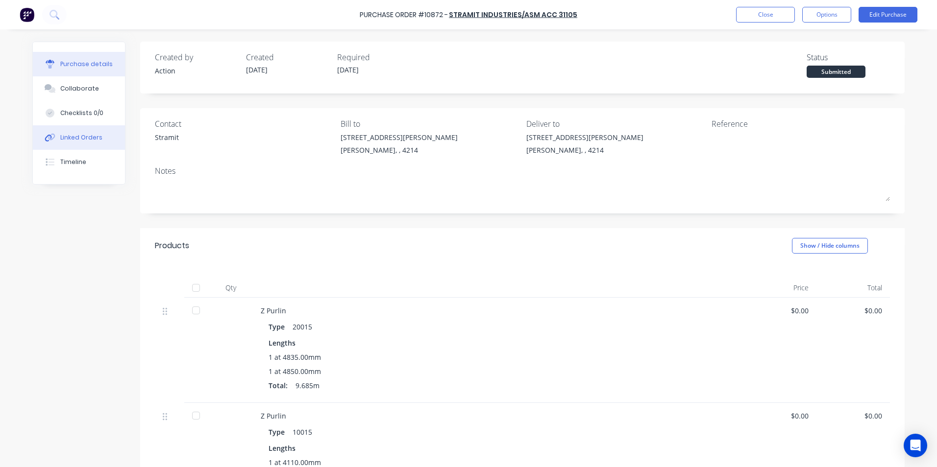
click at [80, 136] on div "Linked Orders" at bounding box center [81, 137] width 42 height 9
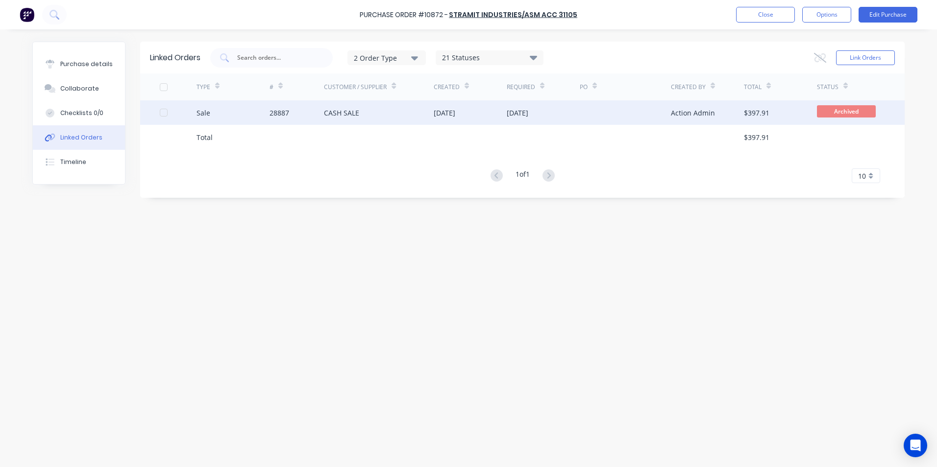
click at [242, 115] on div "Sale" at bounding box center [232, 112] width 73 height 24
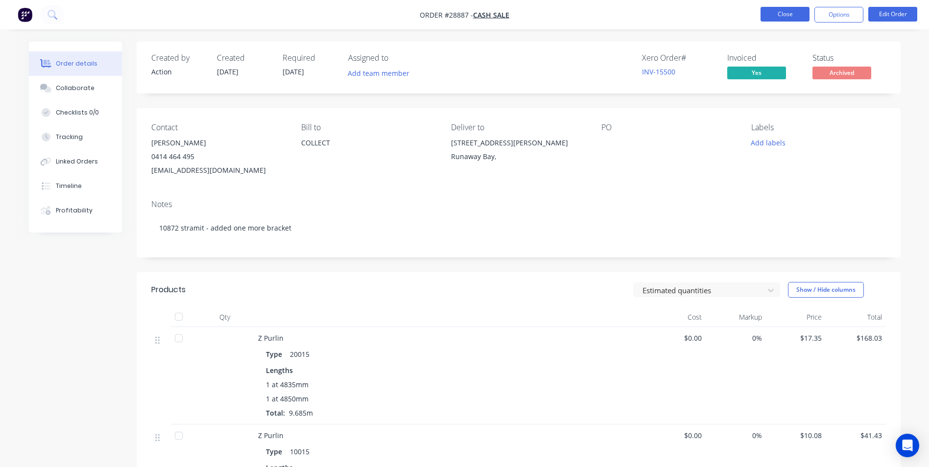
click at [771, 15] on button "Close" at bounding box center [785, 14] width 49 height 15
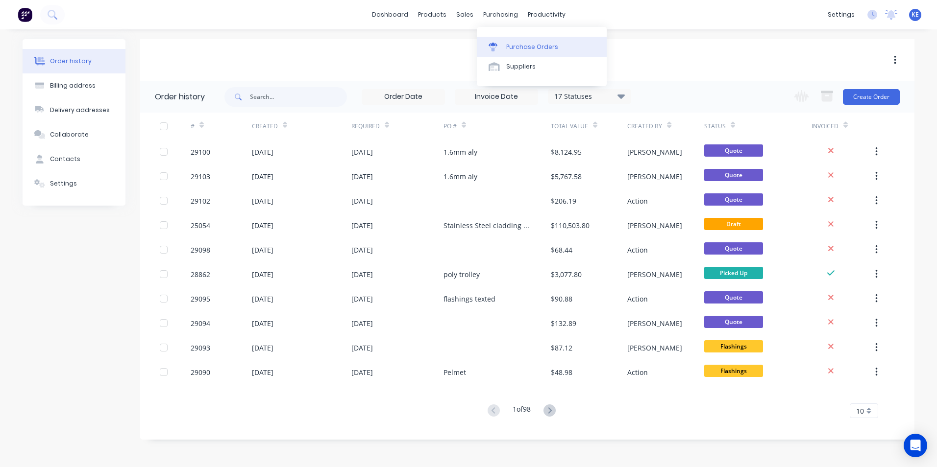
click at [511, 45] on div "Purchase Orders" at bounding box center [532, 47] width 52 height 9
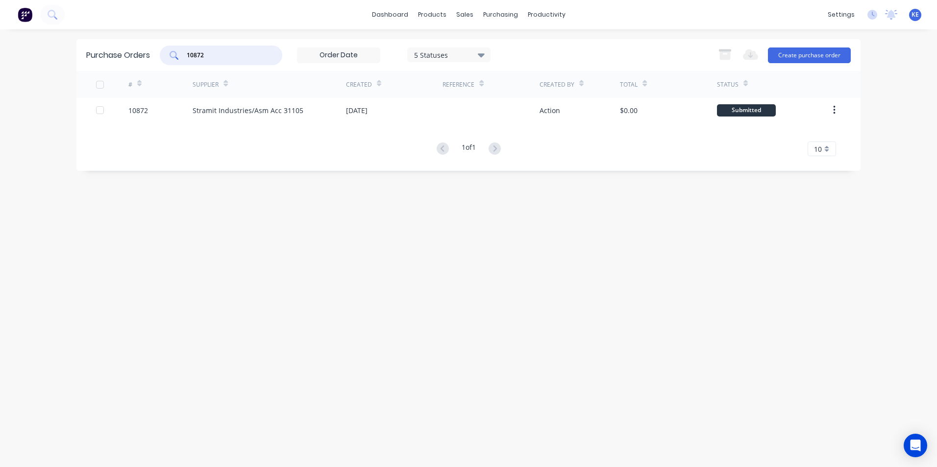
drag, startPoint x: 219, startPoint y: 55, endPoint x: 139, endPoint y: 57, distance: 79.9
click at [139, 57] on div "Purchase Orders 10872 5 Statuses 5 Statuses Export to Excel (XLSX) Create purch…" at bounding box center [468, 55] width 784 height 32
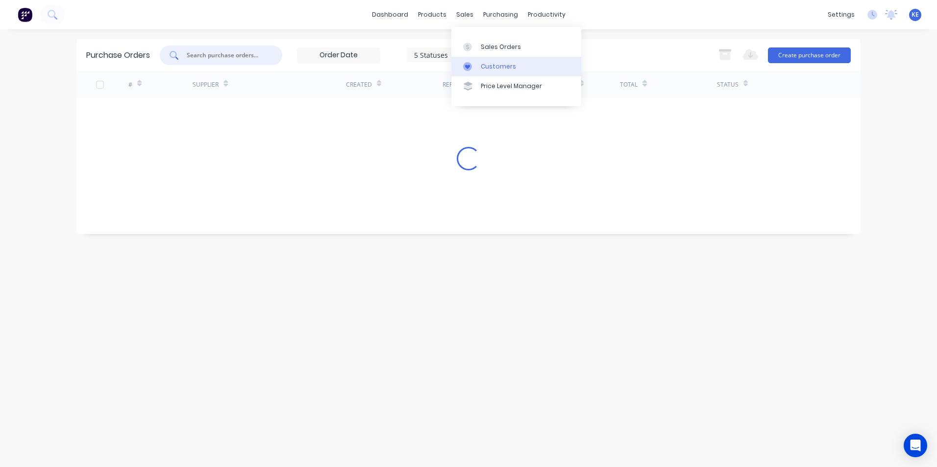
click at [492, 71] on div "Customers" at bounding box center [498, 66] width 35 height 9
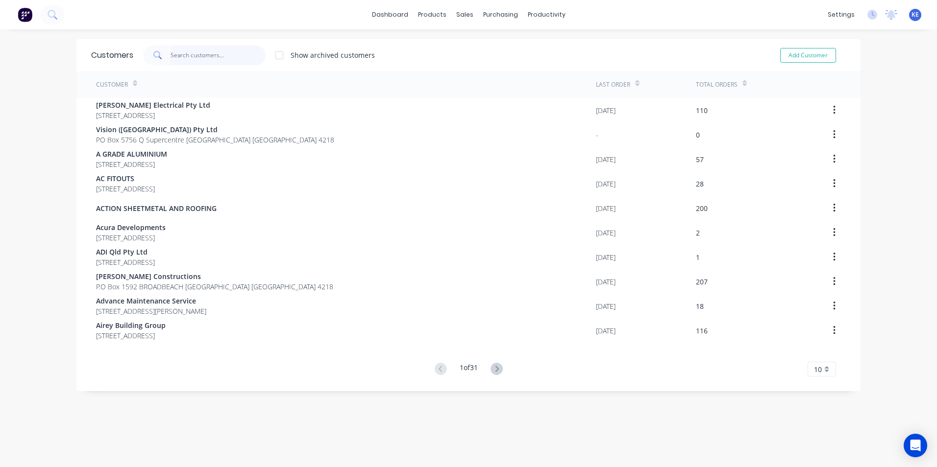
click at [204, 50] on input "text" at bounding box center [218, 56] width 96 height 20
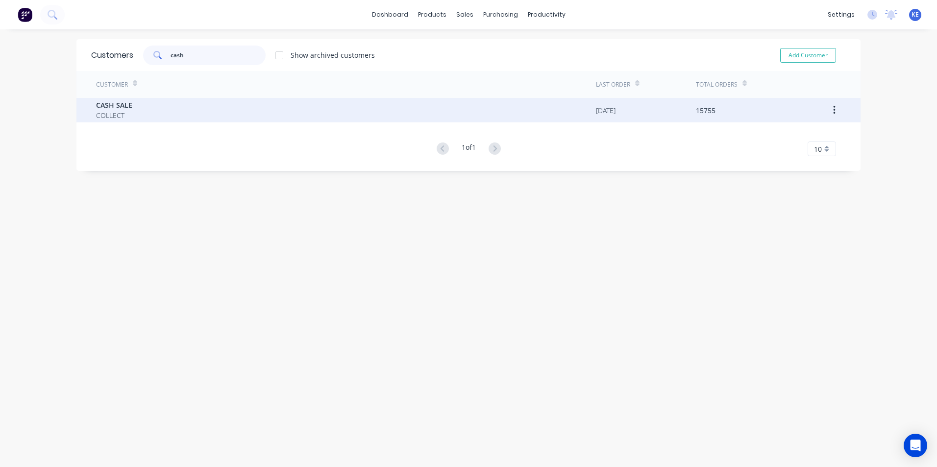
type input "cash"
click at [166, 110] on div "CASH SALE COLLECT" at bounding box center [346, 110] width 500 height 24
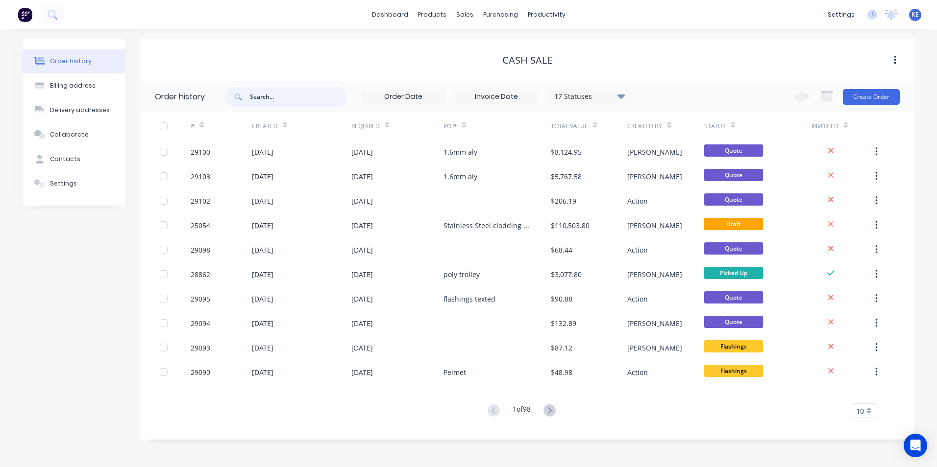
click at [276, 91] on input "text" at bounding box center [298, 97] width 97 height 20
type input "29034"
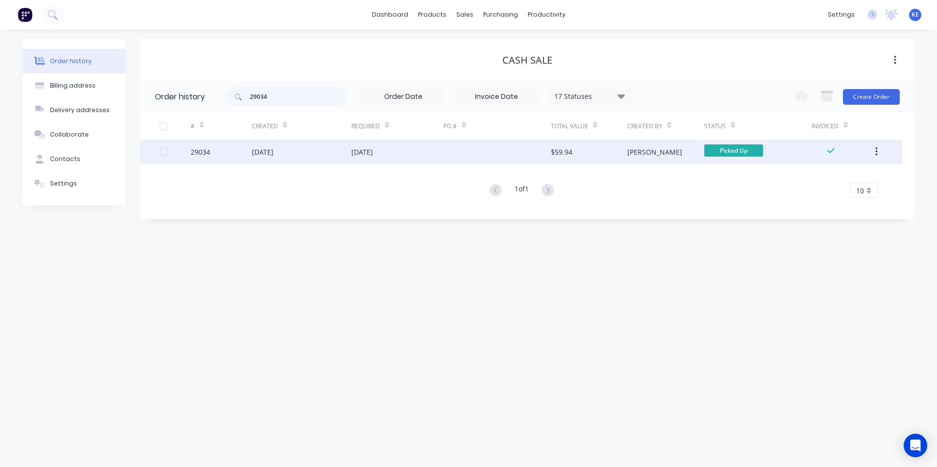
click at [226, 151] on div "29034" at bounding box center [221, 152] width 61 height 24
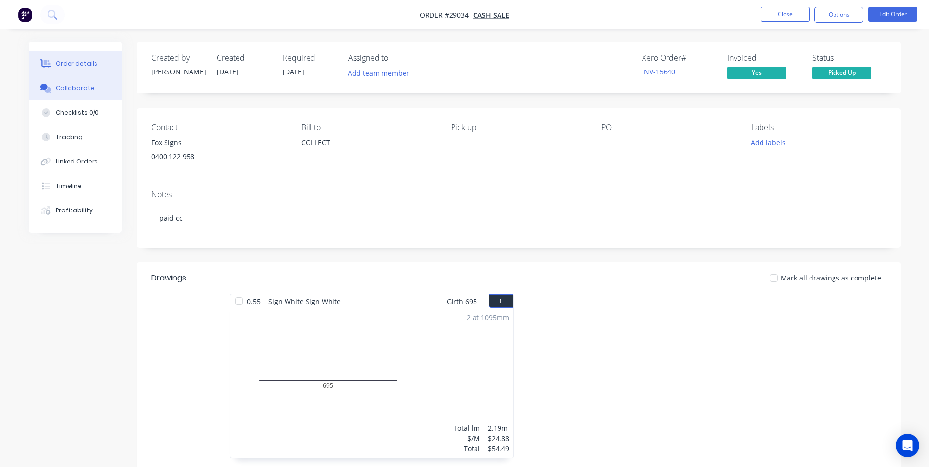
click at [73, 93] on button "Collaborate" at bounding box center [75, 88] width 93 height 24
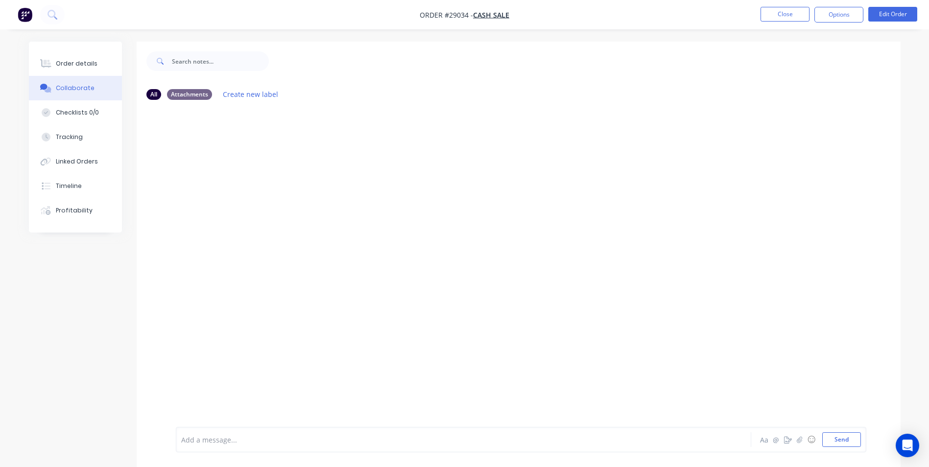
click at [231, 436] on div at bounding box center [436, 440] width 509 height 10
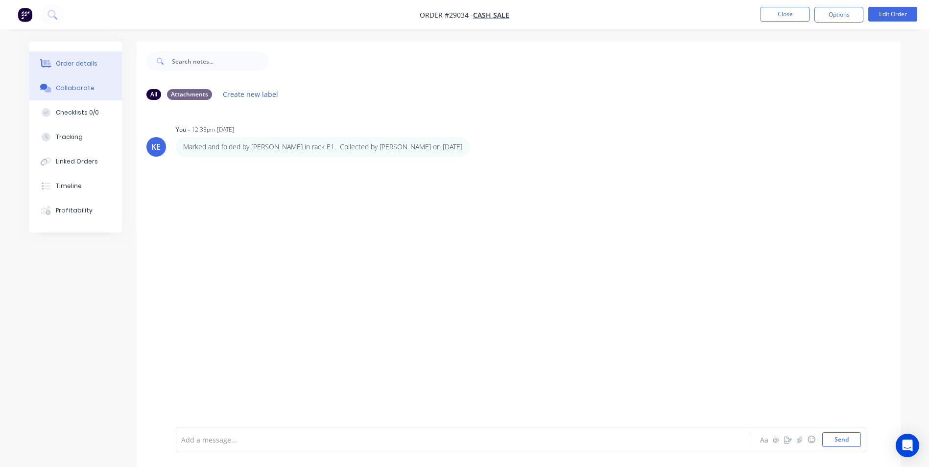
click at [76, 57] on button "Order details" at bounding box center [75, 63] width 93 height 24
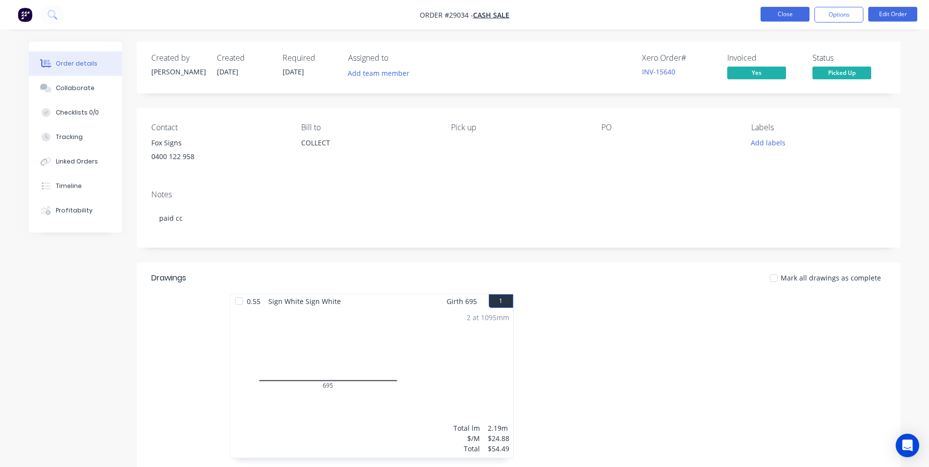
click at [780, 14] on button "Close" at bounding box center [785, 14] width 49 height 15
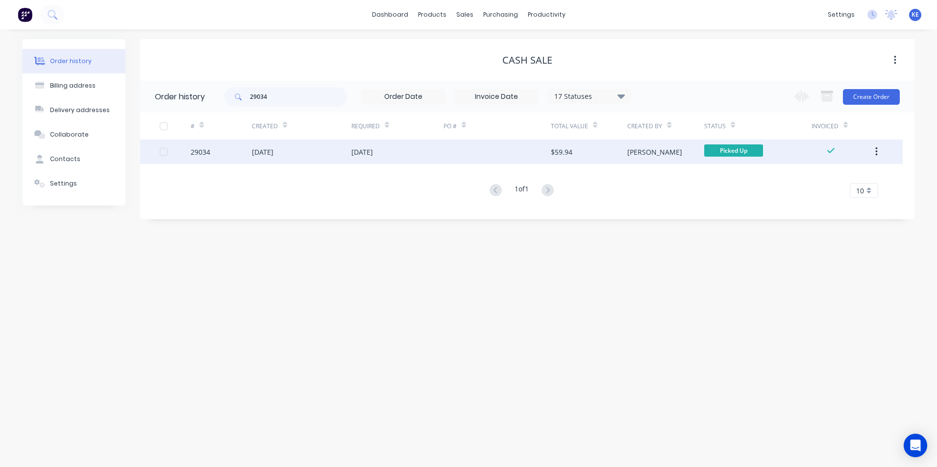
click at [878, 148] on button "button" at bounding box center [876, 152] width 23 height 18
click at [829, 175] on div "Archive" at bounding box center [840, 177] width 75 height 14
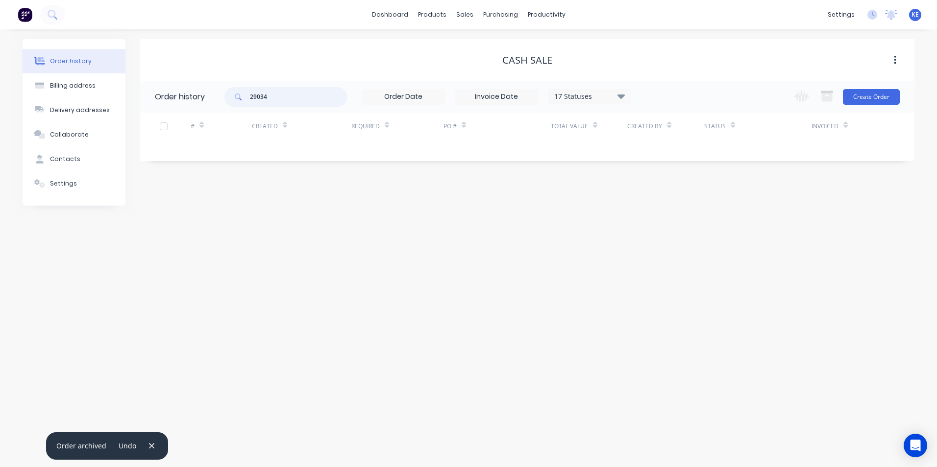
drag, startPoint x: 290, startPoint y: 91, endPoint x: 194, endPoint y: 104, distance: 97.3
click at [194, 104] on header "Order history 29034 17 Statuses Invoice Status Invoiced Not Invoiced Partial Or…" at bounding box center [527, 97] width 774 height 32
type input "28882"
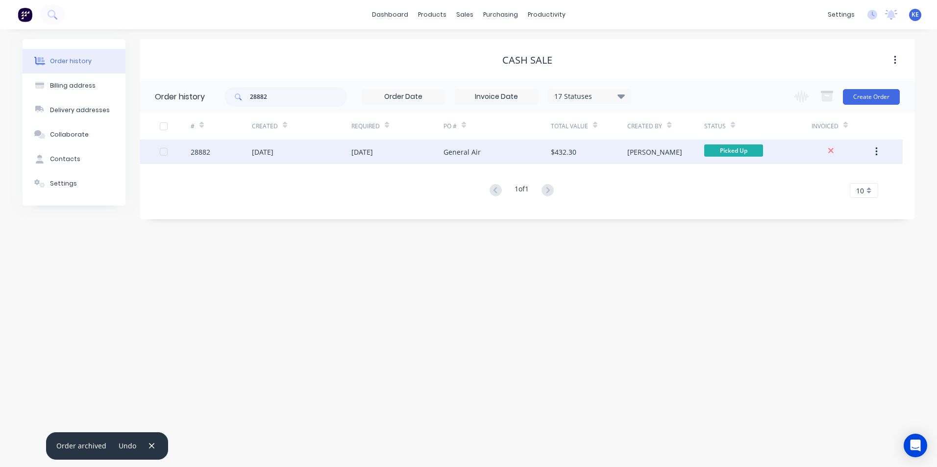
click at [224, 151] on div "28882" at bounding box center [221, 152] width 61 height 24
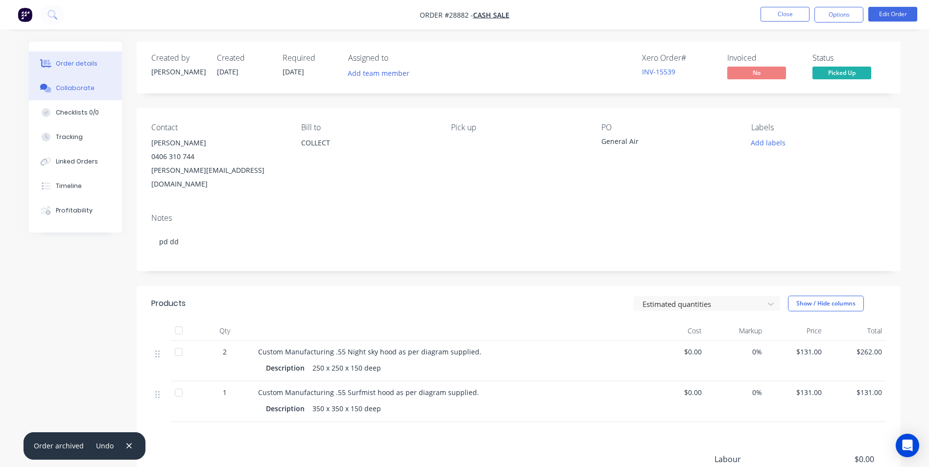
click at [76, 88] on div "Collaborate" at bounding box center [75, 88] width 39 height 9
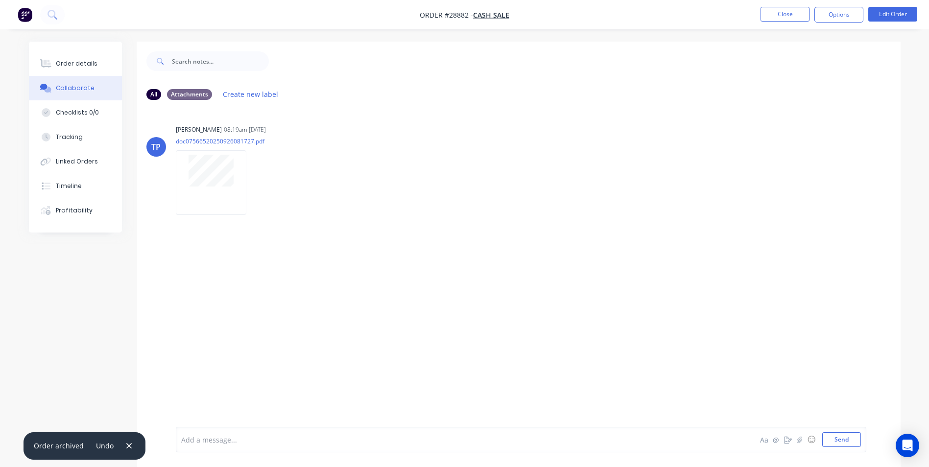
drag, startPoint x: 208, startPoint y: 436, endPoint x: 271, endPoint y: 375, distance: 88.0
click at [209, 430] on div "Add a message... Aa @ ☺ Send" at bounding box center [521, 439] width 691 height 25
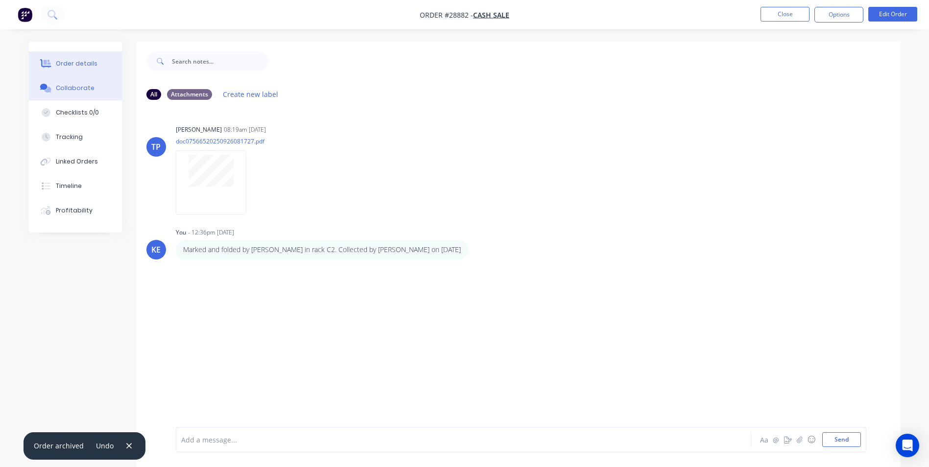
click at [78, 71] on button "Order details" at bounding box center [75, 63] width 93 height 24
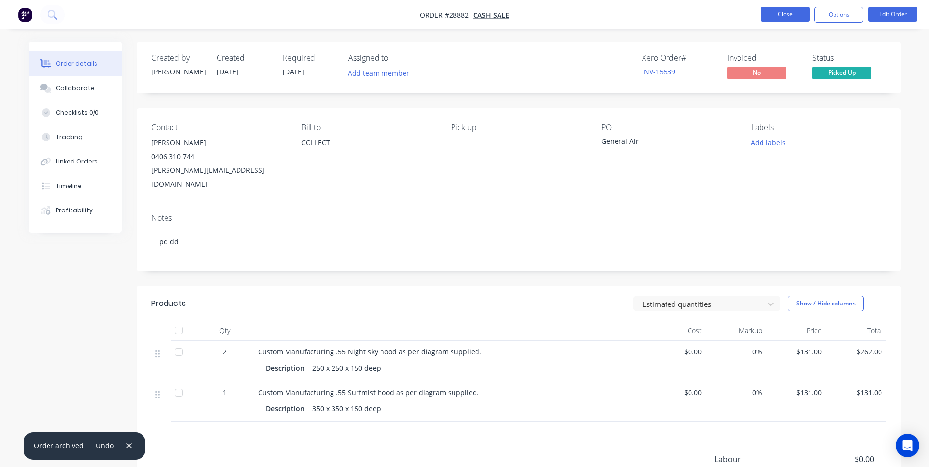
click at [784, 14] on button "Close" at bounding box center [785, 14] width 49 height 15
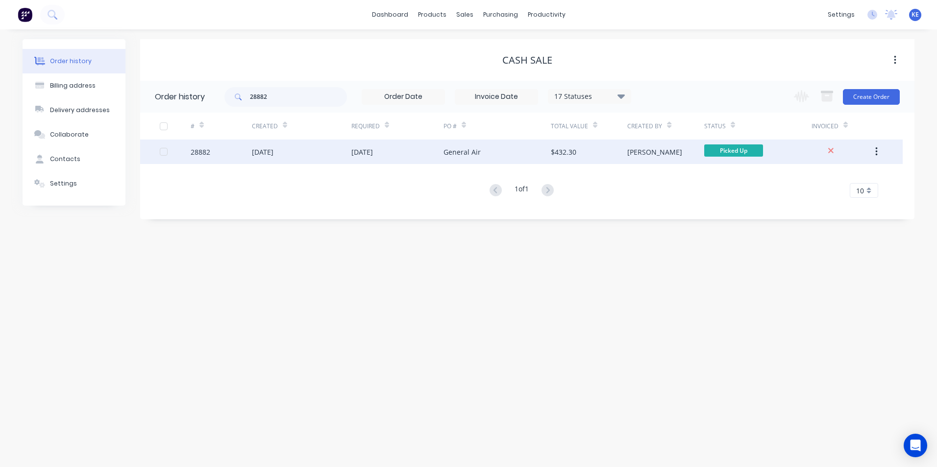
click at [224, 153] on div "28882" at bounding box center [221, 152] width 61 height 24
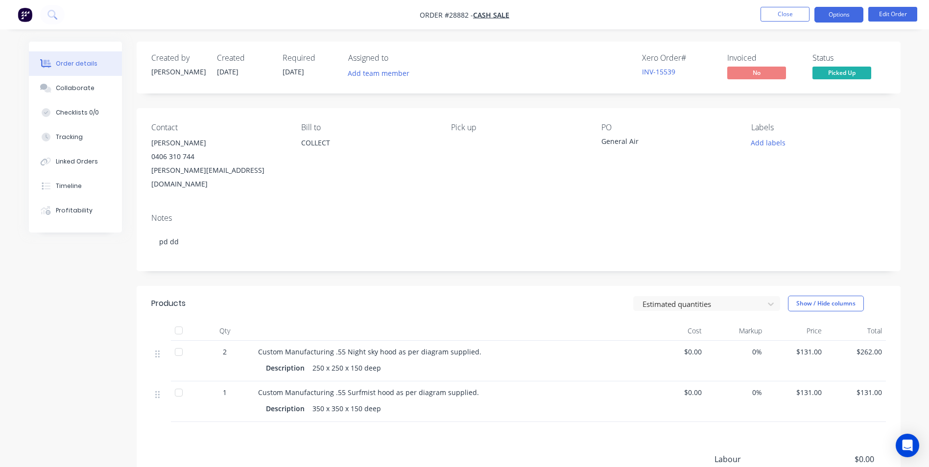
click at [837, 13] on button "Options" at bounding box center [839, 15] width 49 height 16
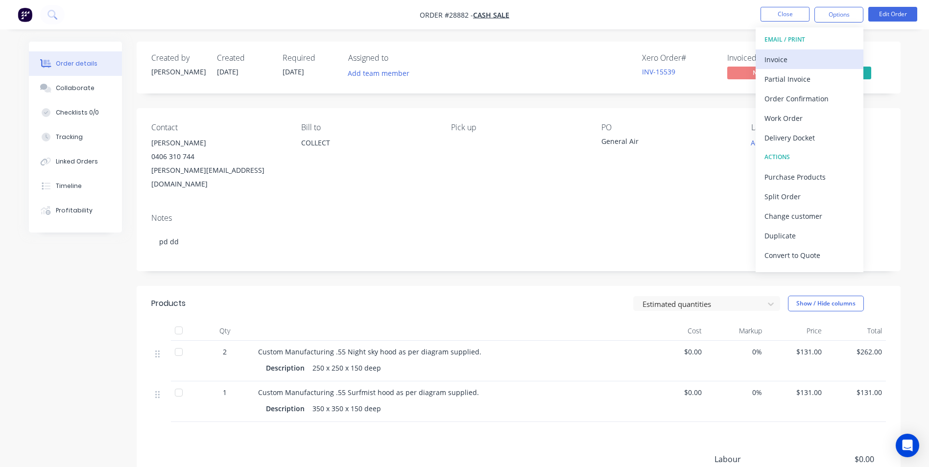
click at [802, 57] on div "Invoice" at bounding box center [810, 59] width 90 height 14
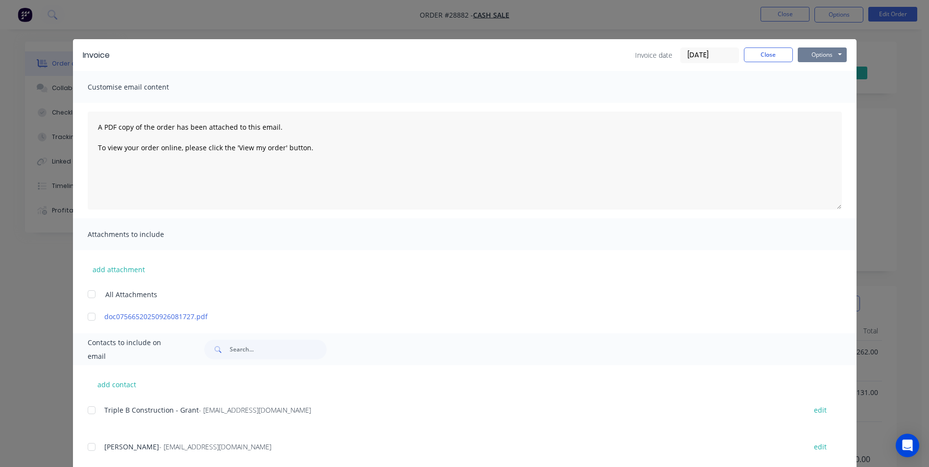
click at [816, 54] on button "Options" at bounding box center [822, 55] width 49 height 15
click at [813, 87] on button "Print" at bounding box center [829, 88] width 63 height 16
click at [756, 55] on button "Close" at bounding box center [768, 55] width 49 height 15
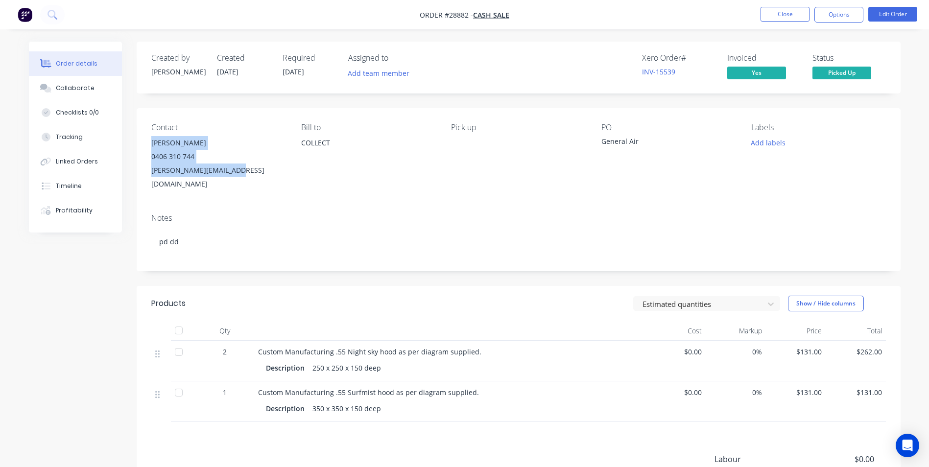
drag, startPoint x: 149, startPoint y: 142, endPoint x: 240, endPoint y: 169, distance: 94.5
click at [240, 169] on div "Contact [PERSON_NAME] [PHONE_NUMBER] [PERSON_NAME][EMAIL_ADDRESS][DOMAIN_NAME] …" at bounding box center [519, 156] width 764 height 97
copy div "[PERSON_NAME] 0406 310 744 [PERSON_NAME][EMAIL_ADDRESS][DOMAIN_NAME]"
click at [780, 15] on button "Close" at bounding box center [785, 14] width 49 height 15
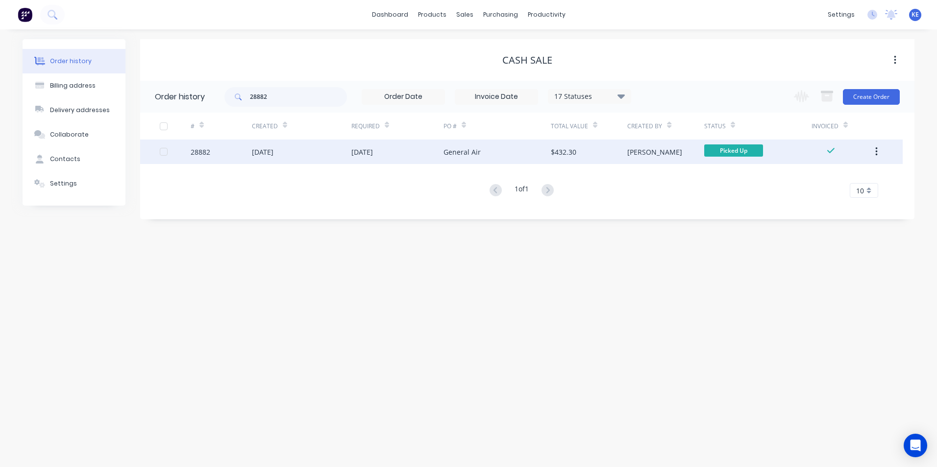
click at [876, 150] on icon "button" at bounding box center [876, 151] width 2 height 11
click at [830, 176] on div "Archive" at bounding box center [840, 177] width 75 height 14
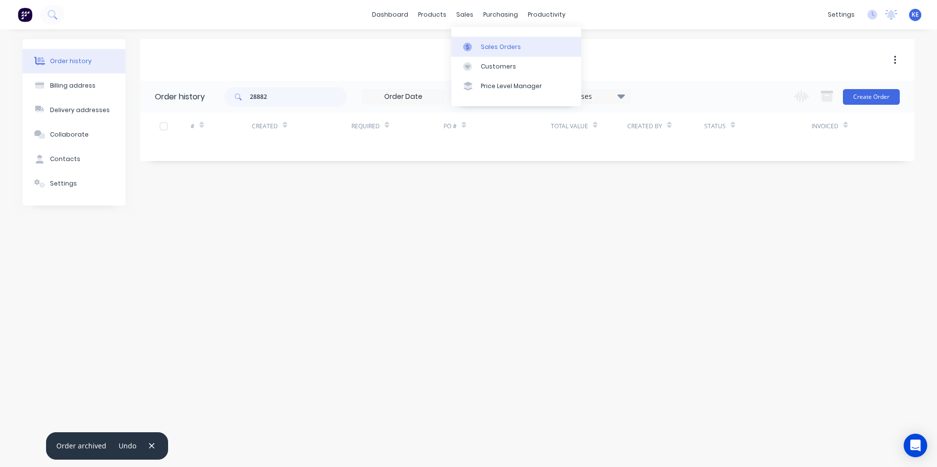
click at [493, 43] on div "Sales Orders" at bounding box center [501, 47] width 40 height 9
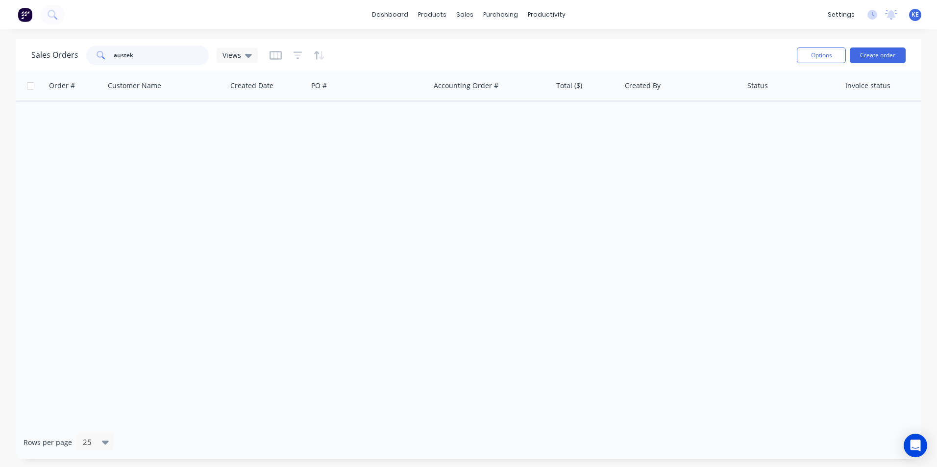
drag, startPoint x: 129, startPoint y: 53, endPoint x: 60, endPoint y: 53, distance: 69.1
click at [60, 53] on div "Sales Orders austek Views" at bounding box center [144, 56] width 226 height 20
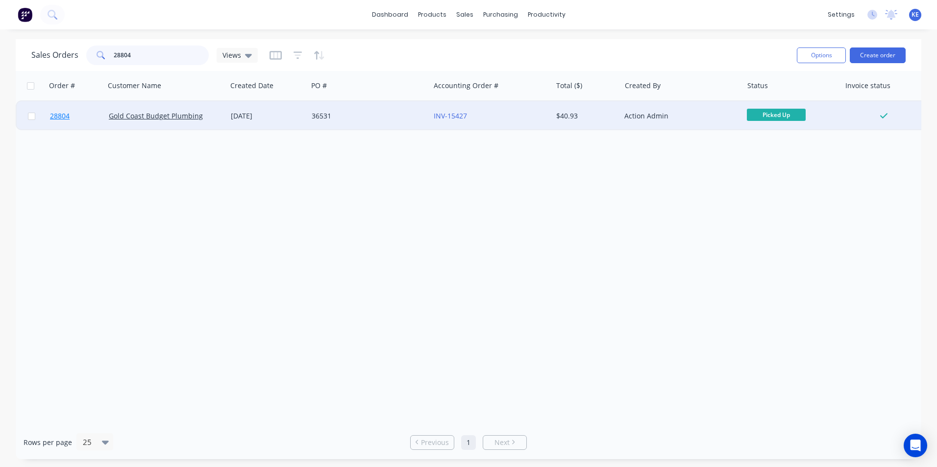
type input "28804"
click at [75, 116] on link "28804" at bounding box center [79, 115] width 59 height 29
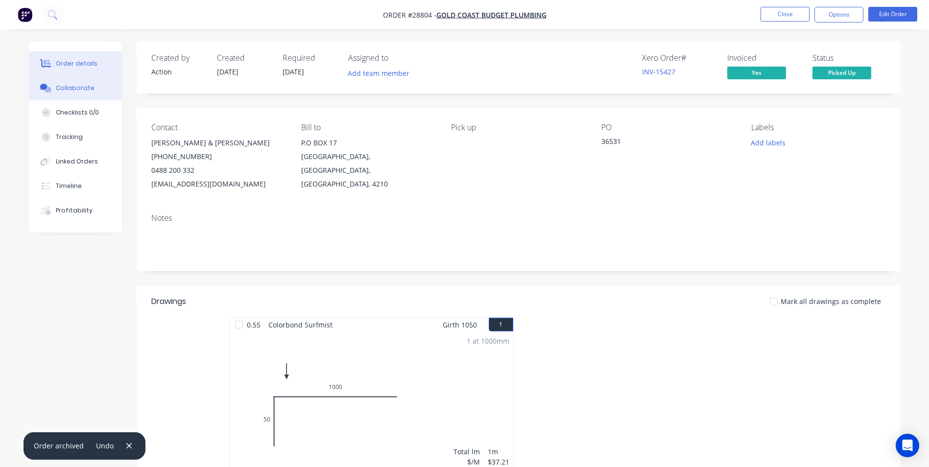
click at [71, 85] on div "Collaborate" at bounding box center [75, 88] width 39 height 9
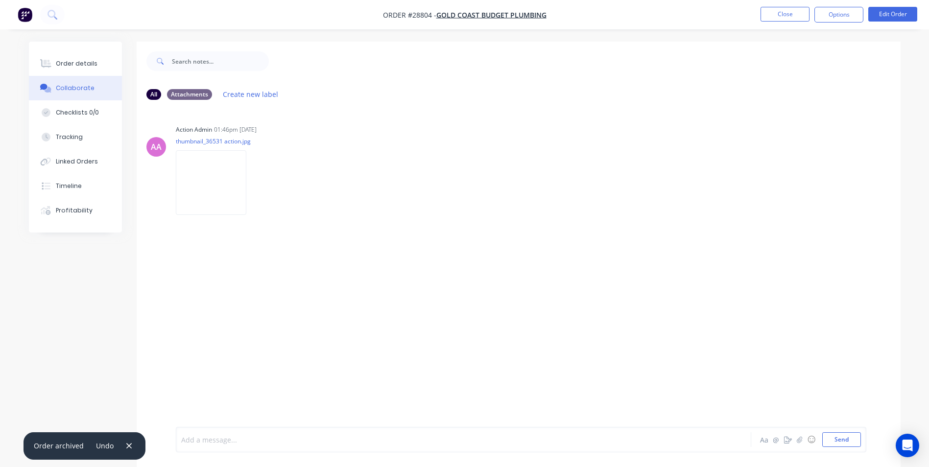
drag, startPoint x: 200, startPoint y: 445, endPoint x: 328, endPoint y: 328, distance: 173.0
click at [203, 441] on div at bounding box center [436, 440] width 509 height 10
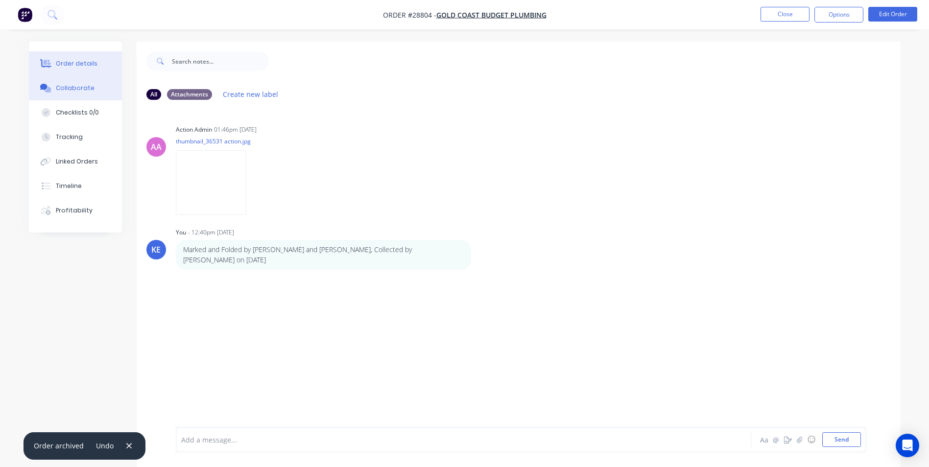
click at [74, 68] on div "Order details" at bounding box center [77, 63] width 42 height 9
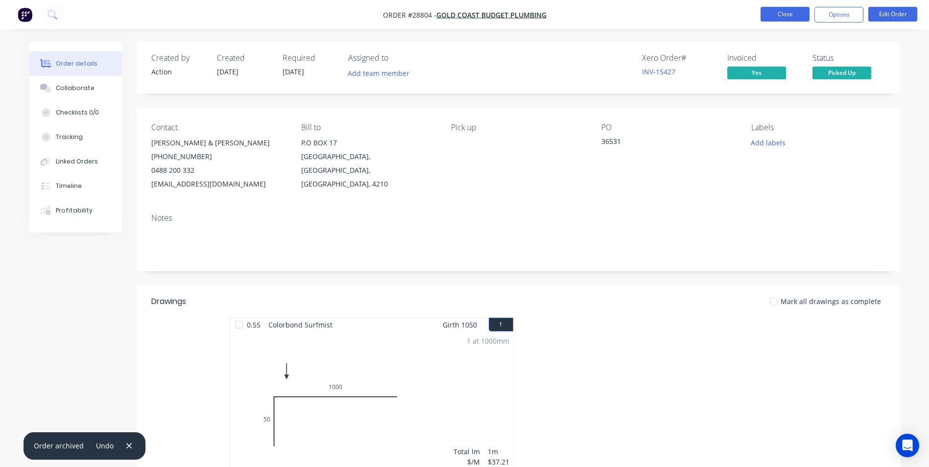
click at [795, 14] on button "Close" at bounding box center [785, 14] width 49 height 15
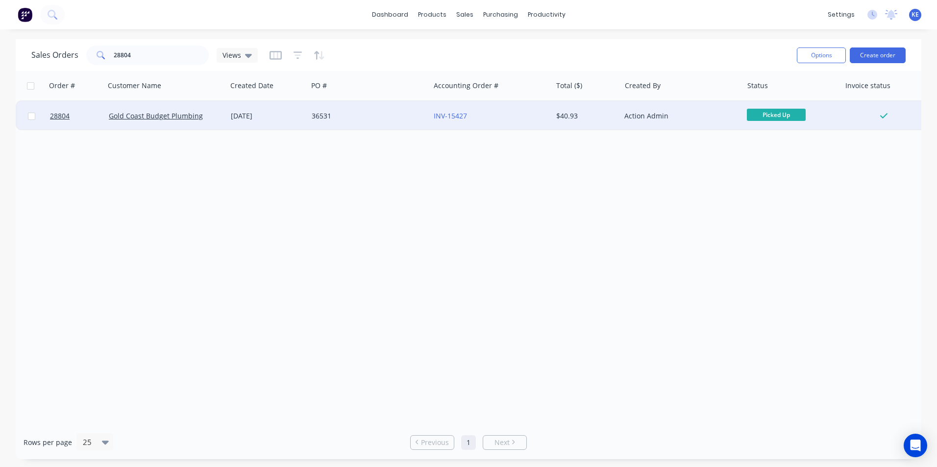
click at [30, 118] on input "checkbox" at bounding box center [31, 116] width 7 height 7
checkbox input "true"
click at [811, 54] on button "Options" at bounding box center [821, 56] width 49 height 16
click at [770, 96] on div "Archive" at bounding box center [792, 100] width 90 height 14
checkbox input "false"
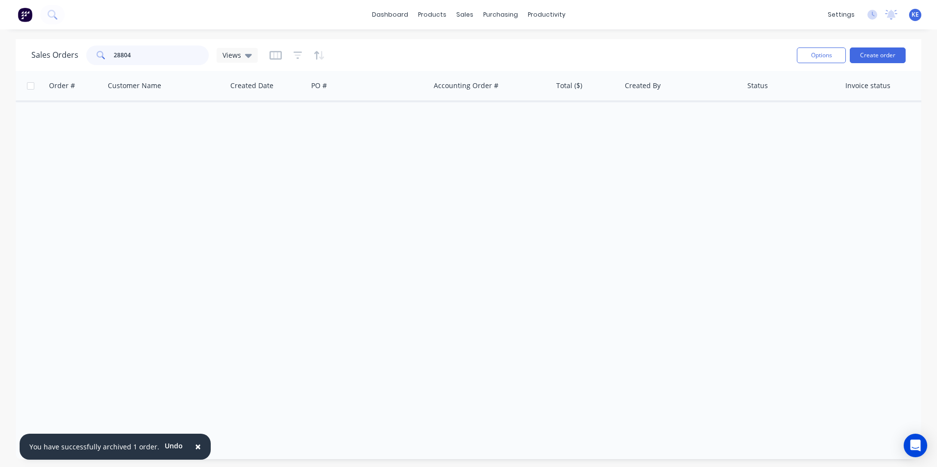
drag, startPoint x: 145, startPoint y: 53, endPoint x: 16, endPoint y: 65, distance: 129.4
click at [16, 65] on div "Sales Orders 28804 Views Options Create order" at bounding box center [468, 55] width 905 height 32
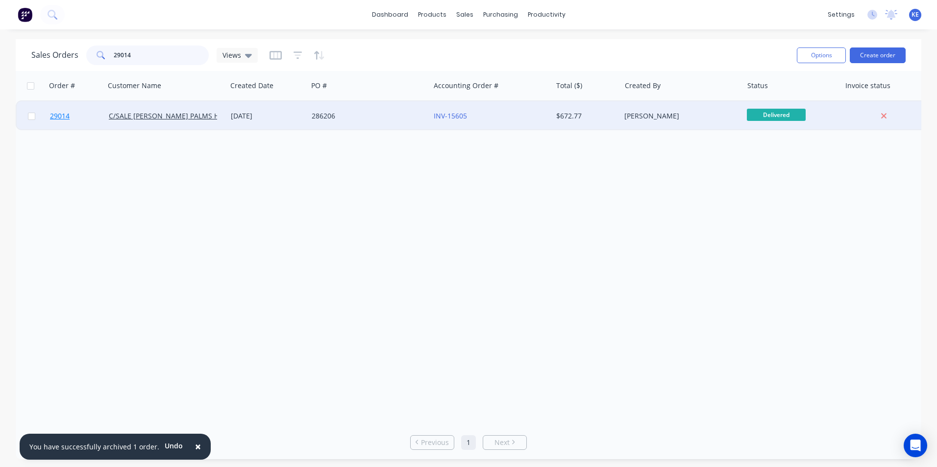
type input "29014"
click at [85, 112] on link "29014" at bounding box center [79, 115] width 59 height 29
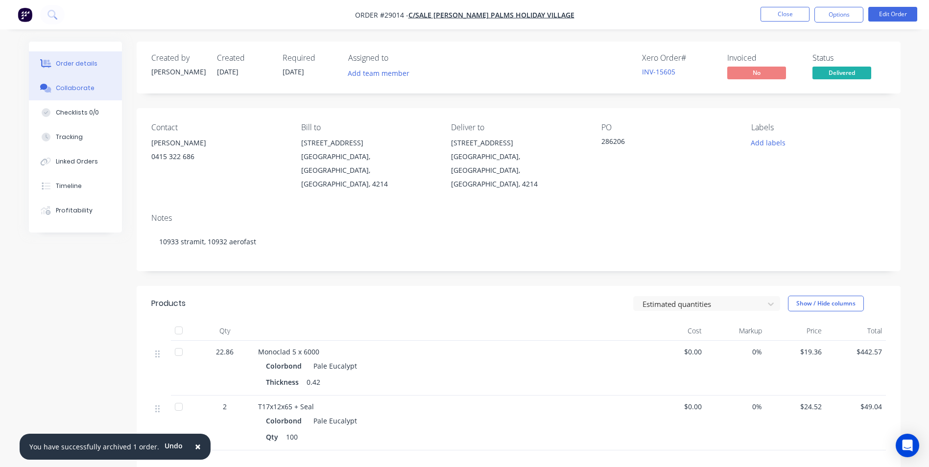
click at [68, 86] on div "Collaborate" at bounding box center [75, 88] width 39 height 9
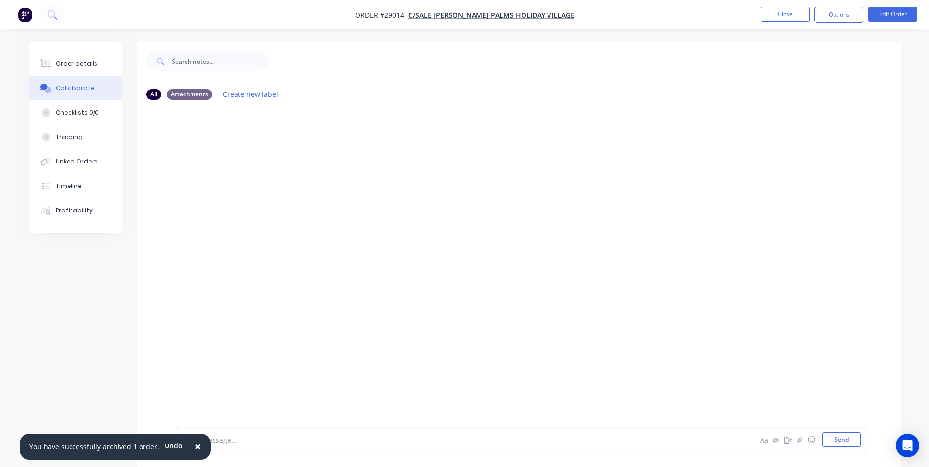
click at [195, 446] on span "×" at bounding box center [198, 447] width 6 height 14
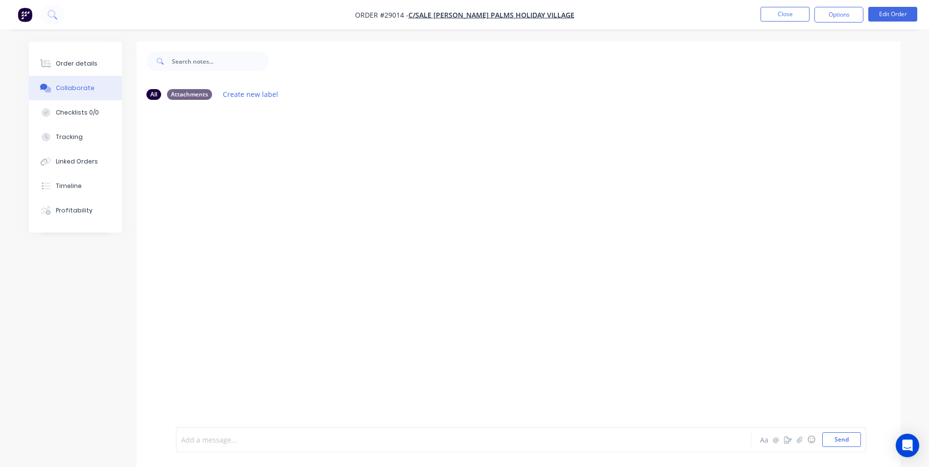
drag, startPoint x: 214, startPoint y: 442, endPoint x: 240, endPoint y: 343, distance: 102.3
click at [214, 442] on div at bounding box center [436, 440] width 509 height 10
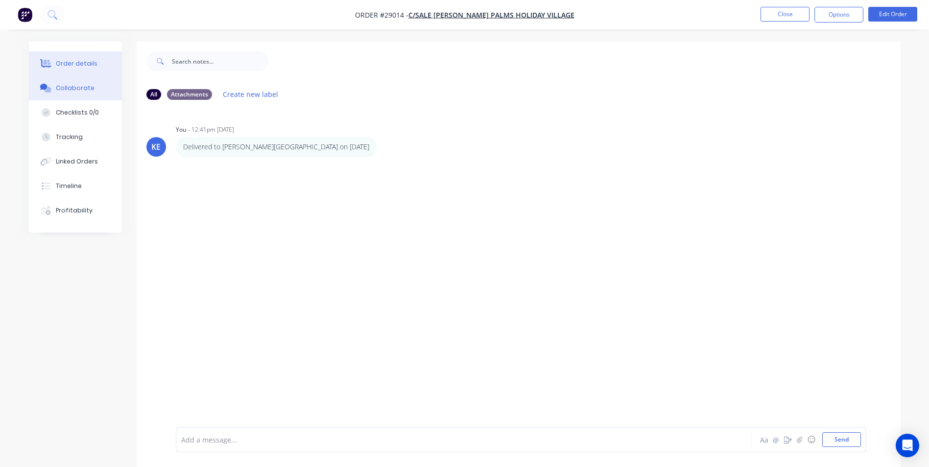
click at [53, 59] on button "Order details" at bounding box center [75, 63] width 93 height 24
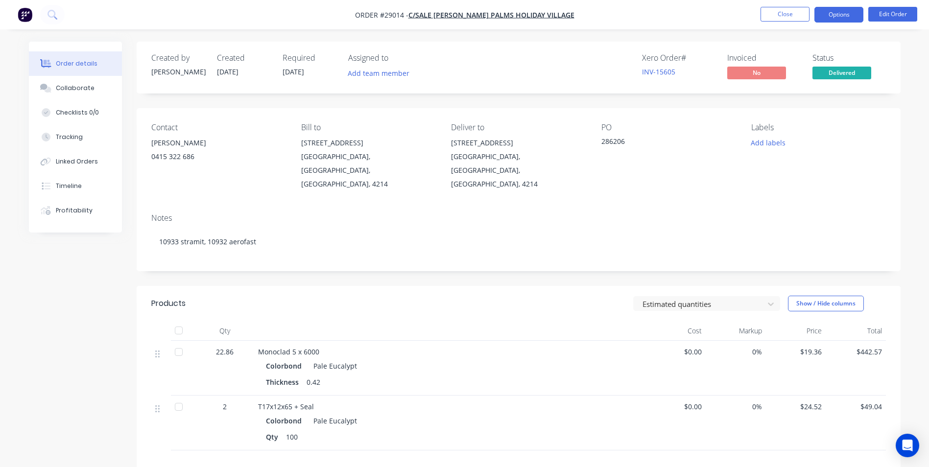
click at [843, 14] on button "Options" at bounding box center [839, 15] width 49 height 16
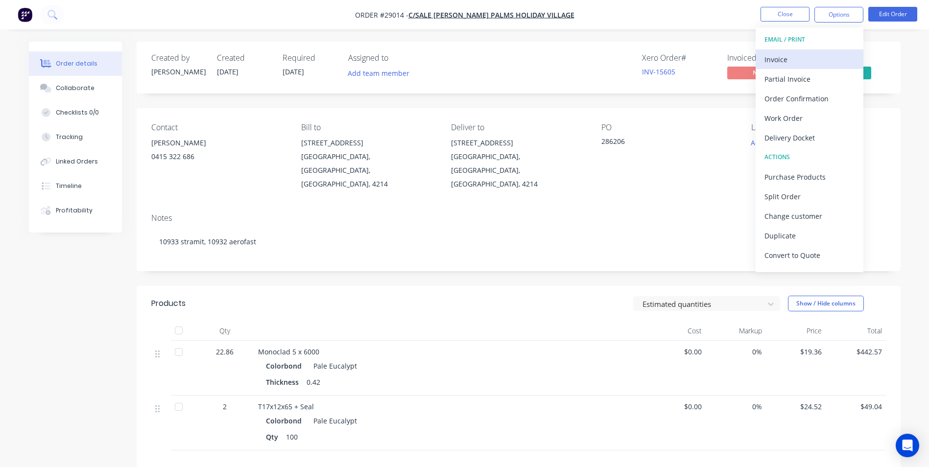
click at [782, 59] on div "Invoice" at bounding box center [810, 59] width 90 height 14
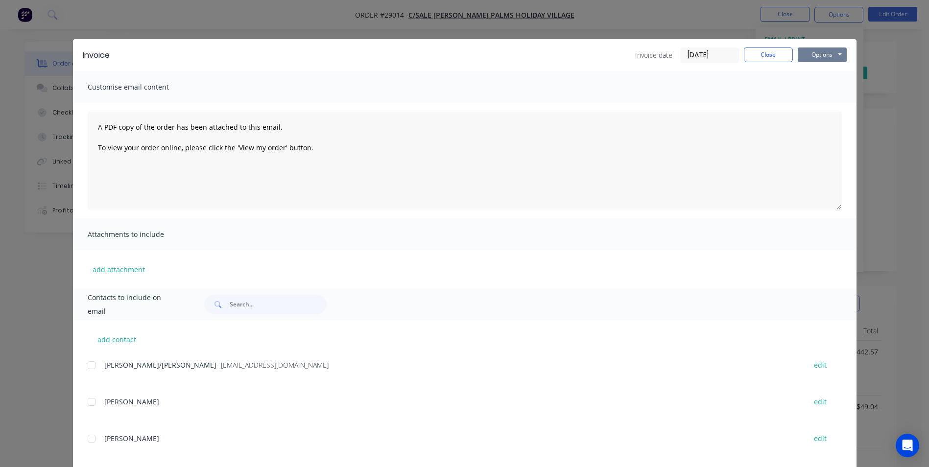
click at [814, 52] on button "Options" at bounding box center [822, 55] width 49 height 15
click at [819, 88] on button "Print" at bounding box center [829, 88] width 63 height 16
click at [757, 53] on button "Close" at bounding box center [768, 55] width 49 height 15
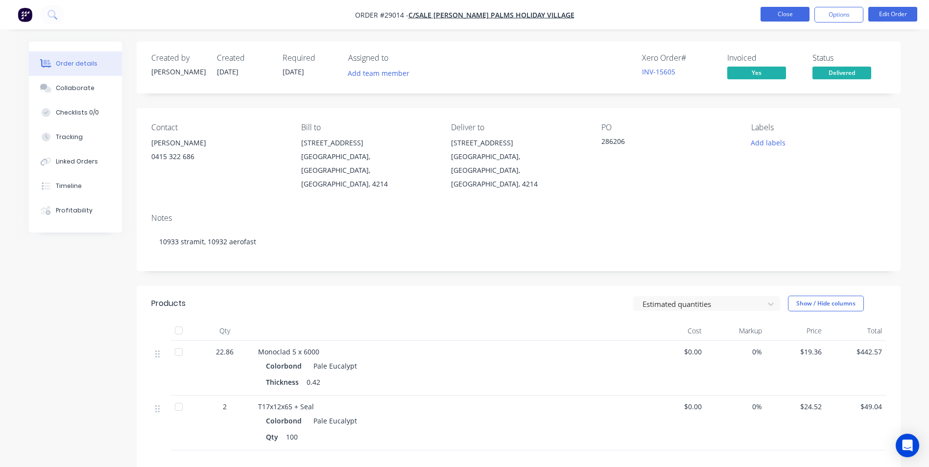
click at [787, 13] on button "Close" at bounding box center [785, 14] width 49 height 15
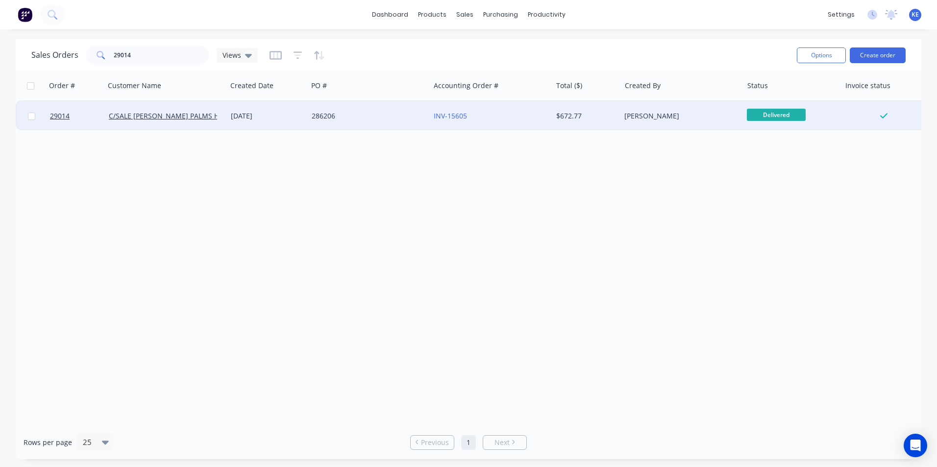
click at [28, 116] on input "checkbox" at bounding box center [31, 116] width 7 height 7
checkbox input "true"
click at [812, 59] on button "Options" at bounding box center [821, 56] width 49 height 16
click at [788, 96] on div "Archive" at bounding box center [792, 100] width 90 height 14
checkbox input "false"
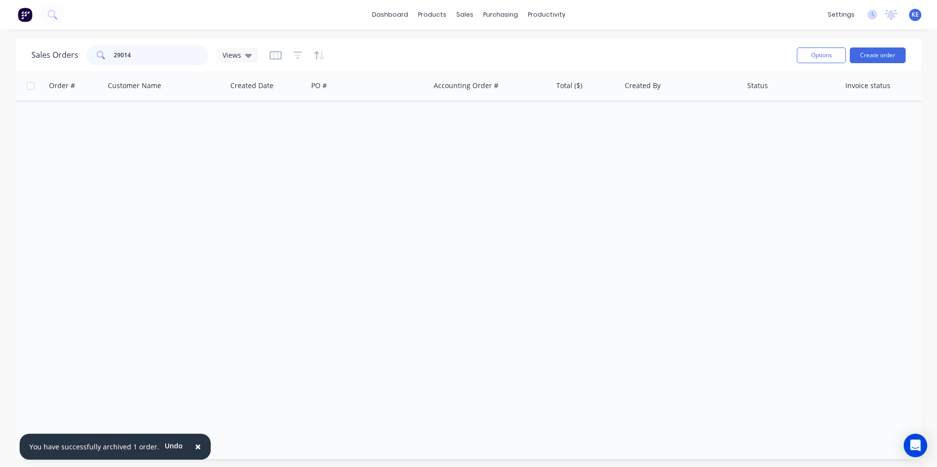
drag, startPoint x: 145, startPoint y: 56, endPoint x: 88, endPoint y: 53, distance: 57.4
click at [88, 53] on div "29014" at bounding box center [147, 56] width 122 height 20
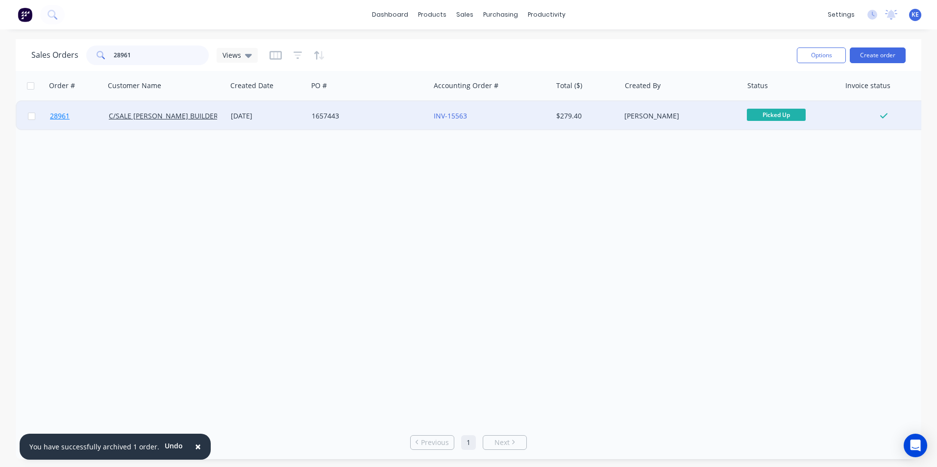
type input "28961"
click at [81, 115] on link "28961" at bounding box center [79, 115] width 59 height 29
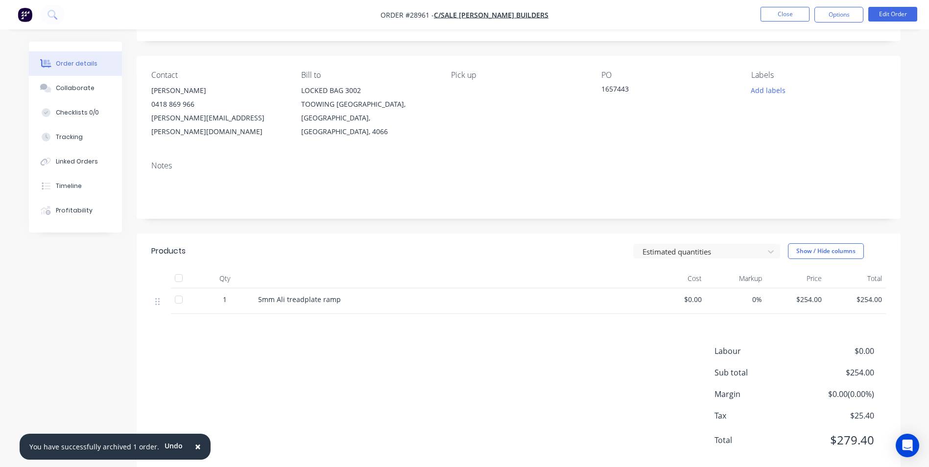
scroll to position [60, 0]
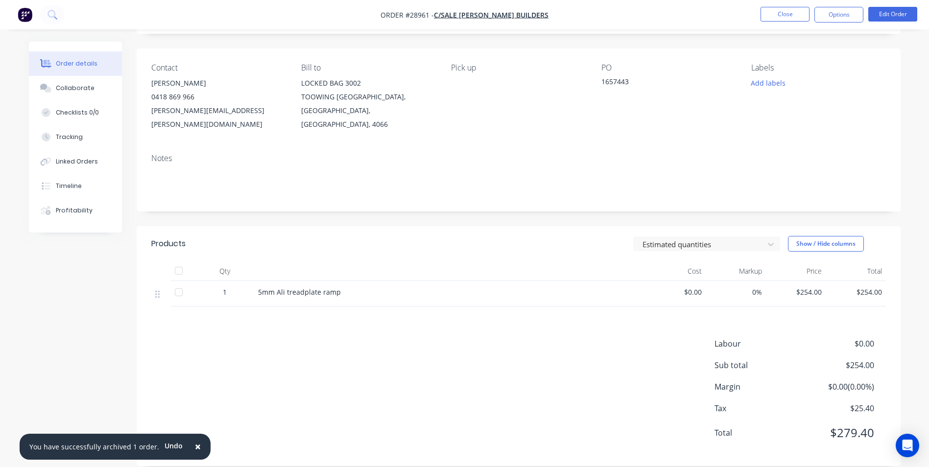
drag, startPoint x: 836, startPoint y: 11, endPoint x: 840, endPoint y: 6, distance: 6.3
click at [836, 8] on button "Options" at bounding box center [839, 15] width 49 height 16
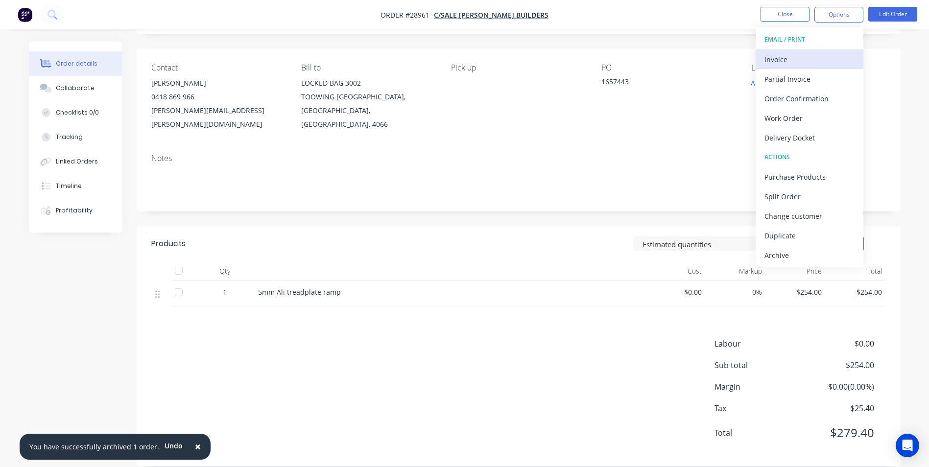
click at [774, 60] on div "Invoice" at bounding box center [810, 59] width 90 height 14
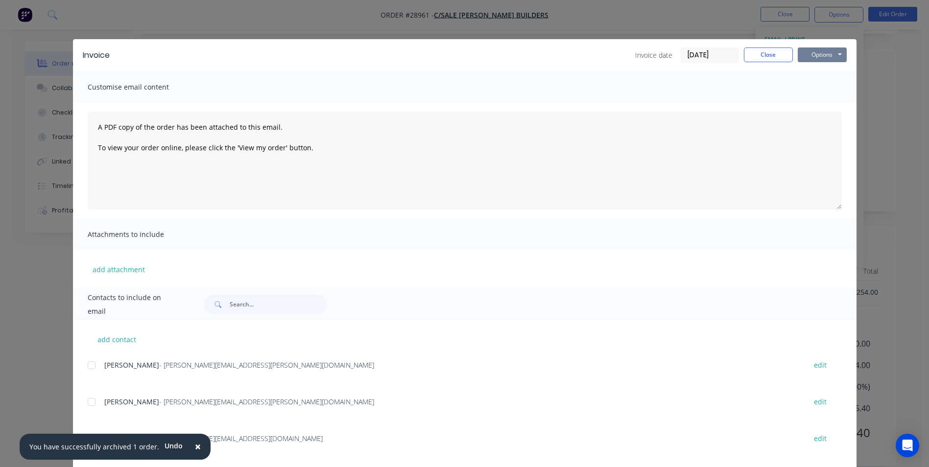
click at [814, 50] on button "Options" at bounding box center [822, 55] width 49 height 15
click at [812, 86] on button "Print" at bounding box center [829, 88] width 63 height 16
click at [767, 53] on button "Close" at bounding box center [768, 55] width 49 height 15
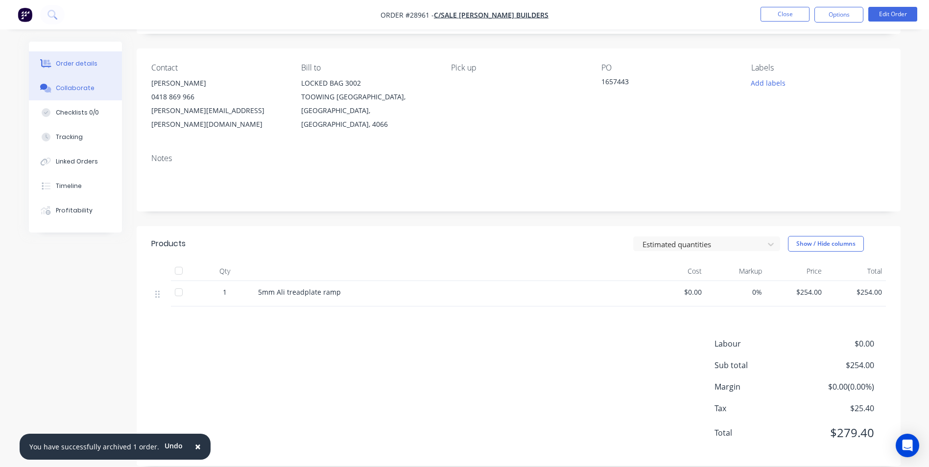
drag, startPoint x: 53, startPoint y: 93, endPoint x: 66, endPoint y: 93, distance: 12.7
click at [53, 92] on button "Collaborate" at bounding box center [75, 88] width 93 height 24
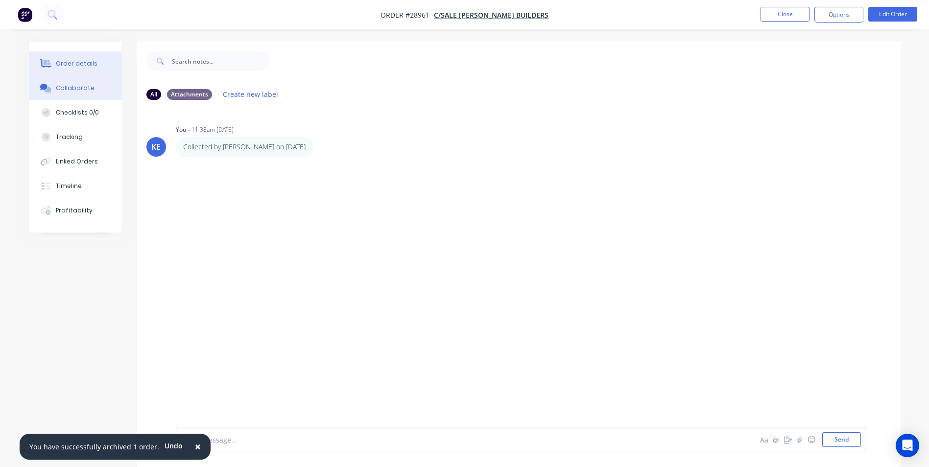
click at [86, 60] on div "Order details" at bounding box center [77, 63] width 42 height 9
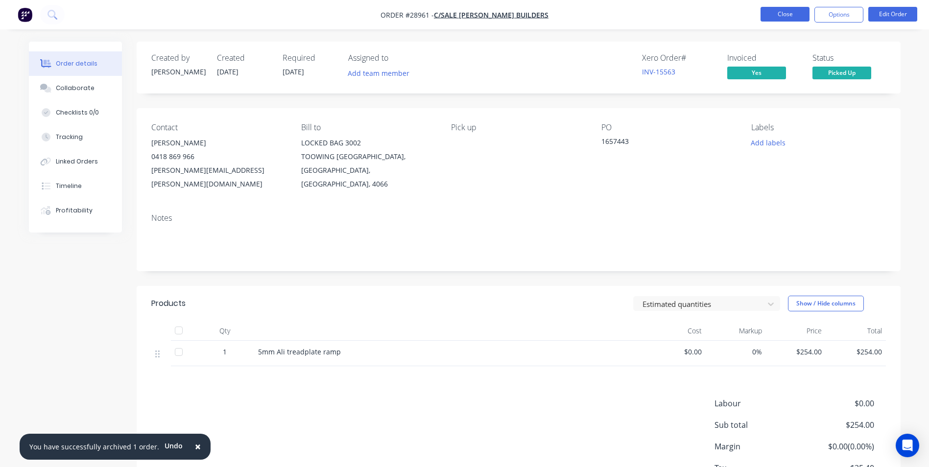
click at [789, 15] on button "Close" at bounding box center [785, 14] width 49 height 15
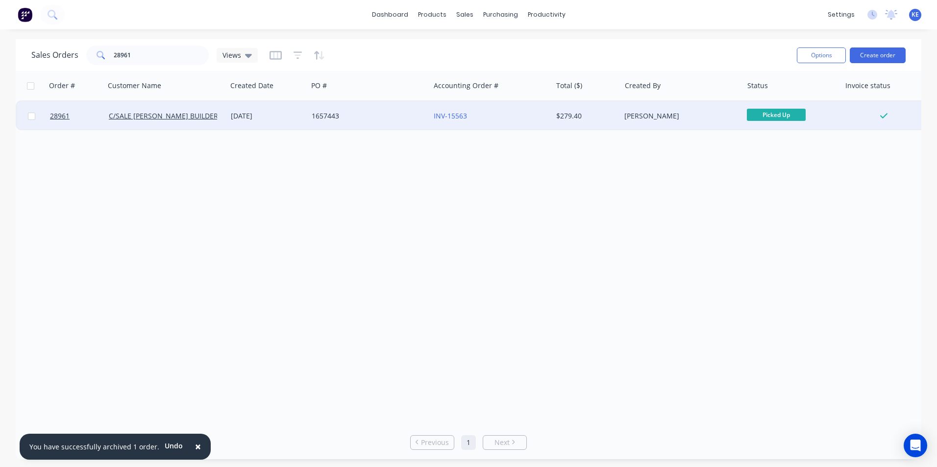
click at [33, 115] on input "checkbox" at bounding box center [31, 116] width 7 height 7
checkbox input "true"
click at [814, 59] on button "Options" at bounding box center [821, 56] width 49 height 16
click at [777, 96] on div "Archive" at bounding box center [792, 100] width 90 height 14
checkbox input "false"
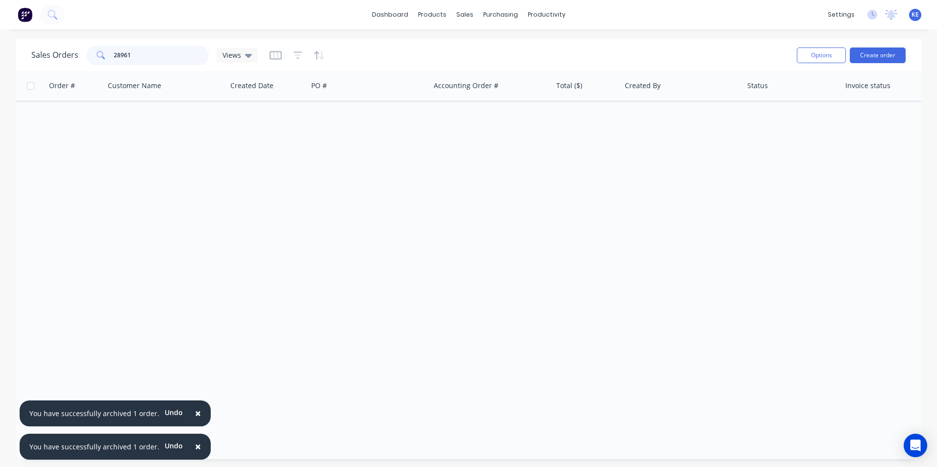
drag, startPoint x: 151, startPoint y: 50, endPoint x: 85, endPoint y: 58, distance: 67.1
click at [85, 58] on div "Sales Orders 28961 Views" at bounding box center [144, 56] width 226 height 20
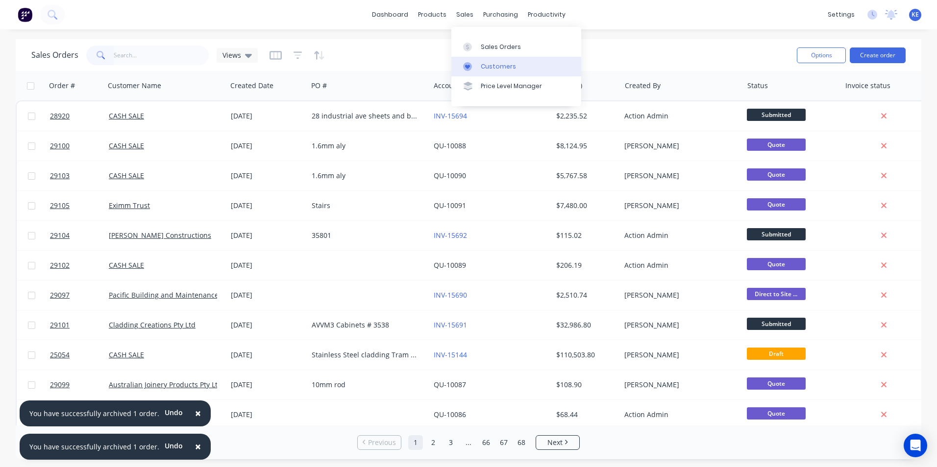
click at [496, 61] on link "Customers" at bounding box center [516, 67] width 130 height 20
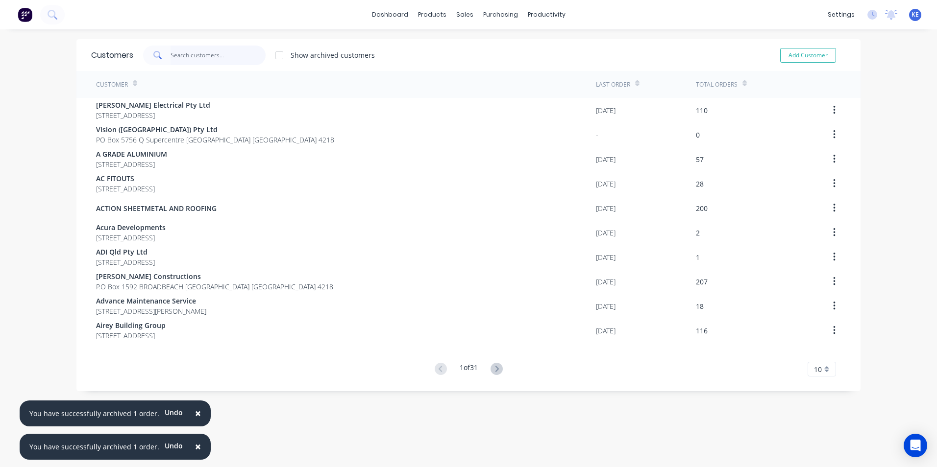
click at [197, 57] on input "text" at bounding box center [218, 56] width 96 height 20
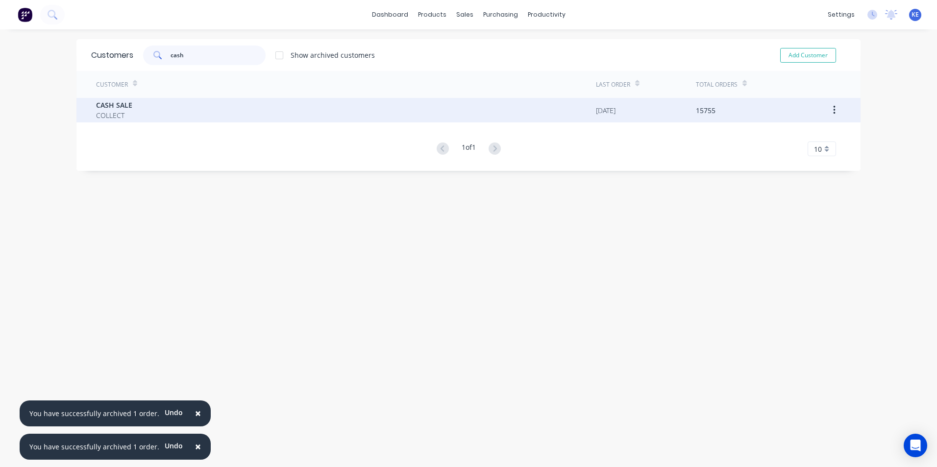
type input "cash"
click at [179, 110] on div "CASH SALE COLLECT" at bounding box center [346, 110] width 500 height 24
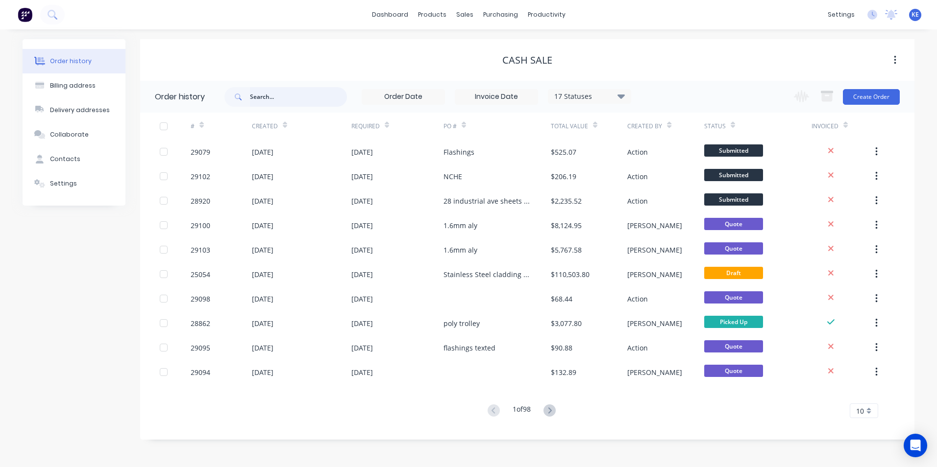
click at [279, 98] on input "text" at bounding box center [298, 97] width 97 height 20
type input "28920"
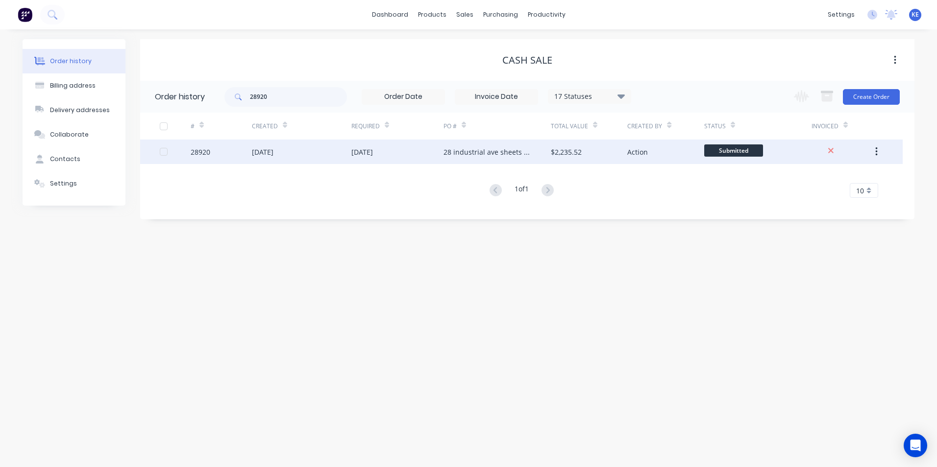
click at [227, 151] on div "28920" at bounding box center [221, 152] width 61 height 24
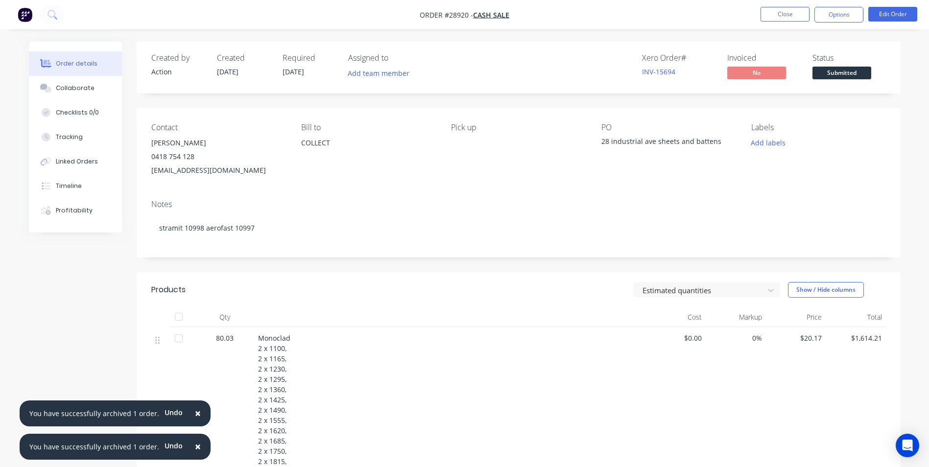
click at [195, 416] on span "×" at bounding box center [198, 414] width 6 height 14
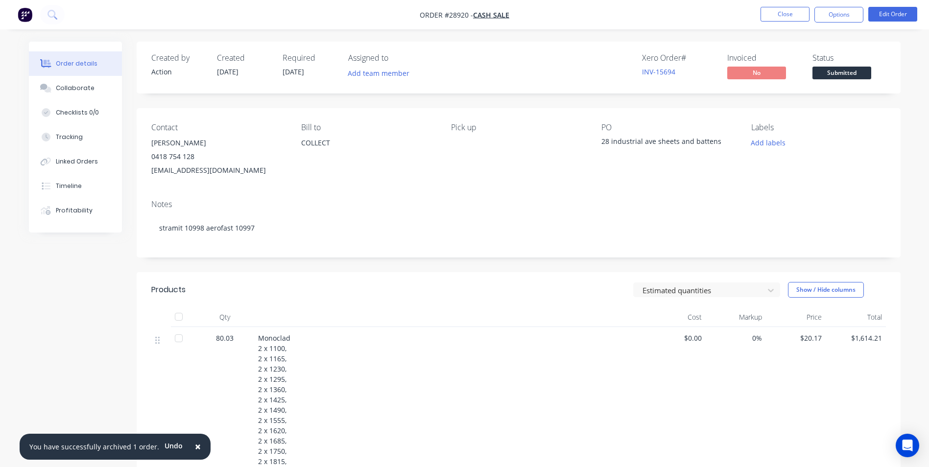
click at [195, 447] on span "×" at bounding box center [198, 447] width 6 height 14
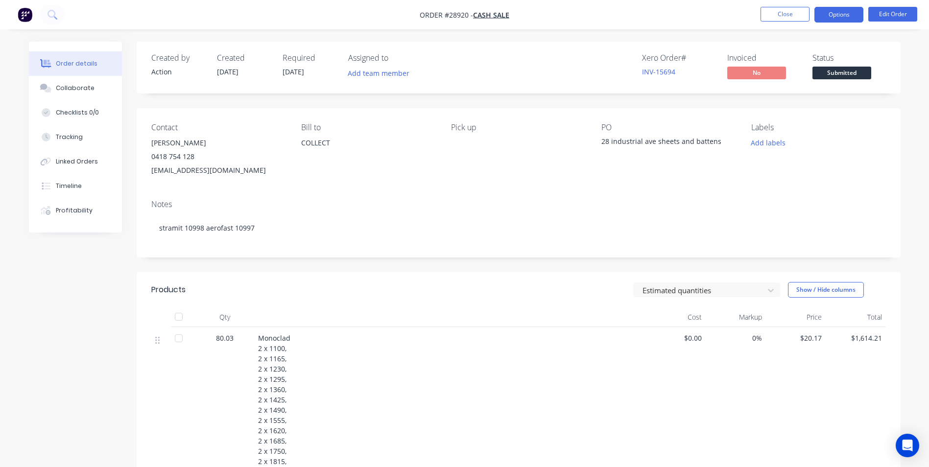
click at [838, 20] on button "Options" at bounding box center [839, 15] width 49 height 16
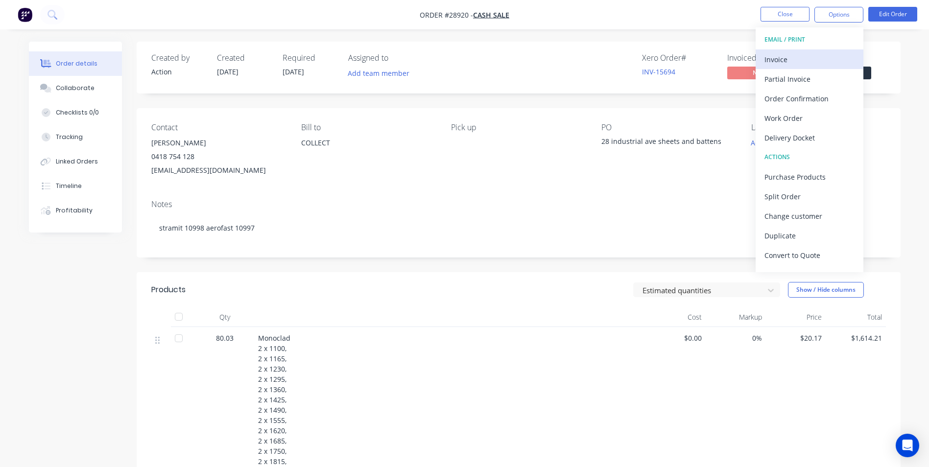
click at [817, 53] on div "Invoice" at bounding box center [810, 59] width 90 height 14
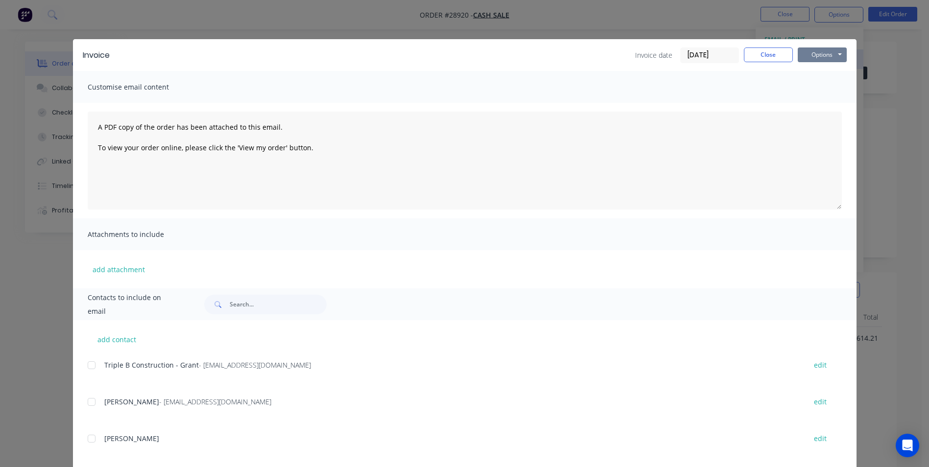
click at [817, 53] on button "Options" at bounding box center [822, 55] width 49 height 15
click at [816, 92] on button "Print" at bounding box center [829, 88] width 63 height 16
click at [756, 55] on button "Close" at bounding box center [768, 55] width 49 height 15
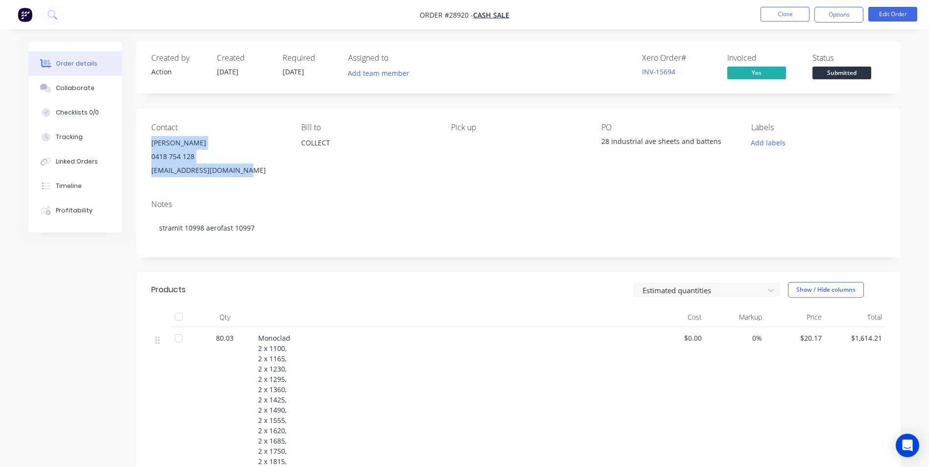
drag, startPoint x: 152, startPoint y: 142, endPoint x: 239, endPoint y: 169, distance: 90.6
click at [239, 169] on div "[PERSON_NAME] 0418 754 128 [EMAIL_ADDRESS][DOMAIN_NAME]" at bounding box center [218, 156] width 134 height 41
drag, startPoint x: 309, startPoint y: 181, endPoint x: 306, endPoint y: 176, distance: 6.0
click at [306, 176] on div "Contact [PERSON_NAME] [PHONE_NUMBER] [EMAIL_ADDRESS][DOMAIN_NAME] Bill to COLLE…" at bounding box center [519, 150] width 764 height 84
drag, startPoint x: 150, startPoint y: 142, endPoint x: 204, endPoint y: 142, distance: 53.9
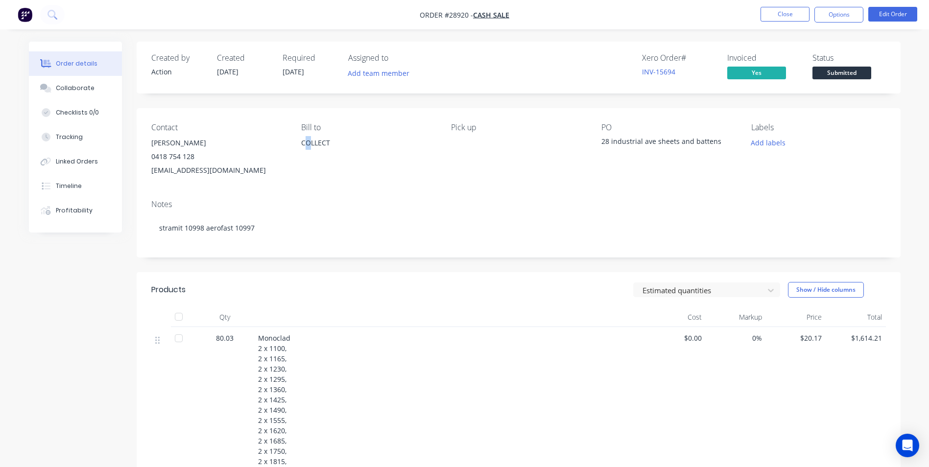
click at [204, 142] on div "Contact [PERSON_NAME] [PHONE_NUMBER] [EMAIL_ADDRESS][DOMAIN_NAME] Bill to COLLE…" at bounding box center [519, 150] width 764 height 84
copy div "[PERSON_NAME]"
drag, startPoint x: 328, startPoint y: 178, endPoint x: 194, endPoint y: 163, distance: 134.1
click at [327, 177] on div "Contact [PERSON_NAME] [PHONE_NUMBER] [EMAIL_ADDRESS][DOMAIN_NAME] Bill to COLLE…" at bounding box center [519, 150] width 764 height 84
drag, startPoint x: 153, startPoint y: 143, endPoint x: 257, endPoint y: 164, distance: 106.4
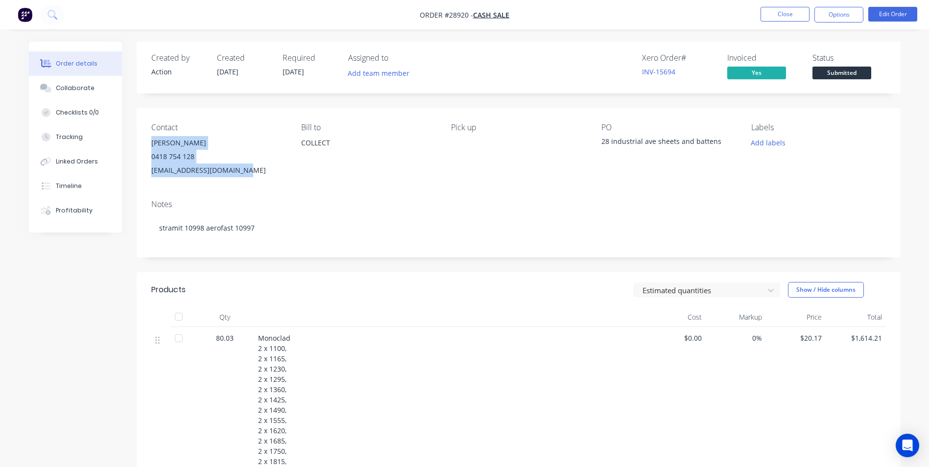
click at [257, 164] on div "[PERSON_NAME] 0418 754 128 [EMAIL_ADDRESS][DOMAIN_NAME]" at bounding box center [218, 156] width 134 height 41
copy div "[PERSON_NAME] 0418 754 128 [EMAIL_ADDRESS][DOMAIN_NAME]"
click at [782, 18] on button "Close" at bounding box center [785, 14] width 49 height 15
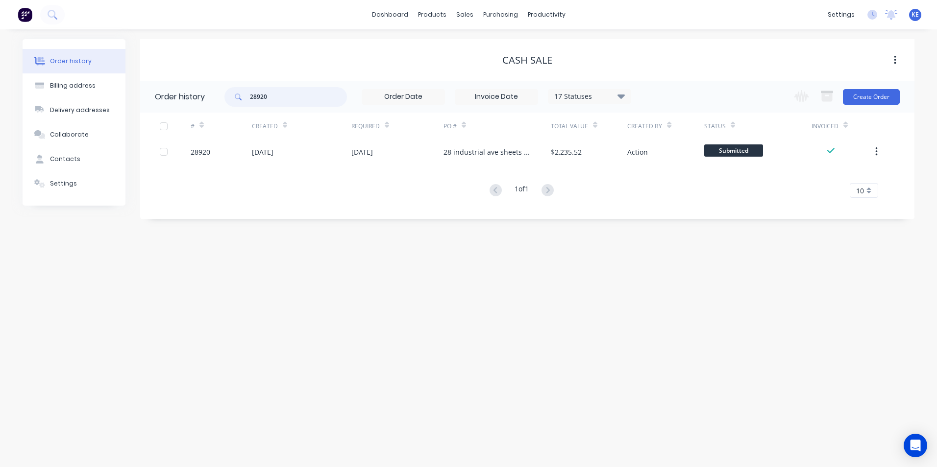
drag, startPoint x: 283, startPoint y: 103, endPoint x: 203, endPoint y: 103, distance: 80.3
click at [203, 103] on header "Order history 28920 17 Statuses Invoice Status Invoiced Not Invoiced Partial Or…" at bounding box center [527, 97] width 774 height 32
type input "29093"
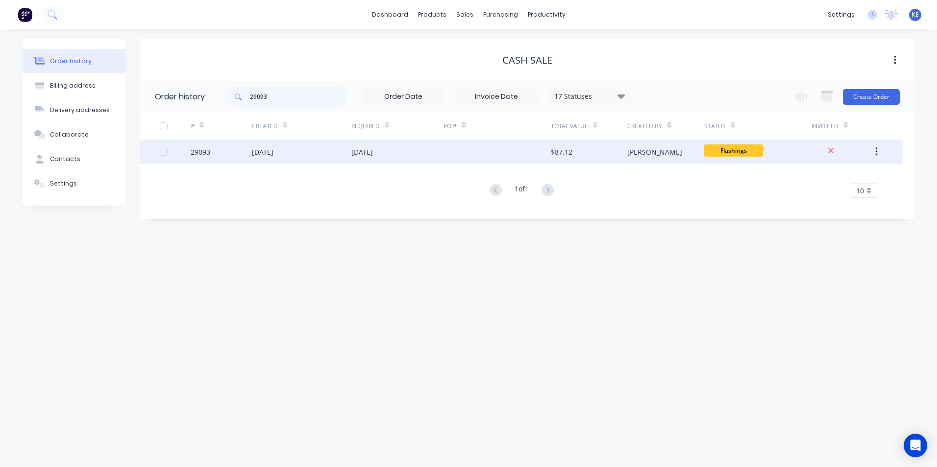
click at [230, 152] on div "29093" at bounding box center [221, 152] width 61 height 24
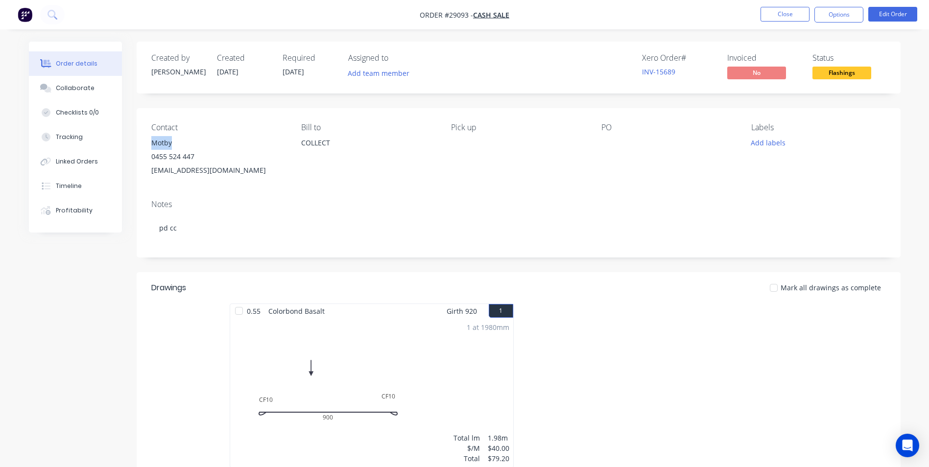
drag, startPoint x: 152, startPoint y: 145, endPoint x: 172, endPoint y: 146, distance: 20.1
click at [172, 146] on div "Motby" at bounding box center [218, 143] width 134 height 14
copy div "Motby"
drag, startPoint x: 482, startPoint y: 196, endPoint x: 489, endPoint y: 191, distance: 8.8
click at [489, 191] on div "Contact Motby [PHONE_NUMBER] [EMAIL_ADDRESS][DOMAIN_NAME] Bill to COLLECT Pick …" at bounding box center [519, 182] width 764 height 149
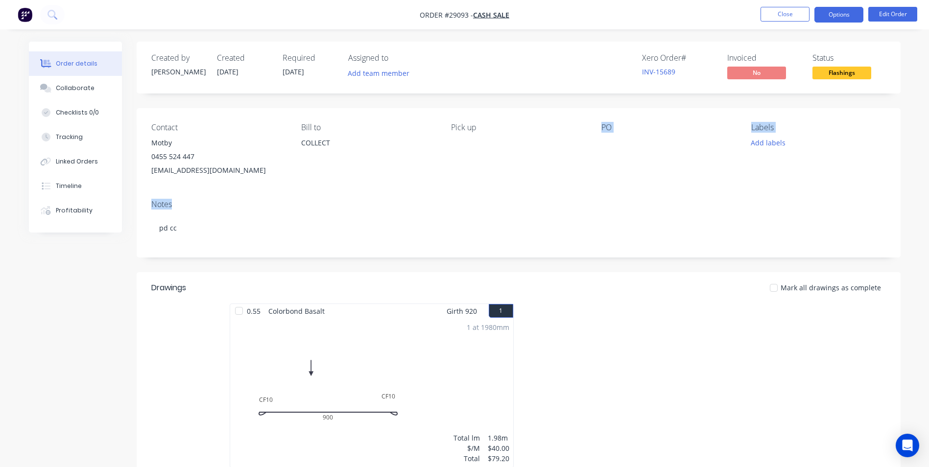
click at [833, 10] on button "Options" at bounding box center [839, 15] width 49 height 16
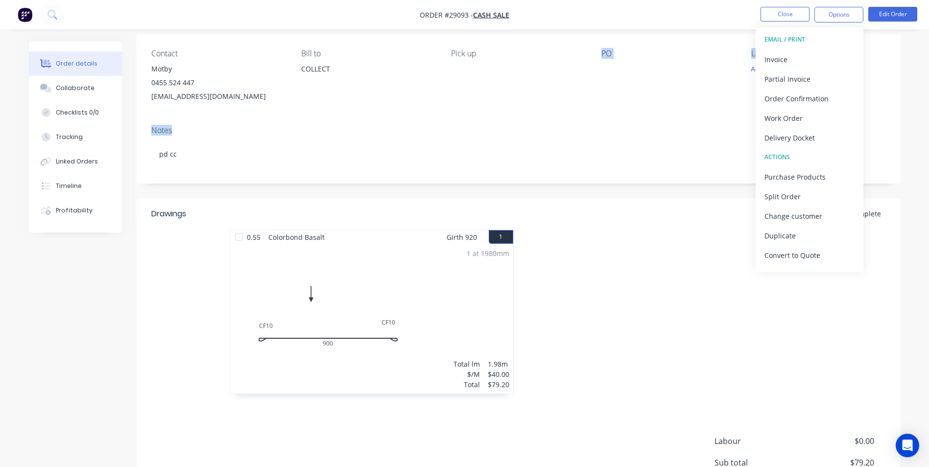
scroll to position [185, 0]
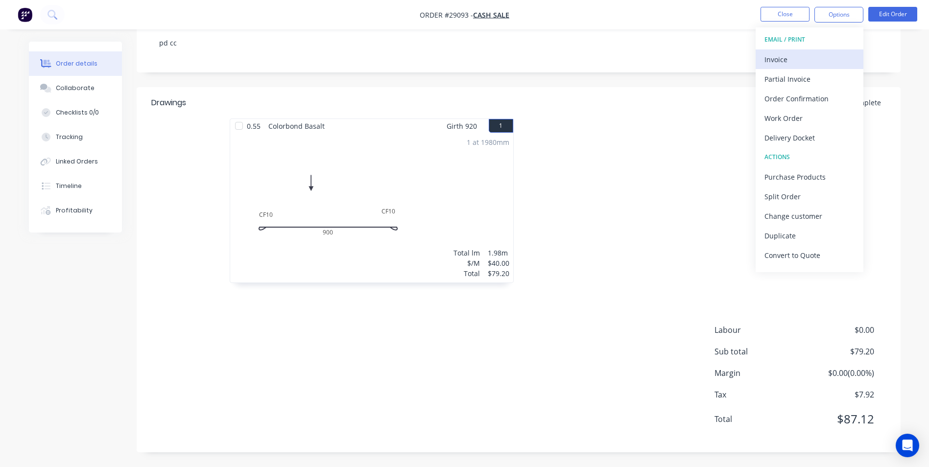
click at [795, 56] on div "Invoice" at bounding box center [810, 59] width 90 height 14
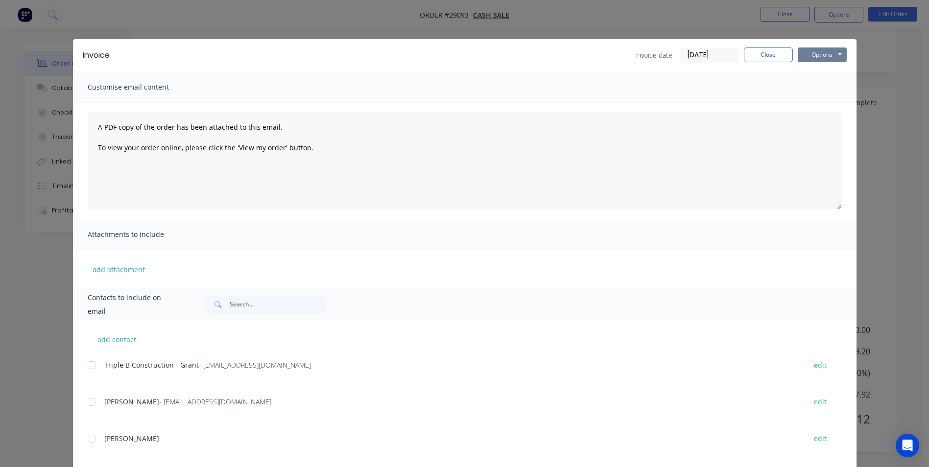
click at [807, 58] on button "Options" at bounding box center [822, 55] width 49 height 15
click at [823, 88] on button "Print" at bounding box center [829, 88] width 63 height 16
click at [777, 50] on button "Close" at bounding box center [768, 55] width 49 height 15
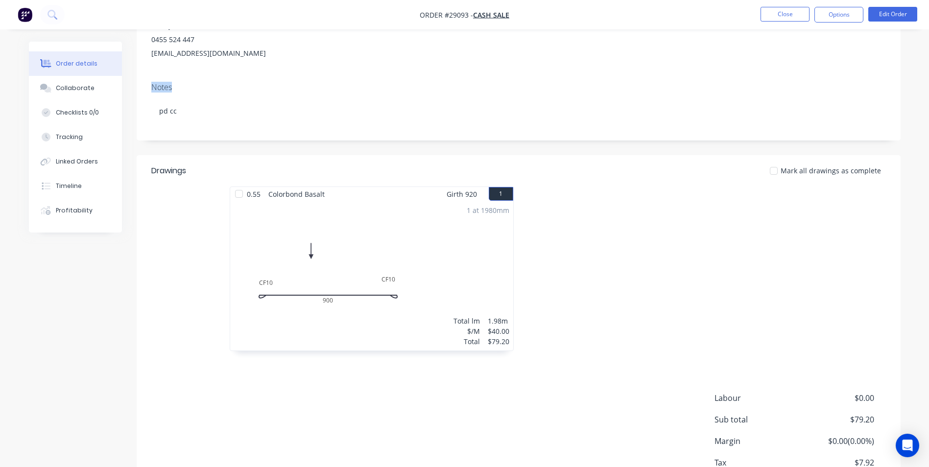
scroll to position [0, 0]
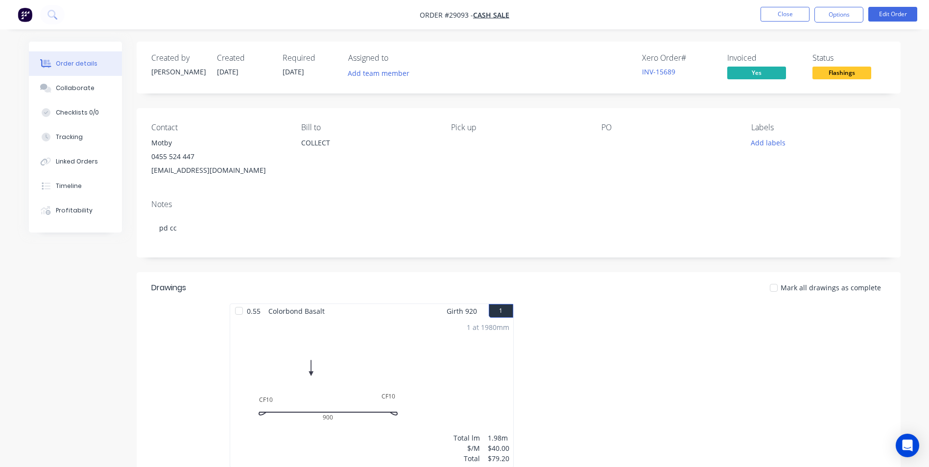
click at [379, 169] on div "[PERSON_NAME] to COLLECT" at bounding box center [368, 150] width 134 height 54
drag, startPoint x: 152, startPoint y: 144, endPoint x: 246, endPoint y: 171, distance: 97.5
click at [246, 171] on div "Motby 0455 524 447 [EMAIL_ADDRESS][DOMAIN_NAME]" at bounding box center [218, 156] width 134 height 41
copy div "Motby 0455 524 447 [EMAIL_ADDRESS][DOMAIN_NAME]"
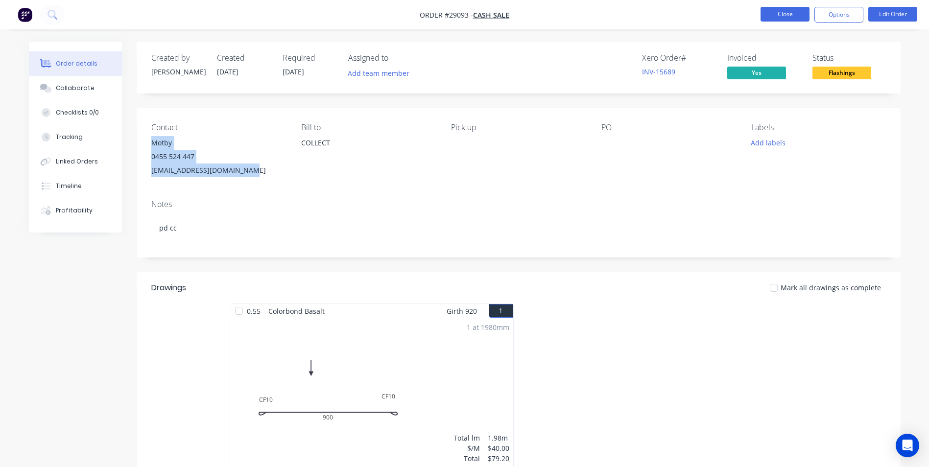
click at [783, 14] on button "Close" at bounding box center [785, 14] width 49 height 15
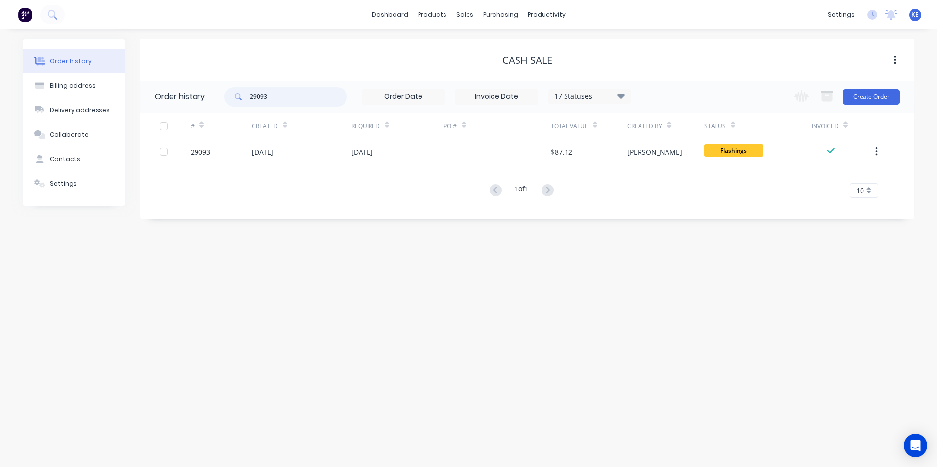
drag, startPoint x: 284, startPoint y: 95, endPoint x: 217, endPoint y: 100, distance: 67.4
click at [217, 100] on header "Order history 29093 17 Statuses Invoice Status Invoiced Not Invoiced Partial Or…" at bounding box center [527, 97] width 774 height 32
type input "29090"
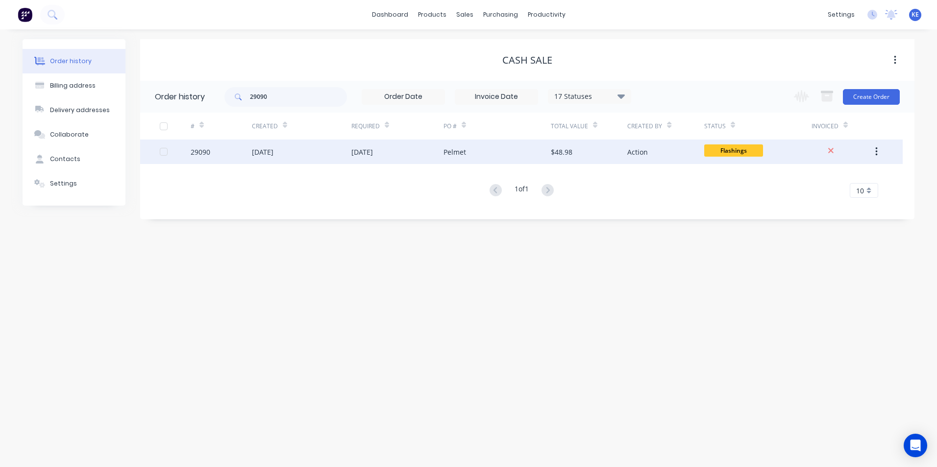
click at [222, 152] on div "29090" at bounding box center [221, 152] width 61 height 24
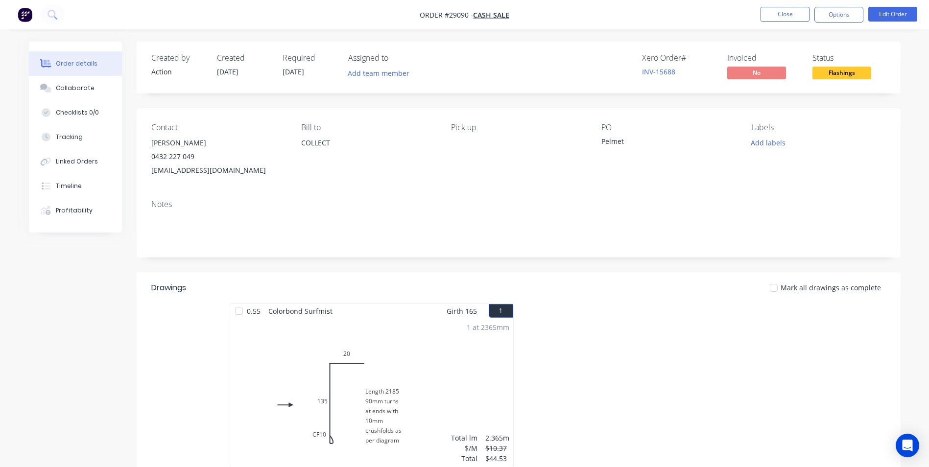
drag, startPoint x: 152, startPoint y: 143, endPoint x: 214, endPoint y: 141, distance: 61.8
click at [214, 141] on div "[PERSON_NAME]" at bounding box center [218, 143] width 134 height 14
click at [837, 19] on button "Options" at bounding box center [839, 15] width 49 height 16
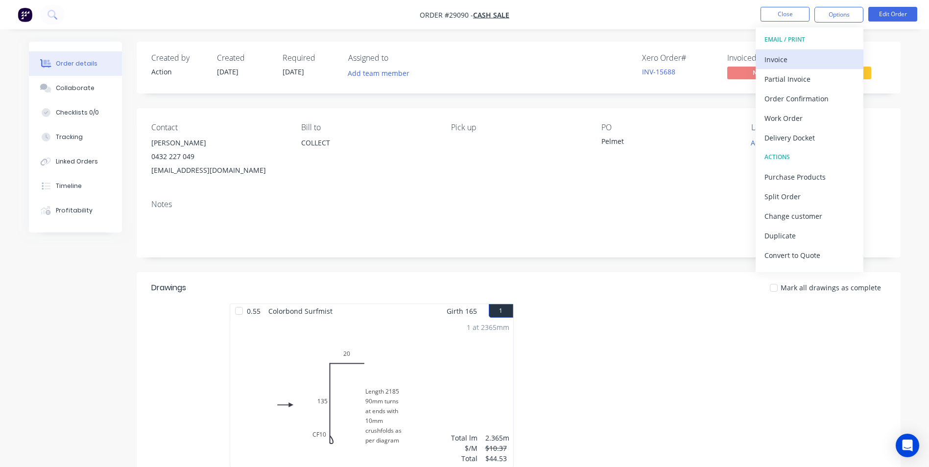
click at [812, 50] on button "Invoice" at bounding box center [810, 59] width 108 height 20
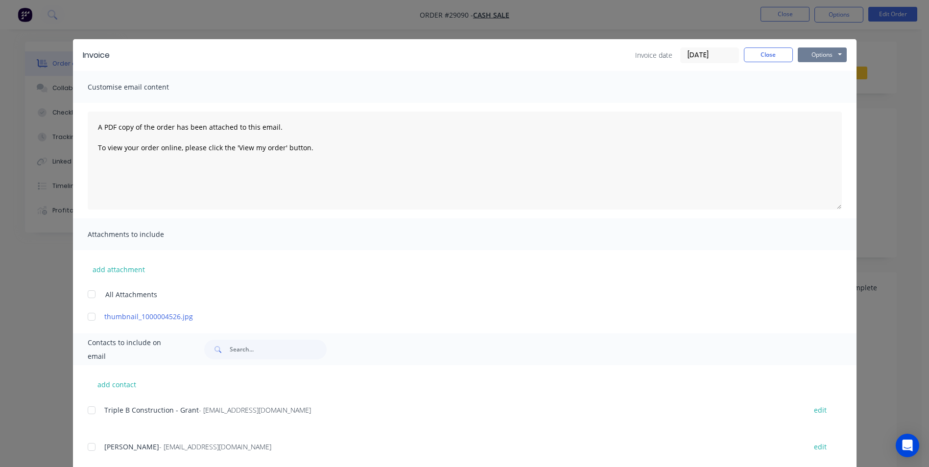
click at [815, 57] on button "Options" at bounding box center [822, 55] width 49 height 15
click at [818, 86] on button "Print" at bounding box center [829, 88] width 63 height 16
click at [755, 57] on button "Close" at bounding box center [768, 55] width 49 height 15
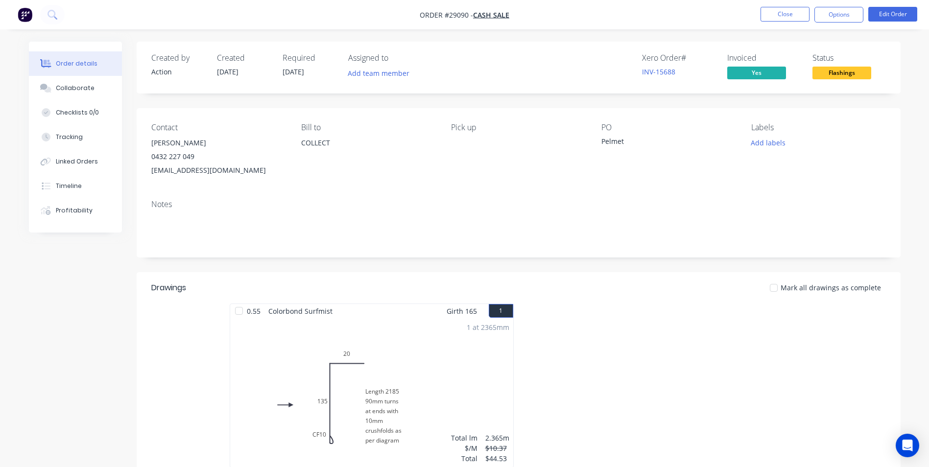
click at [106, 318] on div "Created by Action Created [DATE] Required [DATE] Assigned to Add team member Xe…" at bounding box center [465, 347] width 872 height 611
drag, startPoint x: 150, startPoint y: 145, endPoint x: 237, endPoint y: 170, distance: 90.4
click at [237, 170] on div "Contact [PERSON_NAME] 0432 227 049 [EMAIL_ADDRESS][DOMAIN_NAME] [PERSON_NAME] t…" at bounding box center [519, 150] width 764 height 84
copy div "[PERSON_NAME] 0432 227 049 [EMAIL_ADDRESS][DOMAIN_NAME]"
click at [392, 198] on div "Notes" at bounding box center [519, 225] width 764 height 66
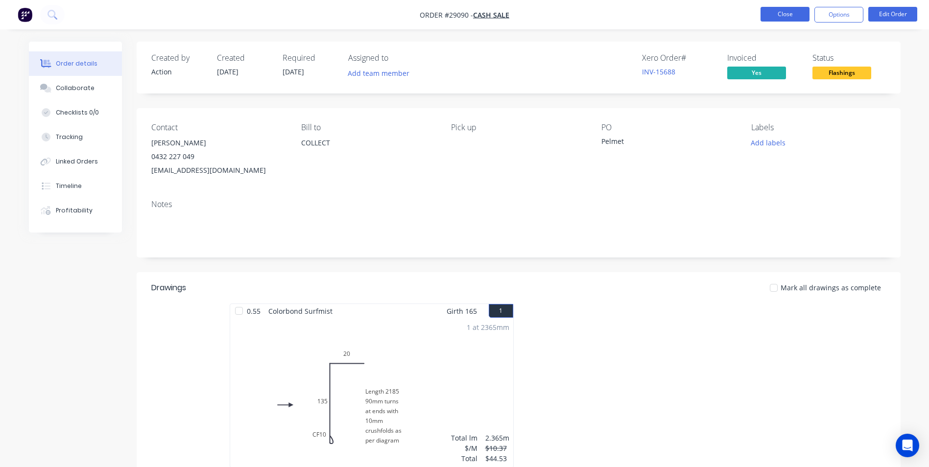
click at [781, 15] on button "Close" at bounding box center [785, 14] width 49 height 15
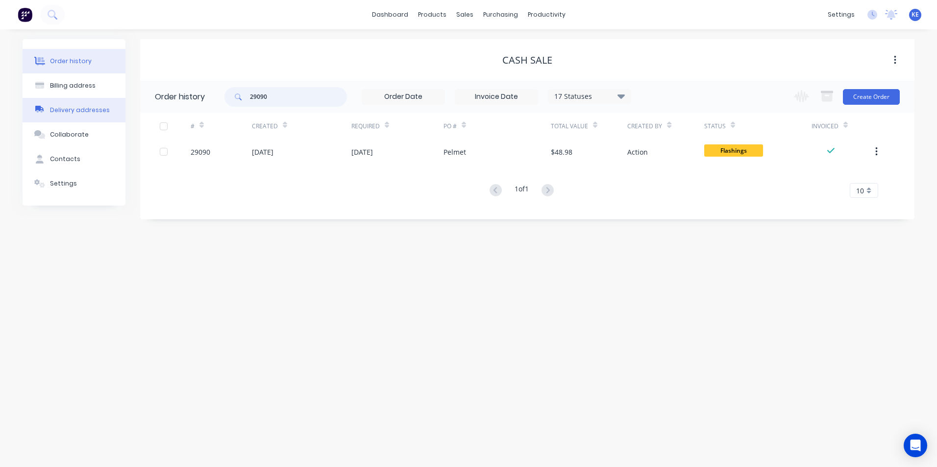
drag, startPoint x: 290, startPoint y: 94, endPoint x: 102, endPoint y: 101, distance: 187.8
click at [102, 101] on div "Order history Billing address Delivery addresses Collaborate Contacts Settings …" at bounding box center [469, 129] width 892 height 180
type input "29092"
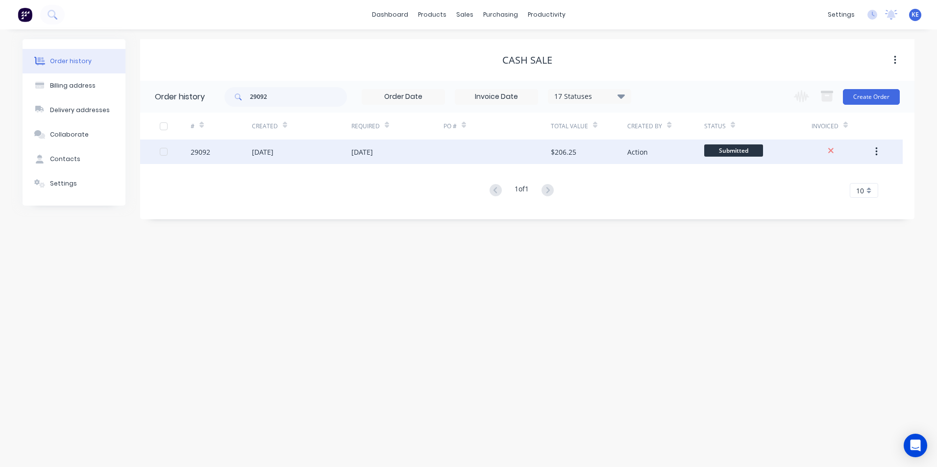
click at [232, 153] on div "29092" at bounding box center [221, 152] width 61 height 24
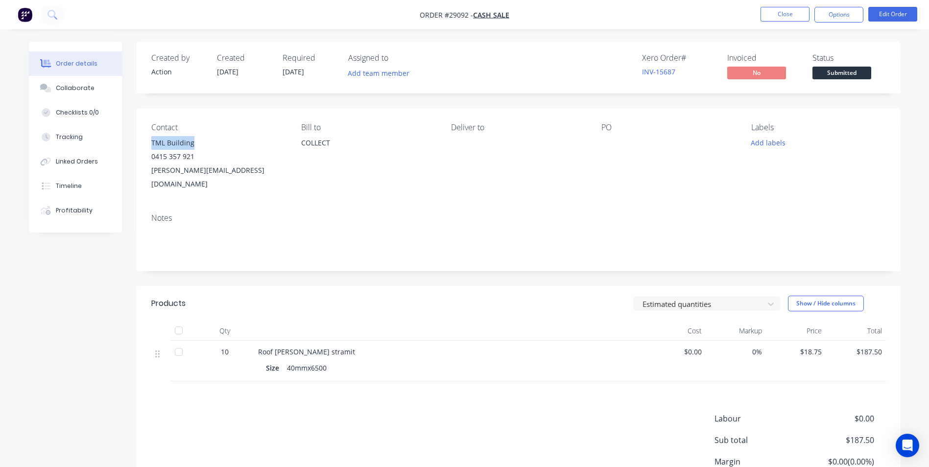
drag, startPoint x: 152, startPoint y: 142, endPoint x: 193, endPoint y: 148, distance: 41.2
click at [193, 148] on div "TML Building" at bounding box center [218, 143] width 134 height 14
copy div "TML Building"
click at [835, 15] on button "Options" at bounding box center [839, 15] width 49 height 16
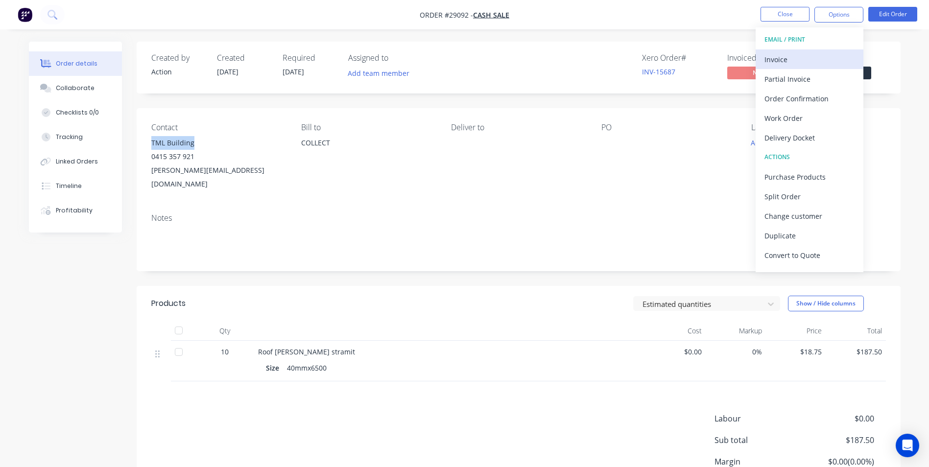
click at [773, 61] on div "Invoice" at bounding box center [810, 59] width 90 height 14
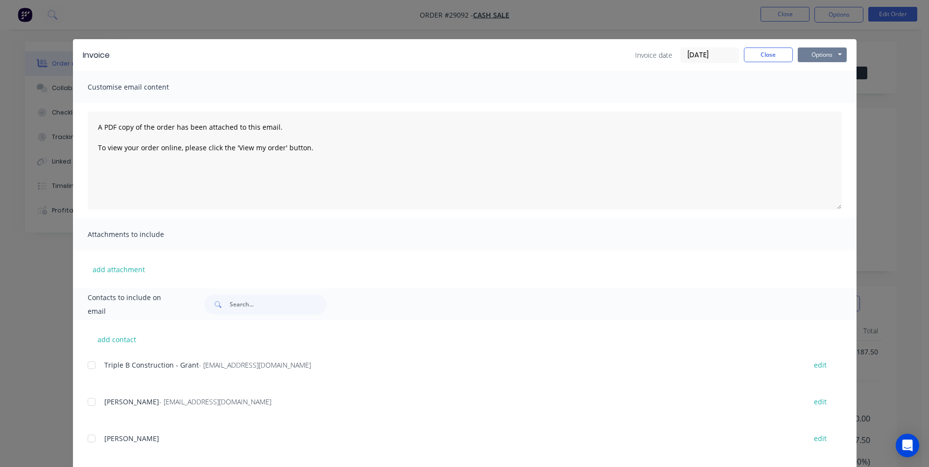
click at [816, 50] on button "Options" at bounding box center [822, 55] width 49 height 15
click at [809, 87] on button "Print" at bounding box center [829, 88] width 63 height 16
click at [770, 57] on button "Close" at bounding box center [768, 55] width 49 height 15
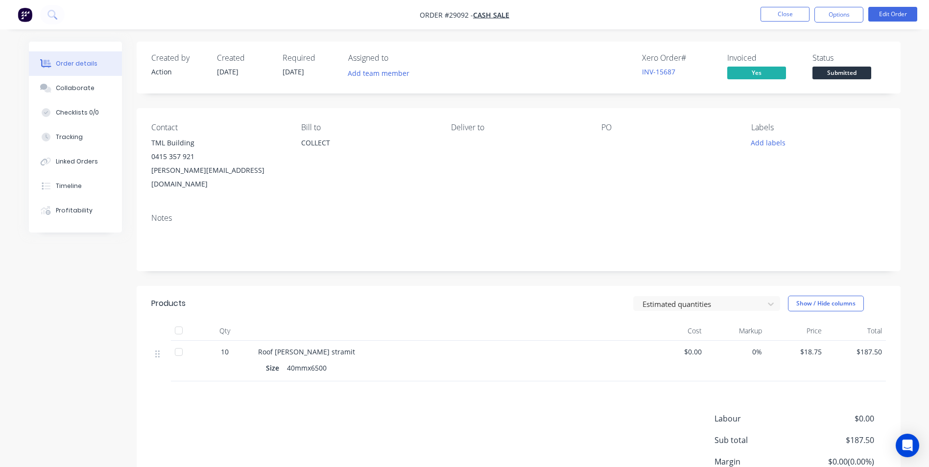
click at [312, 173] on div "[PERSON_NAME] to COLLECT" at bounding box center [368, 157] width 134 height 68
drag, startPoint x: 153, startPoint y: 143, endPoint x: 267, endPoint y: 174, distance: 118.8
click at [267, 174] on div "TML Building 0415 357 921 [PERSON_NAME][EMAIL_ADDRESS][DOMAIN_NAME]" at bounding box center [218, 163] width 134 height 55
copy div "TML Building 0415 357 921 [PERSON_NAME][EMAIL_ADDRESS][DOMAIN_NAME]"
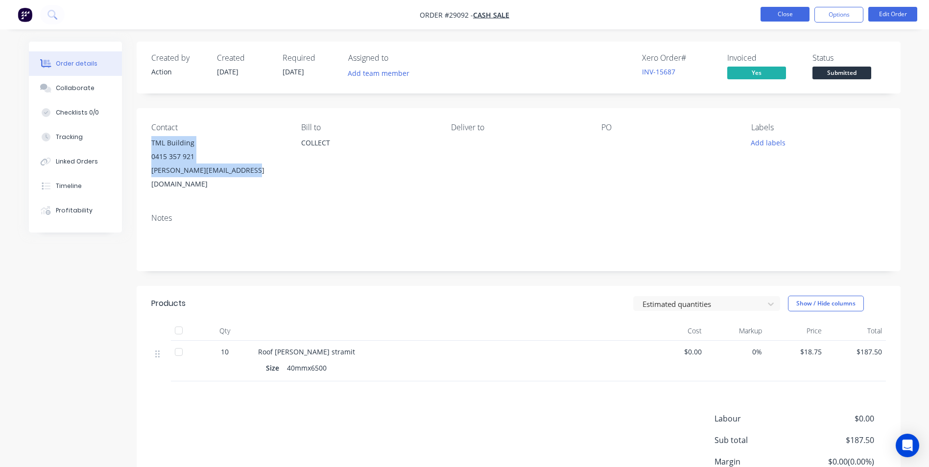
click at [777, 12] on button "Close" at bounding box center [785, 14] width 49 height 15
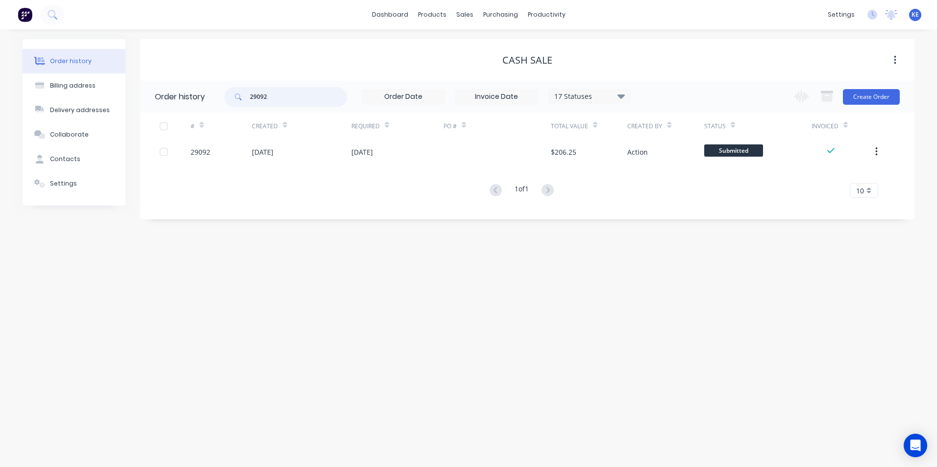
drag, startPoint x: 287, startPoint y: 93, endPoint x: 220, endPoint y: 92, distance: 66.1
click at [220, 92] on header "Order history 29092 17 Statuses Invoice Status Invoiced Not Invoiced Partial Or…" at bounding box center [527, 97] width 774 height 32
type input "29080"
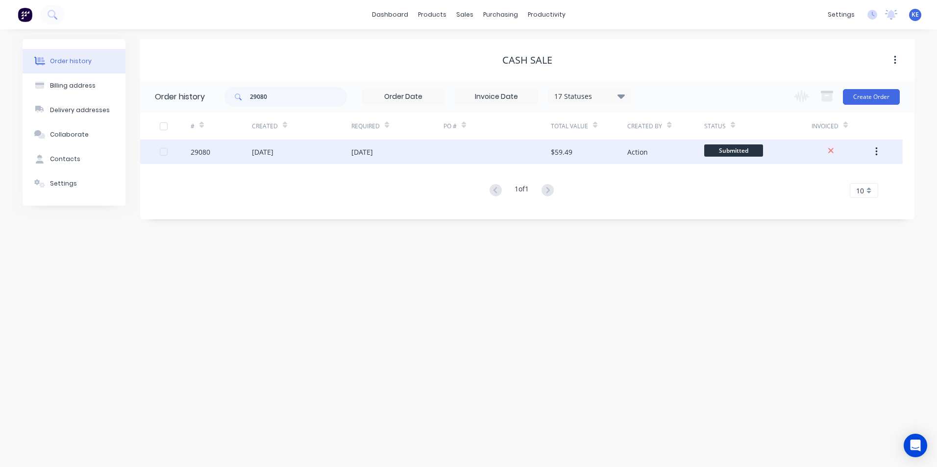
click at [216, 145] on div "29080" at bounding box center [221, 152] width 61 height 24
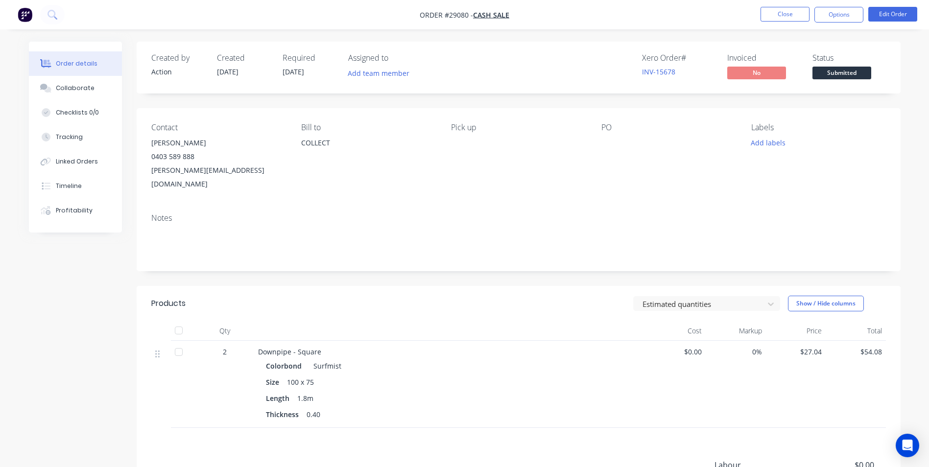
drag, startPoint x: 152, startPoint y: 141, endPoint x: 226, endPoint y: 139, distance: 74.0
click at [226, 139] on div "[PERSON_NAME]" at bounding box center [218, 143] width 134 height 14
click at [847, 11] on button "Options" at bounding box center [839, 15] width 49 height 16
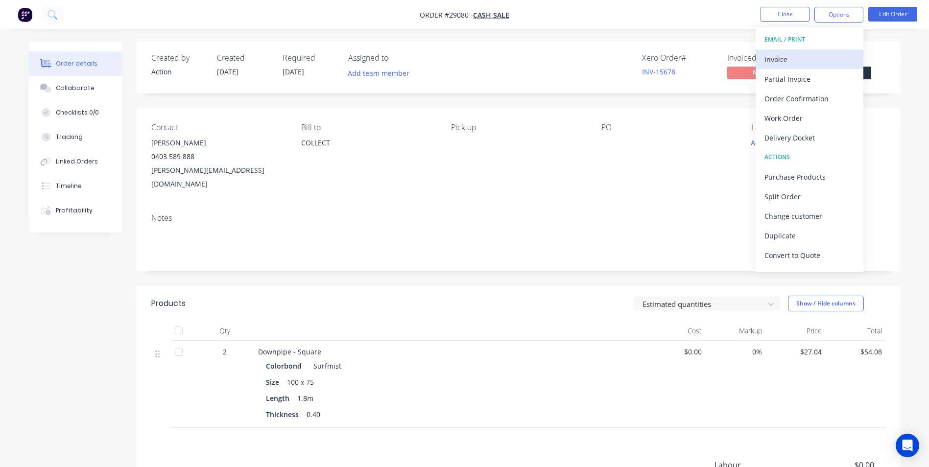
click at [804, 54] on div "Invoice" at bounding box center [810, 59] width 90 height 14
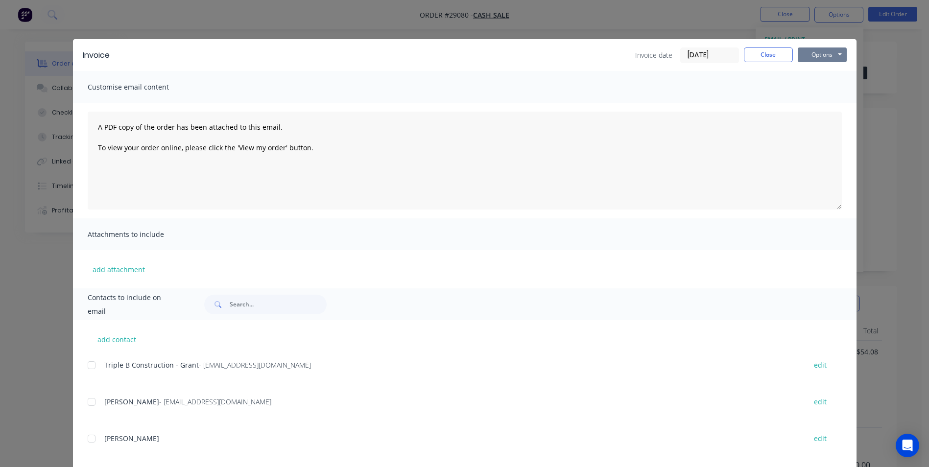
click at [817, 52] on button "Options" at bounding box center [822, 55] width 49 height 15
click at [823, 87] on button "Print" at bounding box center [829, 88] width 63 height 16
click at [771, 53] on button "Close" at bounding box center [768, 55] width 49 height 15
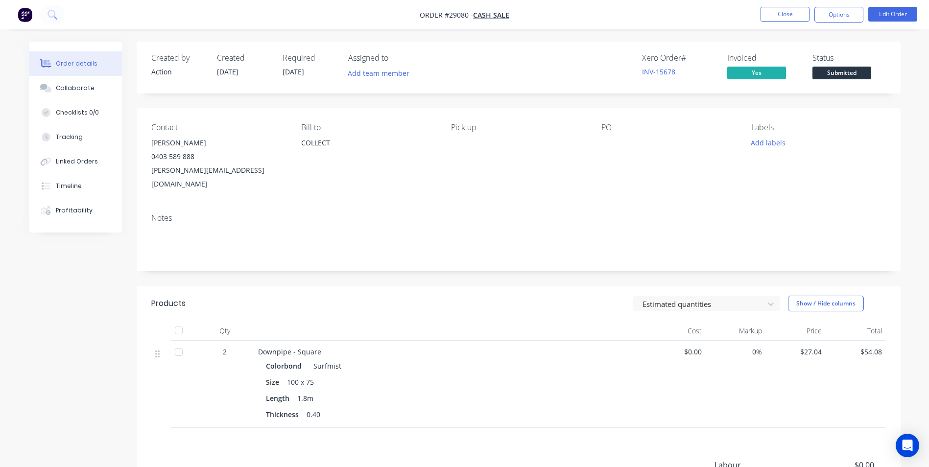
click at [270, 183] on div "Contact [PERSON_NAME] 0403 589 888 [PERSON_NAME][EMAIL_ADDRESS][DOMAIN_NAME] [P…" at bounding box center [519, 156] width 764 height 97
drag, startPoint x: 151, startPoint y: 143, endPoint x: 231, endPoint y: 171, distance: 84.6
click at [231, 171] on div "[PERSON_NAME] 0403 589 888 [PERSON_NAME][EMAIL_ADDRESS][DOMAIN_NAME]" at bounding box center [218, 163] width 134 height 55
